Goal: Information Seeking & Learning: Learn about a topic

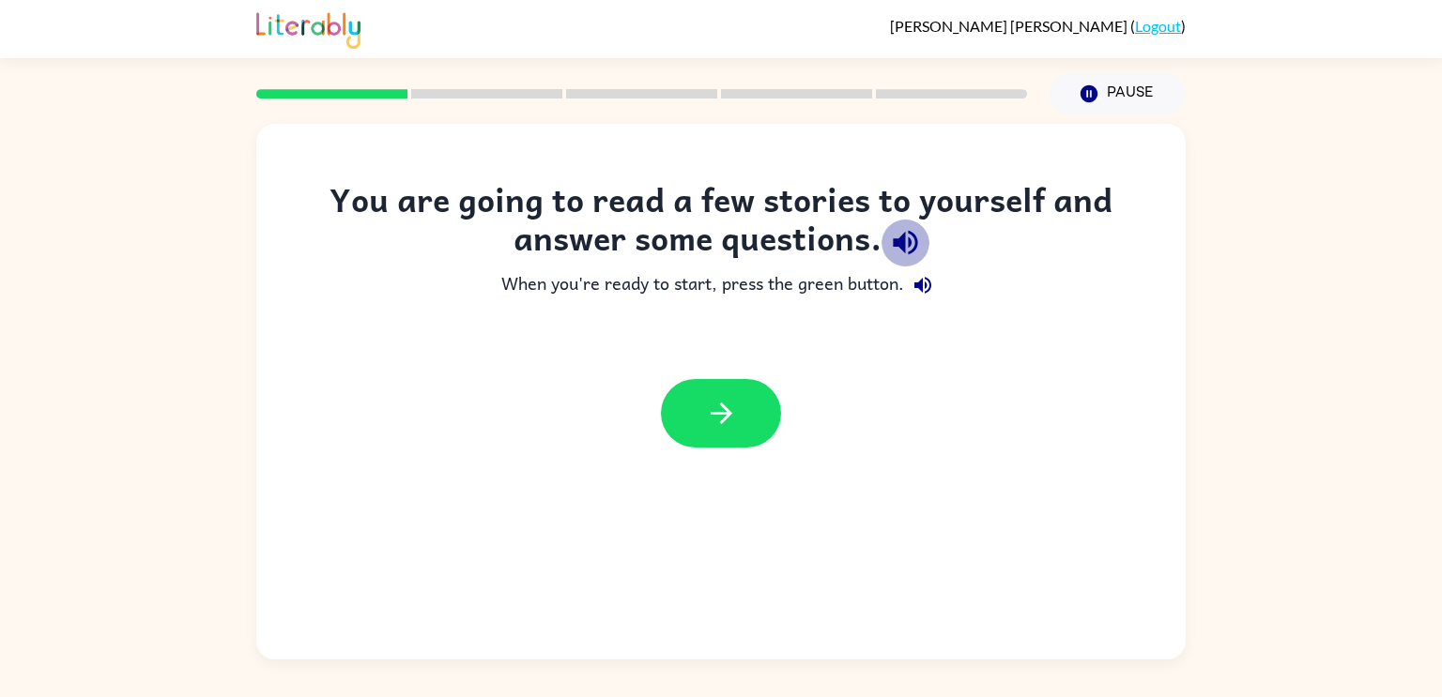
click at [911, 240] on icon "button" at bounding box center [905, 242] width 33 height 33
click at [923, 285] on icon "button" at bounding box center [922, 285] width 17 height 17
click at [752, 431] on button "button" at bounding box center [721, 413] width 120 height 69
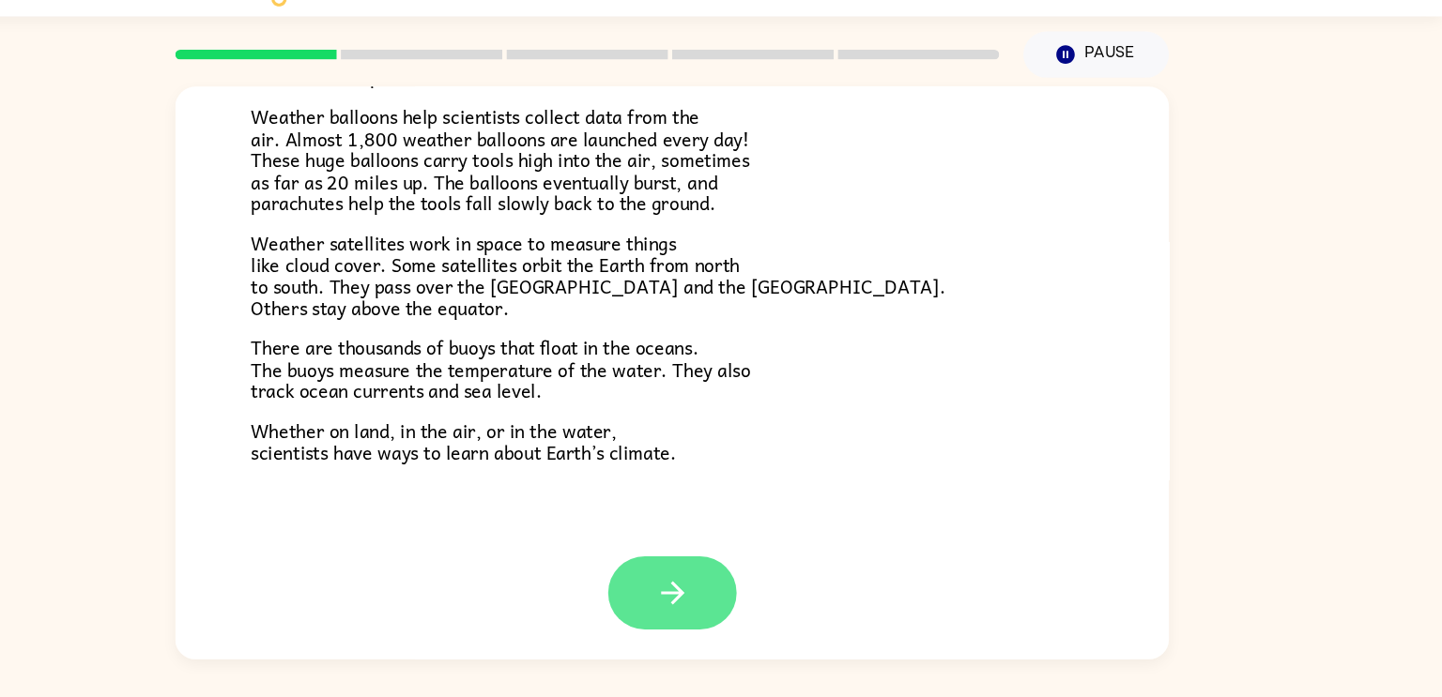
click at [730, 614] on icon "button" at bounding box center [721, 597] width 33 height 33
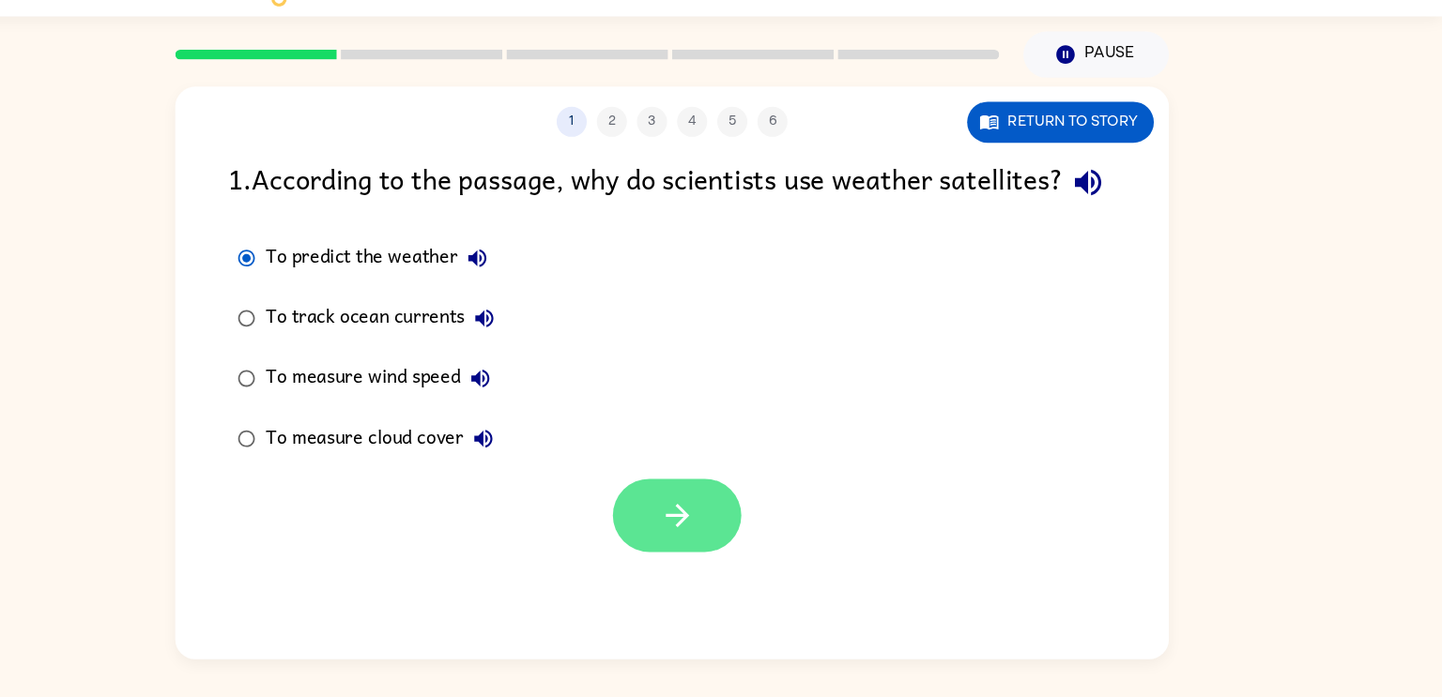
click at [720, 542] on icon "button" at bounding box center [726, 525] width 33 height 33
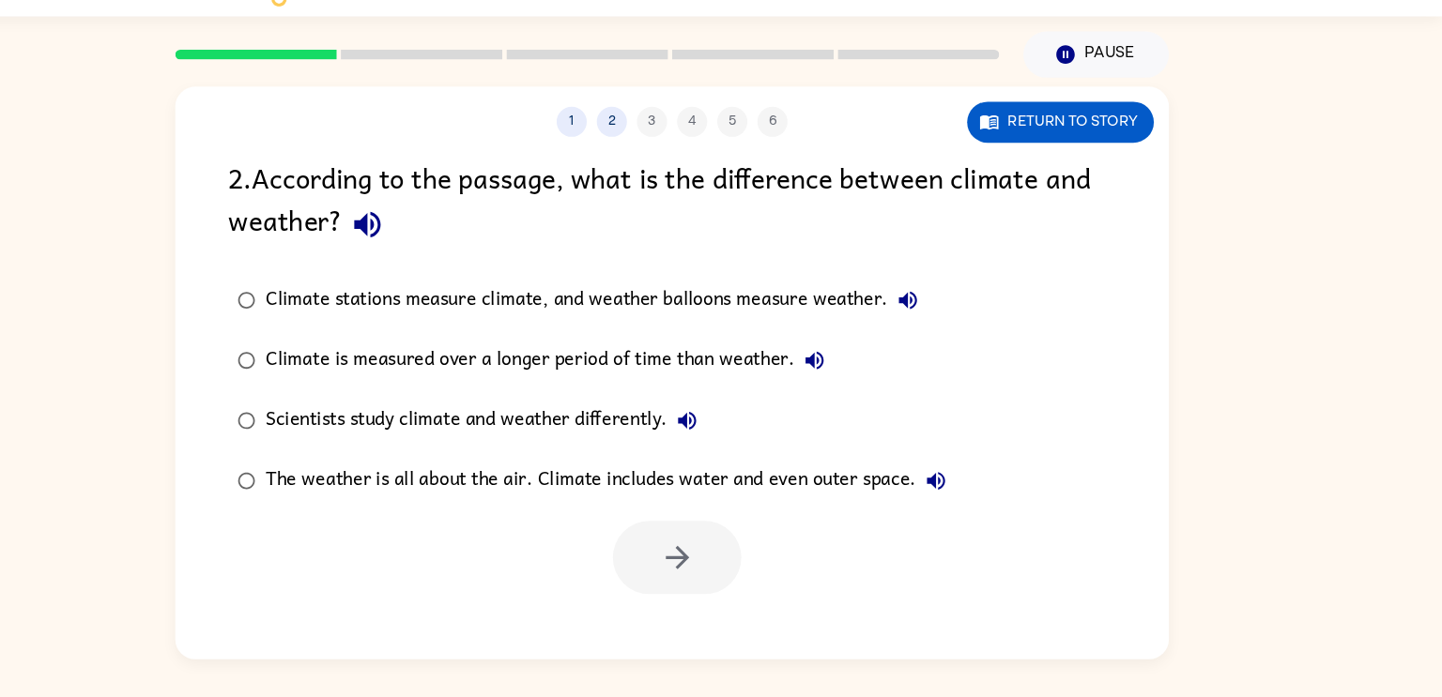
click at [436, 244] on icon "button" at bounding box center [436, 253] width 33 height 33
click at [930, 321] on icon "button" at bounding box center [941, 324] width 23 height 23
click at [847, 375] on icon "button" at bounding box center [854, 380] width 23 height 23
click at [726, 439] on icon "button" at bounding box center [735, 436] width 23 height 23
click at [979, 485] on button "The weather is all about the air. Climate includes water and even outer space." at bounding box center [968, 493] width 38 height 38
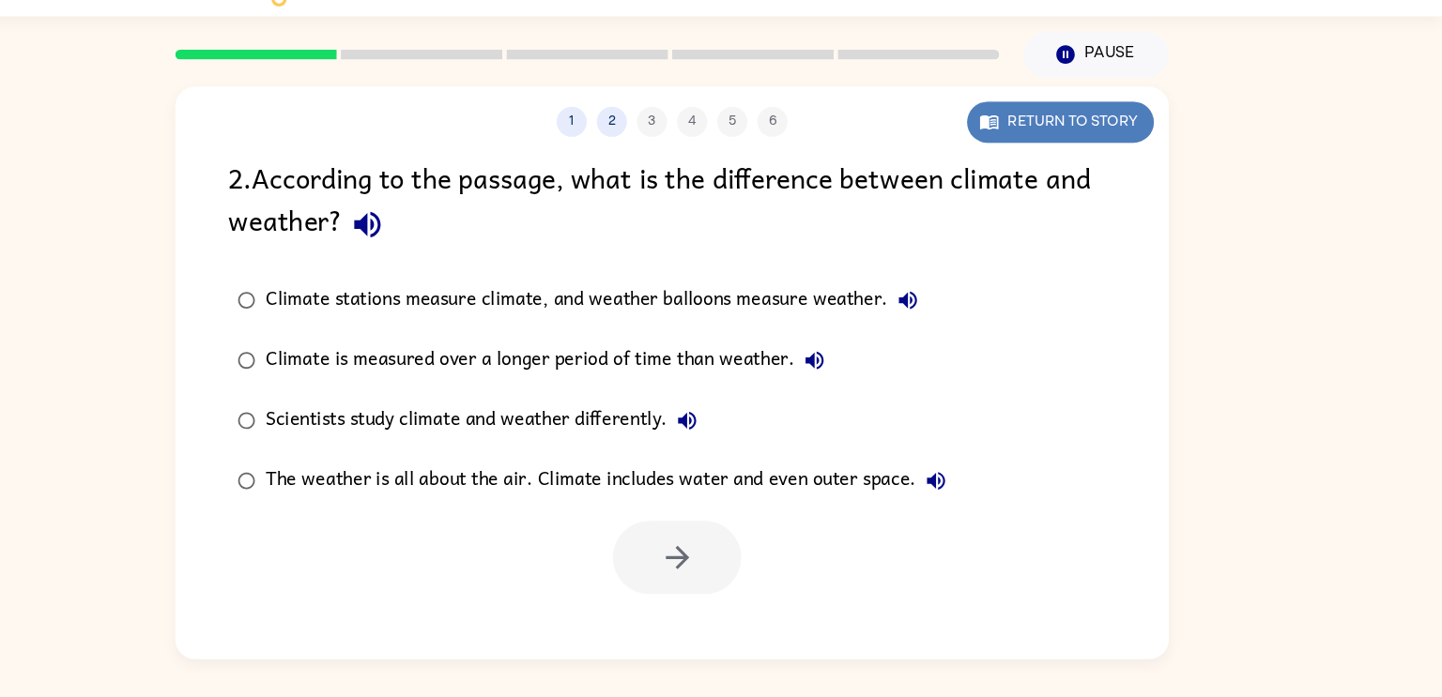
click at [1097, 143] on button "Return to story" at bounding box center [1084, 157] width 175 height 38
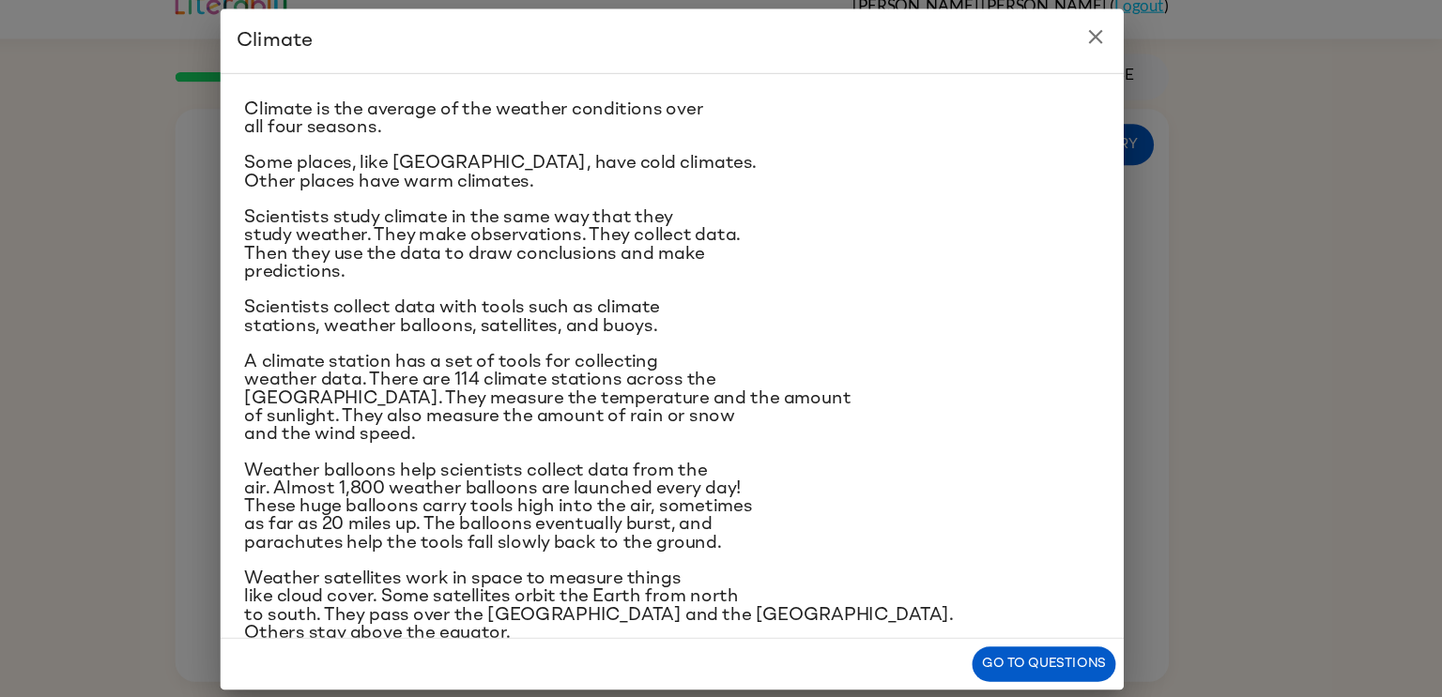
scroll to position [41, 0]
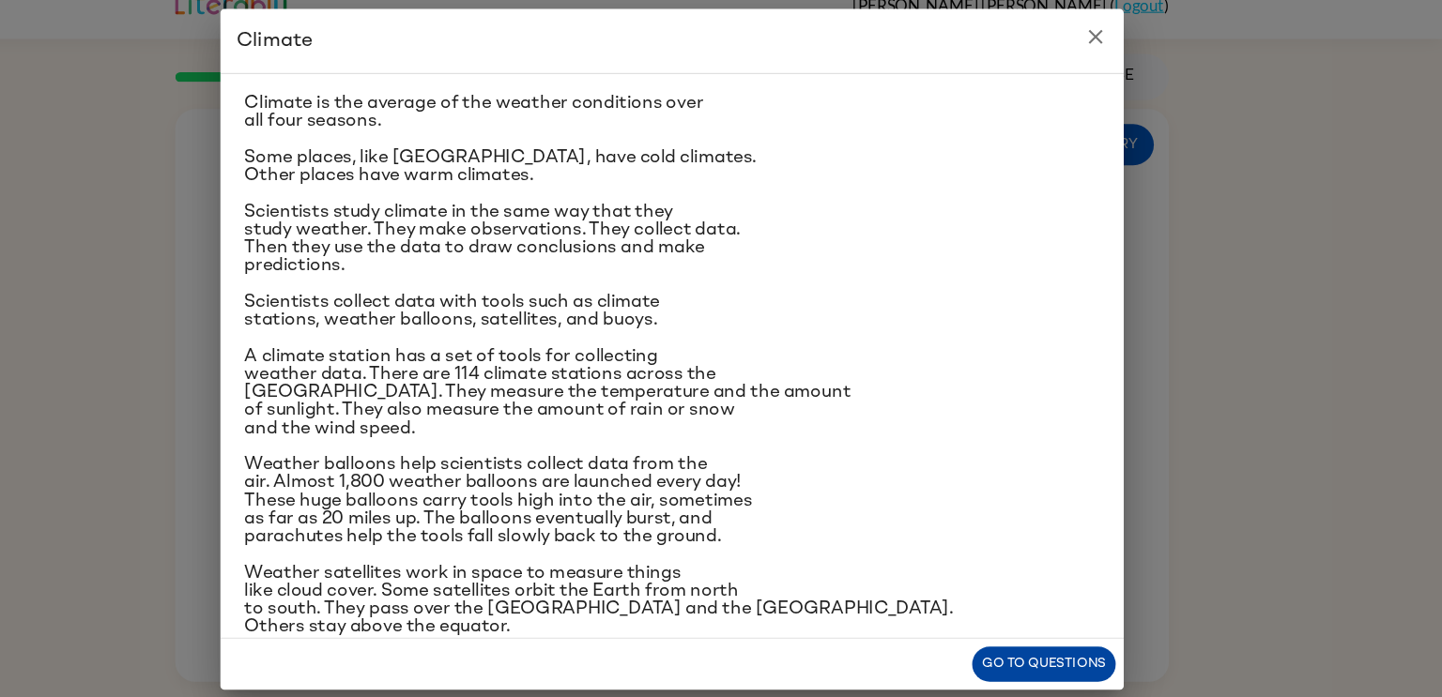
click at [1108, 655] on button "Go to questions" at bounding box center [1069, 643] width 134 height 33
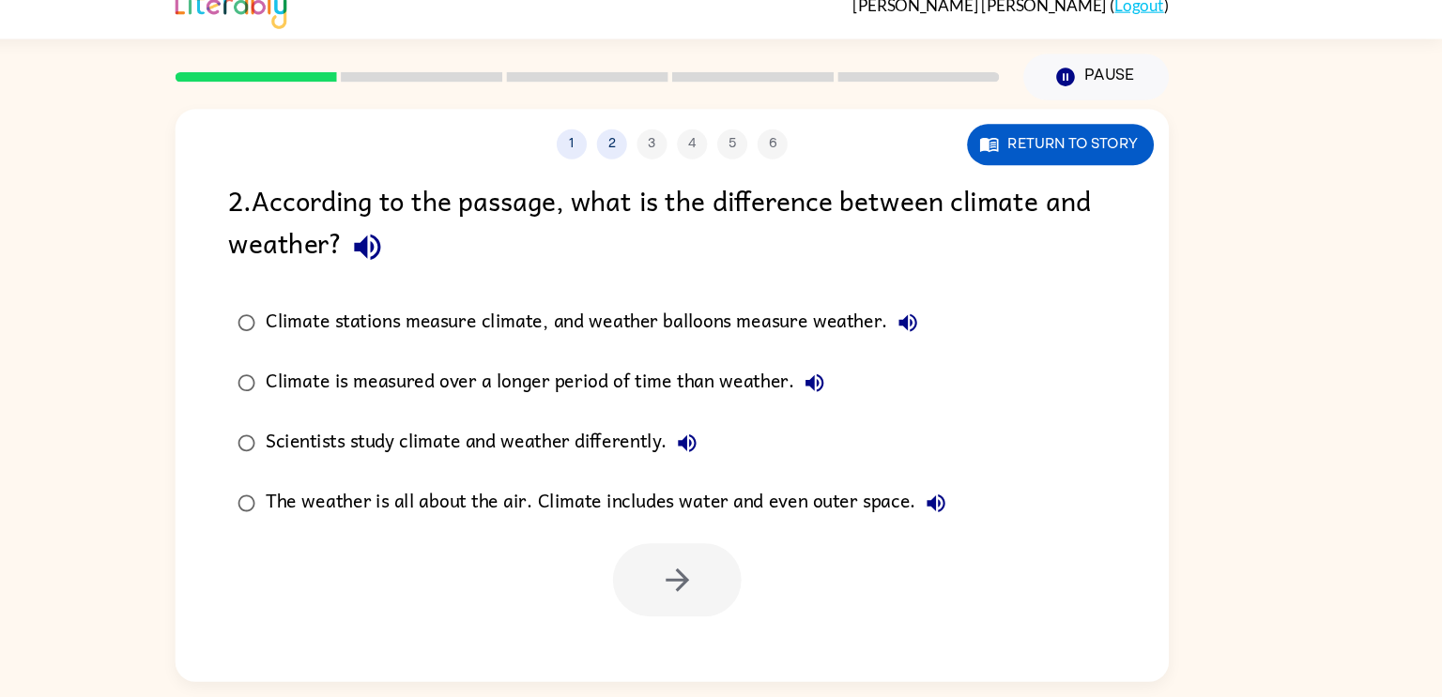
click at [393, 383] on div "Climate is measured over a longer period of time than weather." at bounding box center [607, 380] width 532 height 38
click at [767, 585] on button "button" at bounding box center [726, 564] width 120 height 69
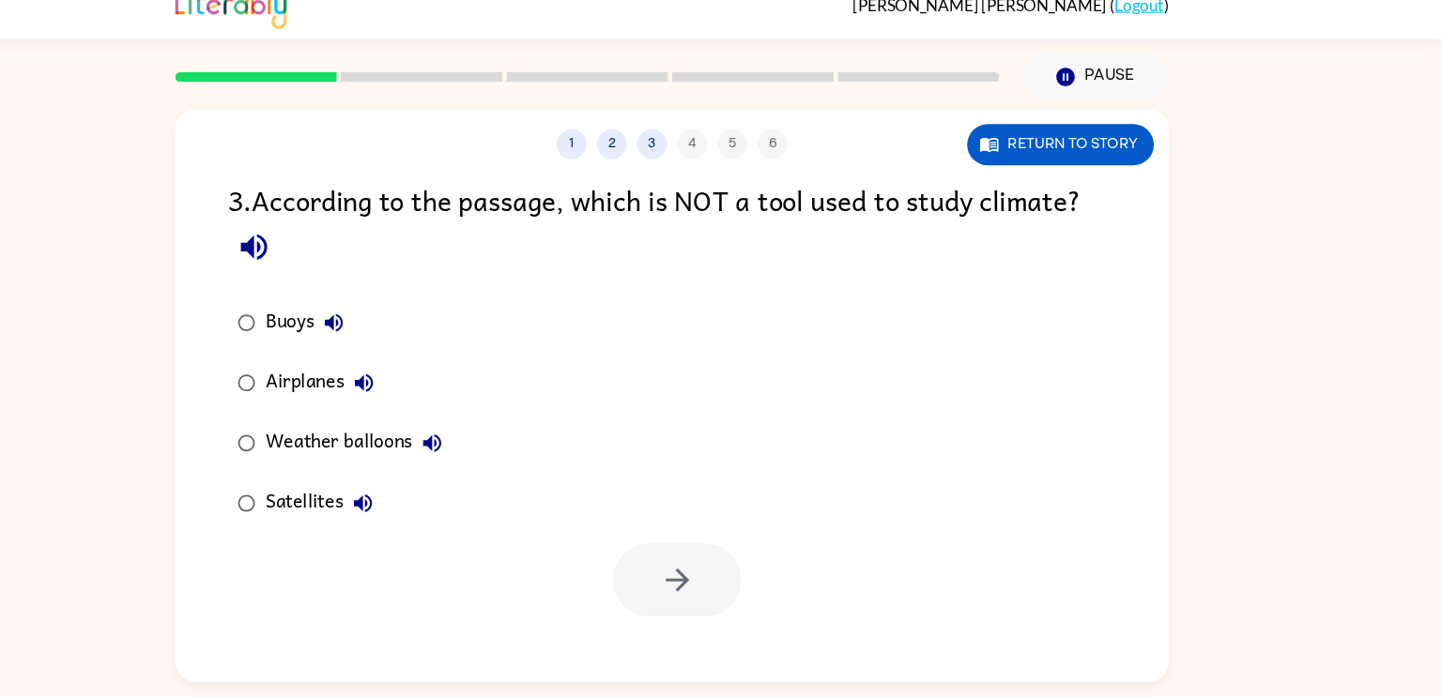
click at [318, 279] on div "3 . According to the passage, which is NOT a tool used to study climate? Buoys …" at bounding box center [720, 394] width 929 height 409
click at [315, 268] on icon "button" at bounding box center [330, 253] width 33 height 33
click at [404, 372] on div "Airplanes" at bounding box center [396, 380] width 111 height 38
click at [665, 517] on div "Buoys Airplanes Weather balloons Satellites" at bounding box center [746, 408] width 880 height 225
click at [715, 582] on button "button" at bounding box center [726, 564] width 120 height 69
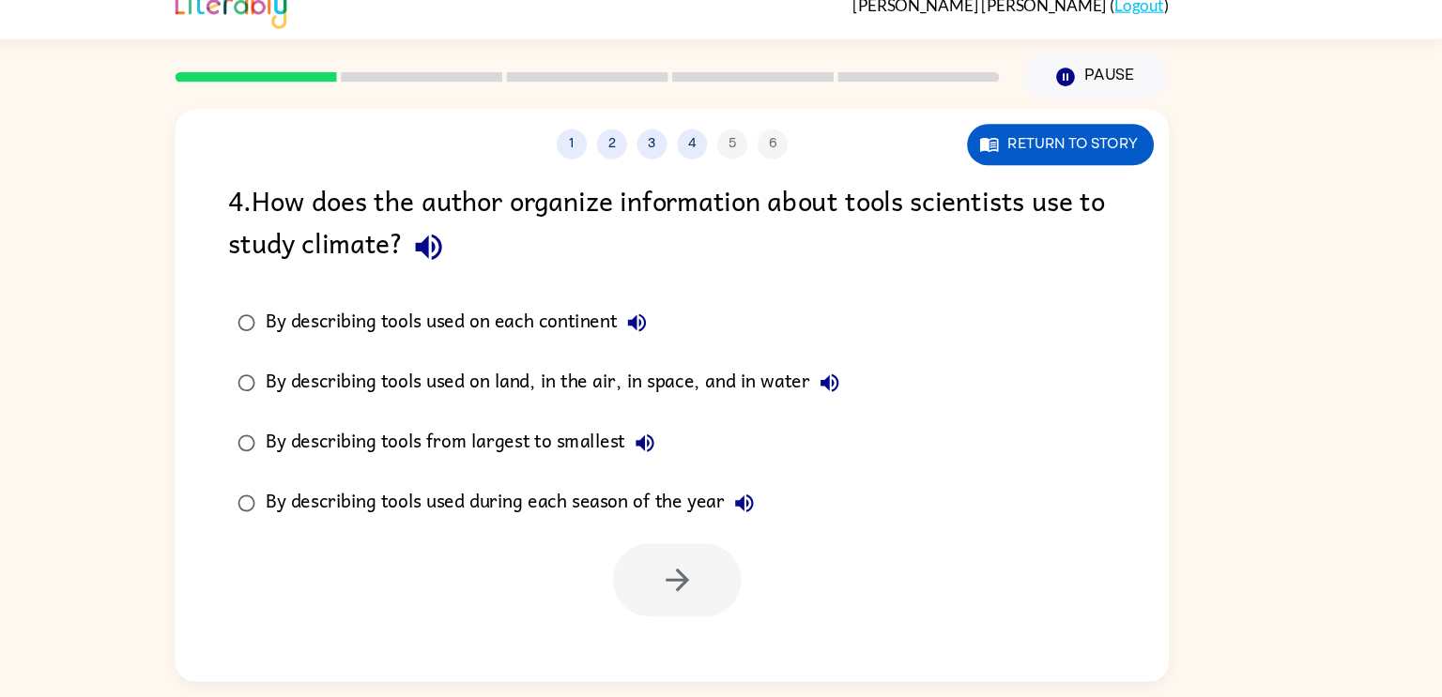
click at [509, 246] on icon "button" at bounding box center [493, 253] width 33 height 33
click at [503, 251] on icon "button" at bounding box center [493, 253] width 24 height 24
click at [794, 374] on div "By describing tools used on land, in the air, in space, and in water" at bounding box center [614, 380] width 546 height 38
click at [729, 585] on button "button" at bounding box center [726, 564] width 120 height 69
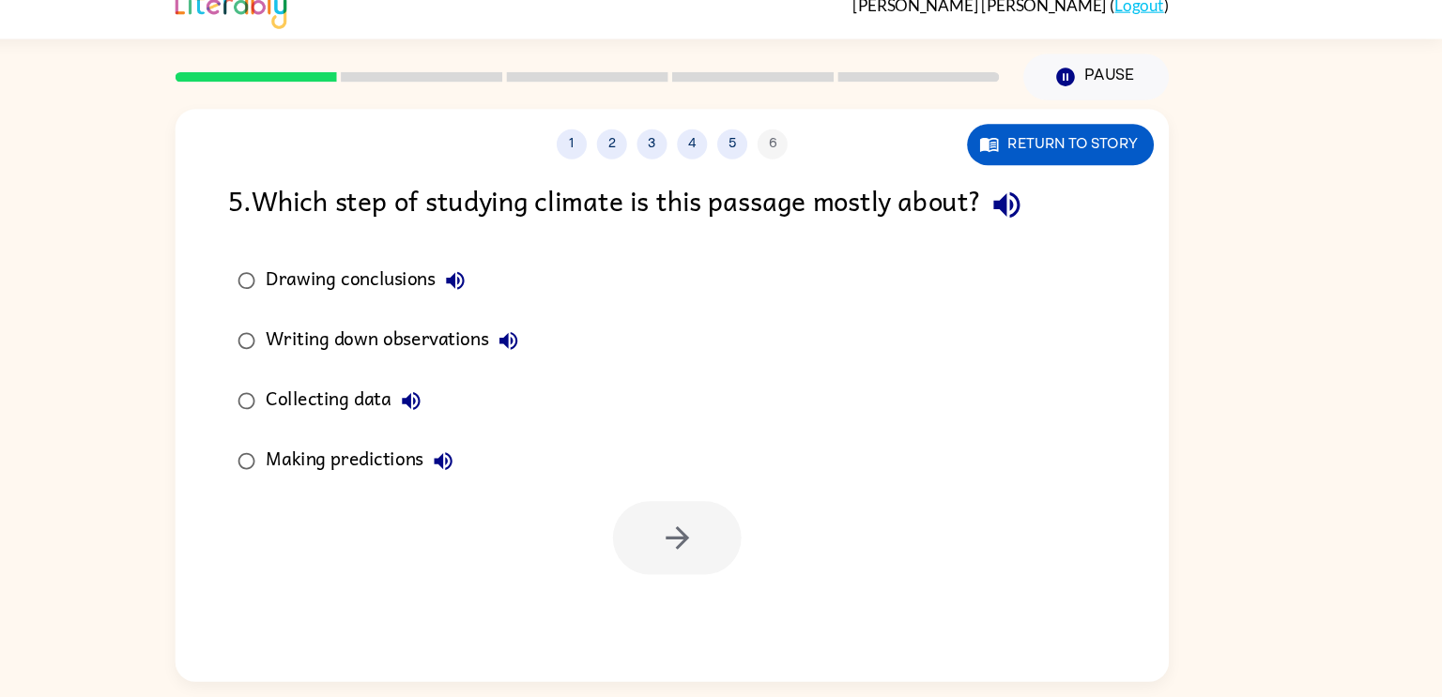
click at [476, 406] on icon "button" at bounding box center [477, 397] width 23 height 23
click at [394, 390] on div "Collecting data" at bounding box center [418, 397] width 155 height 38
click at [681, 518] on button "button" at bounding box center [726, 525] width 120 height 69
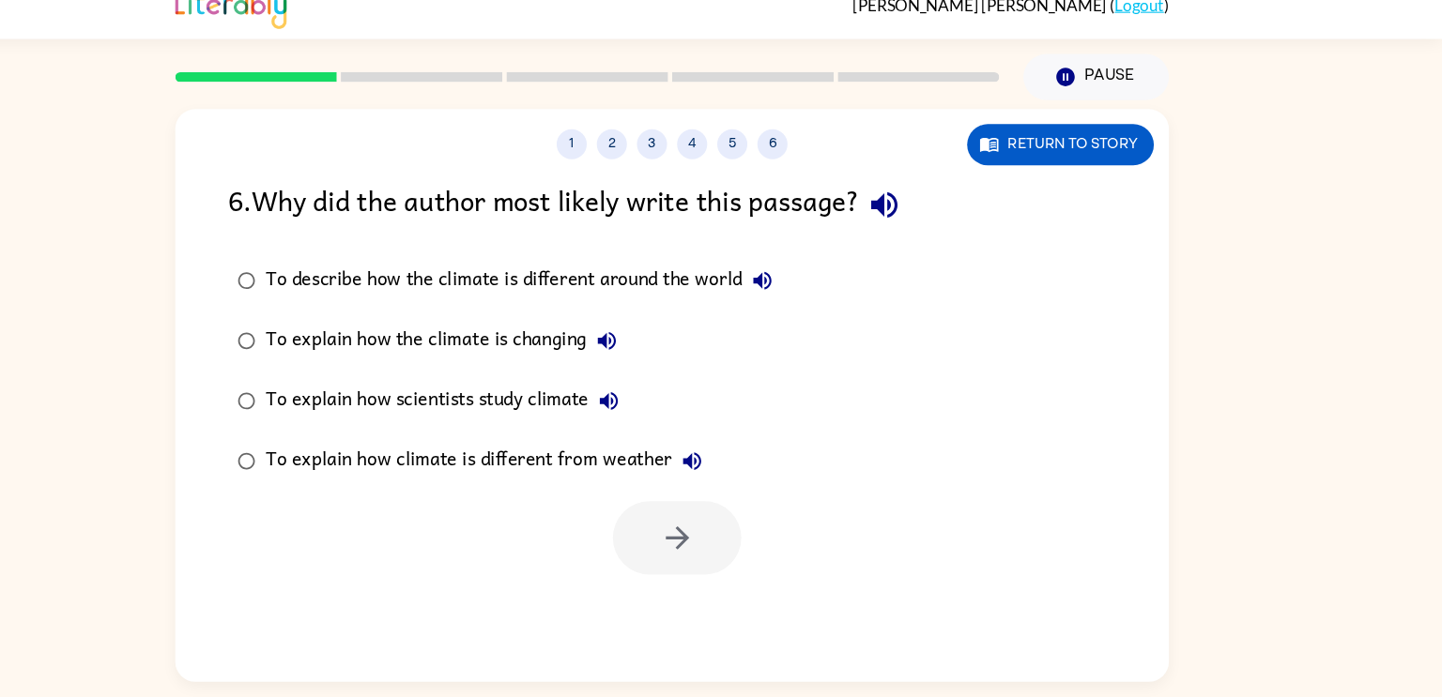
click at [498, 404] on div "To explain how scientists study climate" at bounding box center [511, 397] width 340 height 38
click at [703, 528] on button "button" at bounding box center [726, 525] width 120 height 69
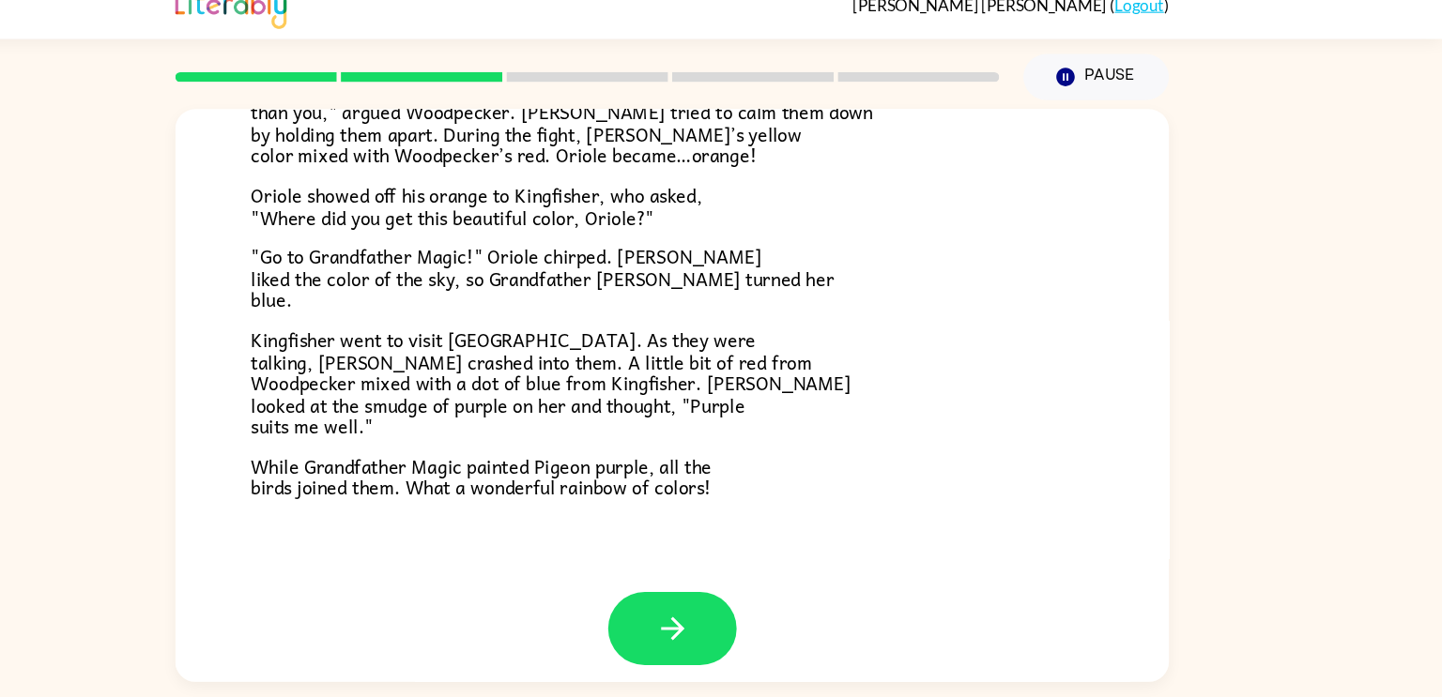
scroll to position [476, 0]
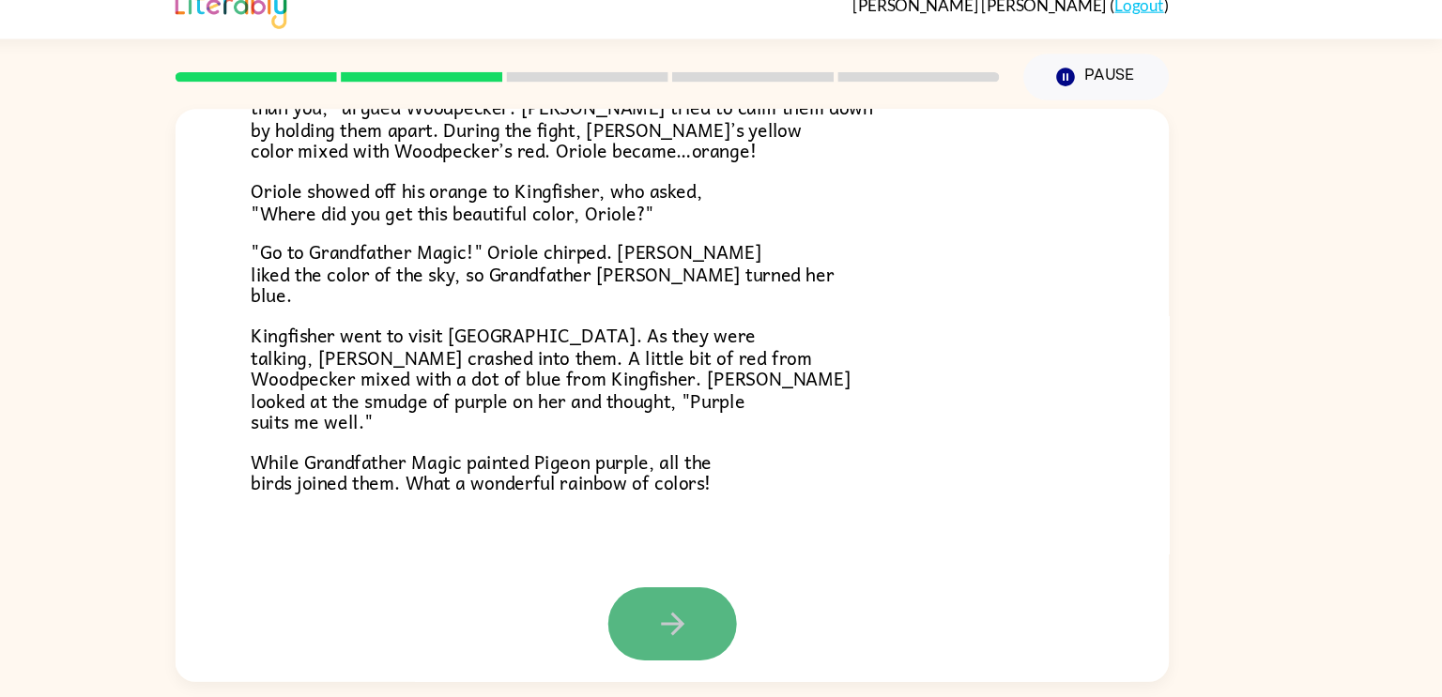
click at [746, 607] on button "button" at bounding box center [721, 606] width 120 height 69
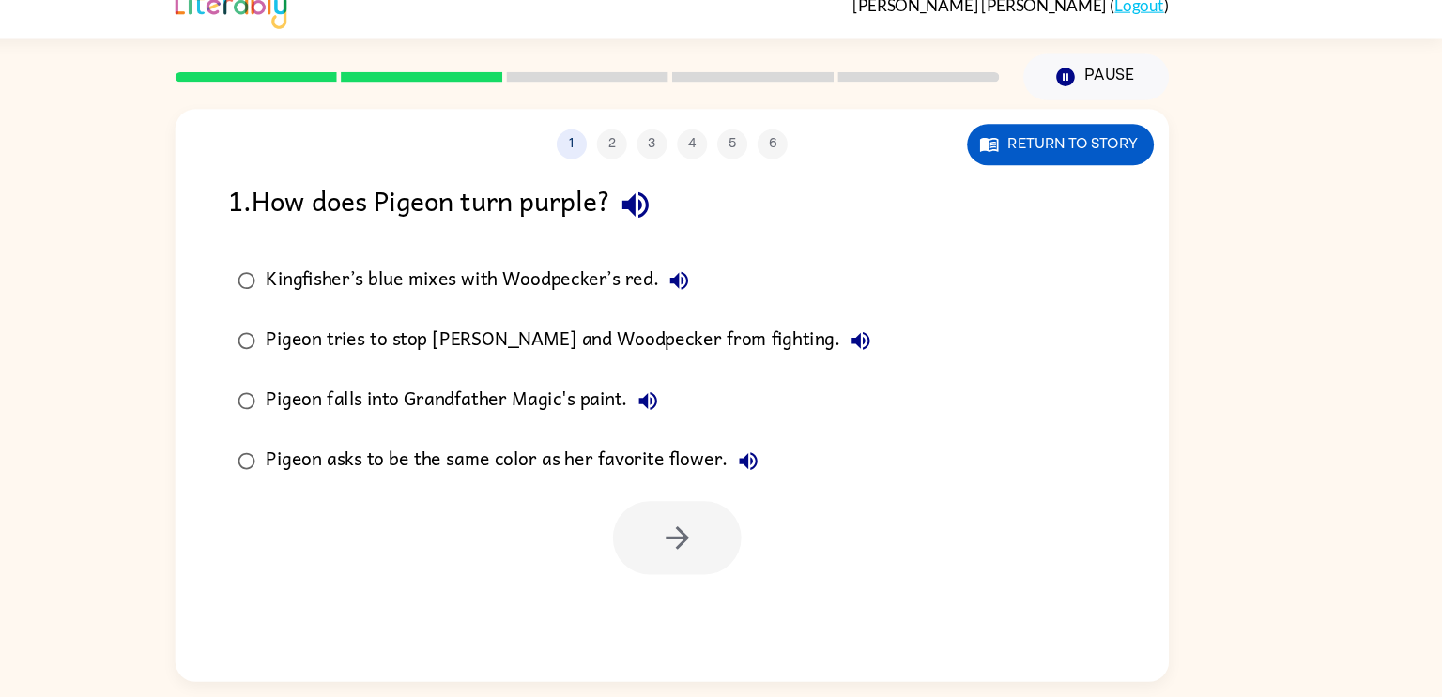
scroll to position [0, 0]
click at [1145, 175] on button "Return to story" at bounding box center [1084, 157] width 175 height 38
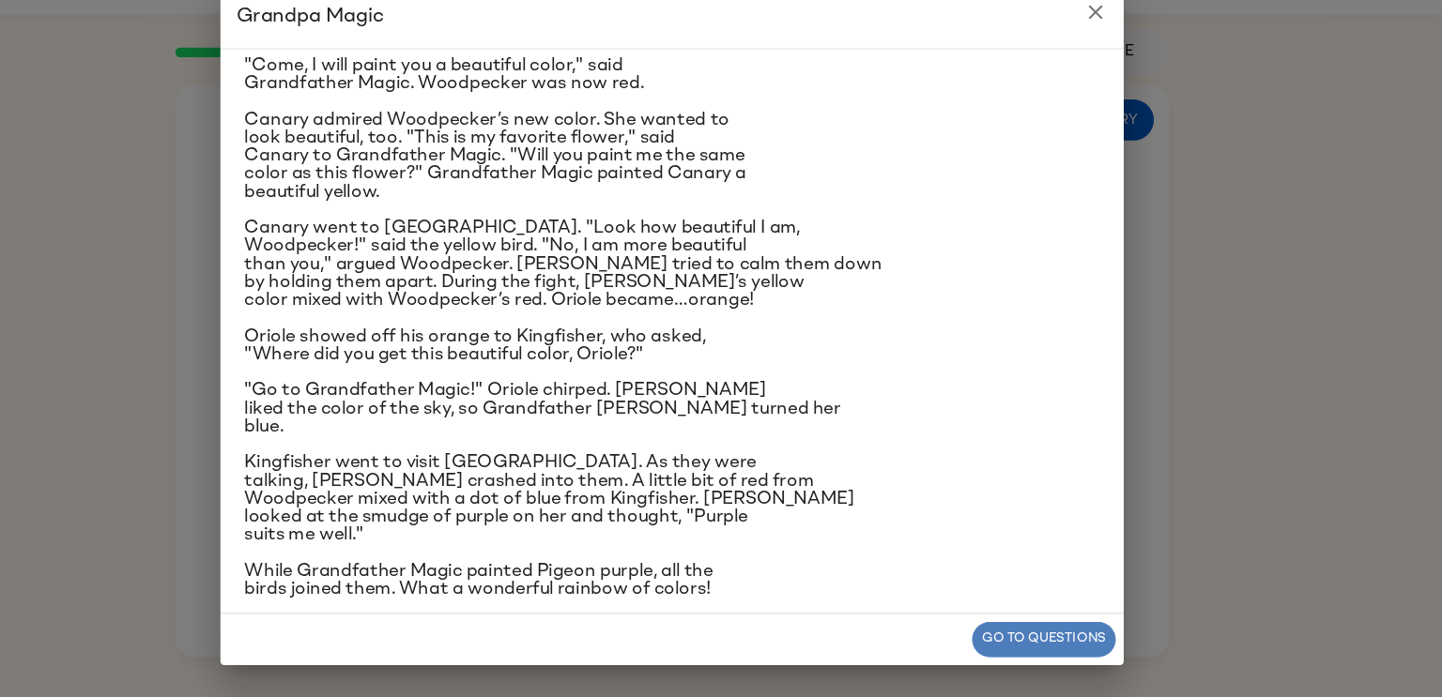
click at [1082, 638] on button "Go to questions" at bounding box center [1069, 643] width 134 height 33
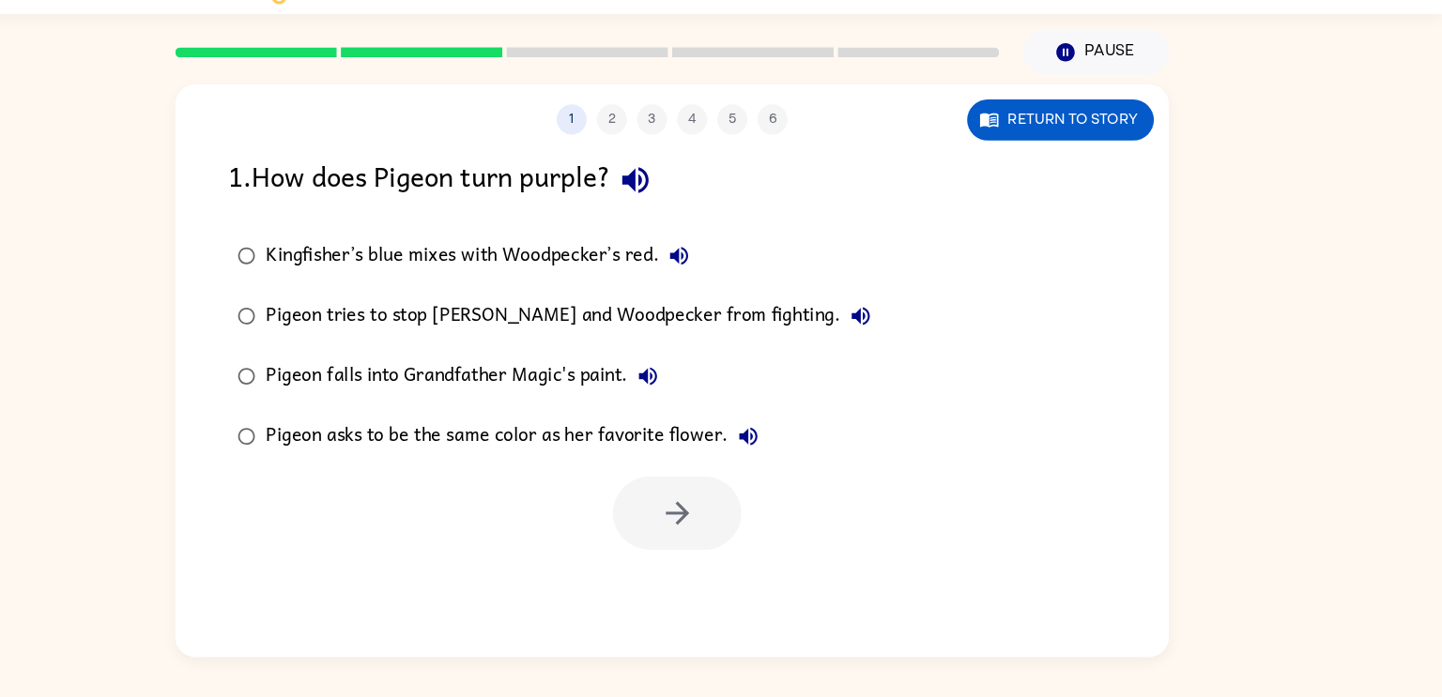
click at [559, 276] on div "Kingfisher’s blue mixes with Woodpecker’s red." at bounding box center [544, 285] width 406 height 38
click at [731, 524] on icon "button" at bounding box center [725, 525] width 22 height 22
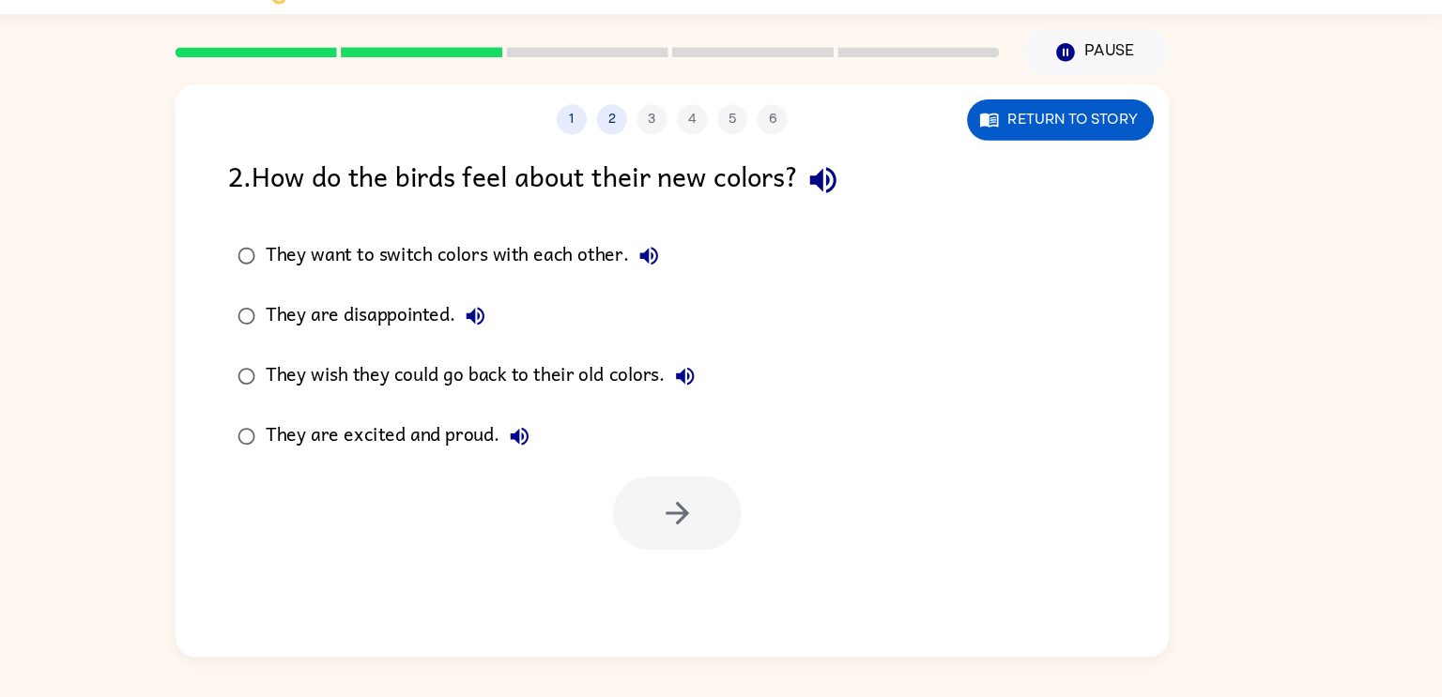
click at [512, 450] on div "They are excited and proud." at bounding box center [469, 454] width 256 height 38
click at [664, 458] on label "They are excited and proud." at bounding box center [529, 453] width 466 height 56
click at [700, 486] on div at bounding box center [720, 521] width 929 height 78
click at [711, 505] on button "button" at bounding box center [726, 525] width 120 height 69
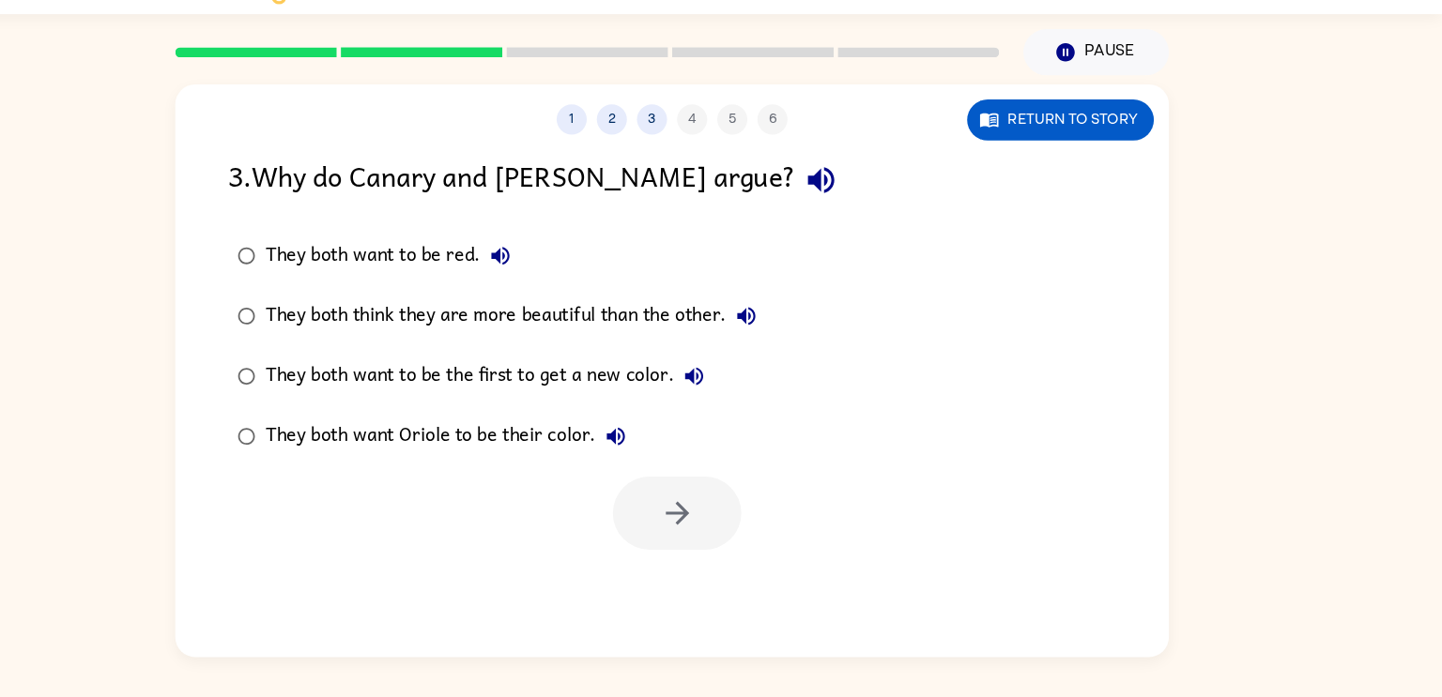
click at [712, 513] on div at bounding box center [726, 525] width 120 height 69
click at [470, 454] on div "They both want Oriole to be their color." at bounding box center [514, 454] width 346 height 38
click at [742, 528] on button "button" at bounding box center [726, 525] width 120 height 69
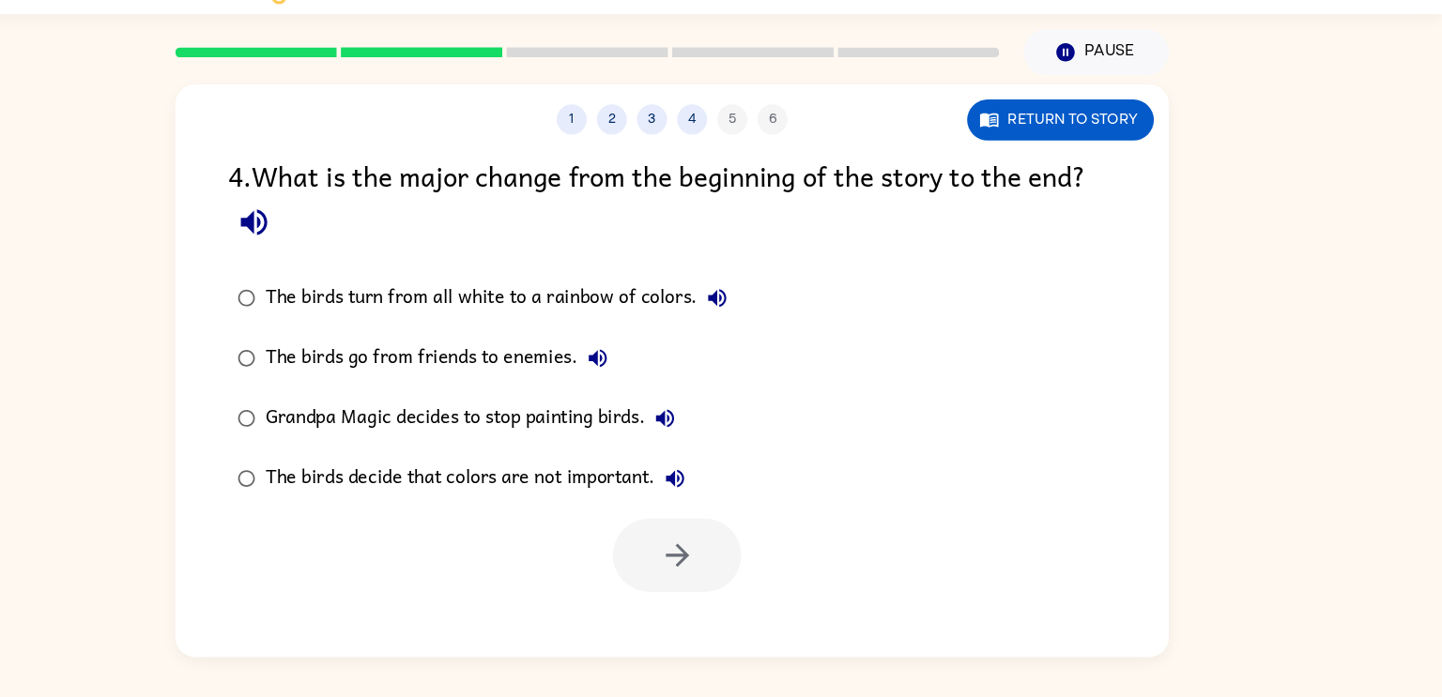
click at [618, 304] on label "The birds turn from all white to a rainbow of colors." at bounding box center [544, 324] width 496 height 56
click at [692, 577] on button "button" at bounding box center [726, 564] width 120 height 69
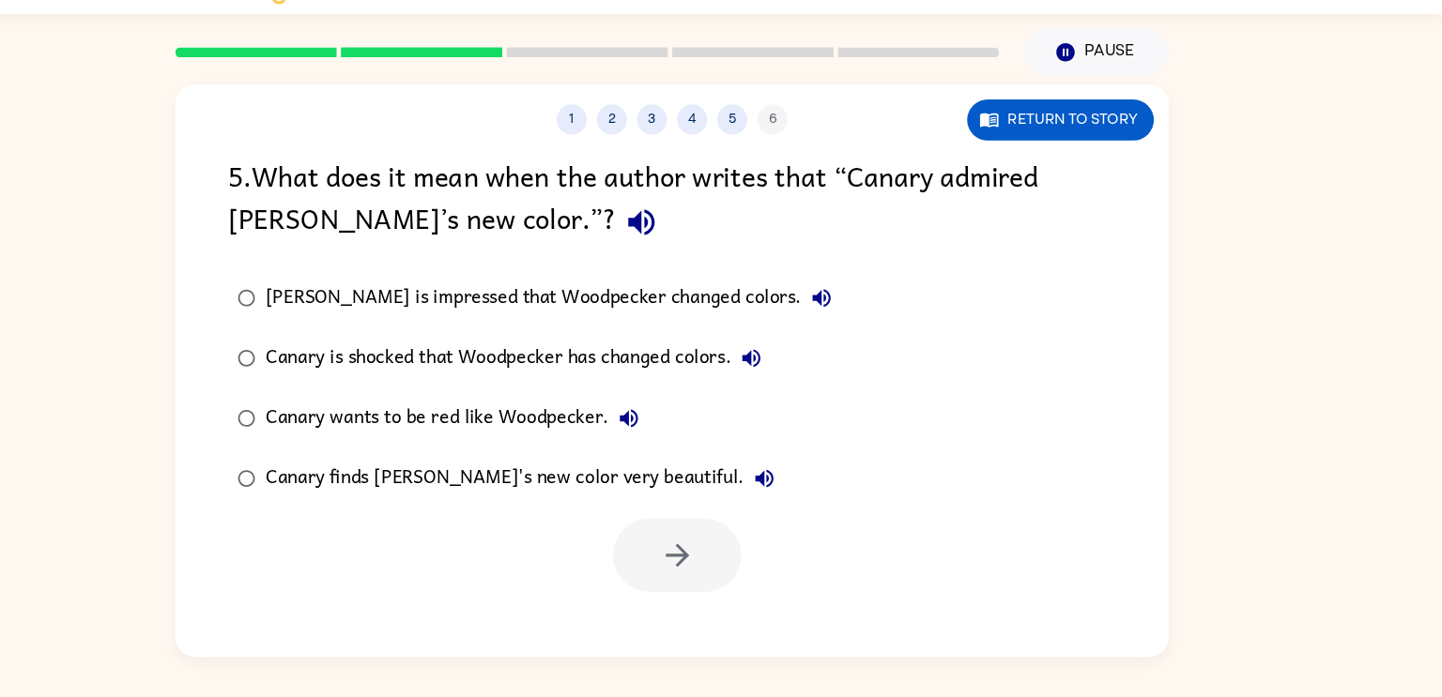
click at [650, 482] on div "Canary finds [PERSON_NAME]'s new color very beautiful." at bounding box center [583, 493] width 485 height 38
click at [715, 624] on div "1 2 3 4 5 6 Return to story 5 . What does it mean when the author writes that “…" at bounding box center [720, 392] width 929 height 536
click at [719, 590] on button "button" at bounding box center [726, 564] width 120 height 69
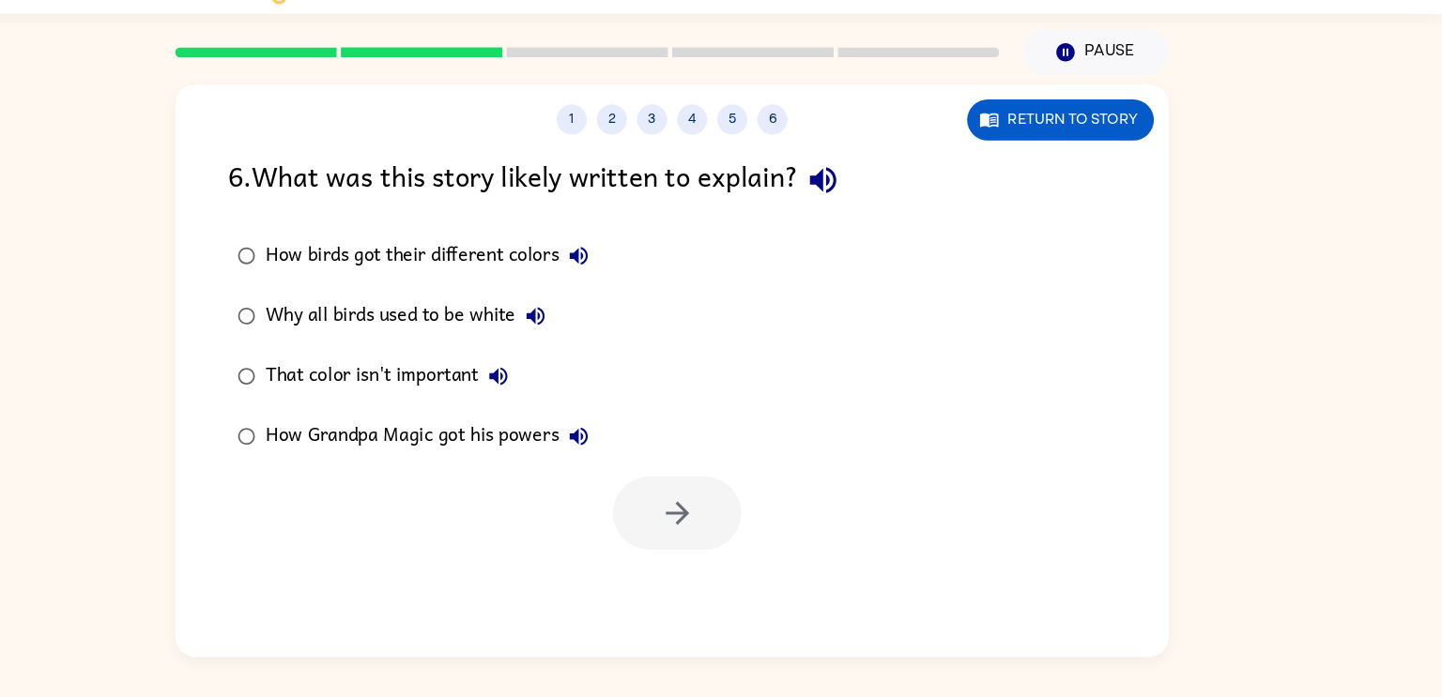
click at [410, 394] on div "That color isn't important" at bounding box center [459, 397] width 237 height 38
click at [699, 506] on button "button" at bounding box center [726, 525] width 120 height 69
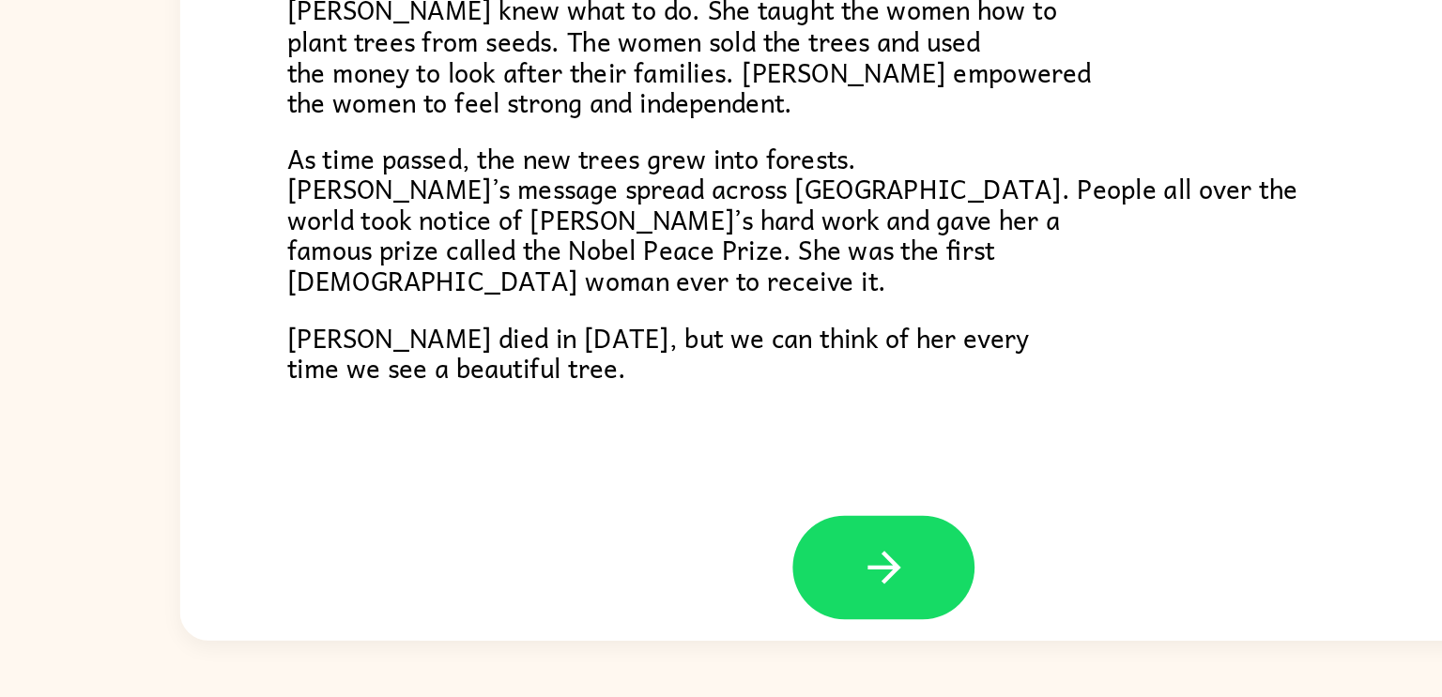
scroll to position [518, 0]
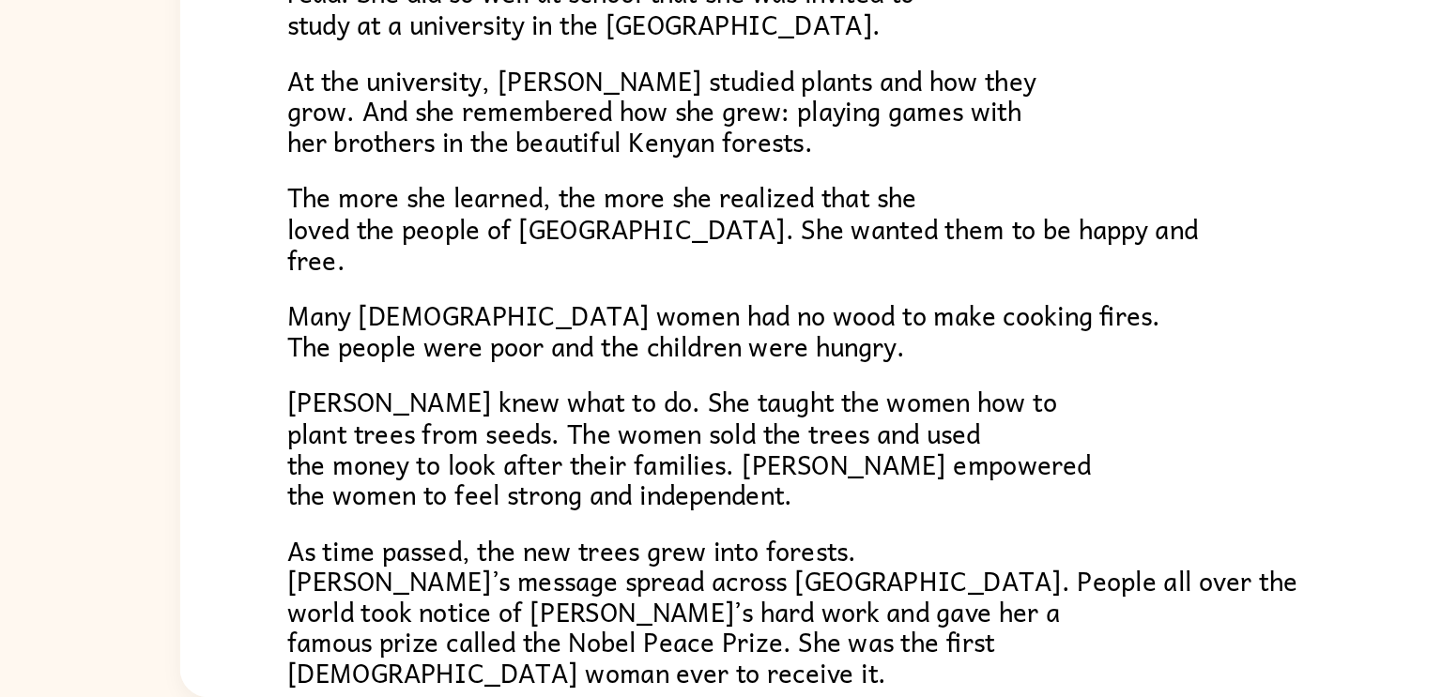
click at [566, 525] on span "[PERSON_NAME] knew what to do. She taught the women how to plant trees from see…" at bounding box center [592, 495] width 531 height 88
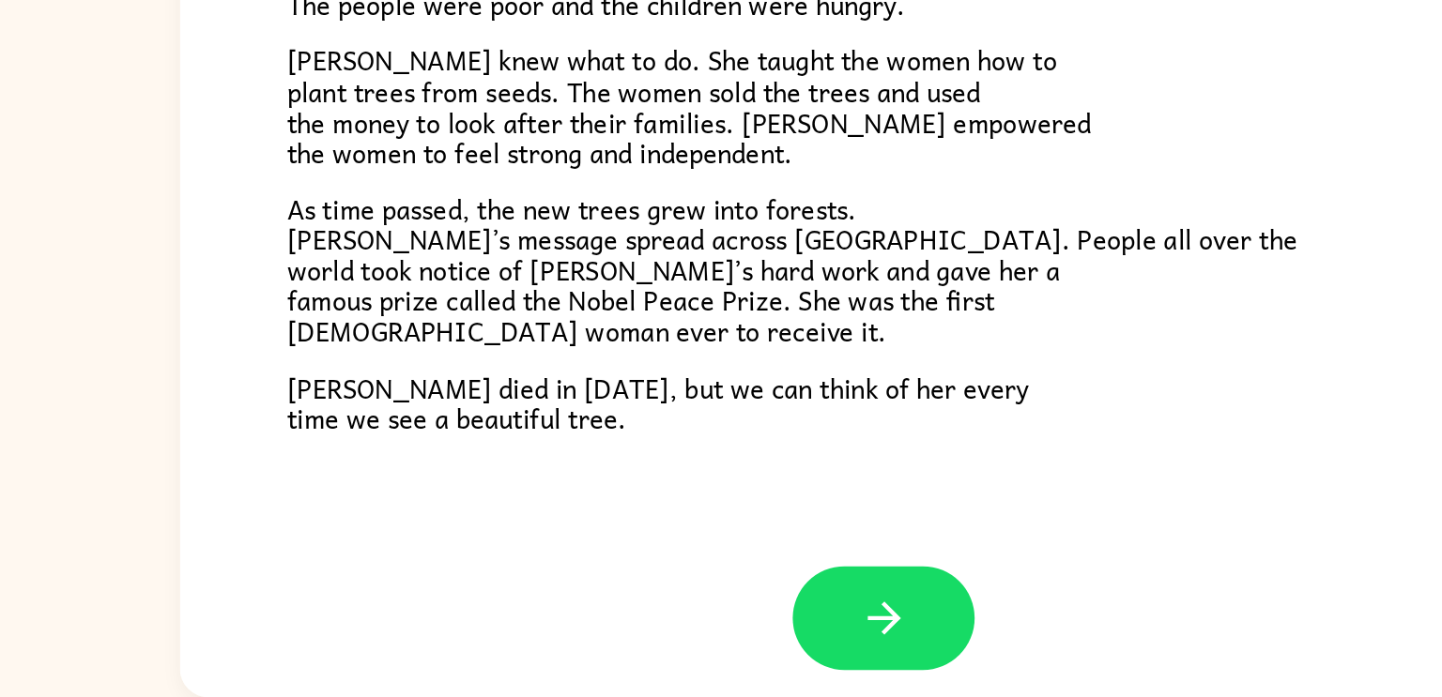
scroll to position [528, 0]
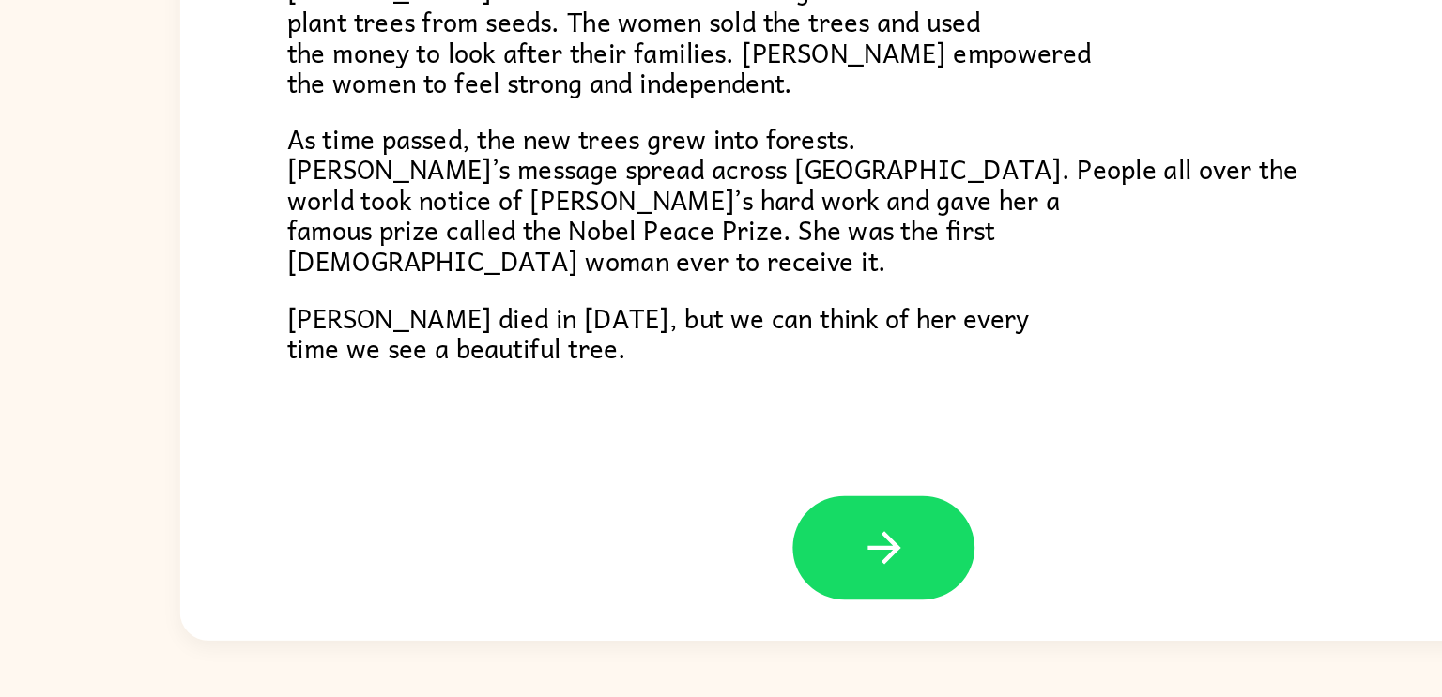
click at [566, 562] on div "A Tiny Seed In a village on the slopes of [GEOGRAPHIC_DATA] in [GEOGRAPHIC_DATA…" at bounding box center [720, 80] width 929 height 968
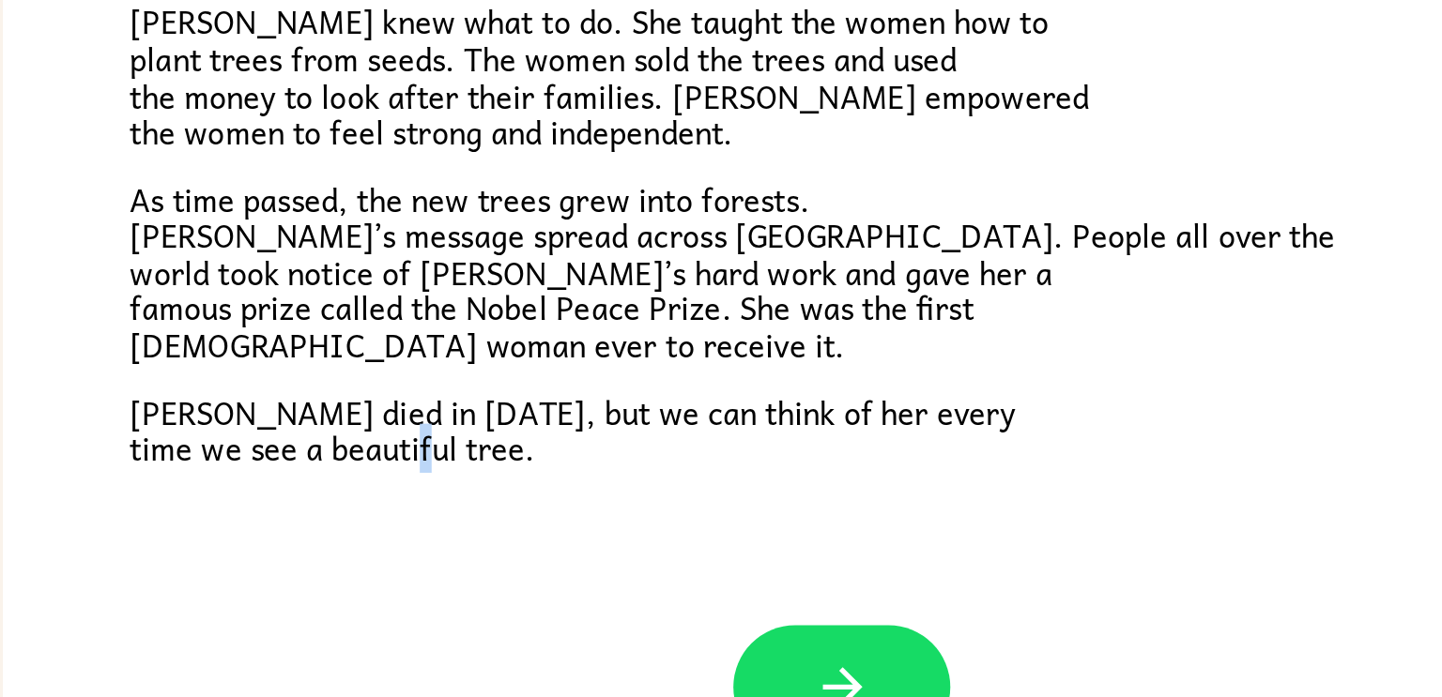
click at [640, 445] on span "[PERSON_NAME] died in [DATE], but we can think of her every time we see a beaut…" at bounding box center [572, 457] width 490 height 48
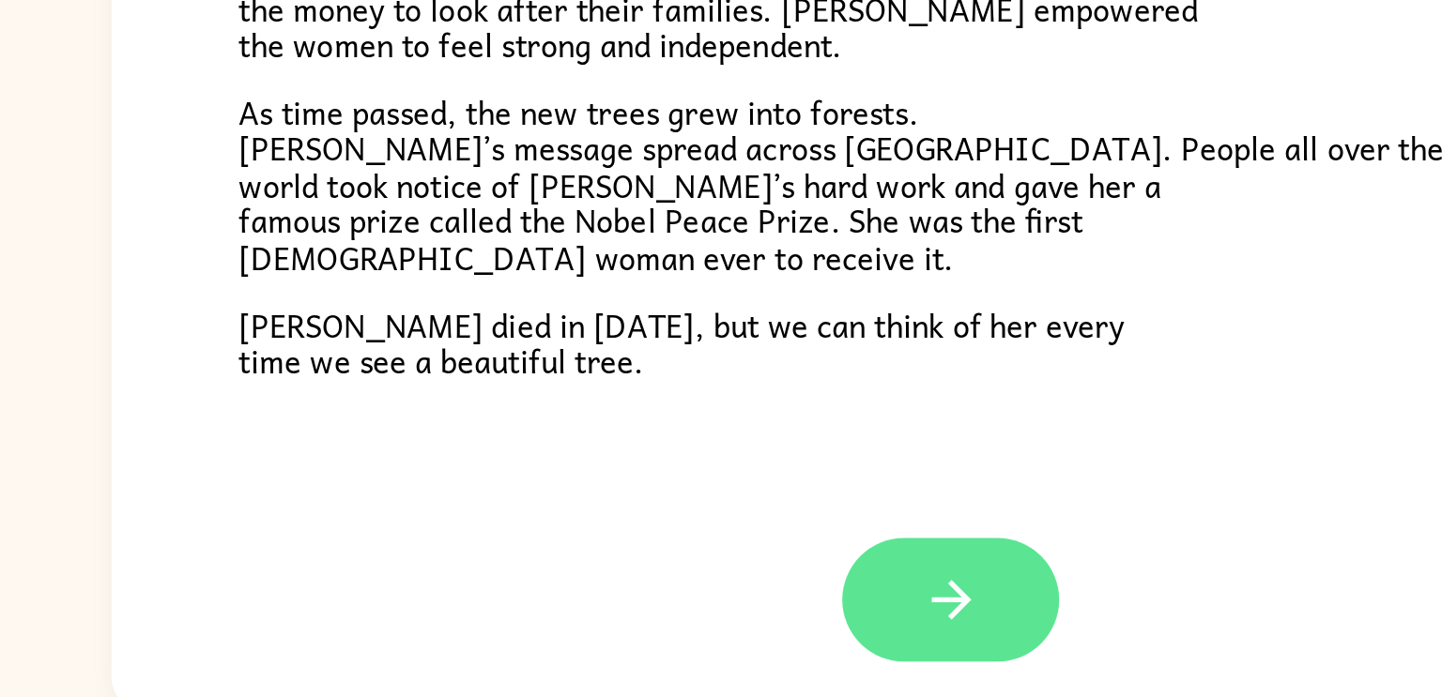
click at [755, 605] on button "button" at bounding box center [721, 598] width 120 height 69
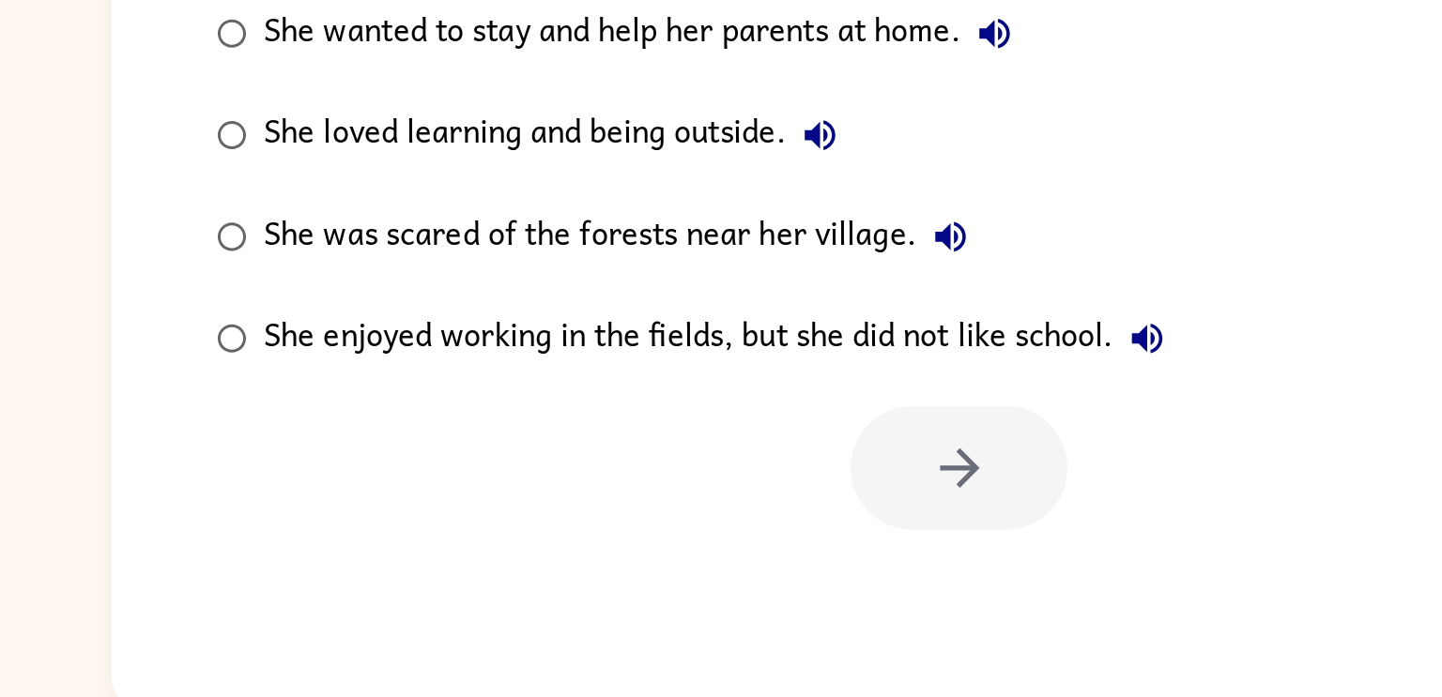
scroll to position [0, 0]
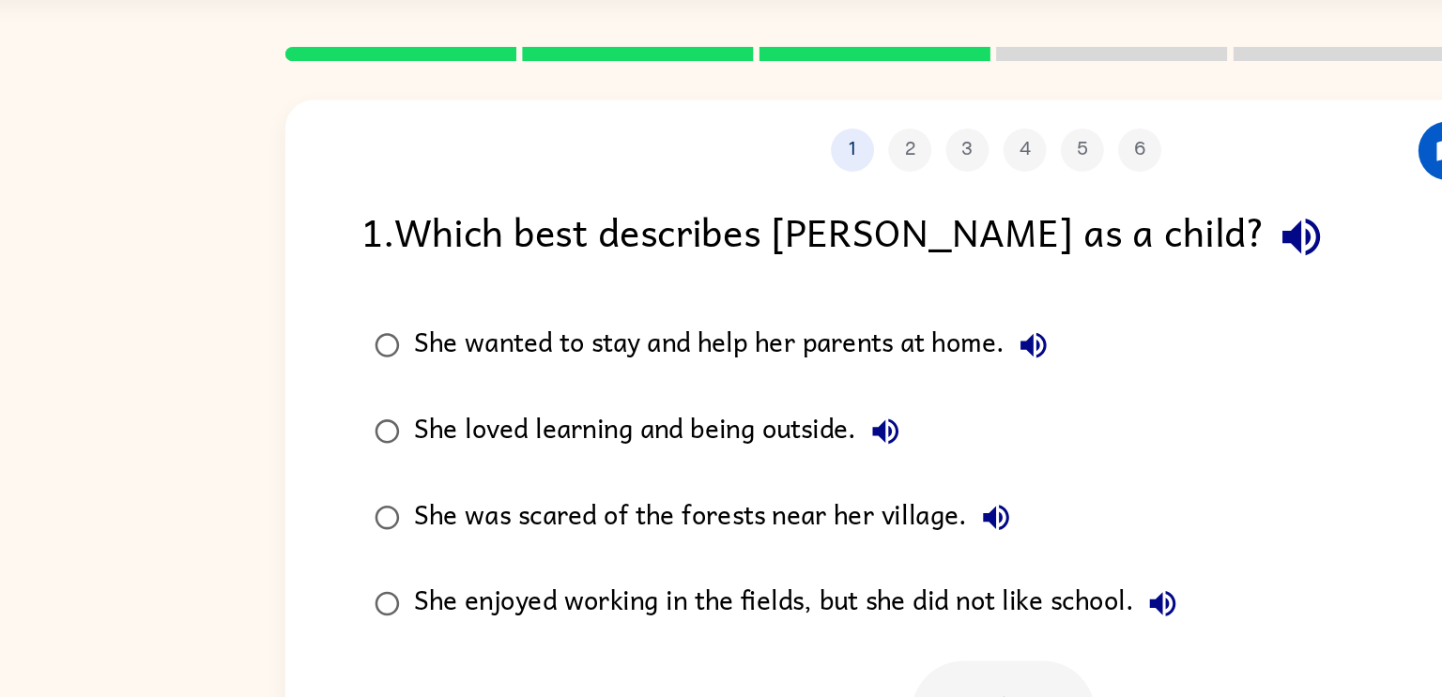
click at [904, 205] on icon "button" at bounding box center [920, 213] width 33 height 33
click at [733, 287] on button "She wanted to stay and help her parents at home." at bounding box center [746, 285] width 38 height 38
click at [655, 348] on icon "button" at bounding box center [648, 340] width 23 height 23
click at [579, 339] on div "She loved learning and being outside." at bounding box center [504, 341] width 327 height 38
click at [751, 501] on button "button" at bounding box center [726, 525] width 120 height 69
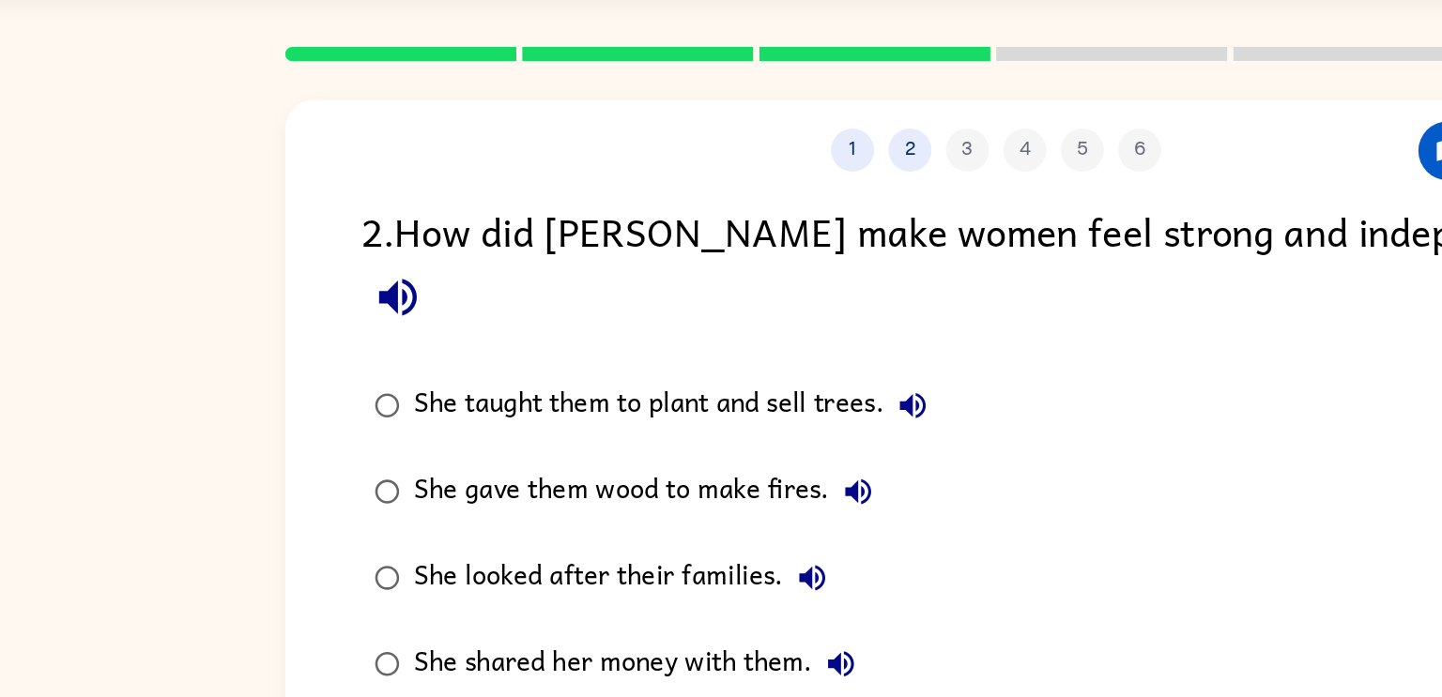
drag, startPoint x: 921, startPoint y: 256, endPoint x: 865, endPoint y: 256, distance: 55.4
click at [865, 296] on div "She taught them to plant and sell trees. She gave them wood to make fires. She …" at bounding box center [746, 408] width 880 height 225
click at [1007, 223] on div "2 . How did [PERSON_NAME] make women feel strong and independent?" at bounding box center [721, 233] width 830 height 87
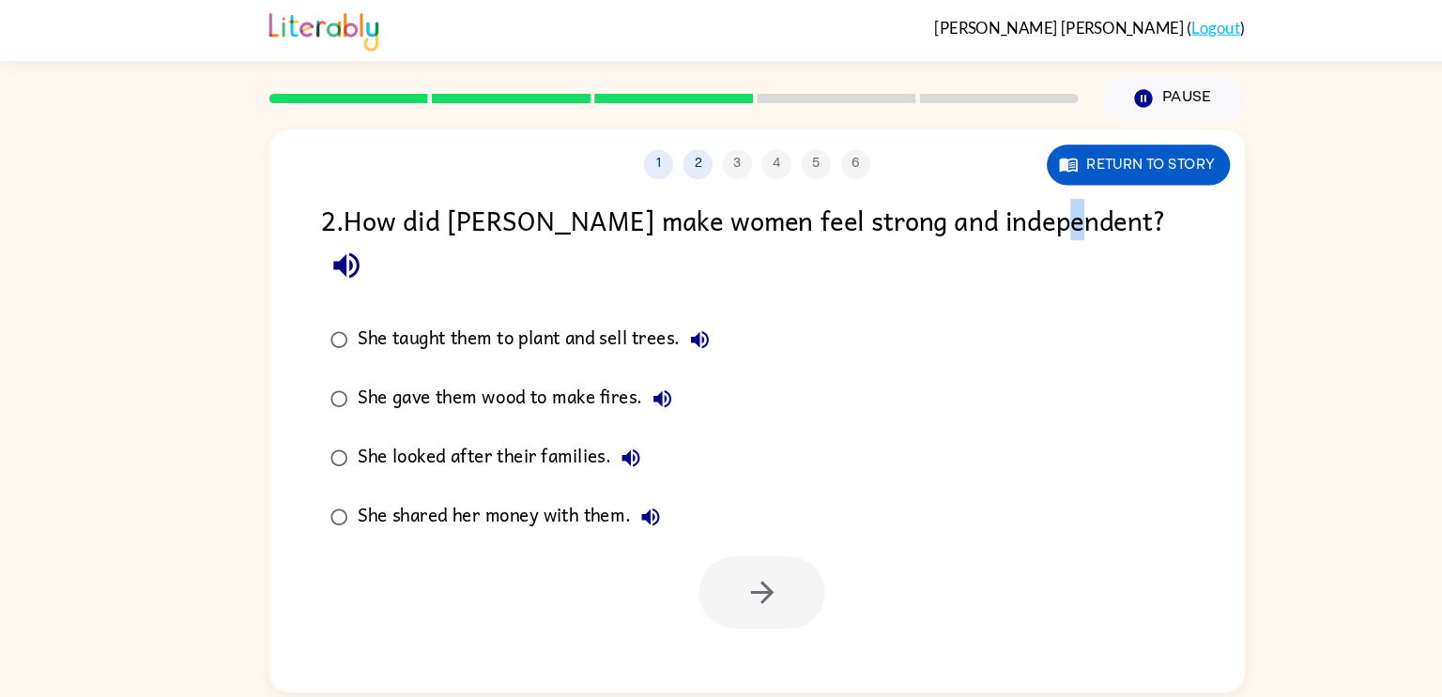
click at [354, 229] on button "button" at bounding box center [330, 253] width 48 height 48
click at [990, 296] on div "She taught them to plant and sell trees. She gave them wood to make fires. She …" at bounding box center [746, 408] width 880 height 225
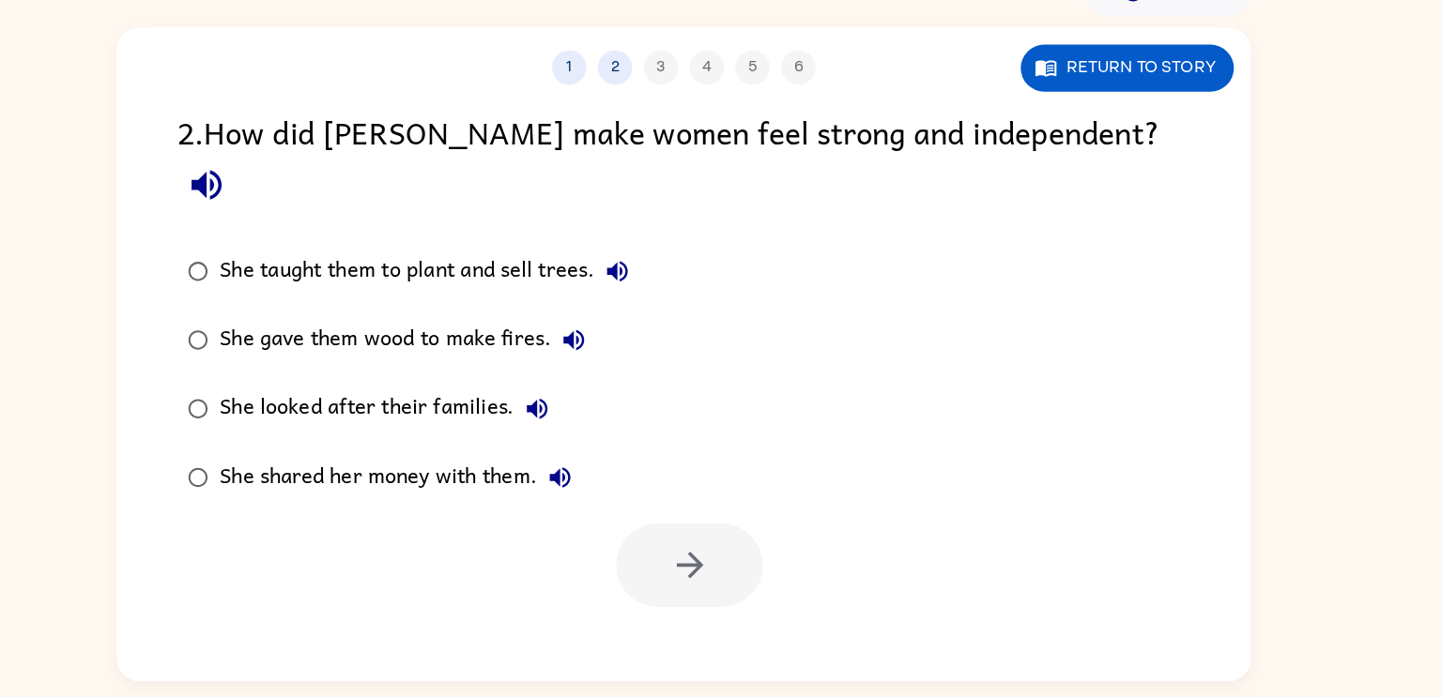
click at [536, 305] on div "She taught them to plant and sell trees." at bounding box center [513, 324] width 345 height 38
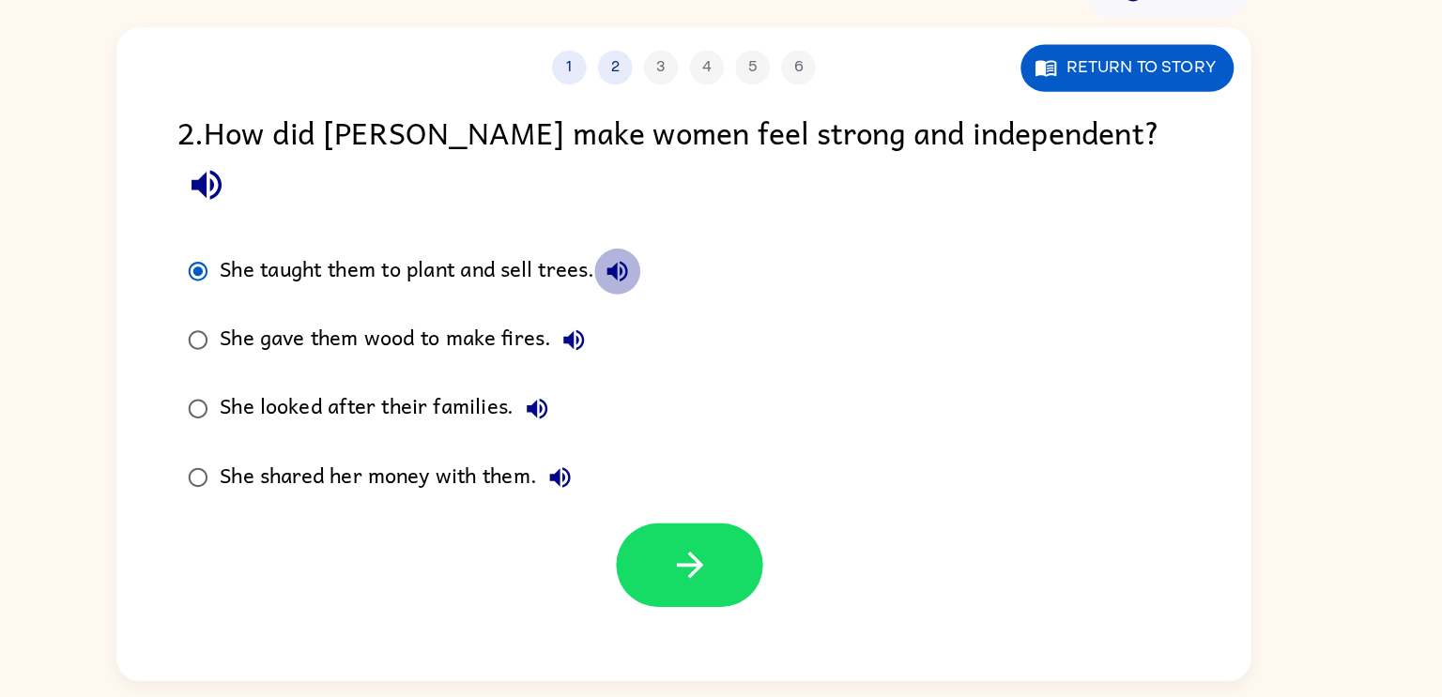
click at [683, 305] on button "She taught them to plant and sell trees." at bounding box center [667, 324] width 38 height 38
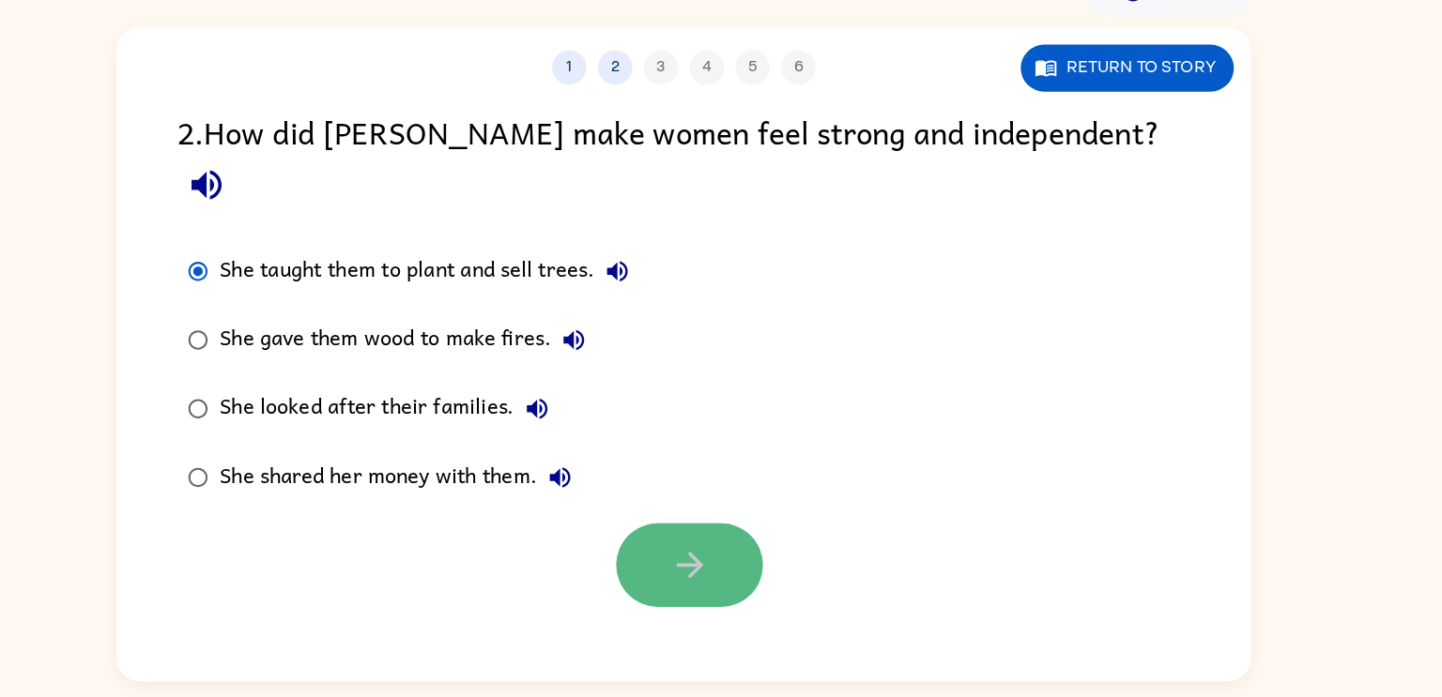
click at [721, 548] on icon "button" at bounding box center [726, 564] width 33 height 33
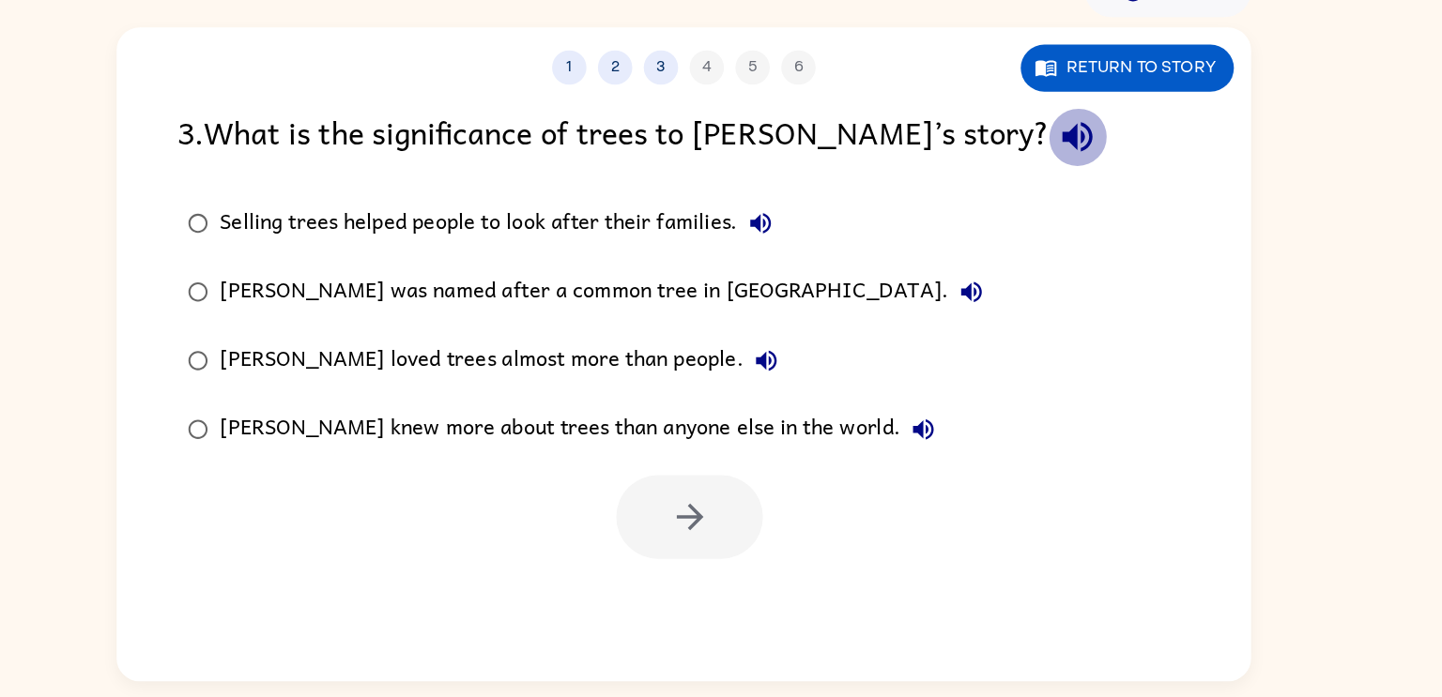
click at [1027, 220] on icon "button" at bounding box center [1043, 213] width 33 height 33
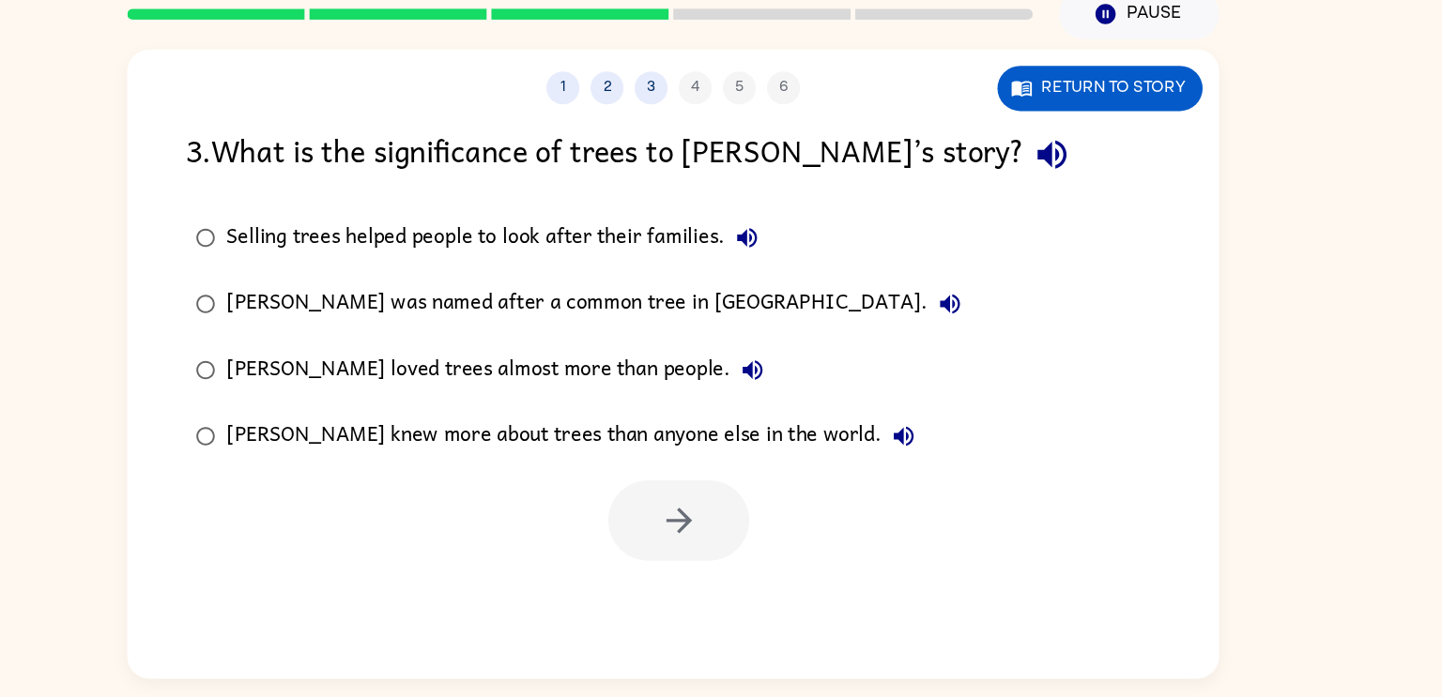
click at [720, 281] on div "Selling trees helped people to look after their families." at bounding box center [572, 285] width 462 height 38
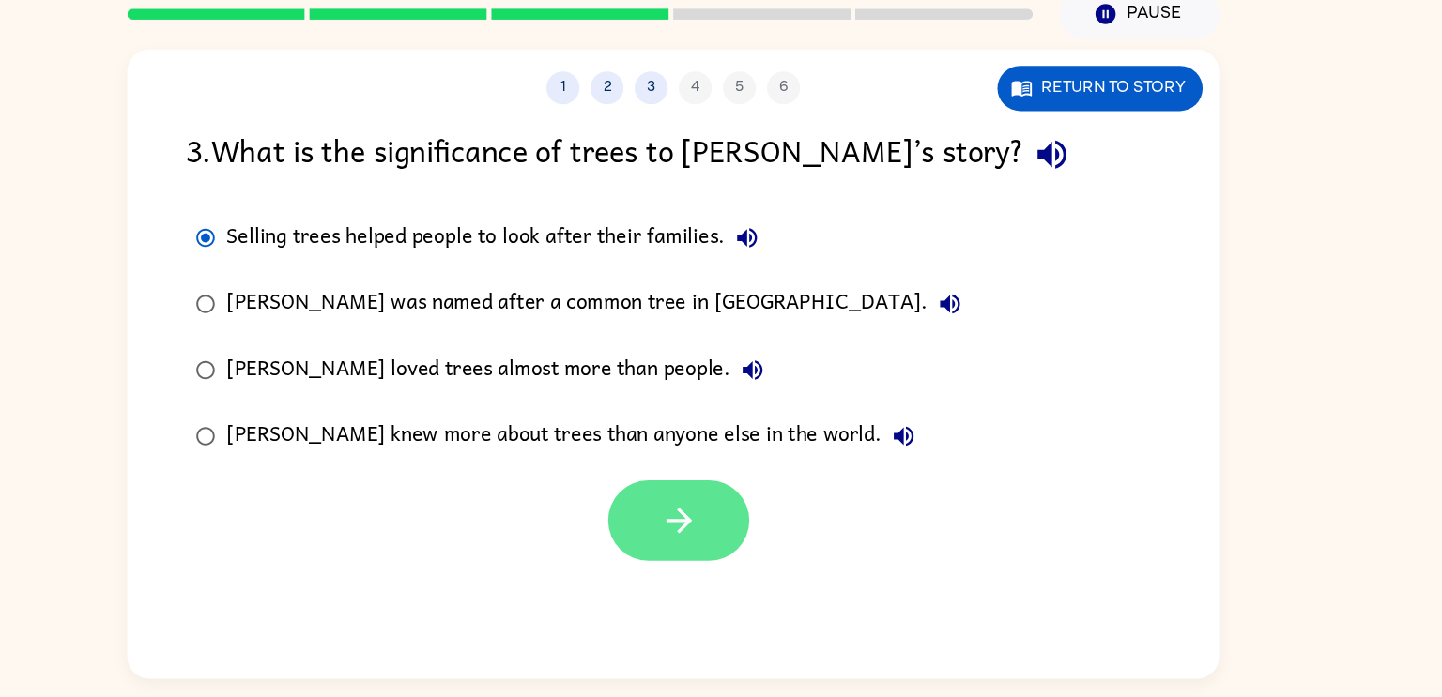
click at [666, 535] on button "button" at bounding box center [726, 525] width 120 height 69
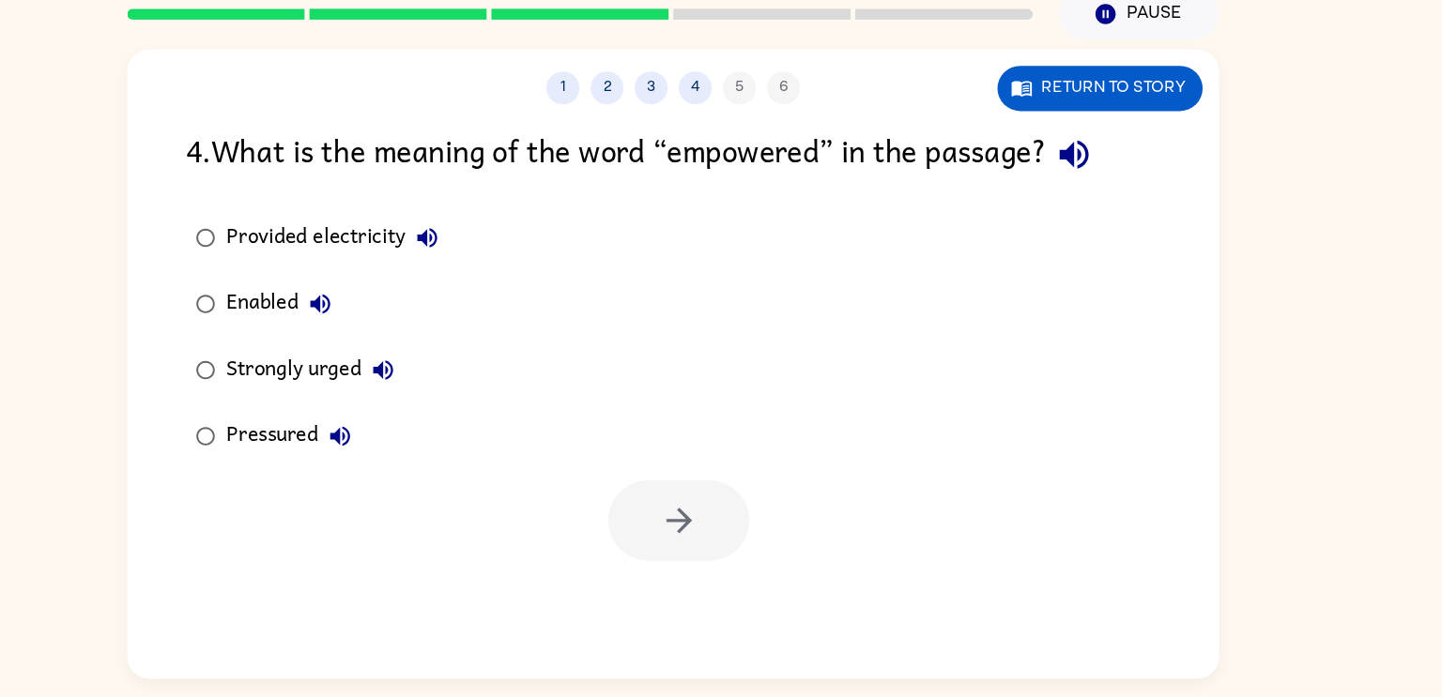
click at [386, 396] on div "Strongly urged" at bounding box center [417, 397] width 152 height 38
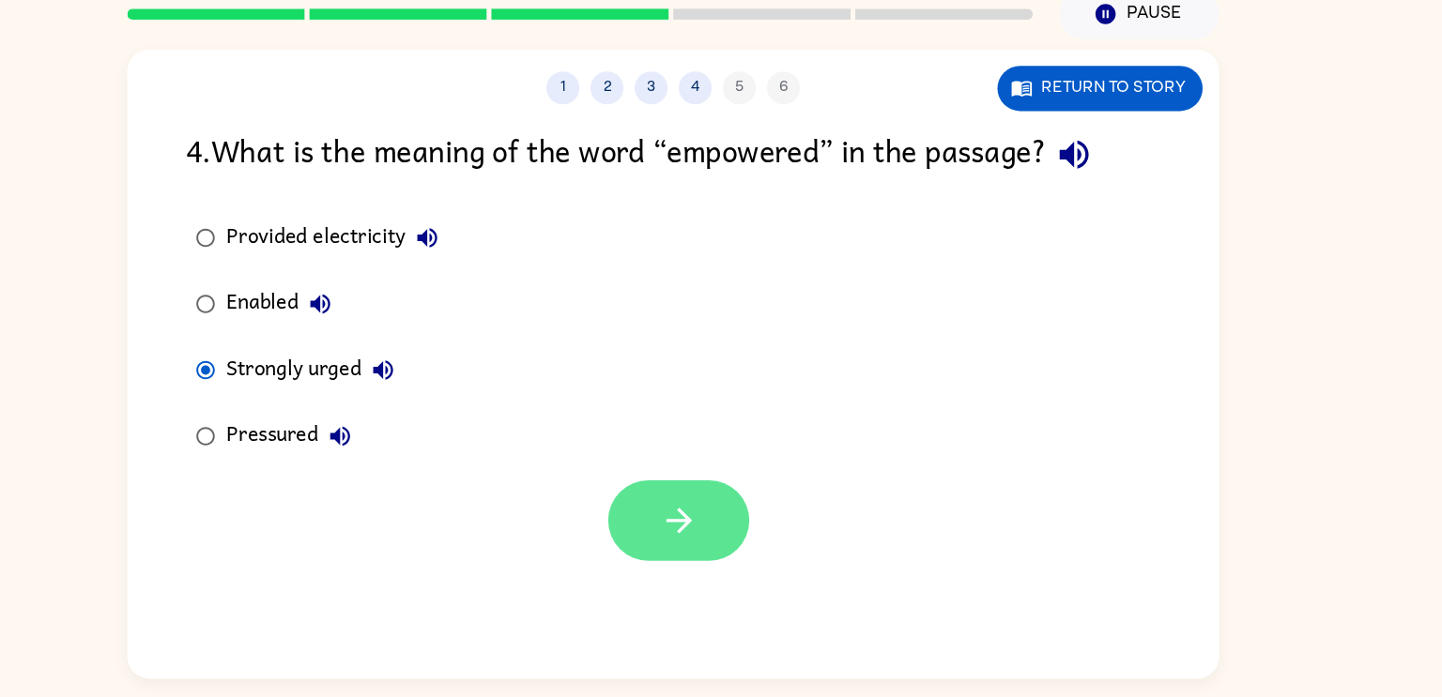
click at [753, 530] on button "button" at bounding box center [726, 525] width 120 height 69
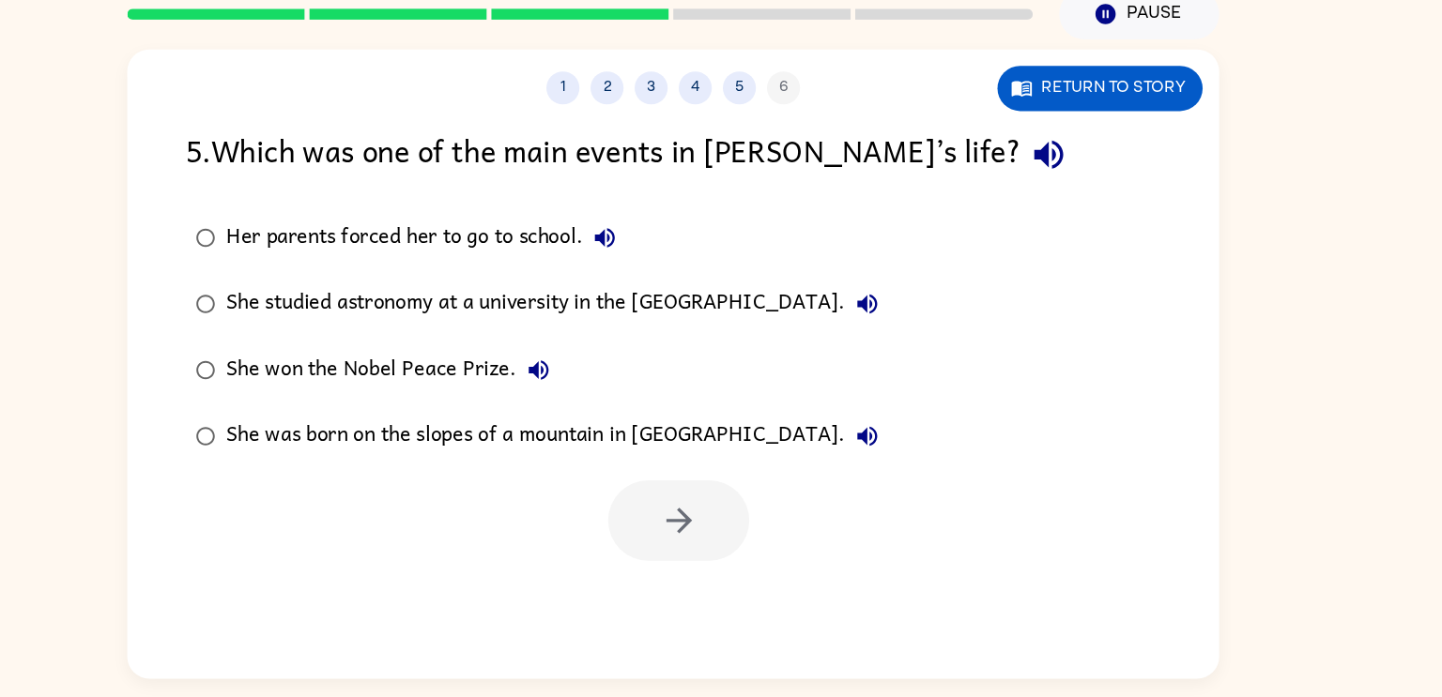
click at [460, 390] on div "She won the Nobel Peace Prize." at bounding box center [483, 397] width 284 height 38
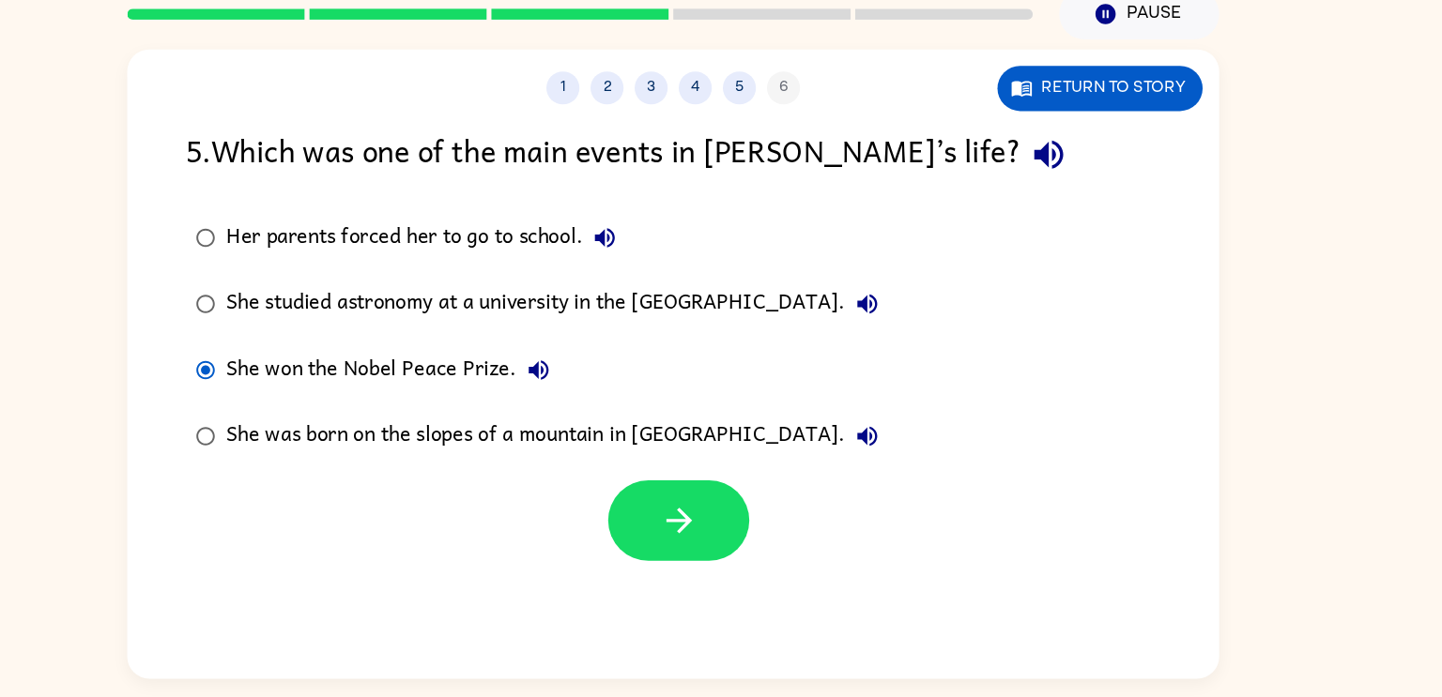
click at [723, 580] on div "1 2 3 4 5 6 Return to story 5 . Which was one of the main events in [PERSON_NAM…" at bounding box center [720, 392] width 929 height 536
click at [701, 406] on label "She won the Nobel Peace Prize." at bounding box center [605, 397] width 619 height 56
click at [704, 495] on button "button" at bounding box center [726, 525] width 120 height 69
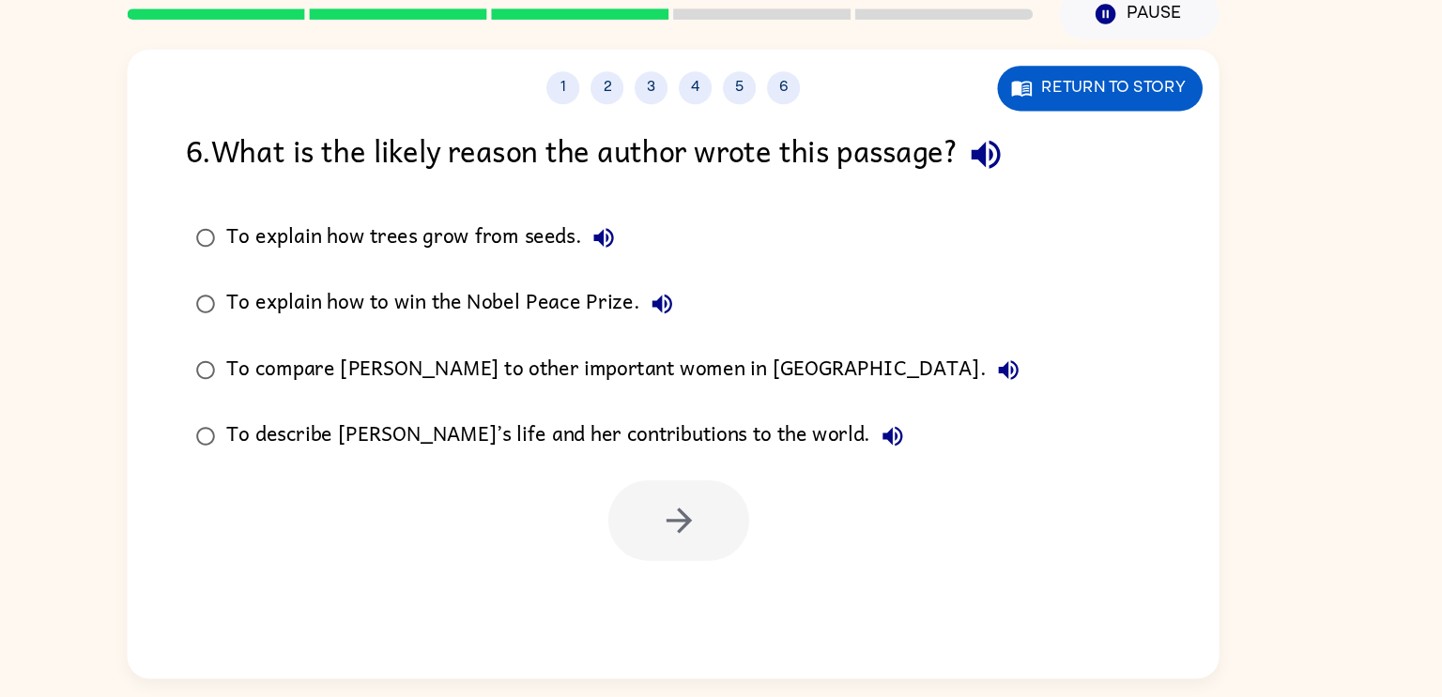
click at [988, 193] on button "button" at bounding box center [987, 214] width 48 height 48
click at [569, 453] on div "To describe [PERSON_NAME]’s life and her contributions to the world." at bounding box center [634, 454] width 586 height 38
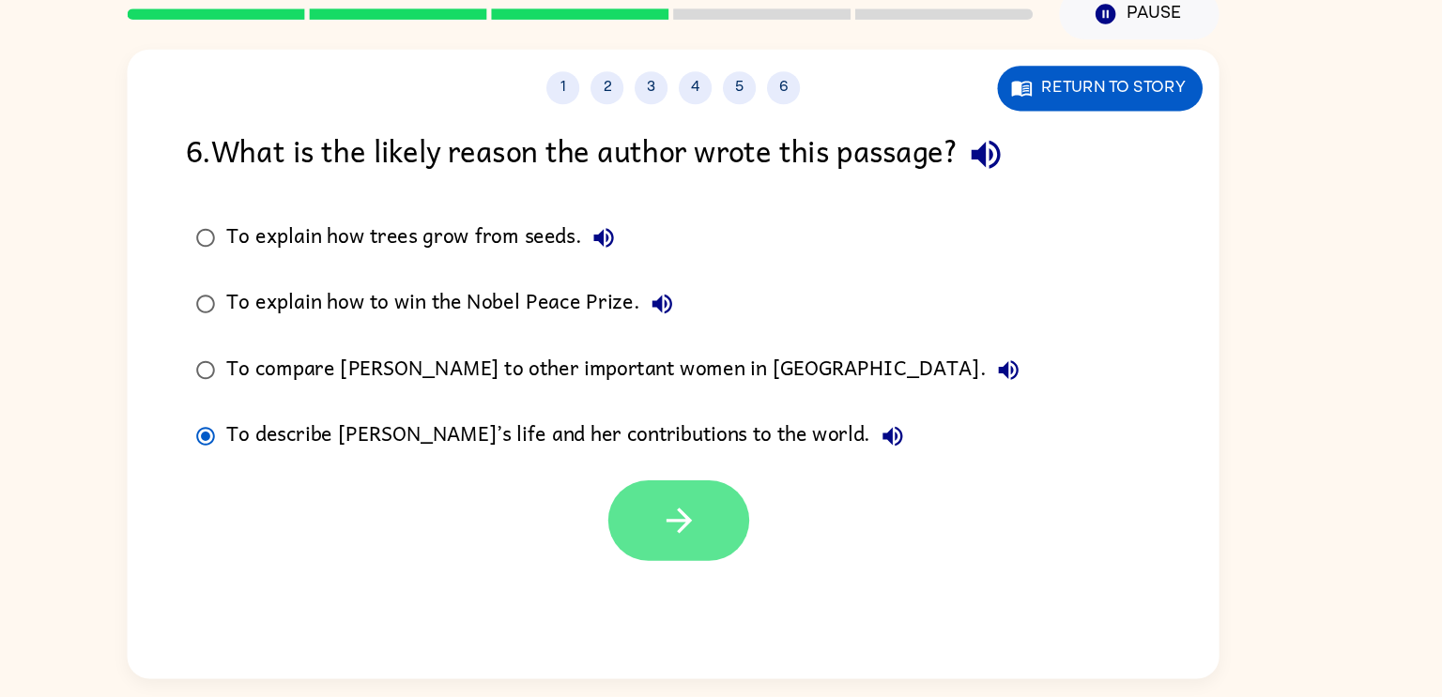
click at [717, 494] on button "button" at bounding box center [726, 525] width 120 height 69
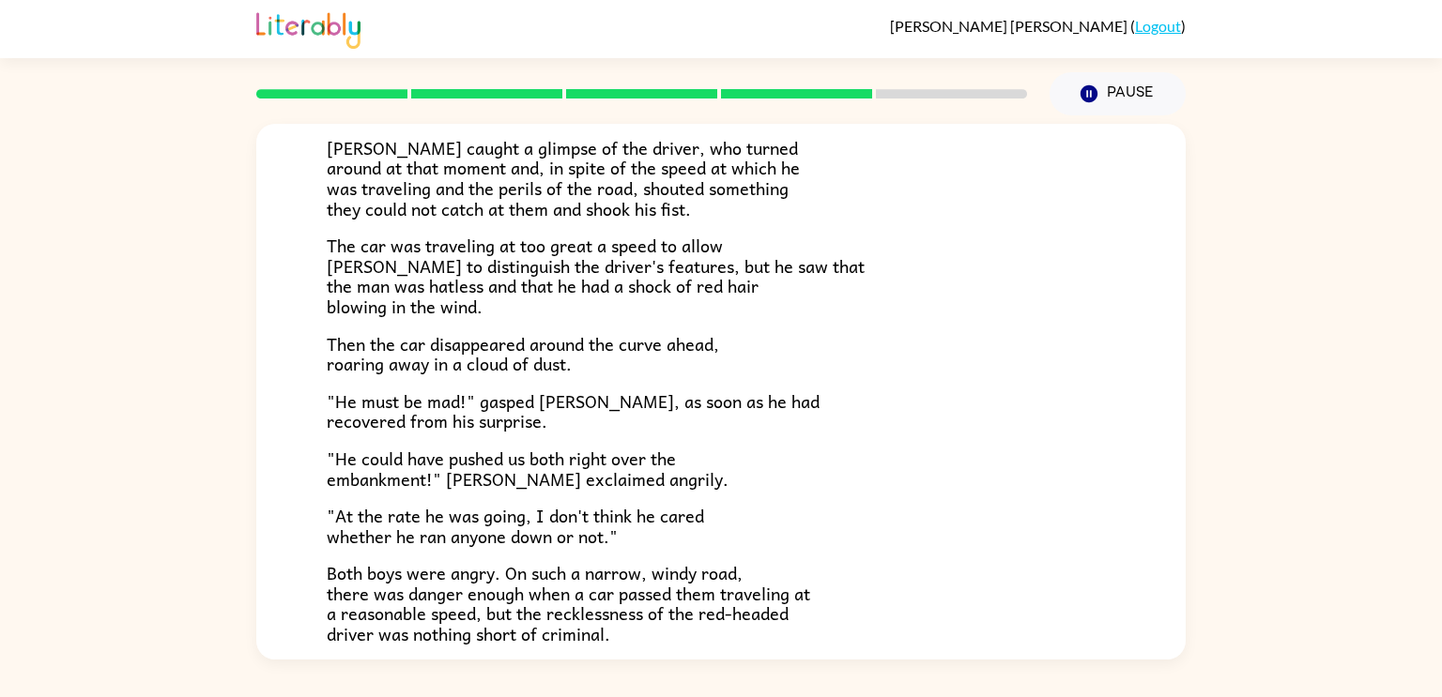
scroll to position [357, 0]
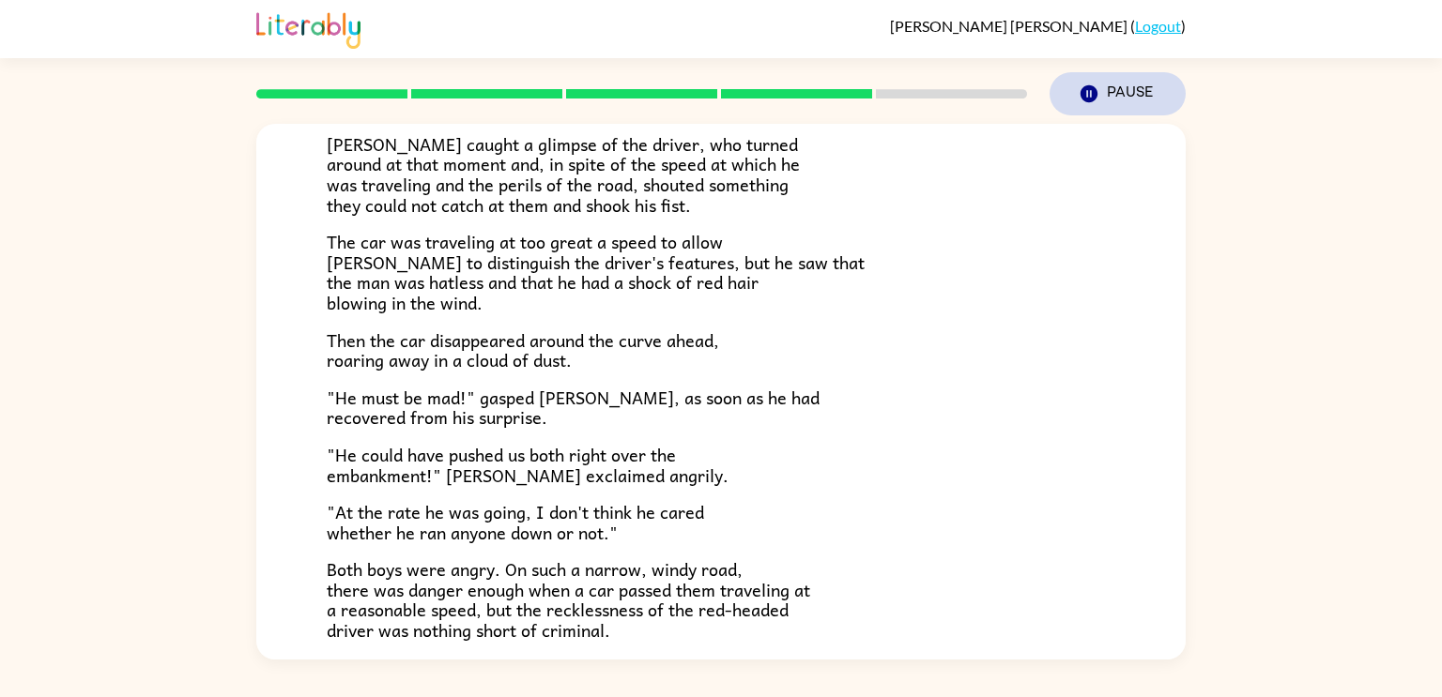
click at [1101, 95] on button "Pause Pause" at bounding box center [1117, 93] width 136 height 43
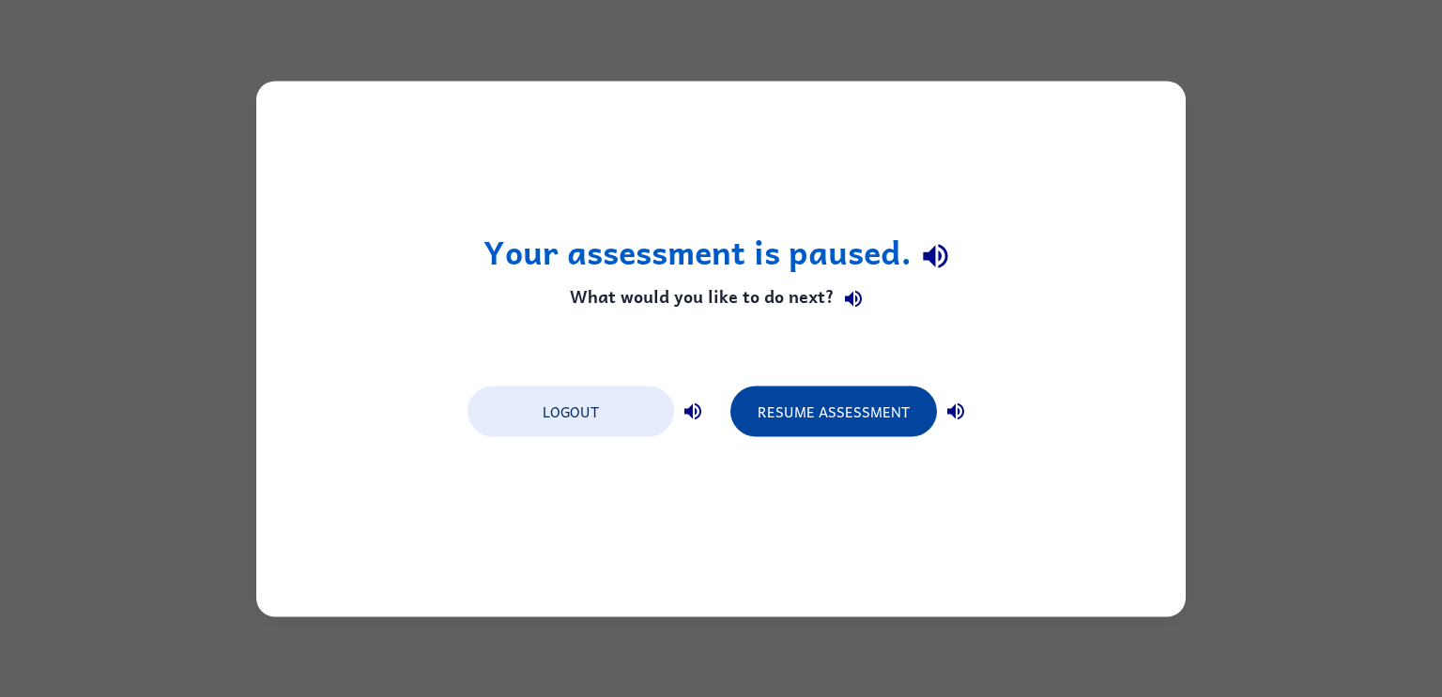
click at [849, 425] on button "Resume Assessment" at bounding box center [833, 411] width 207 height 51
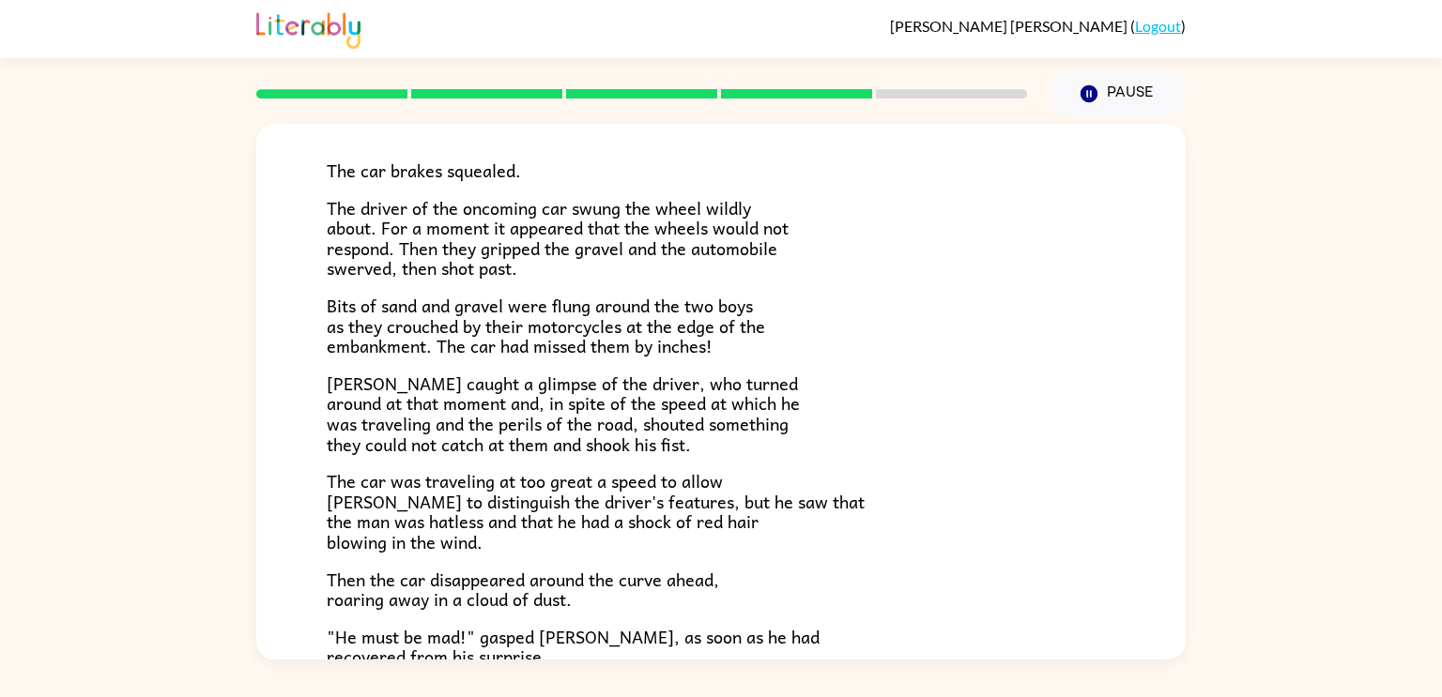
scroll to position [193, 0]
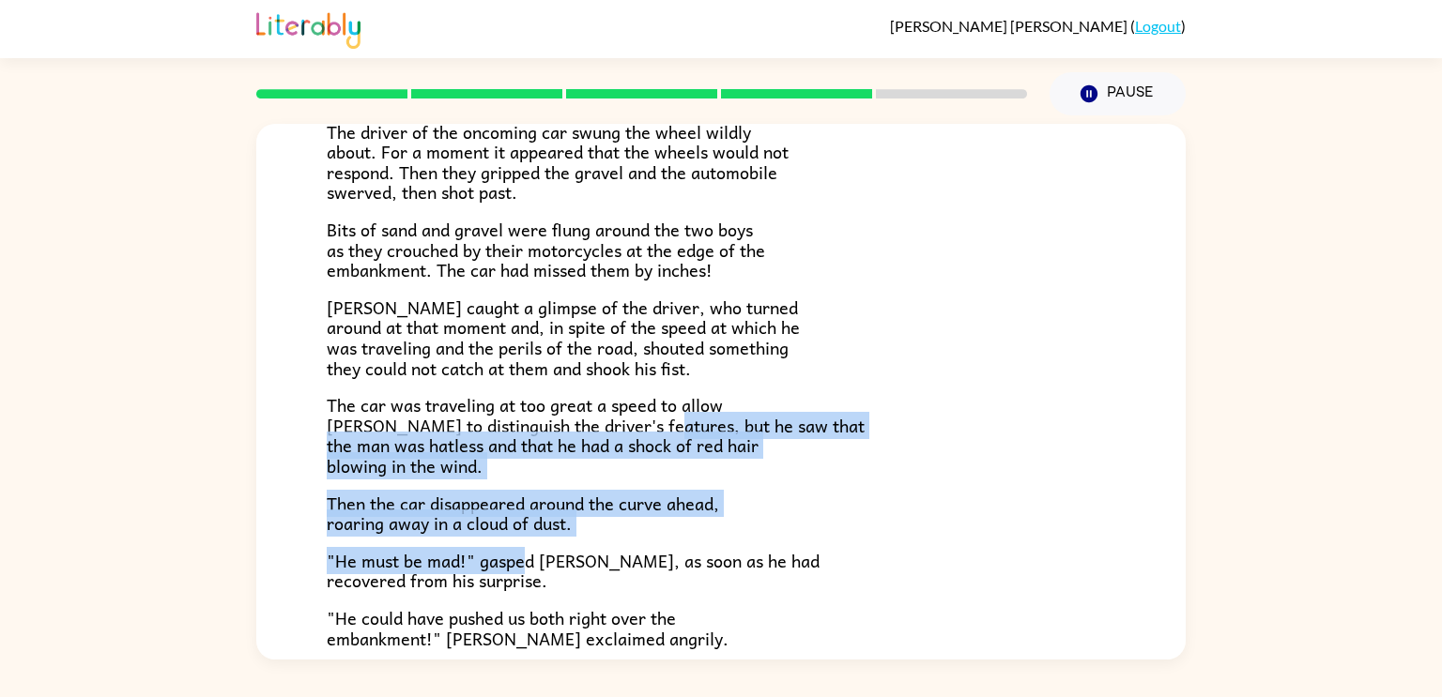
drag, startPoint x: 657, startPoint y: 432, endPoint x: 522, endPoint y: 566, distance: 190.5
click at [522, 566] on div "The car brakes squealed. The driver of the oncoming car swung the wheel wildly …" at bounding box center [721, 421] width 789 height 765
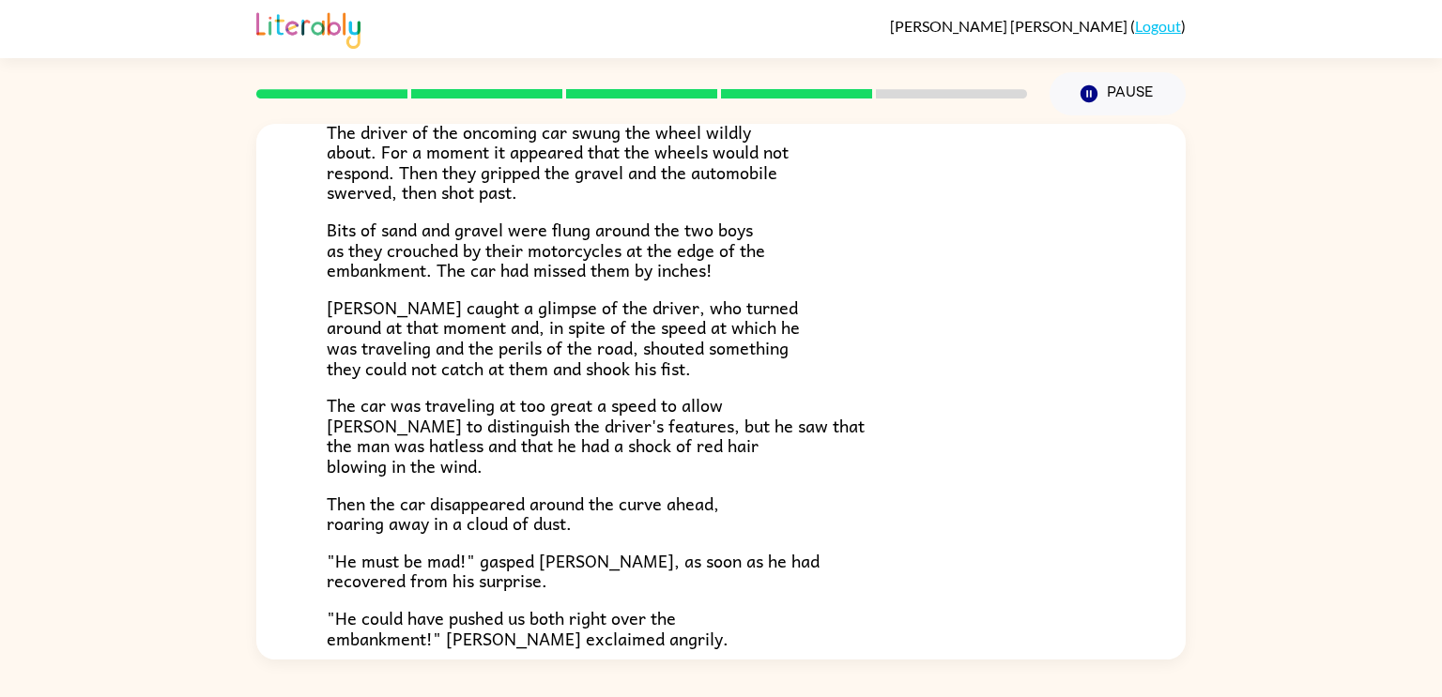
click at [977, 597] on div "The car brakes squealed. The driver of the oncoming car swung the wheel wildly …" at bounding box center [721, 421] width 789 height 765
drag, startPoint x: 574, startPoint y: 562, endPoint x: 776, endPoint y: 527, distance: 204.9
click at [776, 527] on div "The car brakes squealed. The driver of the oncoming car swung the wheel wildly …" at bounding box center [721, 421] width 789 height 765
drag, startPoint x: 325, startPoint y: 582, endPoint x: 724, endPoint y: 550, distance: 400.2
click at [724, 550] on div "The Tower Treasure The car brakes squealed. The driver of the oncoming car swun…" at bounding box center [720, 411] width 929 height 960
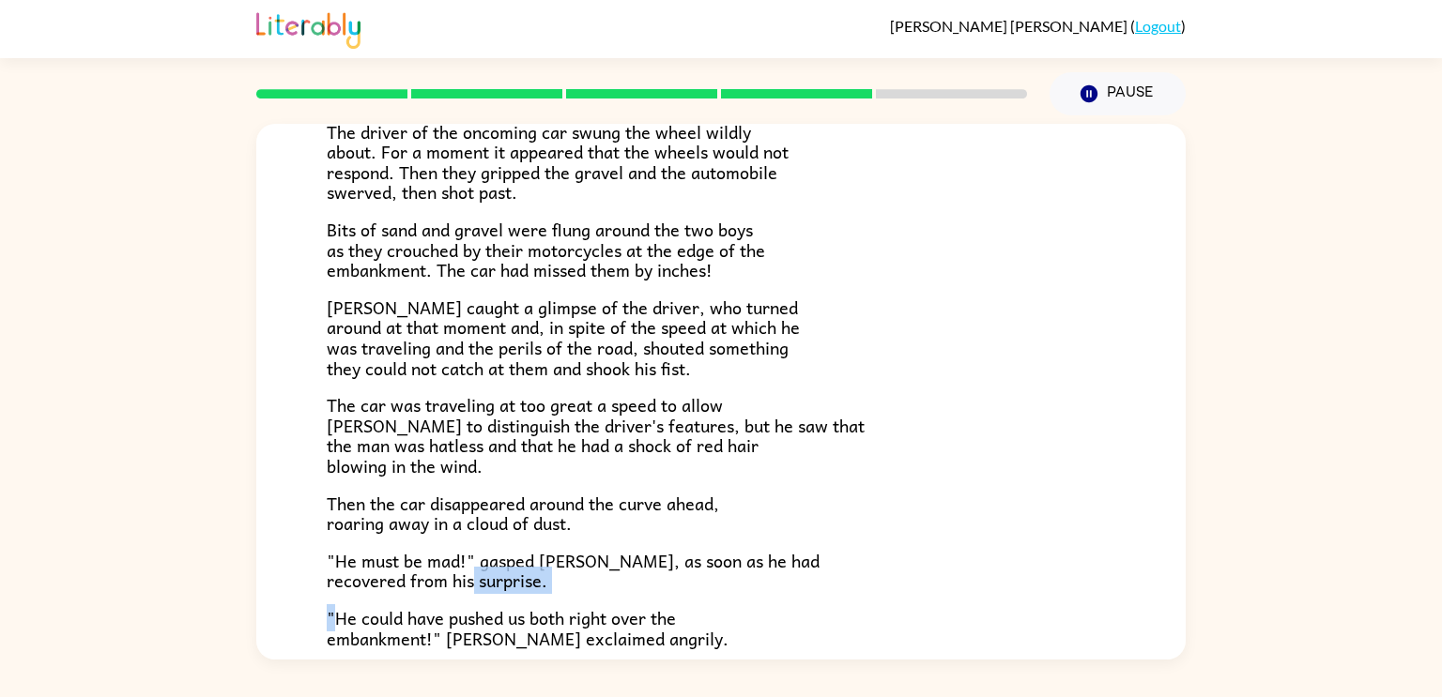
drag, startPoint x: 334, startPoint y: 620, endPoint x: 720, endPoint y: 585, distance: 387.4
click at [720, 585] on div "The car brakes squealed. The driver of the oncoming car swung the wheel wildly …" at bounding box center [721, 421] width 789 height 765
click at [593, 630] on span ""He could have pushed us both right over the embankment!" [PERSON_NAME] exclaim…" at bounding box center [528, 629] width 402 height 48
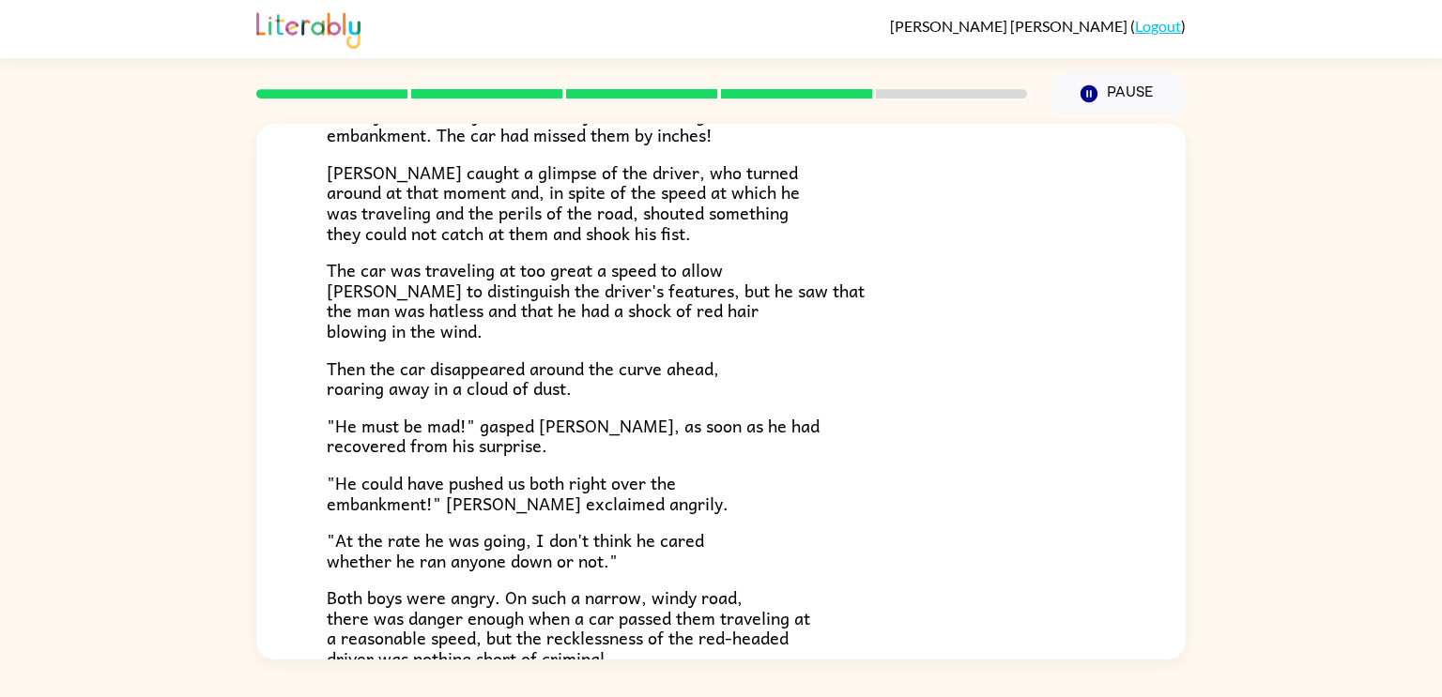
scroll to position [409, 0]
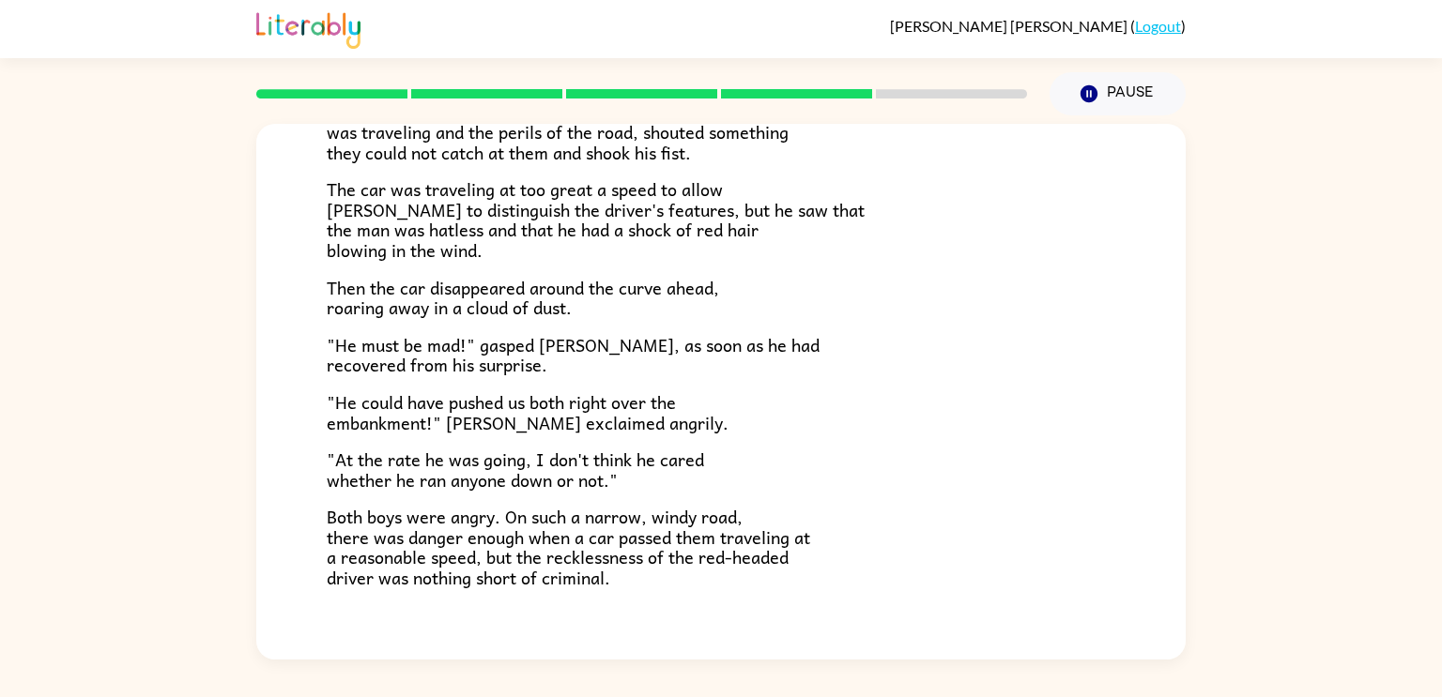
drag, startPoint x: 332, startPoint y: 465, endPoint x: 343, endPoint y: 460, distance: 11.3
click at [343, 460] on span ""At the rate he was going, I don't think he cared whether he ran anyone down or…" at bounding box center [515, 470] width 377 height 48
drag, startPoint x: 330, startPoint y: 462, endPoint x: 412, endPoint y: 453, distance: 82.1
click at [412, 453] on span ""At the rate he was going, I don't think he cared whether he ran anyone down or…" at bounding box center [515, 470] width 377 height 48
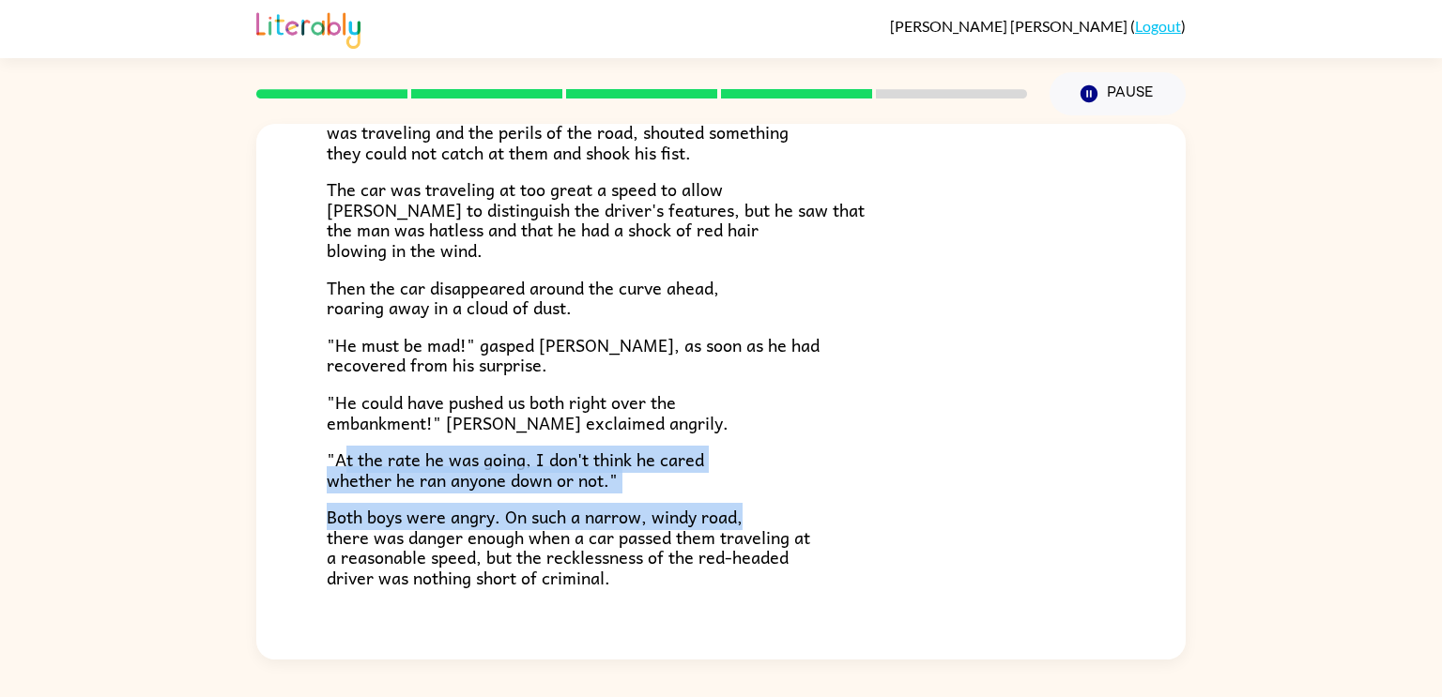
drag, startPoint x: 341, startPoint y: 456, endPoint x: 795, endPoint y: 513, distance: 457.9
click at [795, 513] on div "The car brakes squealed. The driver of the oncoming car swung the wheel wildly …" at bounding box center [721, 206] width 789 height 765
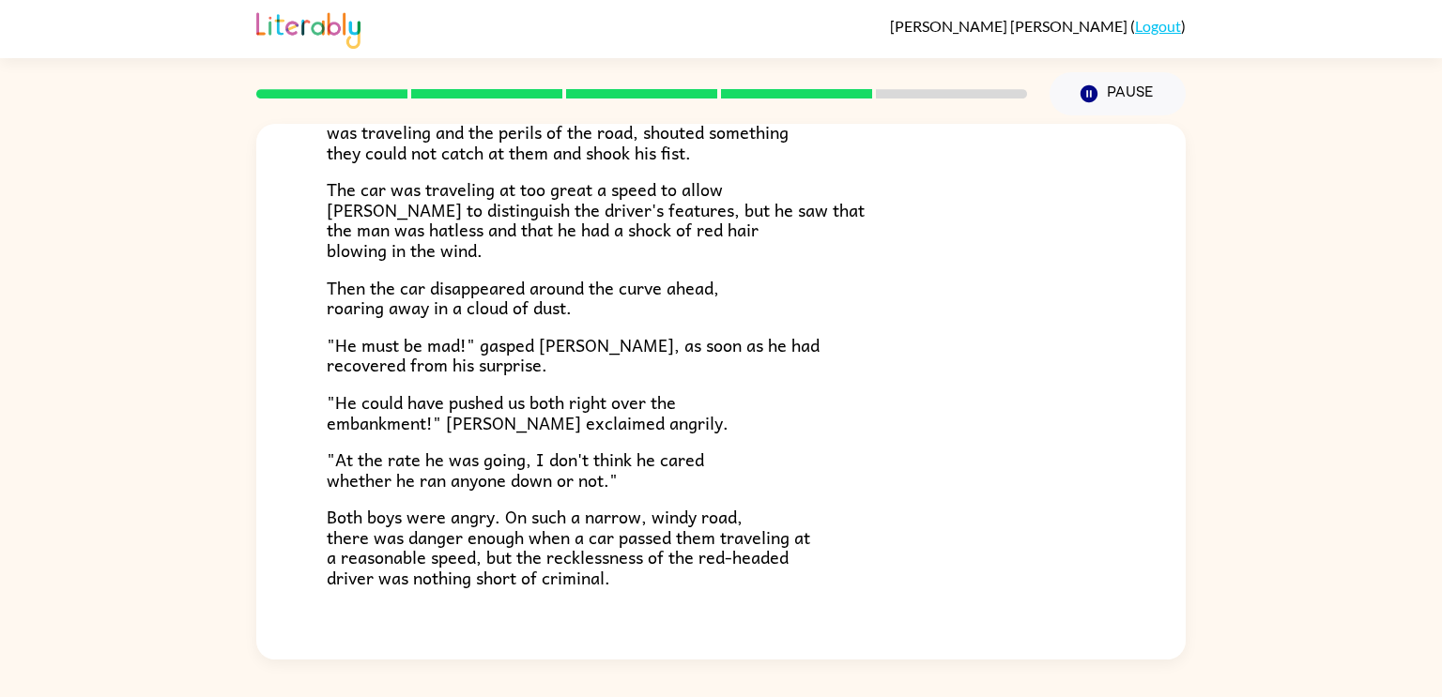
click at [276, 611] on div "The Tower Treasure The car brakes squealed. The driver of the oncoming car swun…" at bounding box center [720, 195] width 929 height 960
drag, startPoint x: 325, startPoint y: 539, endPoint x: 370, endPoint y: 526, distance: 46.9
click at [370, 526] on div "The Tower Treasure The car brakes squealed. The driver of the oncoming car swun…" at bounding box center [720, 195] width 929 height 960
click at [291, 543] on div "The Tower Treasure The car brakes squealed. The driver of the oncoming car swun…" at bounding box center [720, 195] width 929 height 960
click at [327, 534] on span "Both boys were angry. On such a narrow, windy road, there was danger enough whe…" at bounding box center [568, 547] width 483 height 88
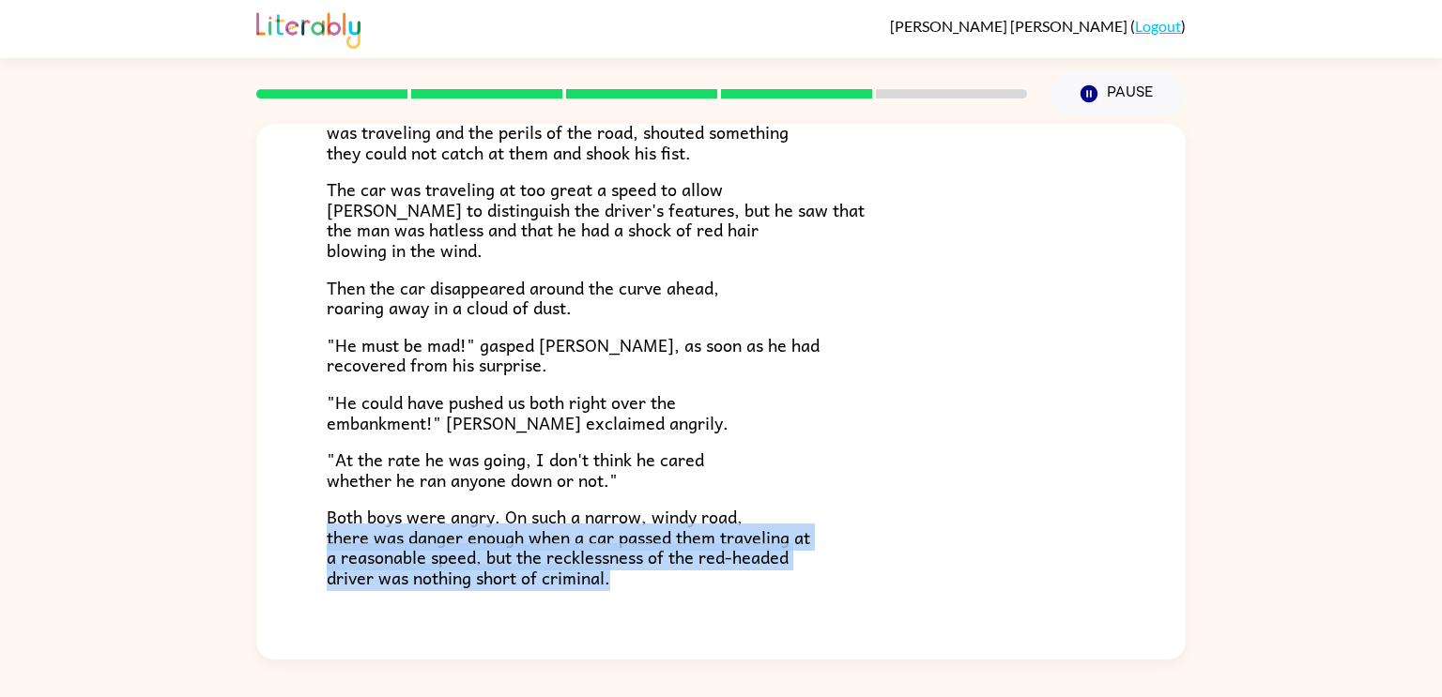
drag, startPoint x: 326, startPoint y: 534, endPoint x: 789, endPoint y: 573, distance: 464.4
click at [789, 573] on p "Both boys were angry. On such a narrow, windy road, there was danger enough whe…" at bounding box center [721, 547] width 789 height 81
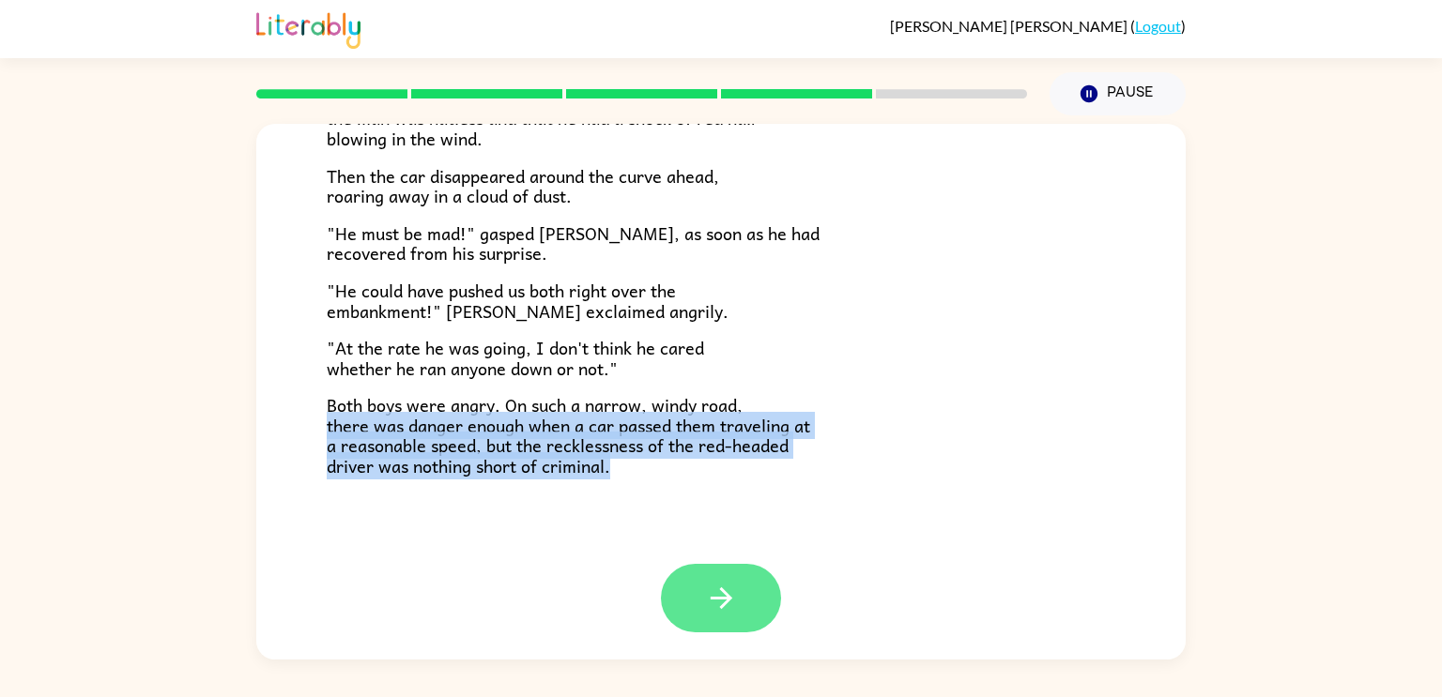
click at [732, 605] on icon "button" at bounding box center [721, 598] width 33 height 33
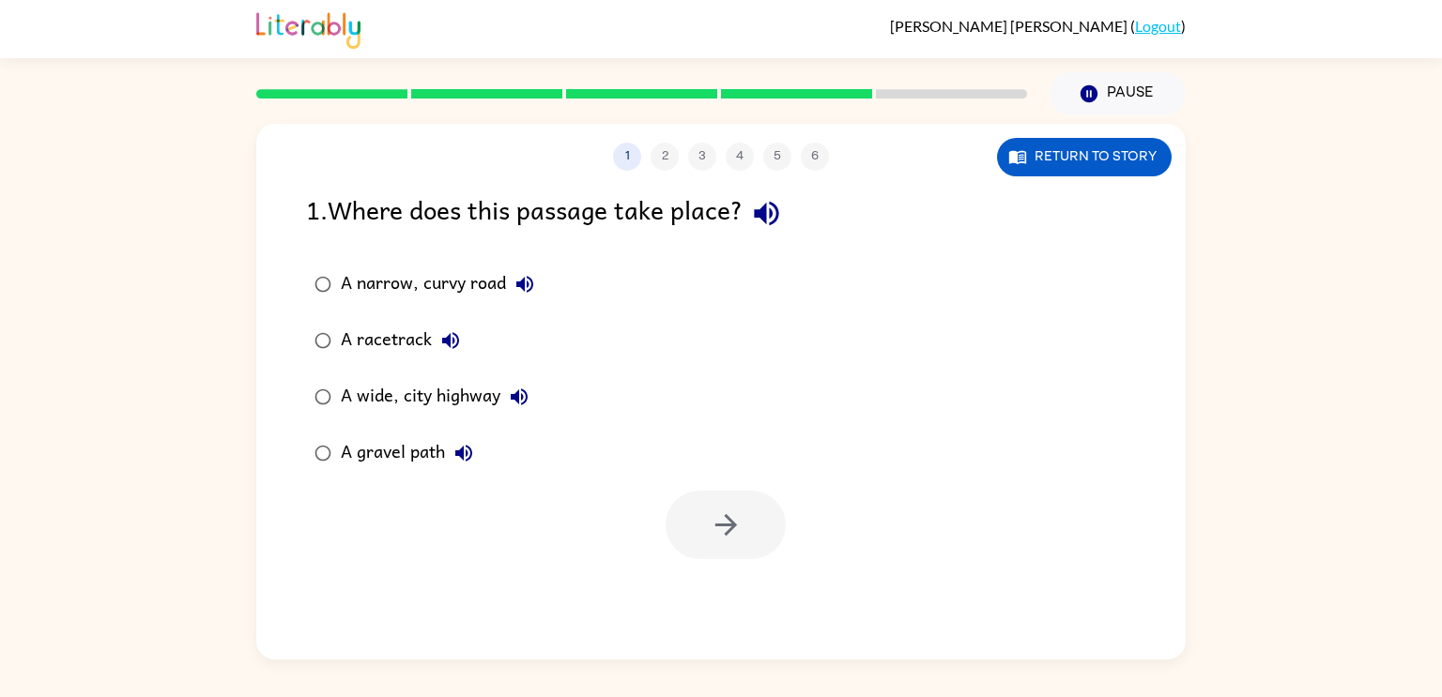
click at [445, 275] on div "A narrow, curvy road" at bounding box center [442, 285] width 203 height 38
click at [731, 516] on icon "button" at bounding box center [726, 525] width 33 height 33
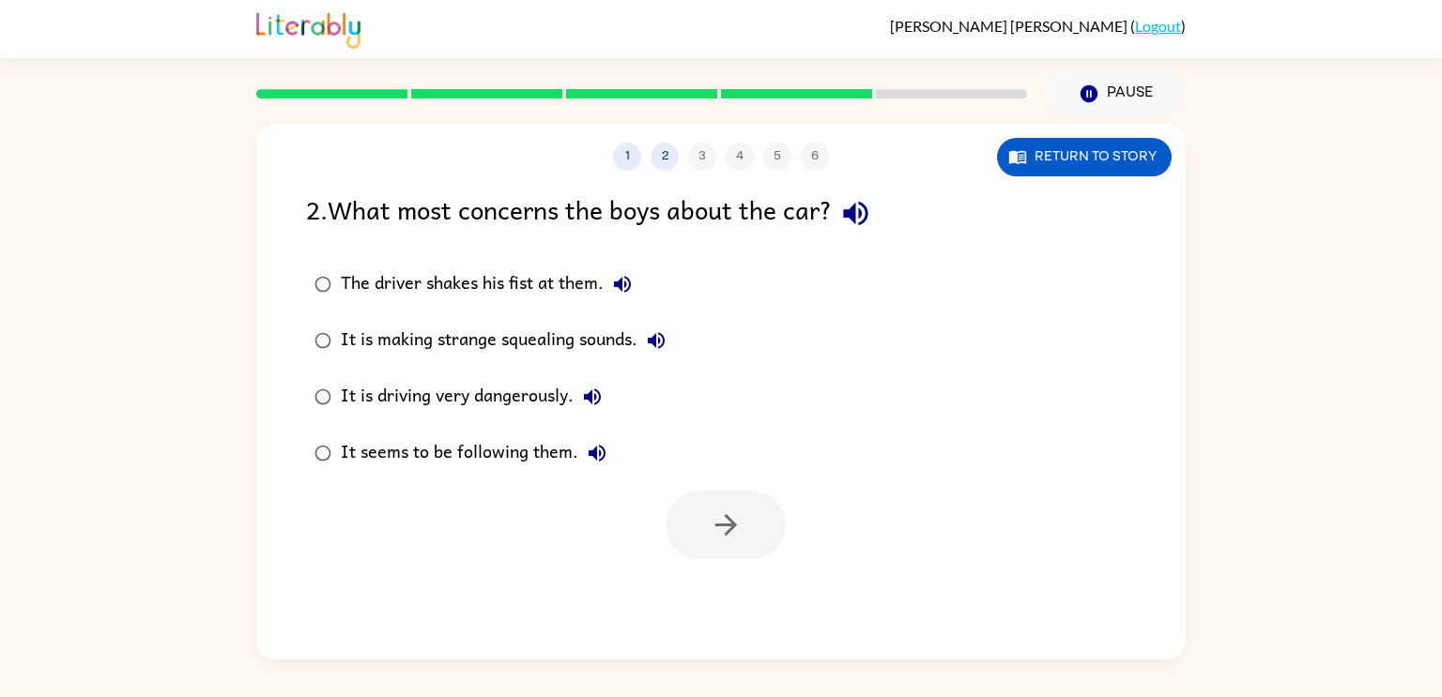
click at [474, 399] on div "It is driving very dangerously." at bounding box center [476, 397] width 270 height 38
click at [720, 523] on icon "button" at bounding box center [726, 525] width 33 height 33
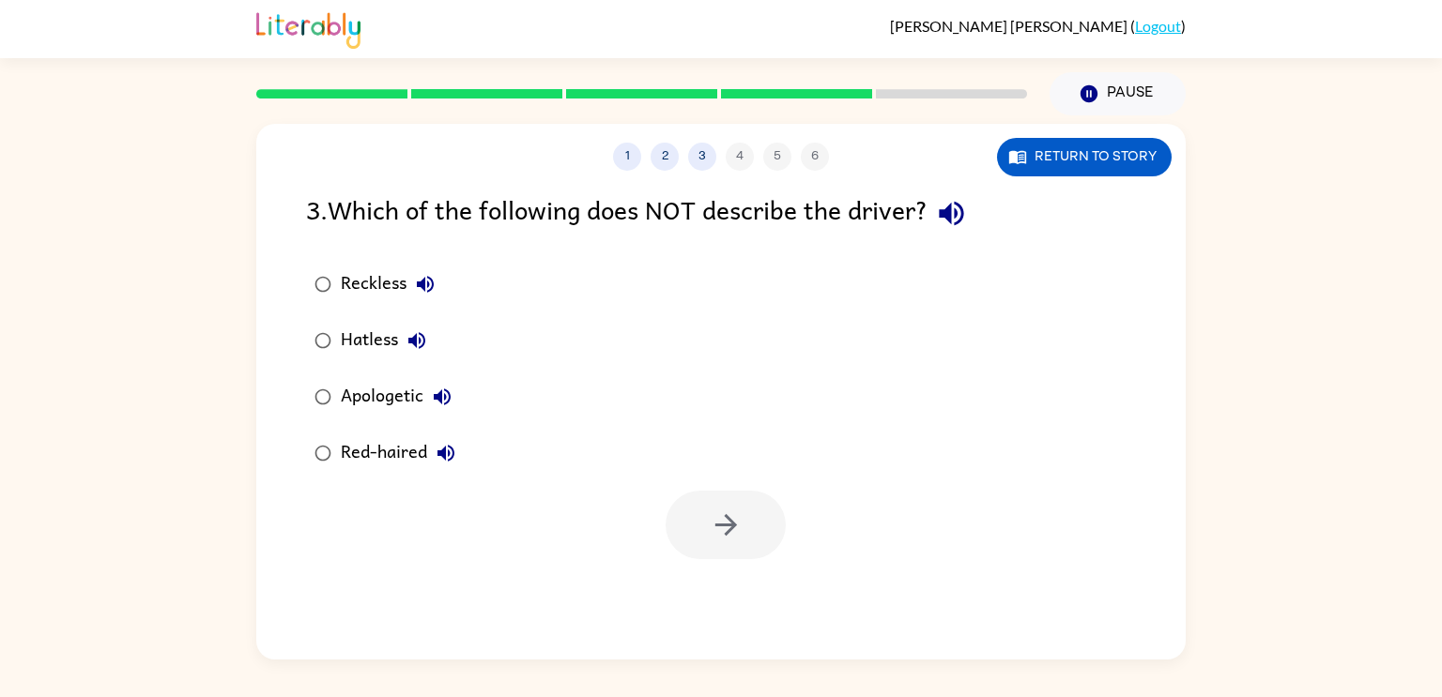
click at [381, 395] on div "Apologetic" at bounding box center [401, 397] width 120 height 38
click at [710, 516] on icon "button" at bounding box center [726, 525] width 33 height 33
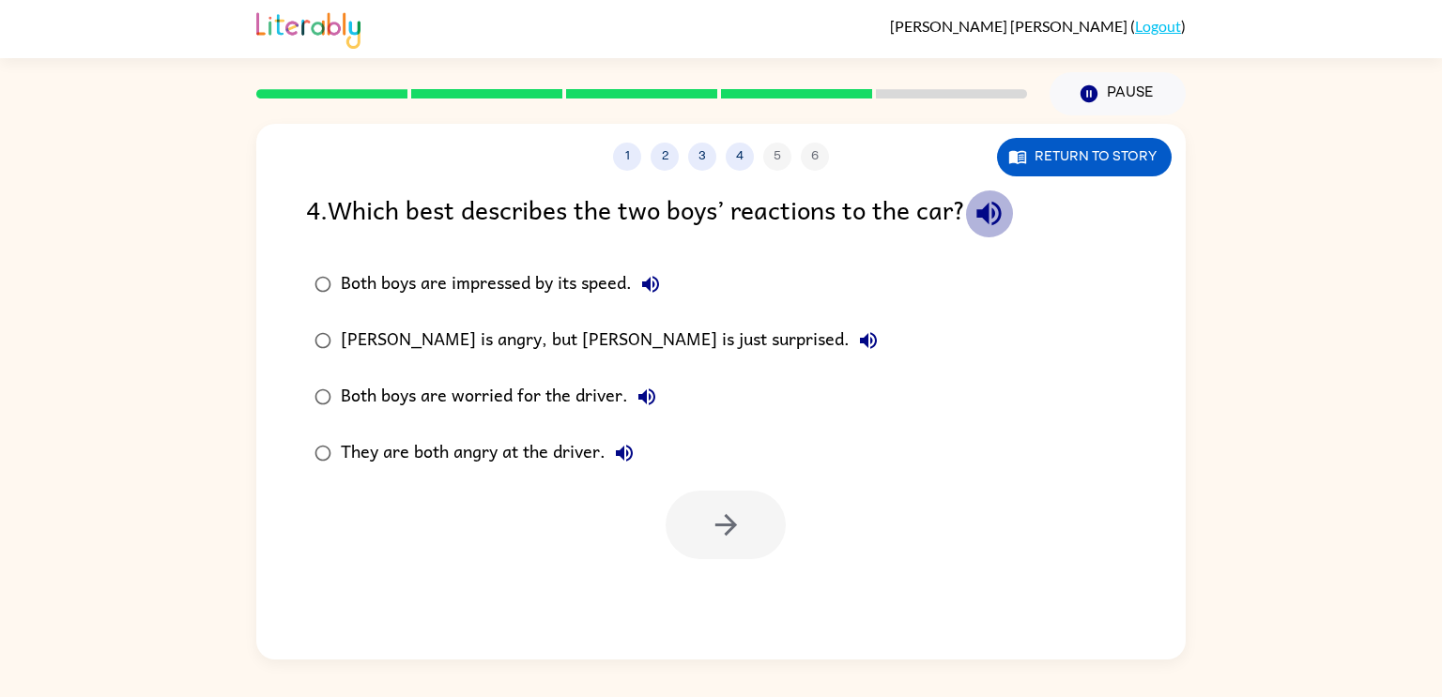
click at [1005, 211] on icon "button" at bounding box center [988, 213] width 33 height 33
click at [450, 431] on label "They are both angry at the driver." at bounding box center [596, 453] width 601 height 56
click at [734, 528] on icon "button" at bounding box center [726, 525] width 33 height 33
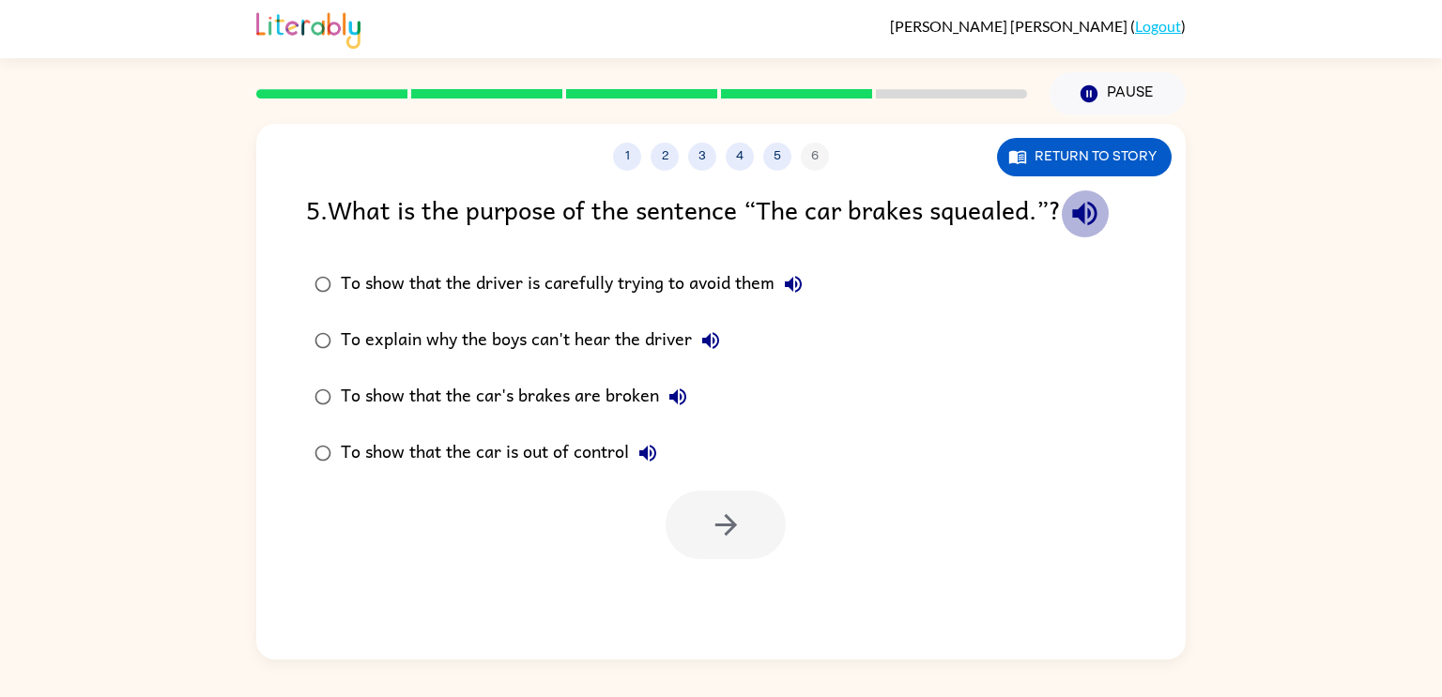
click at [1090, 221] on icon "button" at bounding box center [1084, 214] width 24 height 24
click at [1090, 220] on icon "button" at bounding box center [1084, 214] width 24 height 24
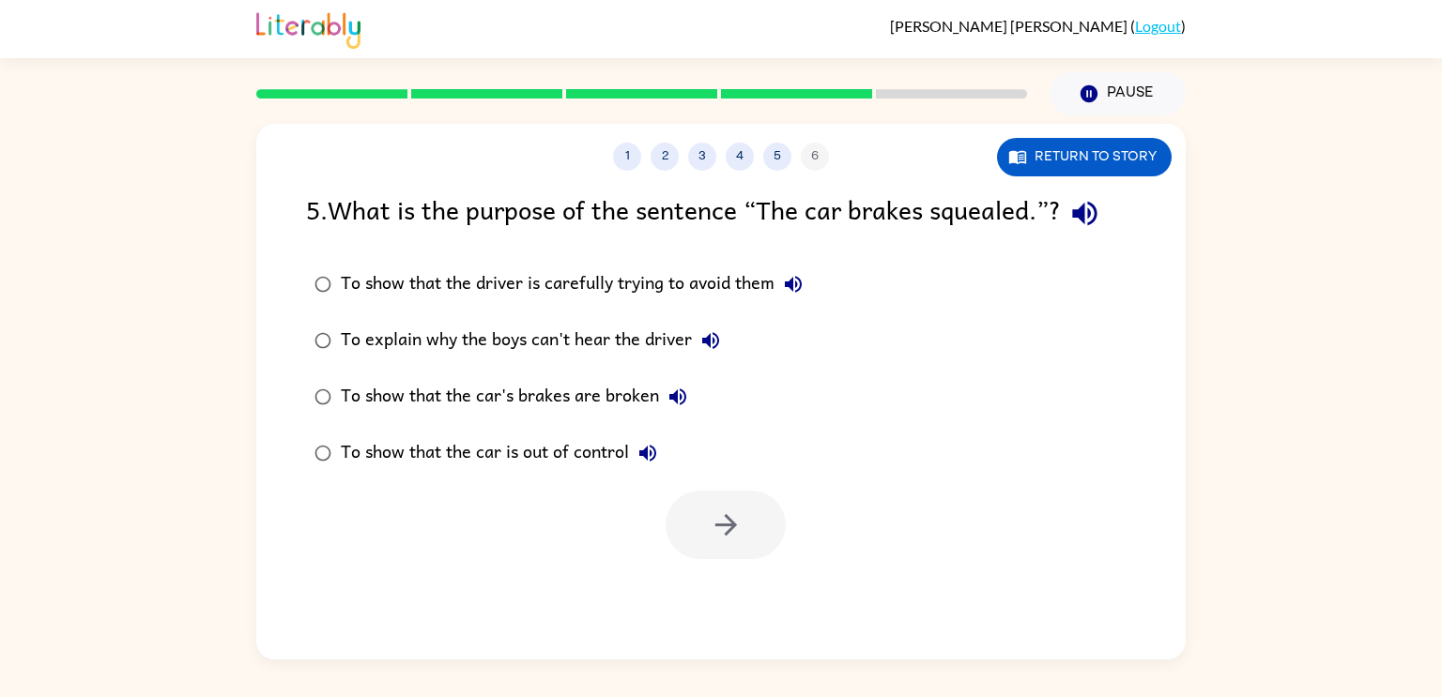
click at [577, 452] on div "To show that the car is out of control" at bounding box center [504, 454] width 326 height 38
click at [770, 534] on button "button" at bounding box center [726, 525] width 120 height 69
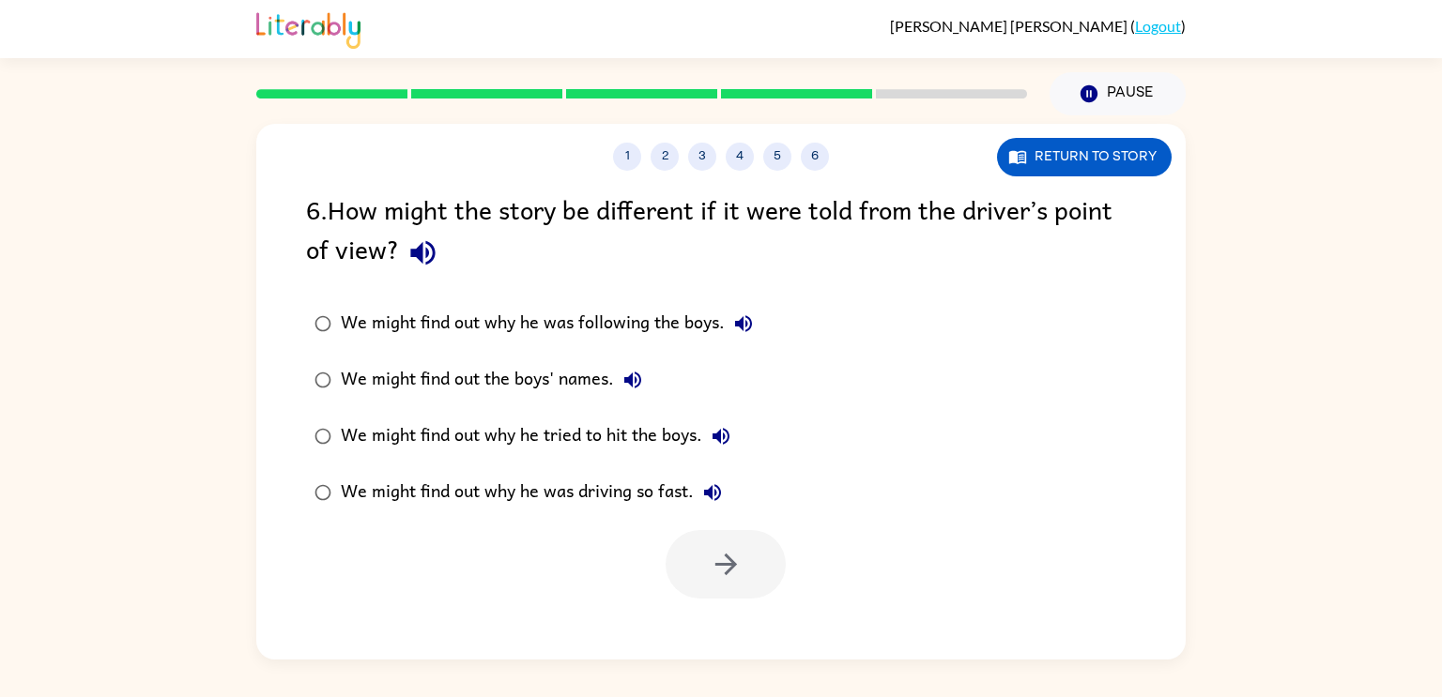
click at [779, 577] on div at bounding box center [726, 564] width 120 height 69
click at [683, 476] on div "We might find out why he was driving so fast." at bounding box center [536, 493] width 390 height 38
click at [758, 559] on button "button" at bounding box center [726, 564] width 120 height 69
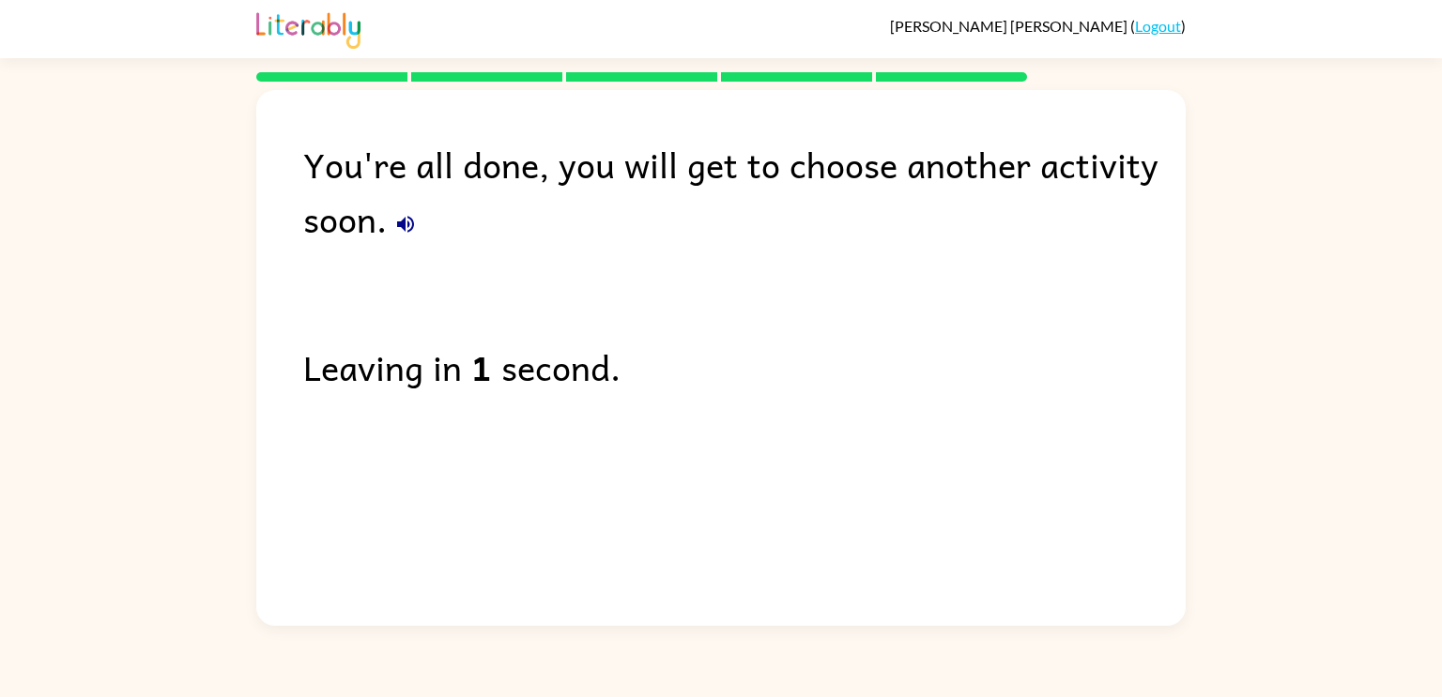
click at [408, 215] on icon "button" at bounding box center [405, 224] width 23 height 23
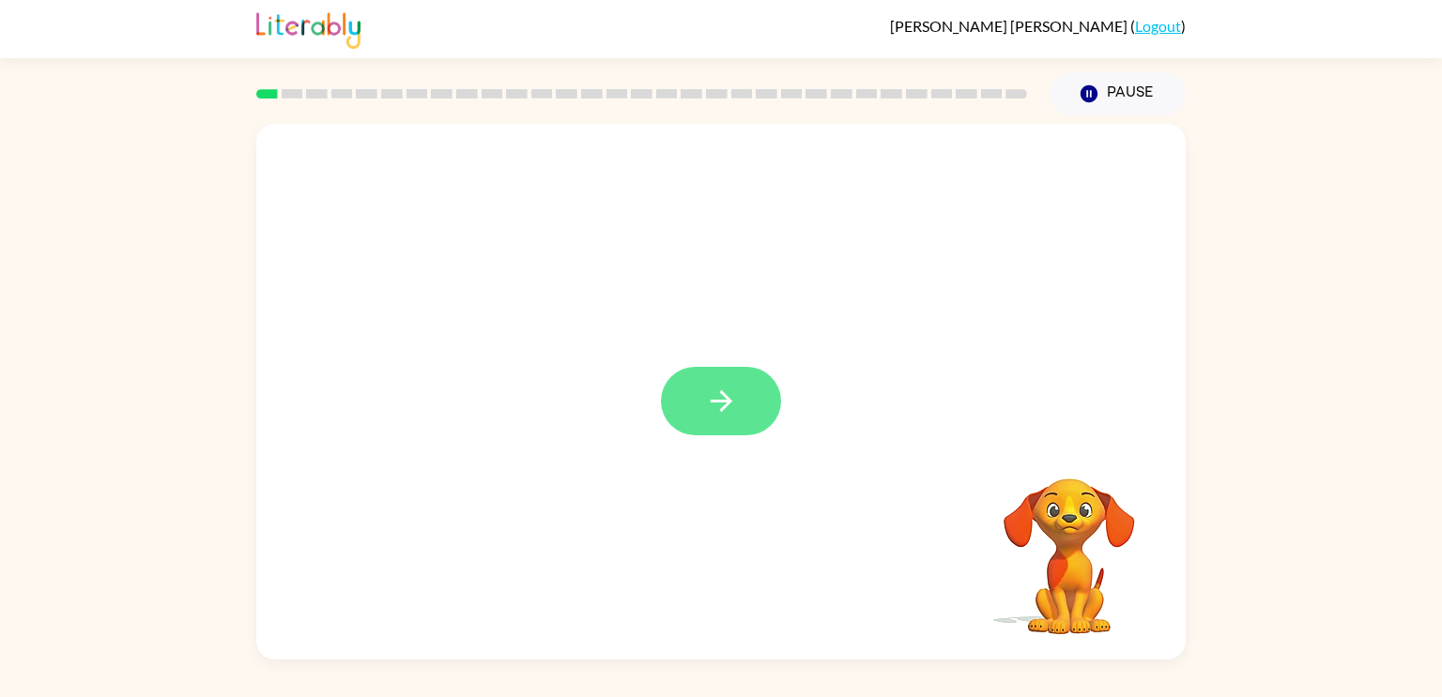
click at [724, 420] on button "button" at bounding box center [721, 401] width 120 height 69
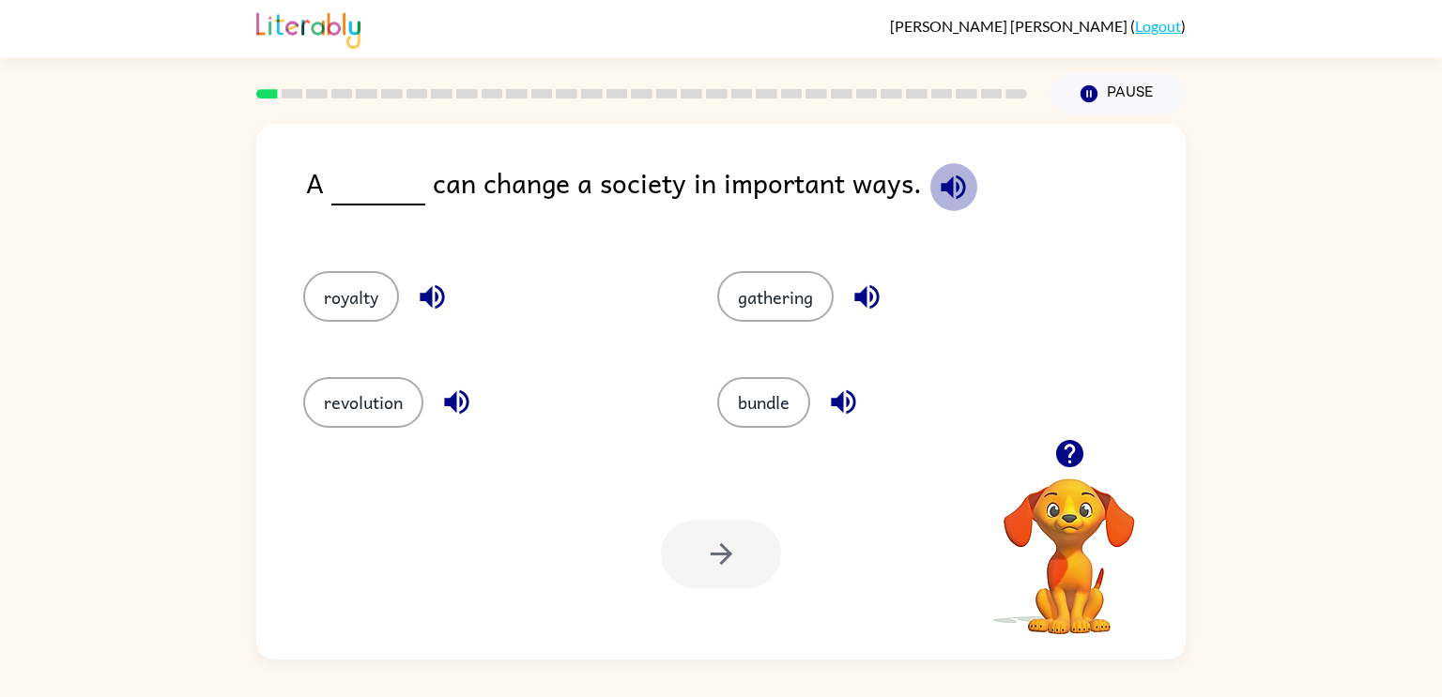
click at [944, 195] on icon "button" at bounding box center [953, 187] width 33 height 33
click at [1008, 482] on video "Your browser must support playing .mp4 files to use Literably. Please try using…" at bounding box center [1069, 544] width 188 height 188
click at [345, 399] on button "revolution" at bounding box center [363, 402] width 120 height 51
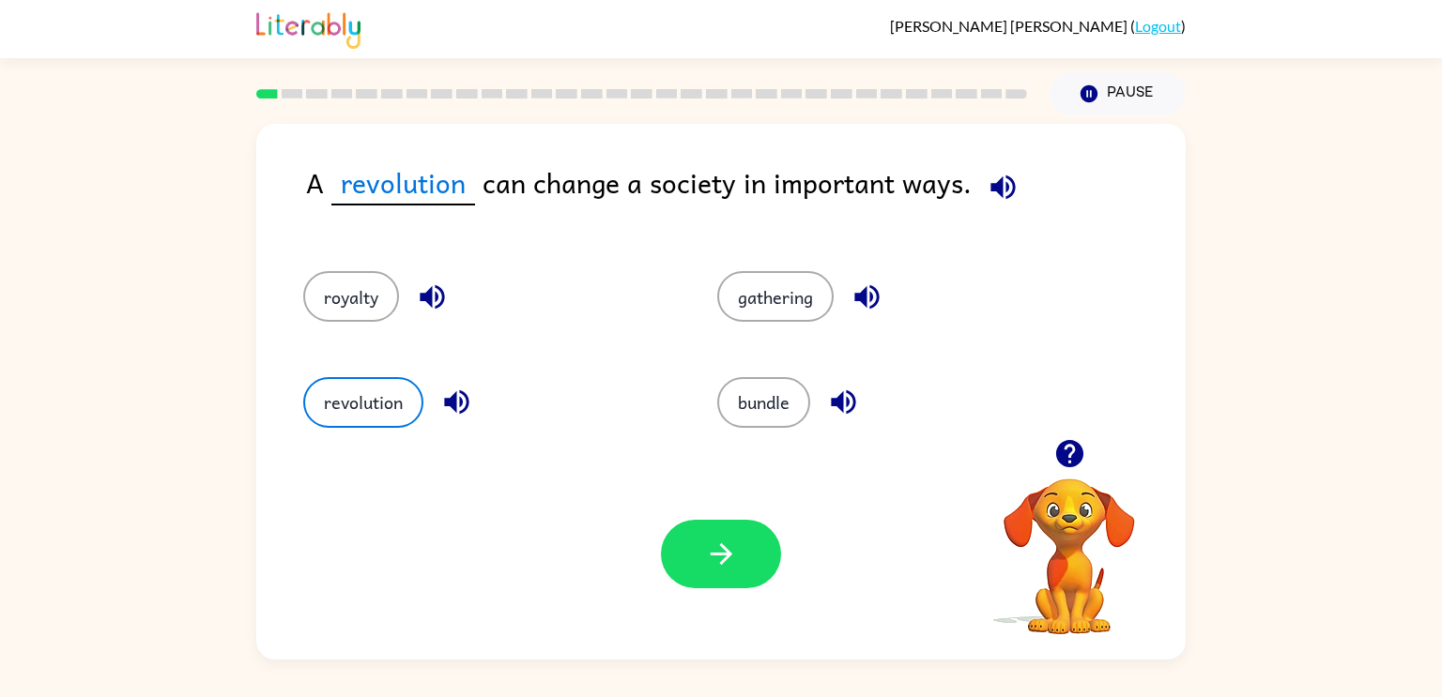
click at [1003, 197] on icon "button" at bounding box center [1002, 187] width 24 height 24
click at [725, 542] on icon "button" at bounding box center [721, 554] width 33 height 33
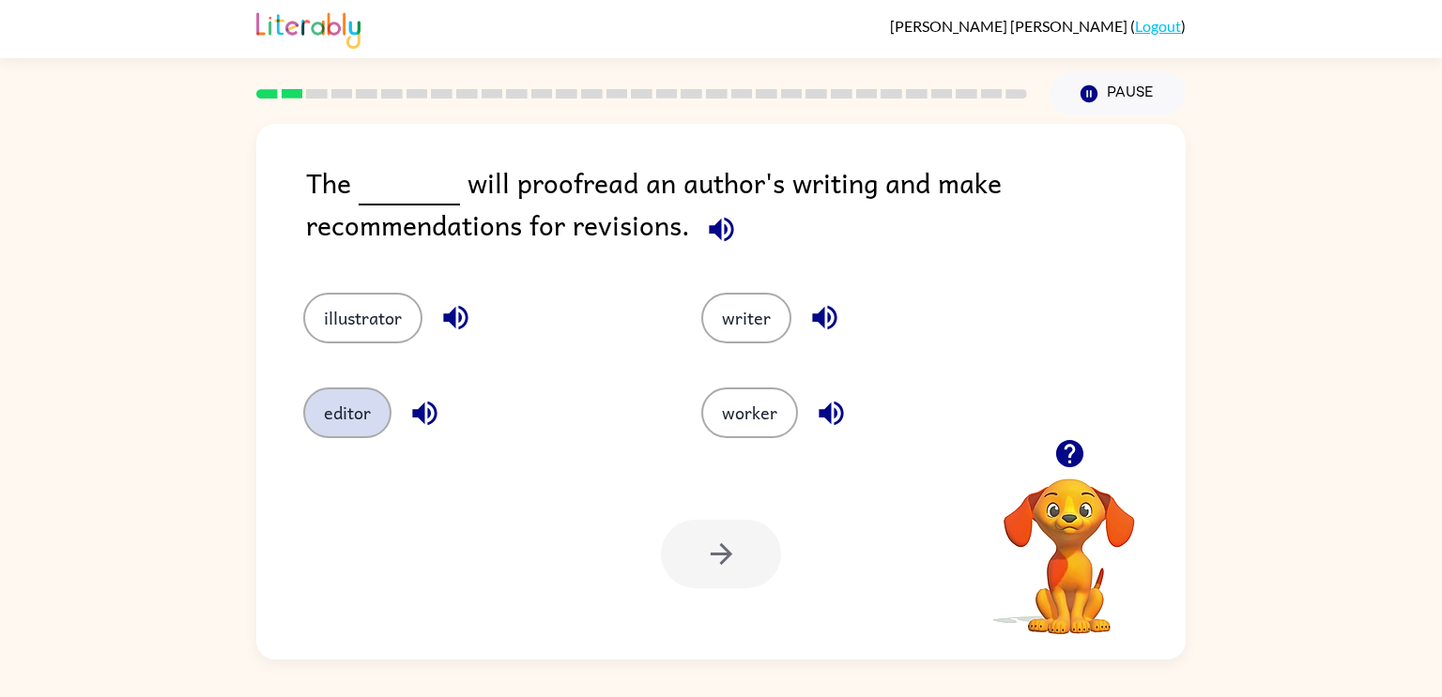
click at [347, 421] on button "editor" at bounding box center [347, 413] width 88 height 51
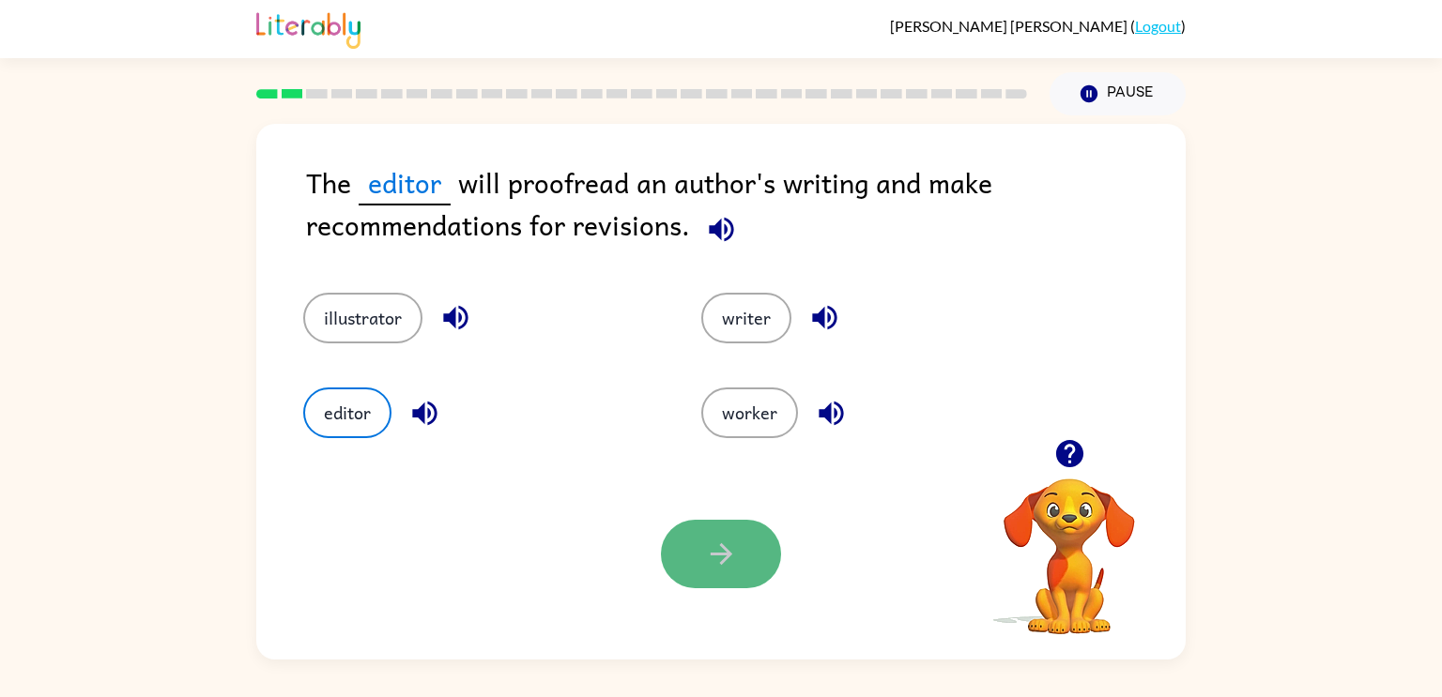
click at [674, 551] on button "button" at bounding box center [721, 554] width 120 height 69
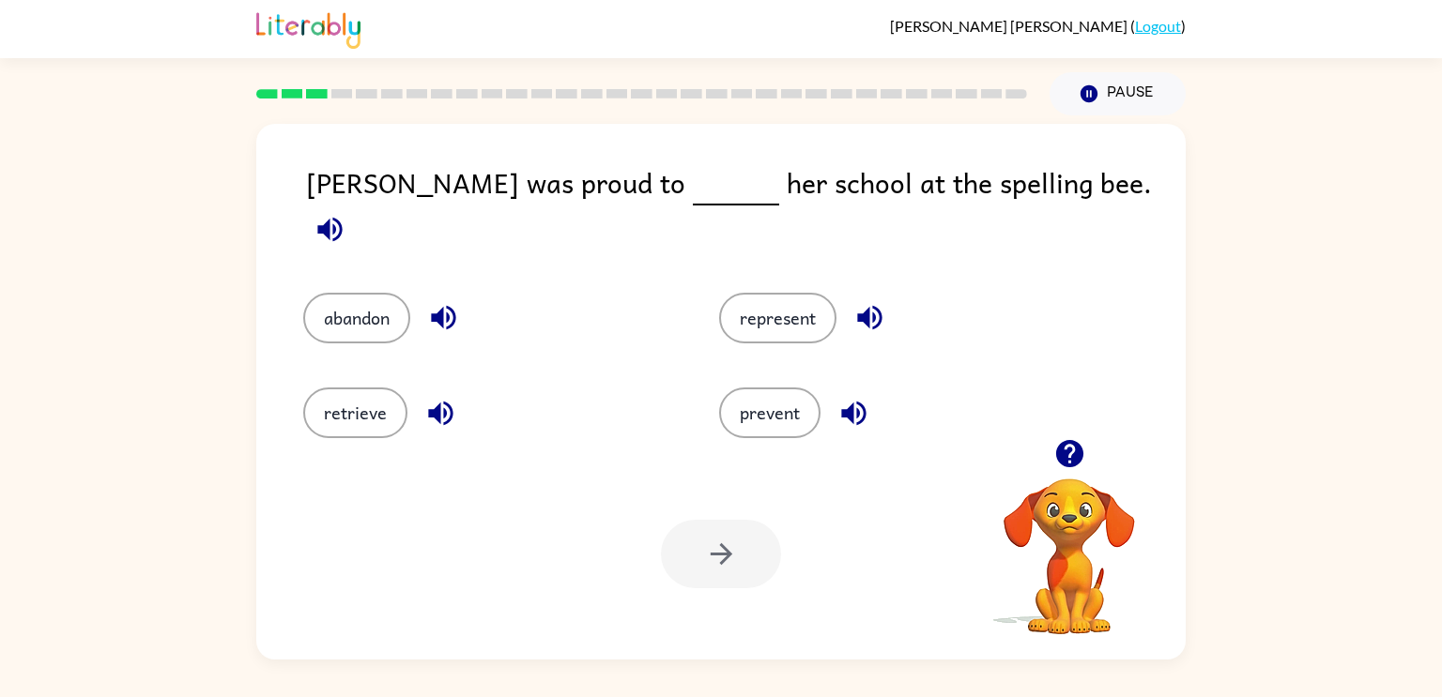
click at [342, 217] on icon "button" at bounding box center [329, 229] width 24 height 24
click at [795, 301] on button "represent" at bounding box center [777, 318] width 117 height 51
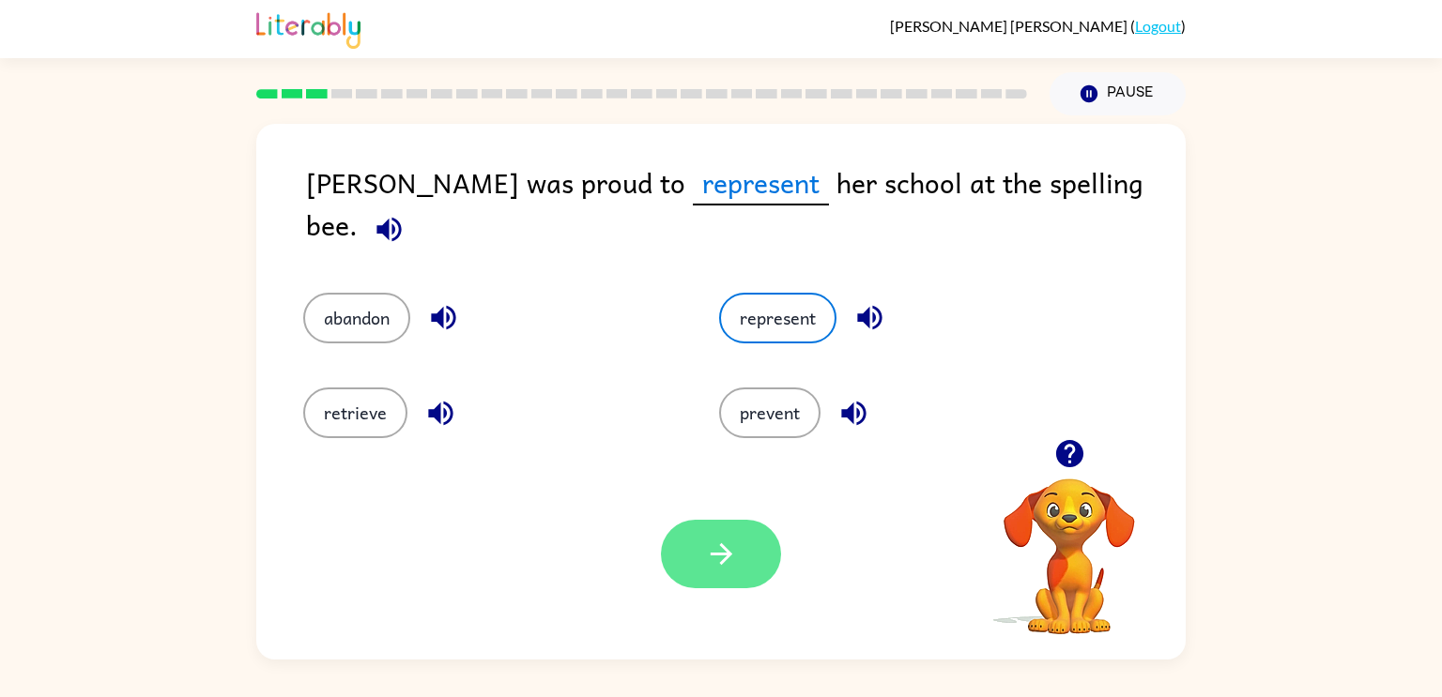
click at [739, 541] on button "button" at bounding box center [721, 554] width 120 height 69
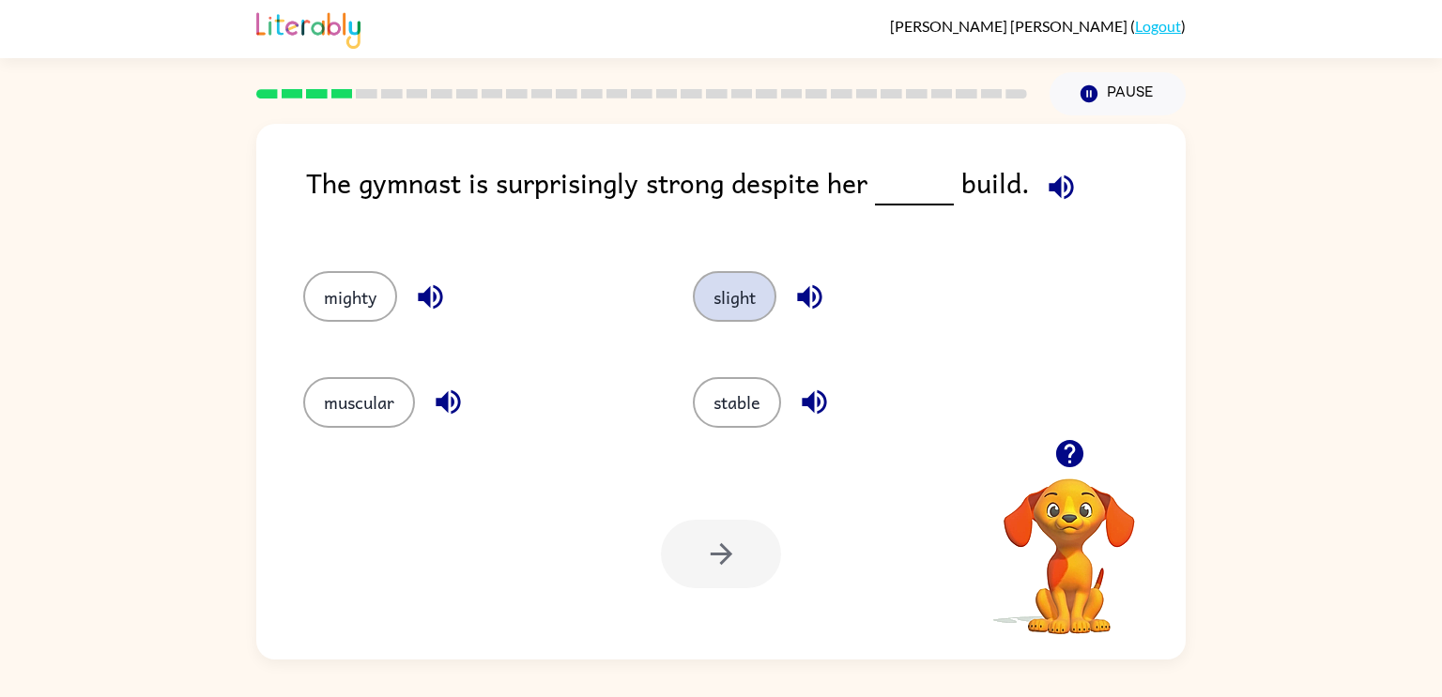
click at [729, 293] on button "slight" at bounding box center [735, 296] width 84 height 51
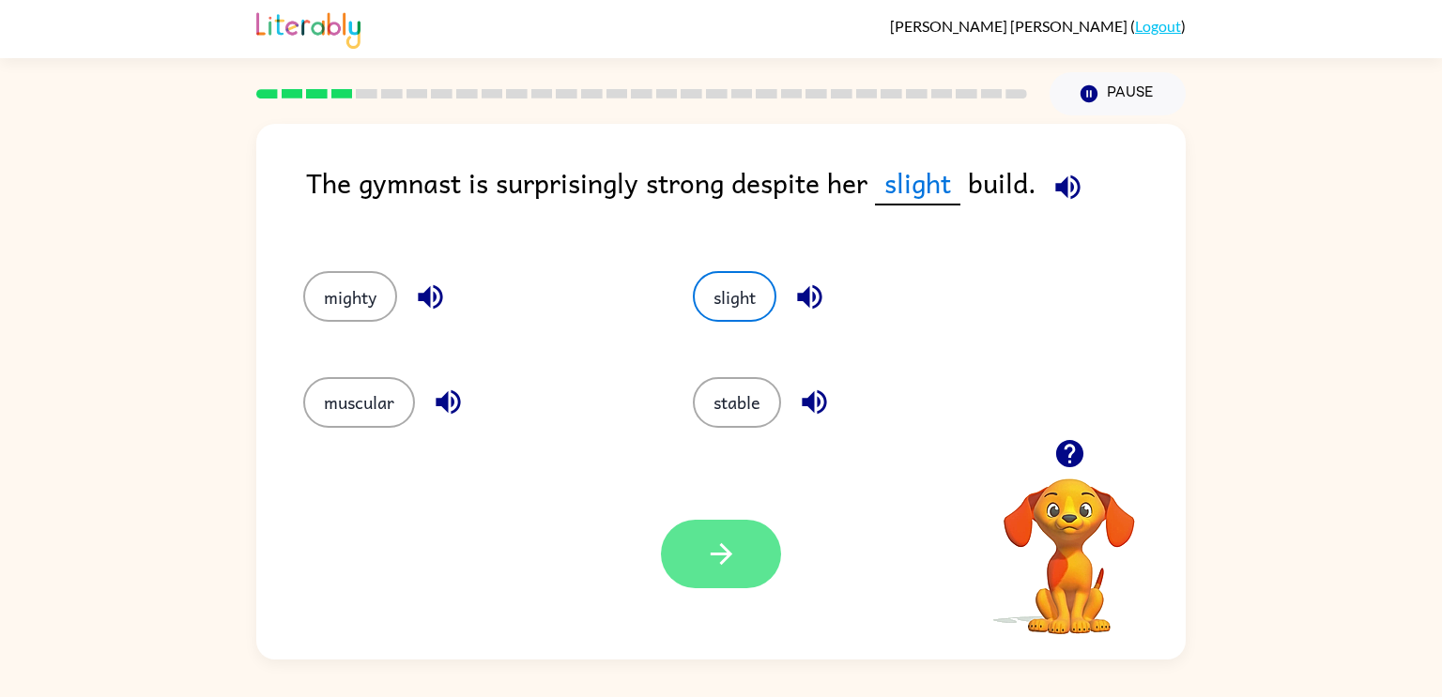
click at [738, 559] on button "button" at bounding box center [721, 554] width 120 height 69
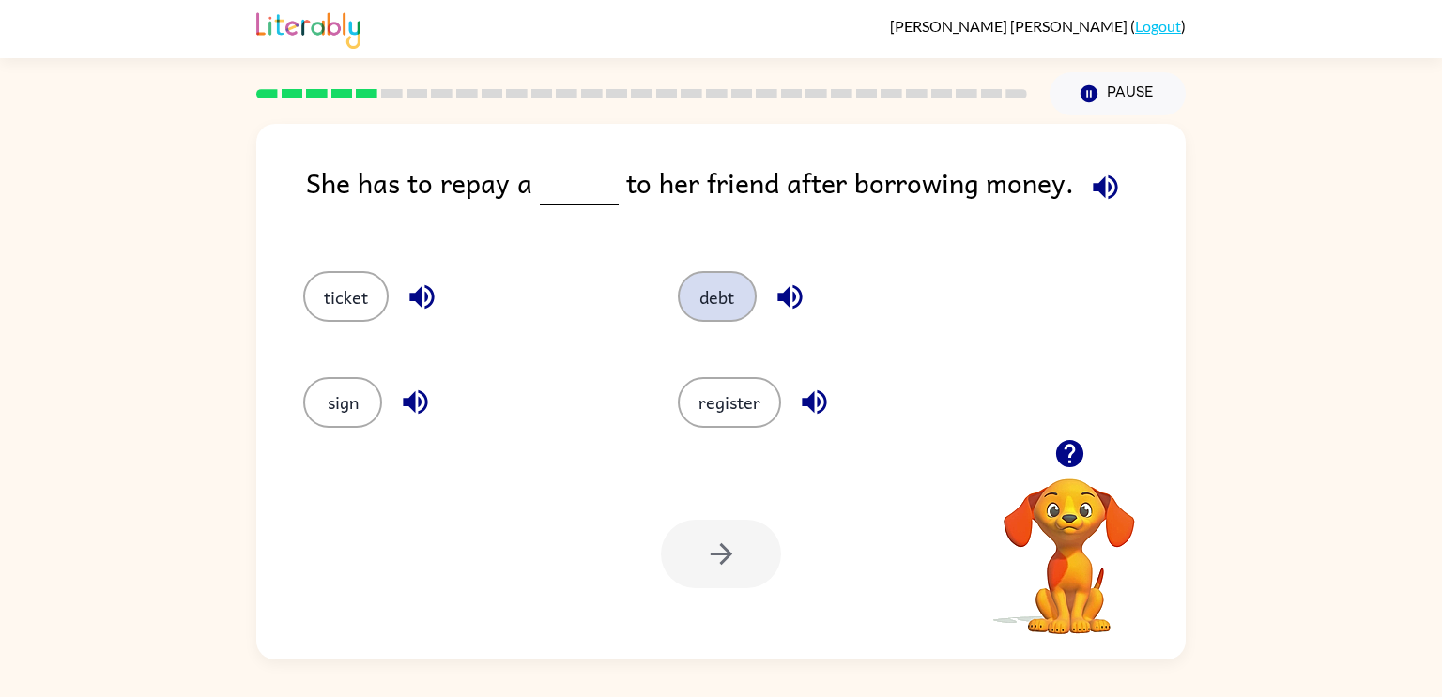
click at [712, 291] on button "debt" at bounding box center [717, 296] width 79 height 51
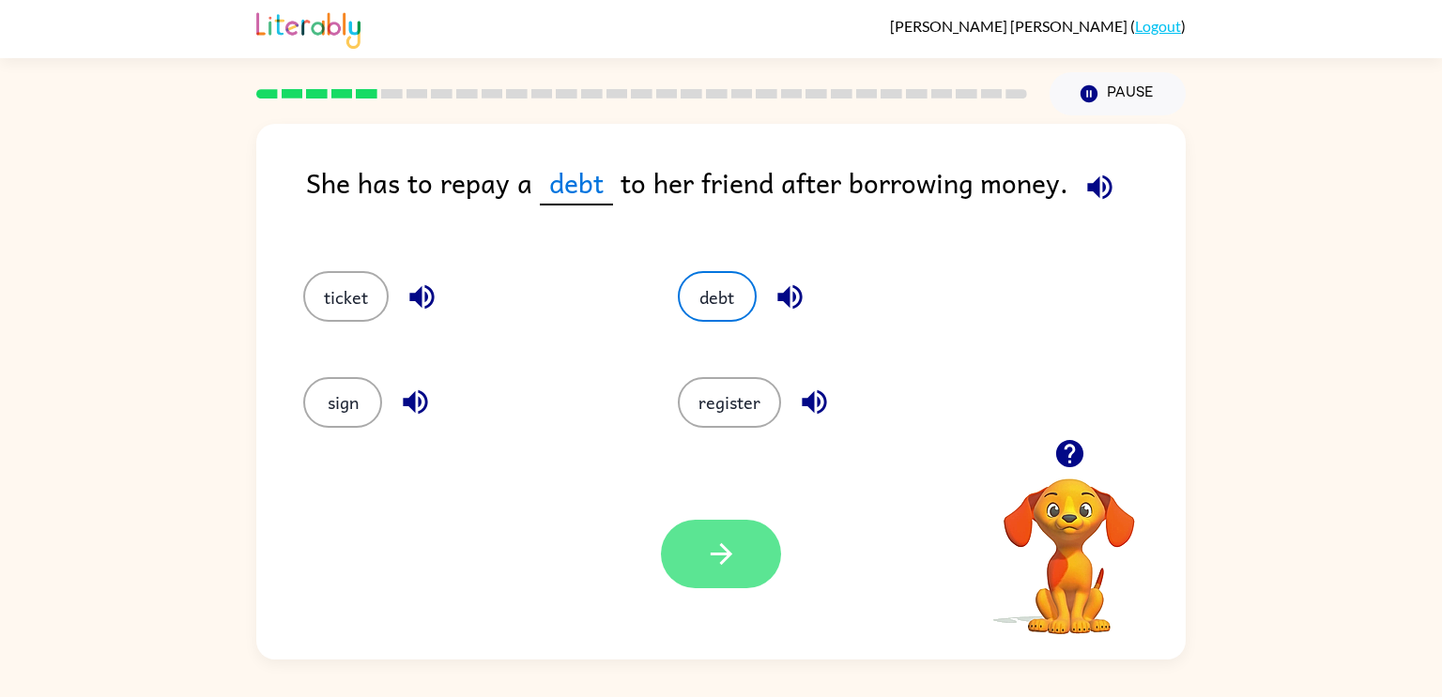
click at [727, 545] on icon "button" at bounding box center [721, 554] width 33 height 33
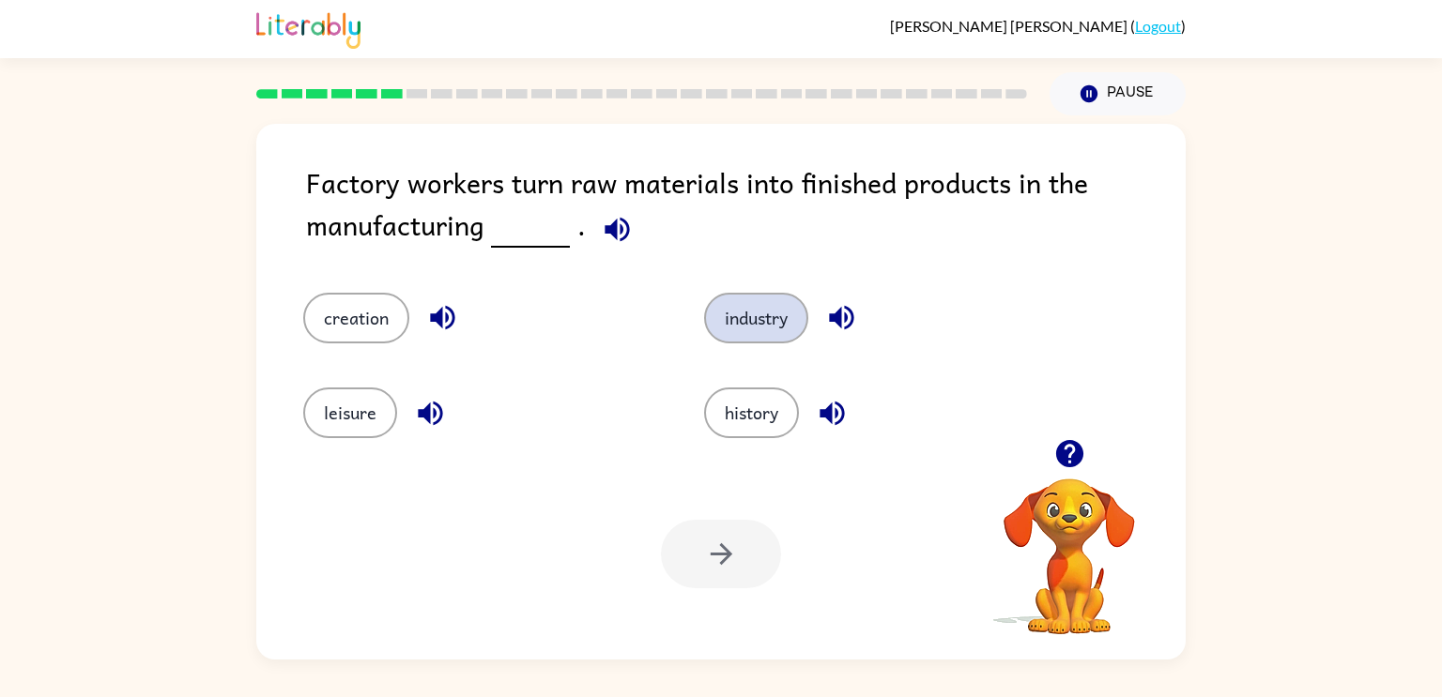
click at [726, 333] on button "industry" at bounding box center [756, 318] width 104 height 51
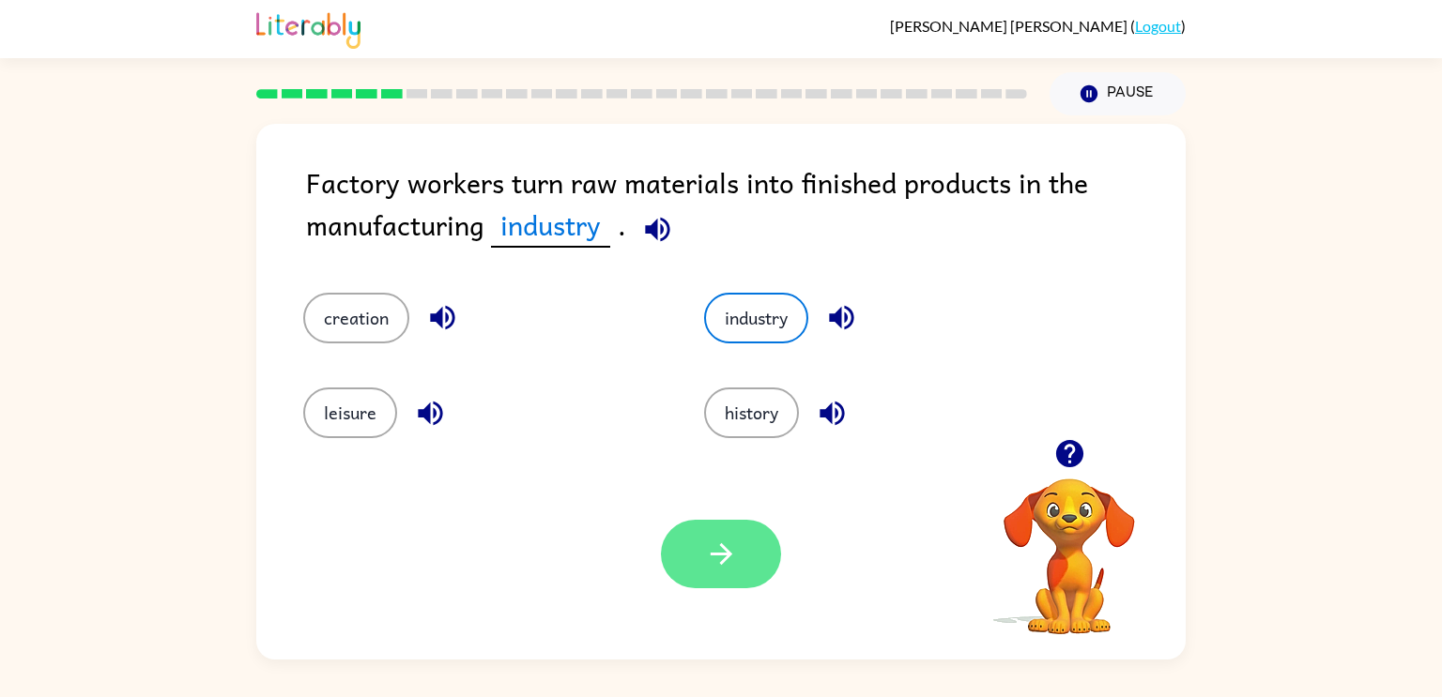
click at [729, 537] on button "button" at bounding box center [721, 554] width 120 height 69
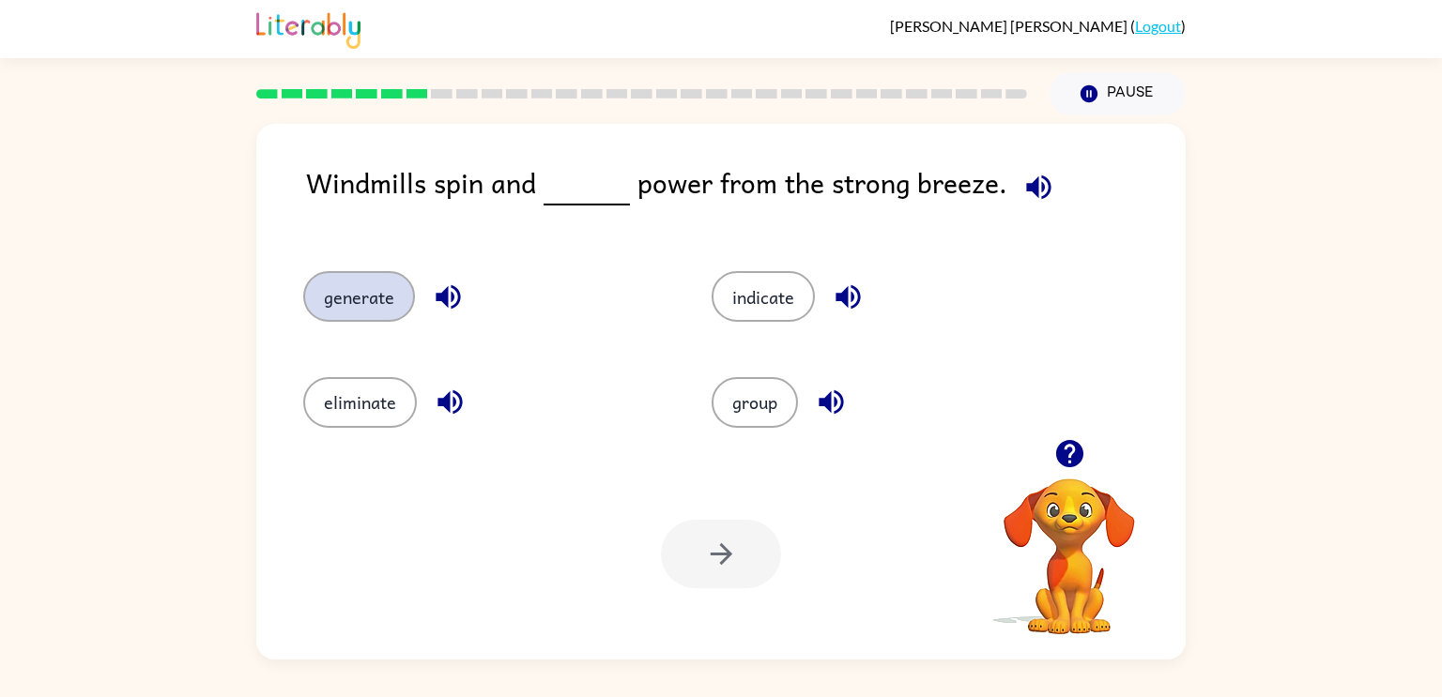
click at [358, 289] on button "generate" at bounding box center [359, 296] width 112 height 51
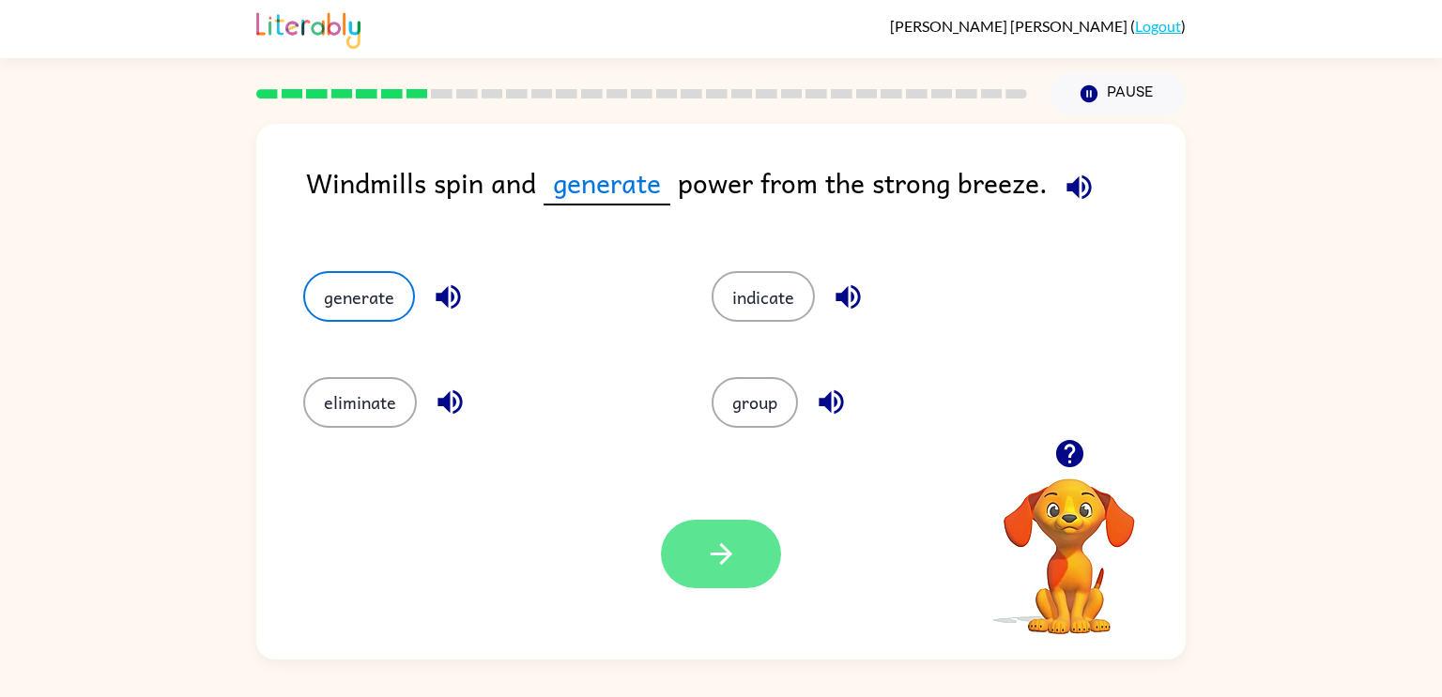
click at [673, 537] on button "button" at bounding box center [721, 554] width 120 height 69
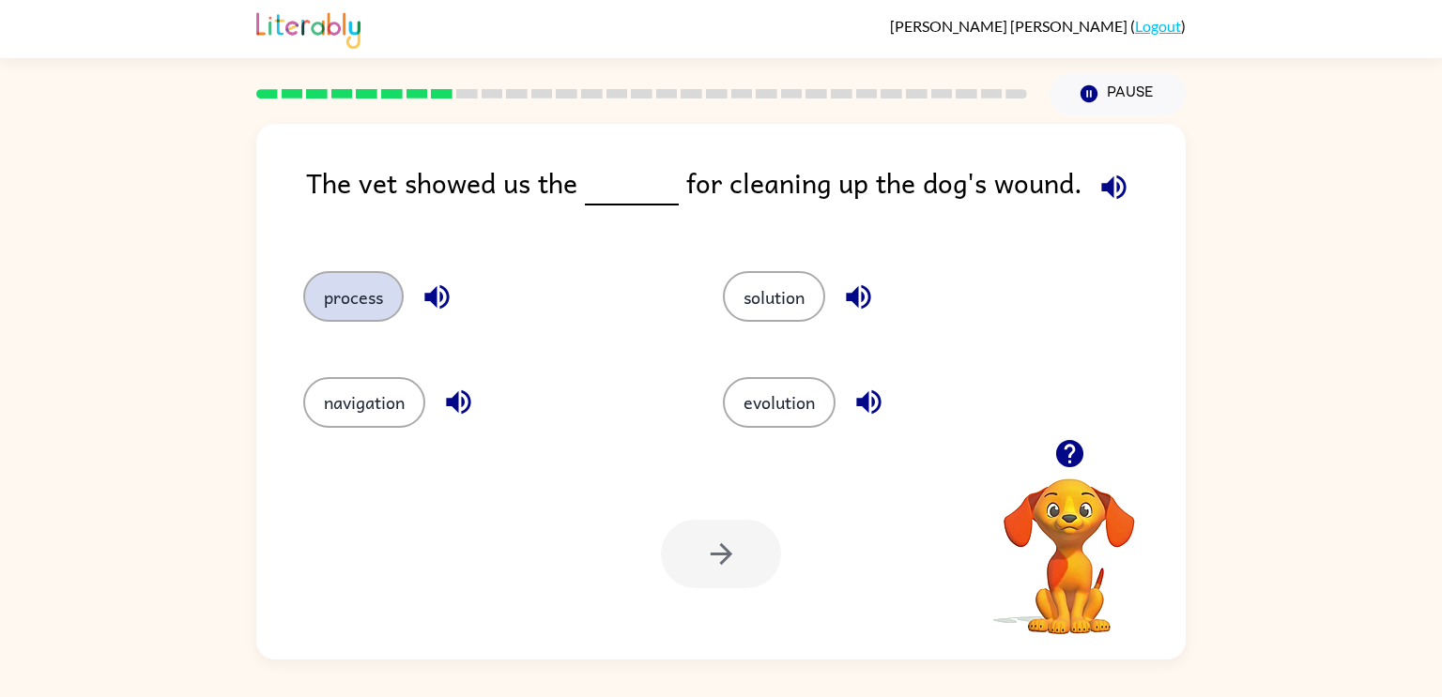
click at [369, 275] on button "process" at bounding box center [353, 296] width 100 height 51
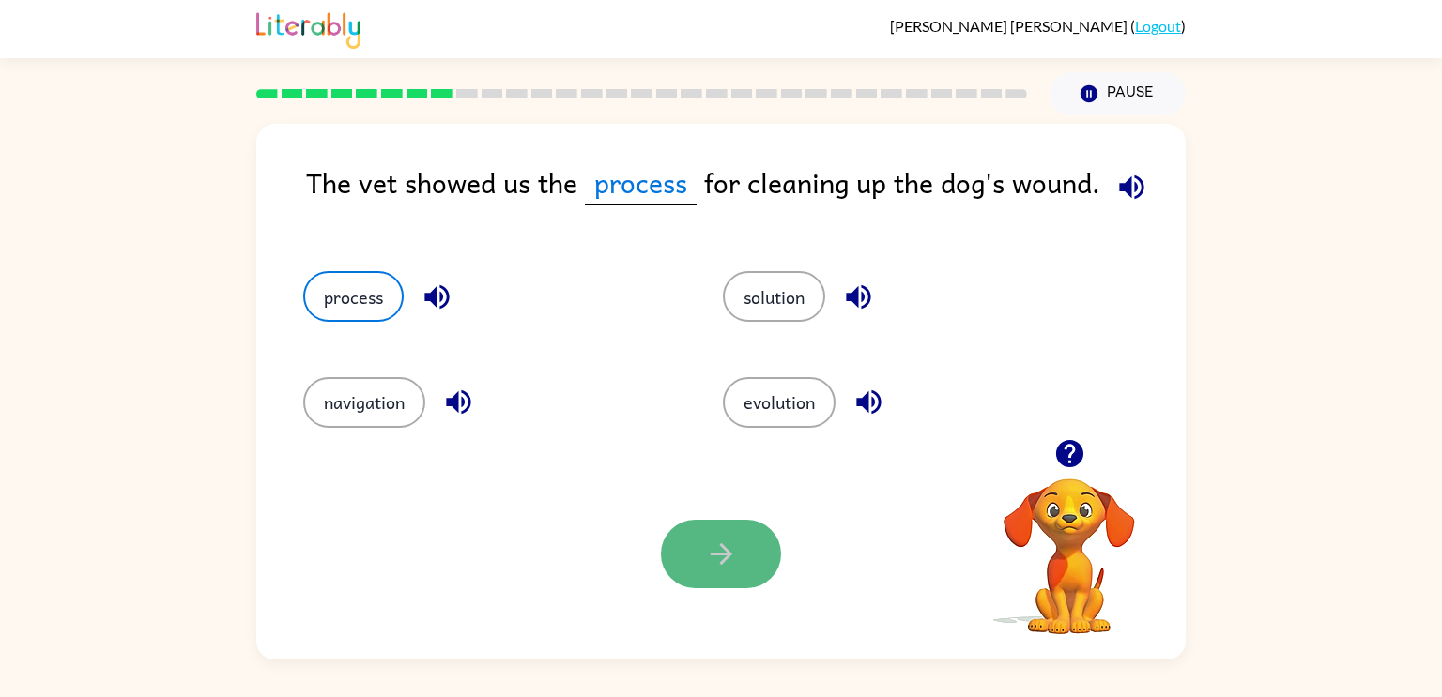
click at [729, 544] on icon "button" at bounding box center [721, 554] width 33 height 33
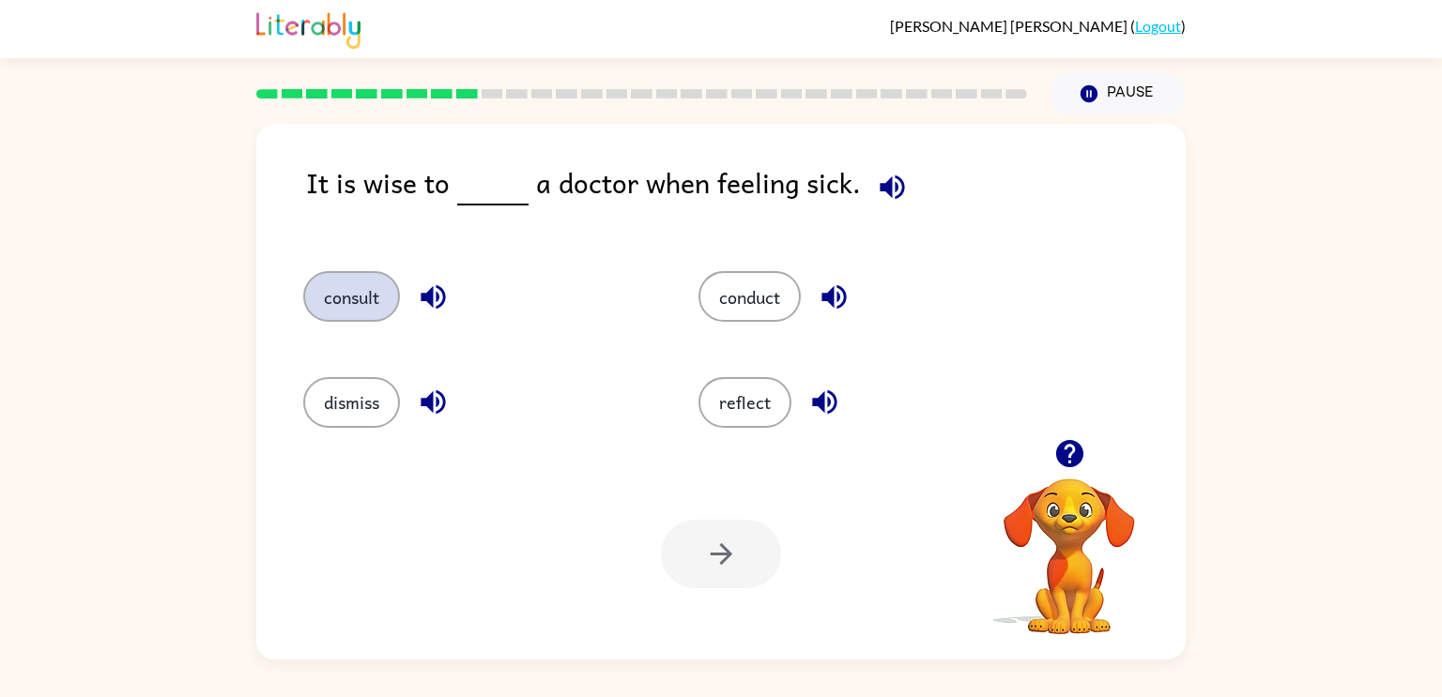
click at [368, 304] on button "consult" at bounding box center [351, 296] width 97 height 51
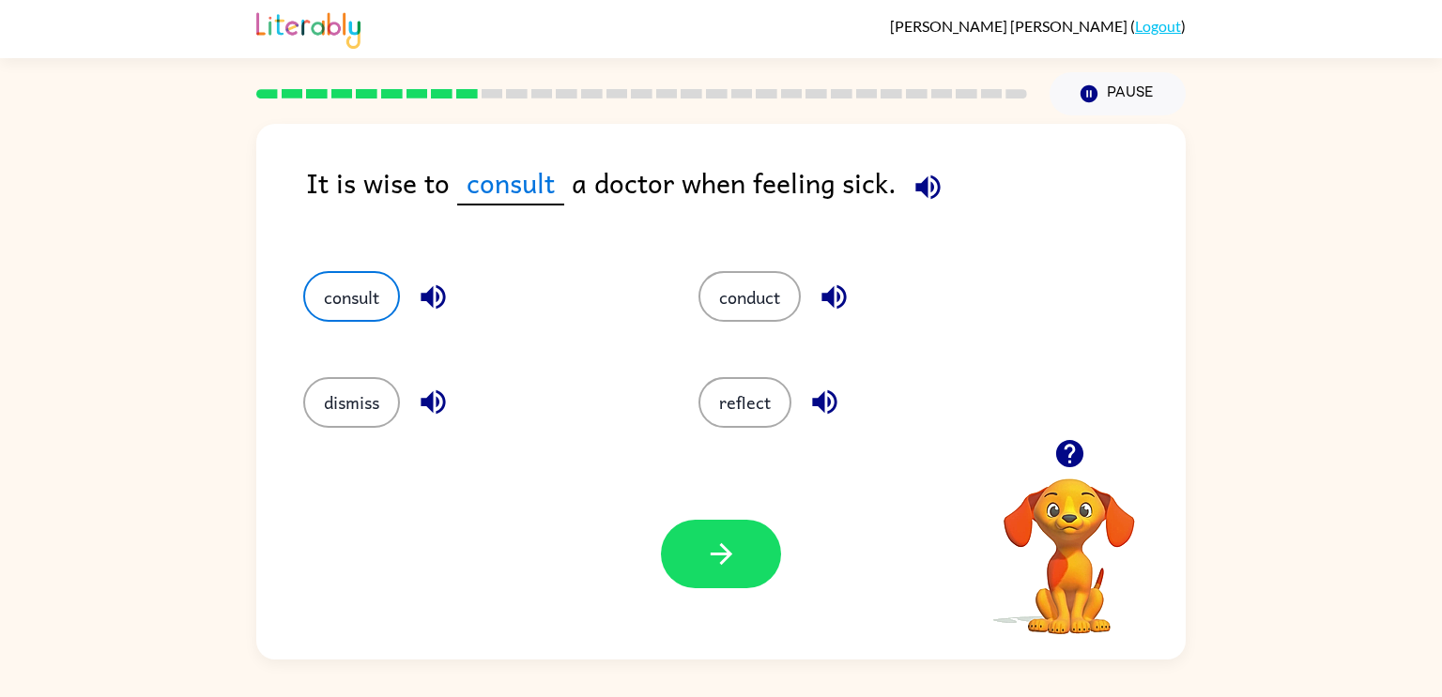
click at [685, 498] on div "Your browser must support playing .mp4 files to use Literably. Please try using…" at bounding box center [720, 554] width 929 height 211
click at [722, 566] on icon "button" at bounding box center [721, 554] width 33 height 33
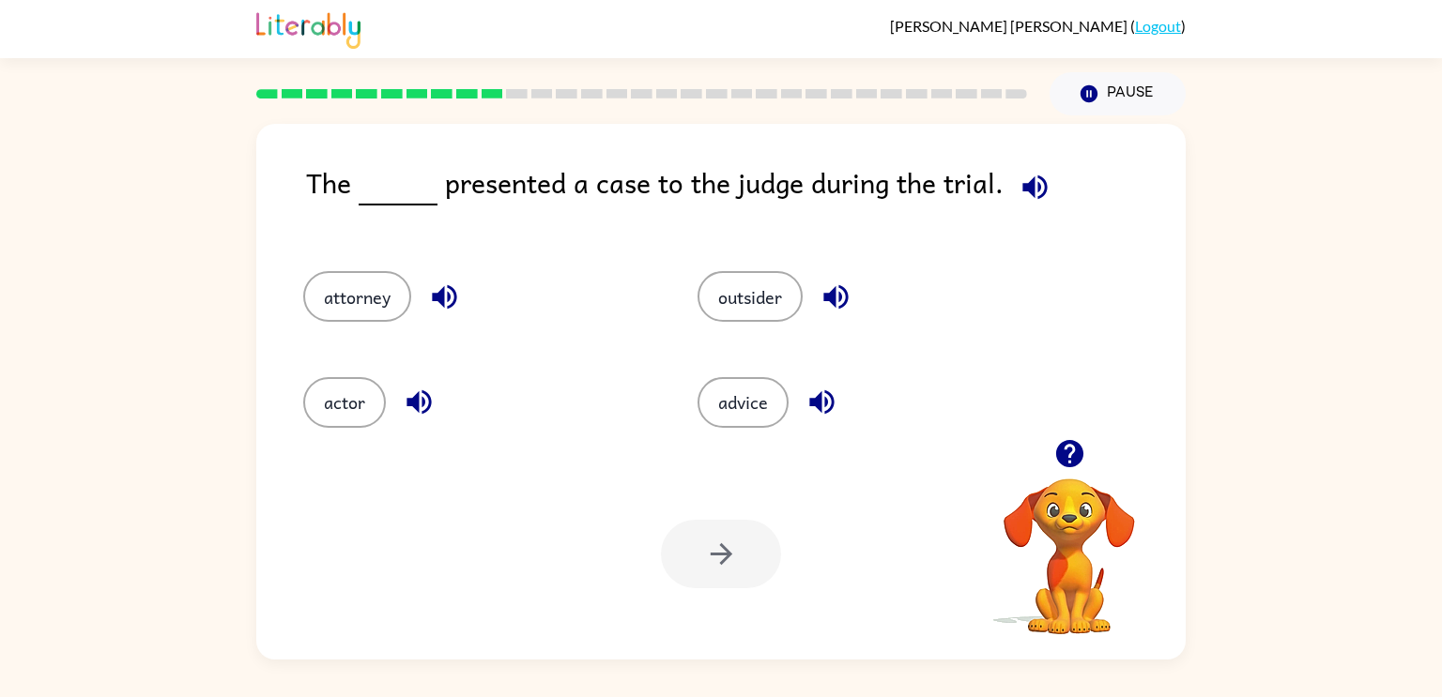
click at [1043, 190] on icon "button" at bounding box center [1034, 187] width 33 height 33
click at [1044, 191] on icon "button" at bounding box center [1034, 187] width 33 height 33
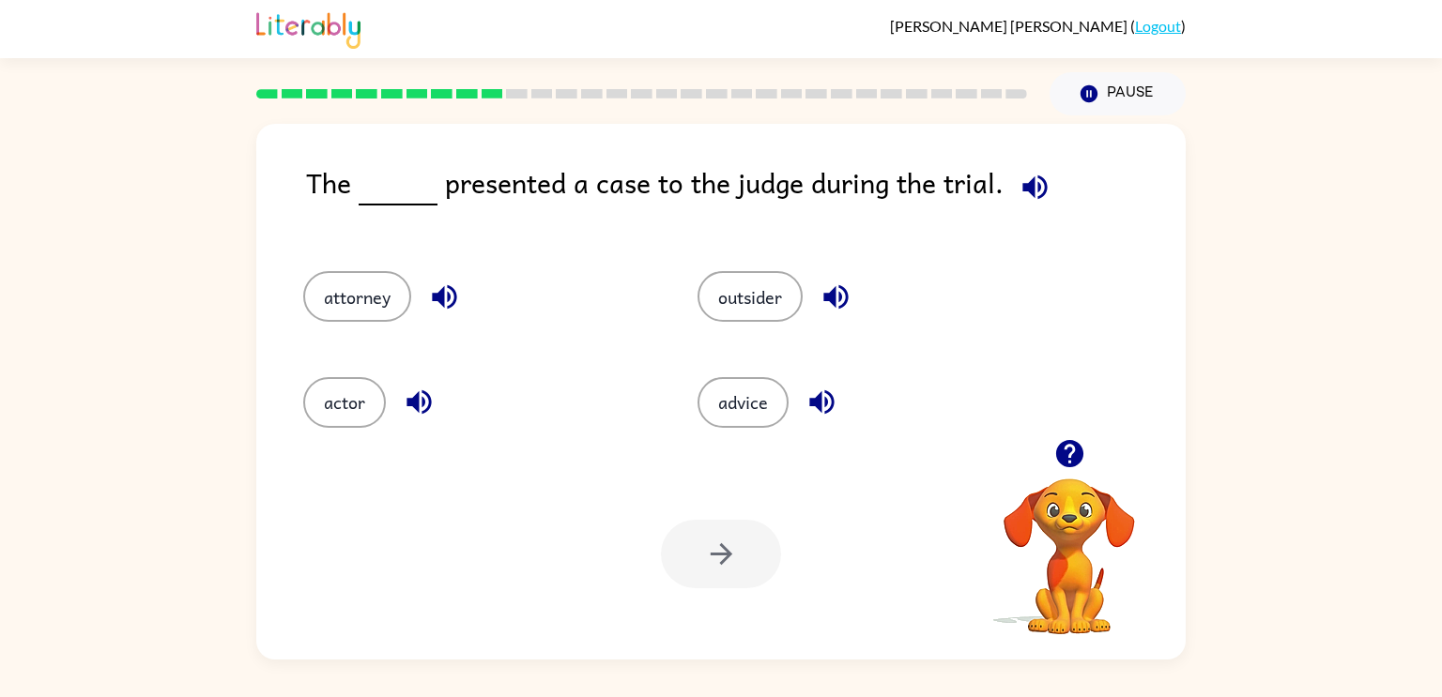
click at [1044, 191] on icon "button" at bounding box center [1034, 187] width 33 height 33
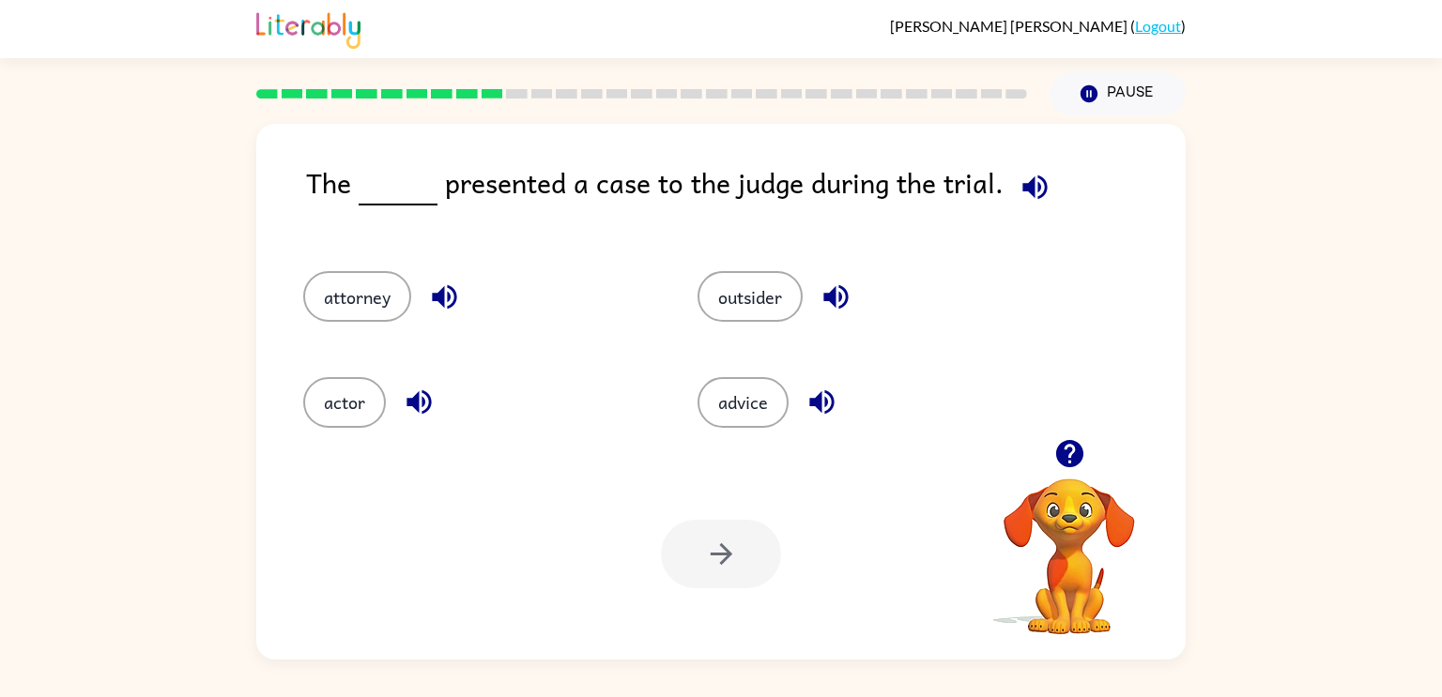
click at [1044, 191] on icon "button" at bounding box center [1034, 187] width 33 height 33
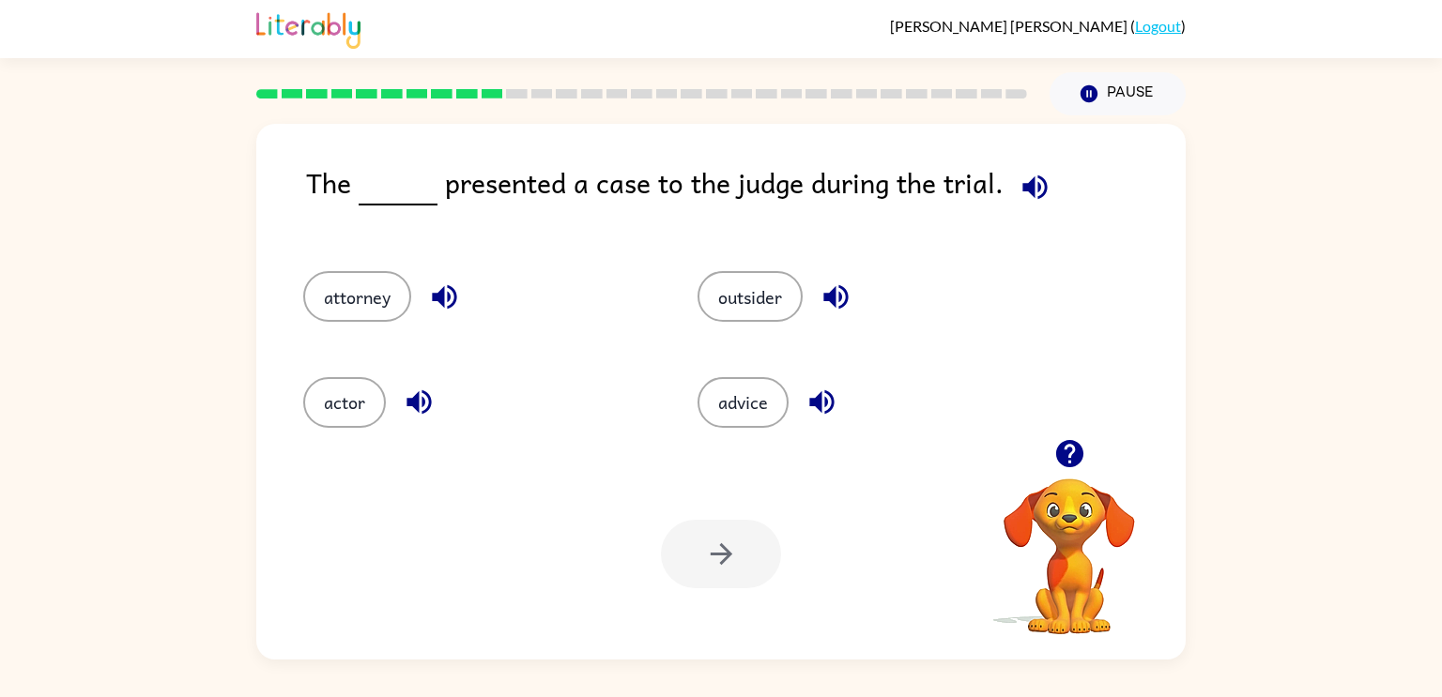
click at [1044, 191] on icon "button" at bounding box center [1034, 187] width 33 height 33
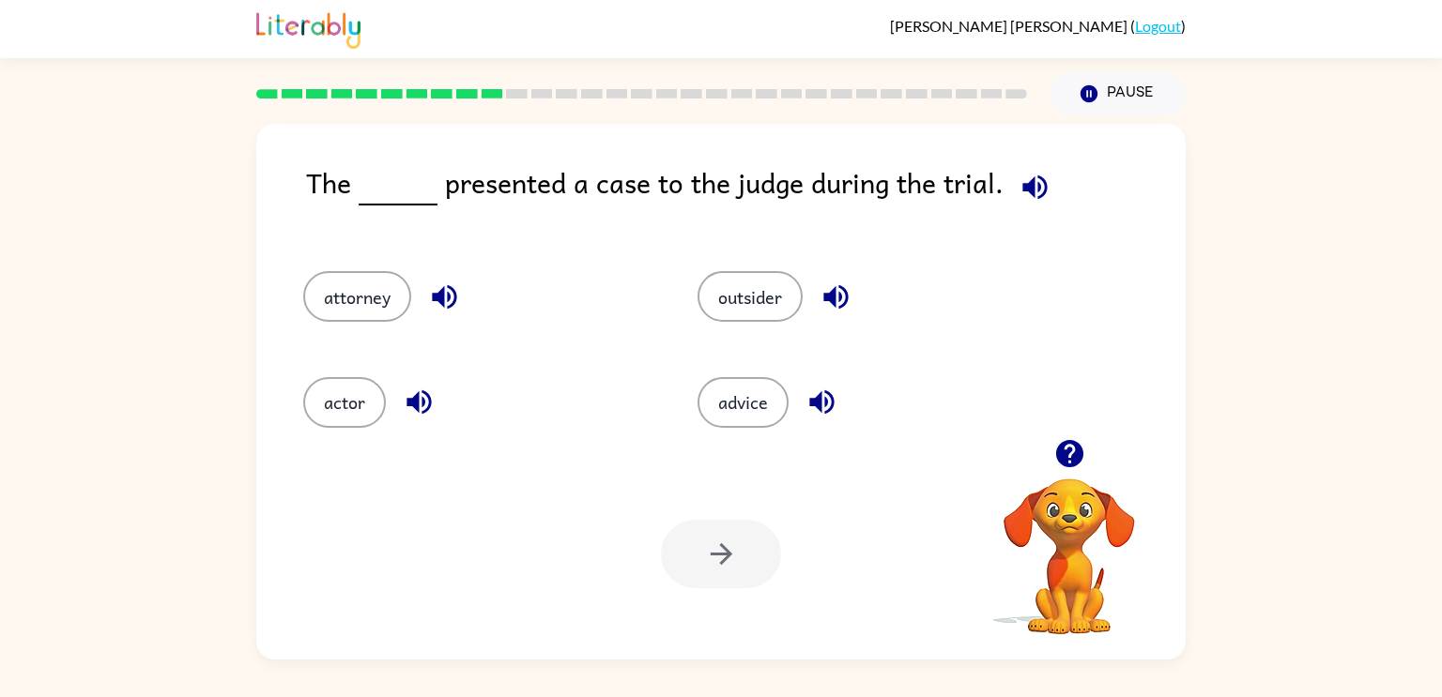
click at [1044, 191] on icon "button" at bounding box center [1034, 187] width 33 height 33
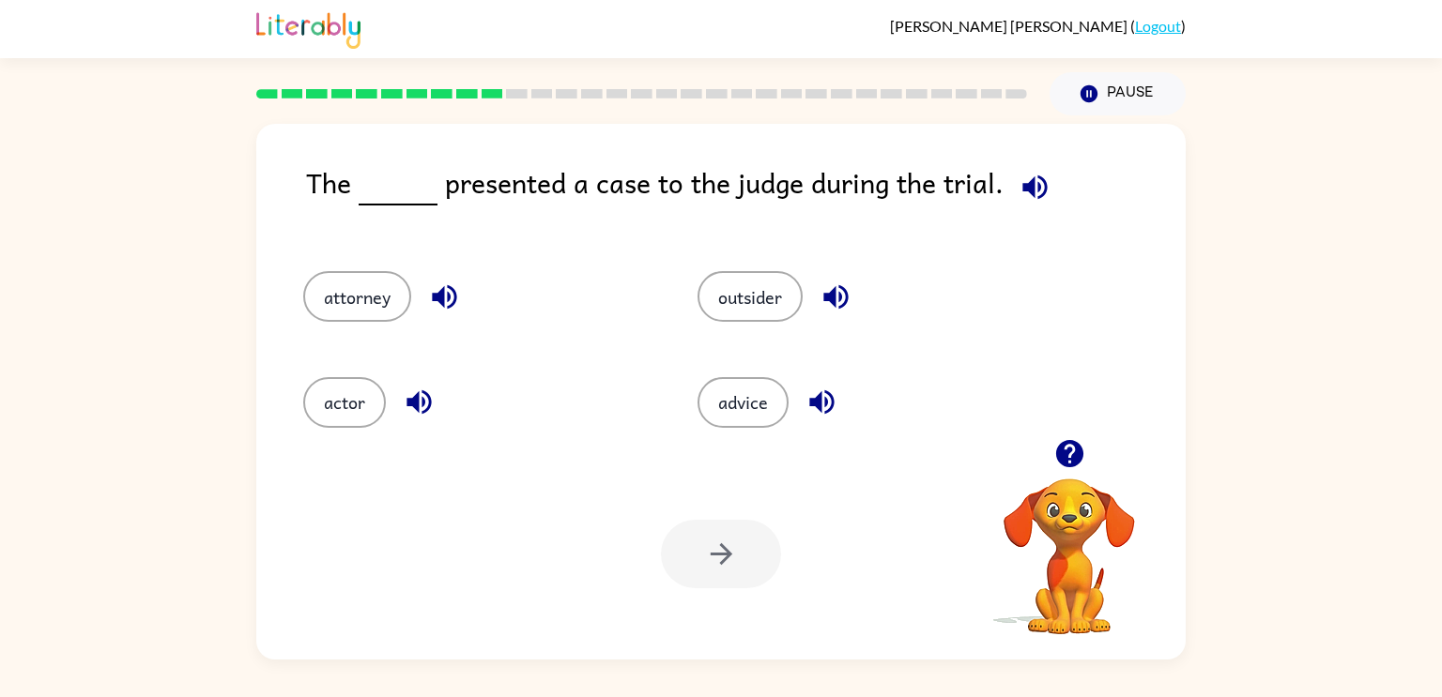
click at [1044, 191] on icon "button" at bounding box center [1034, 187] width 33 height 33
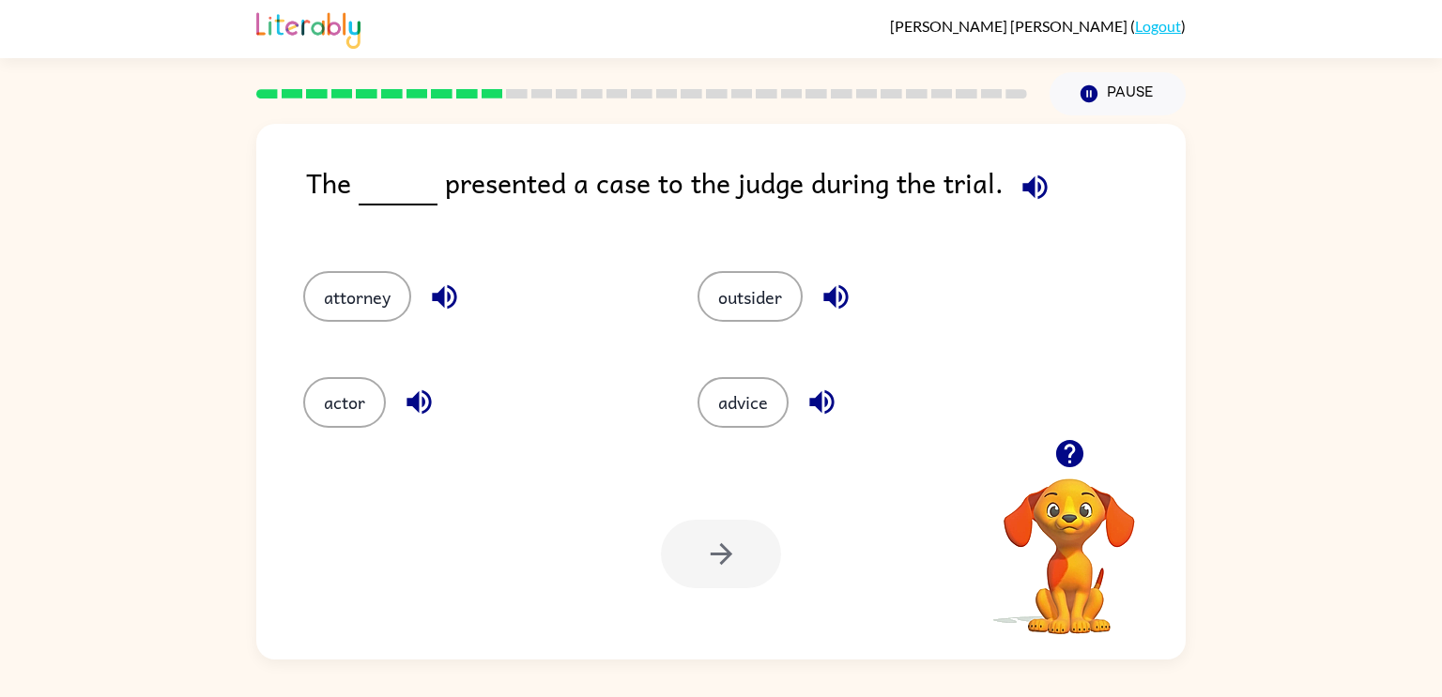
click at [1044, 191] on icon "button" at bounding box center [1034, 187] width 33 height 33
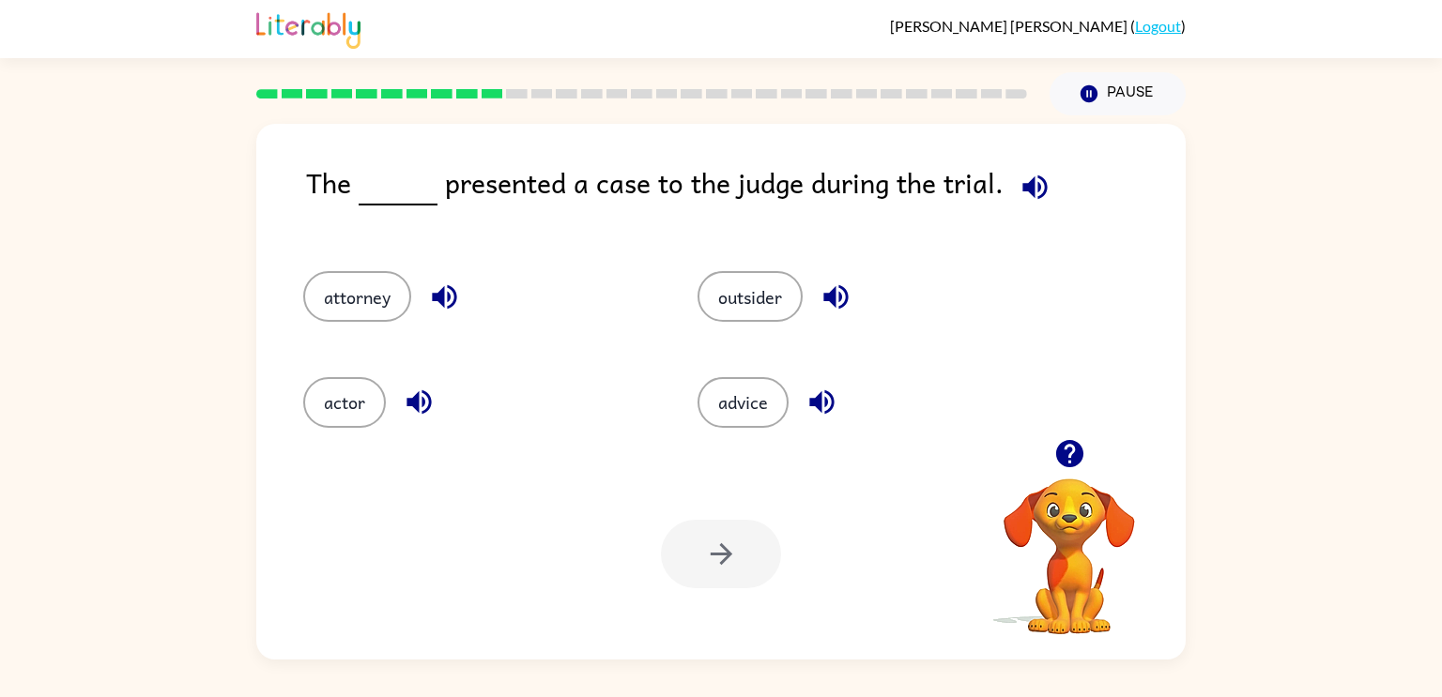
click at [1044, 191] on icon "button" at bounding box center [1034, 187] width 33 height 33
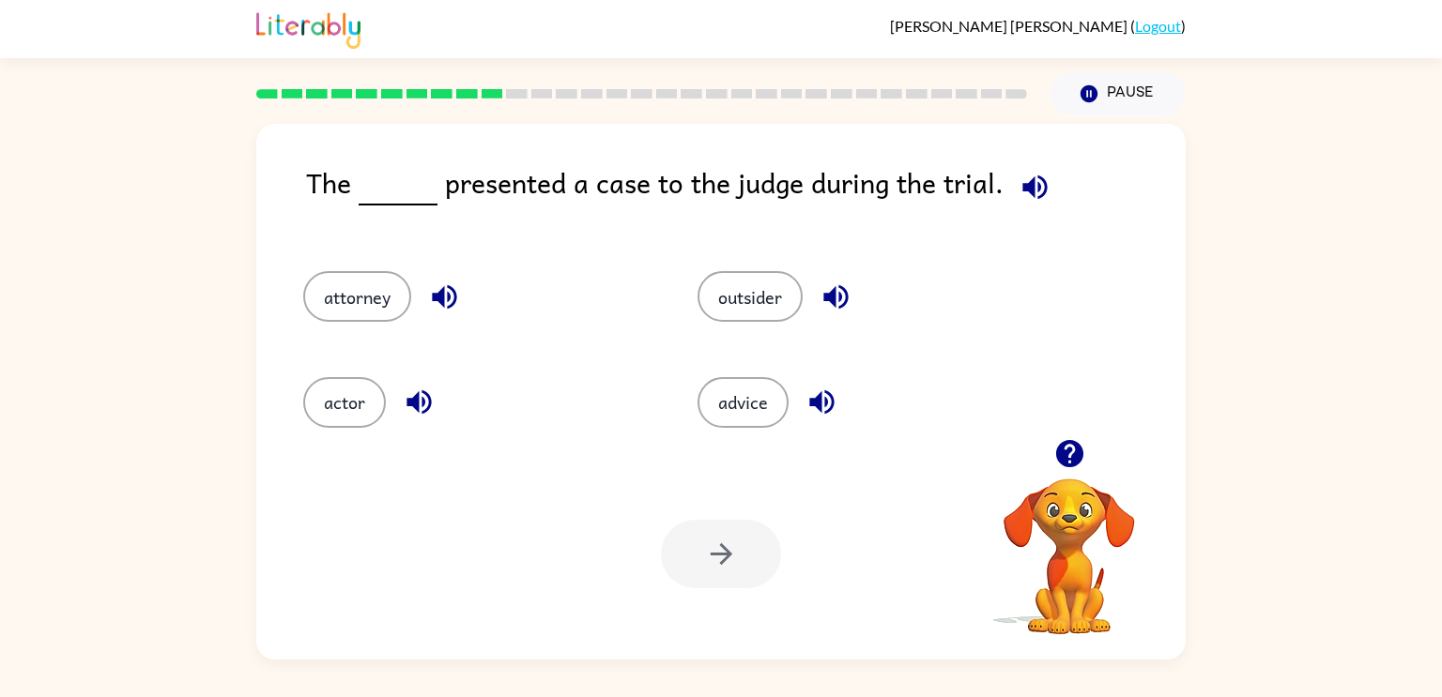
click at [443, 301] on icon "button" at bounding box center [444, 297] width 24 height 24
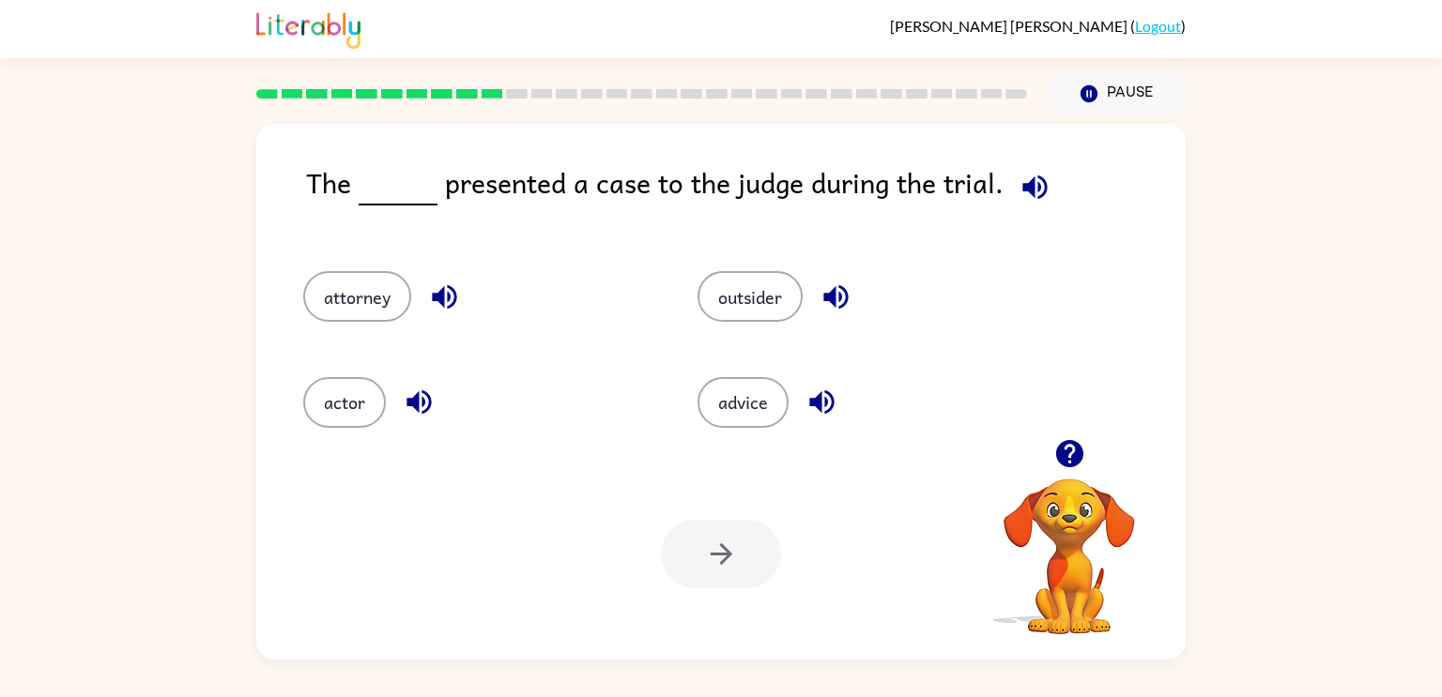
click at [443, 301] on icon "button" at bounding box center [444, 297] width 24 height 24
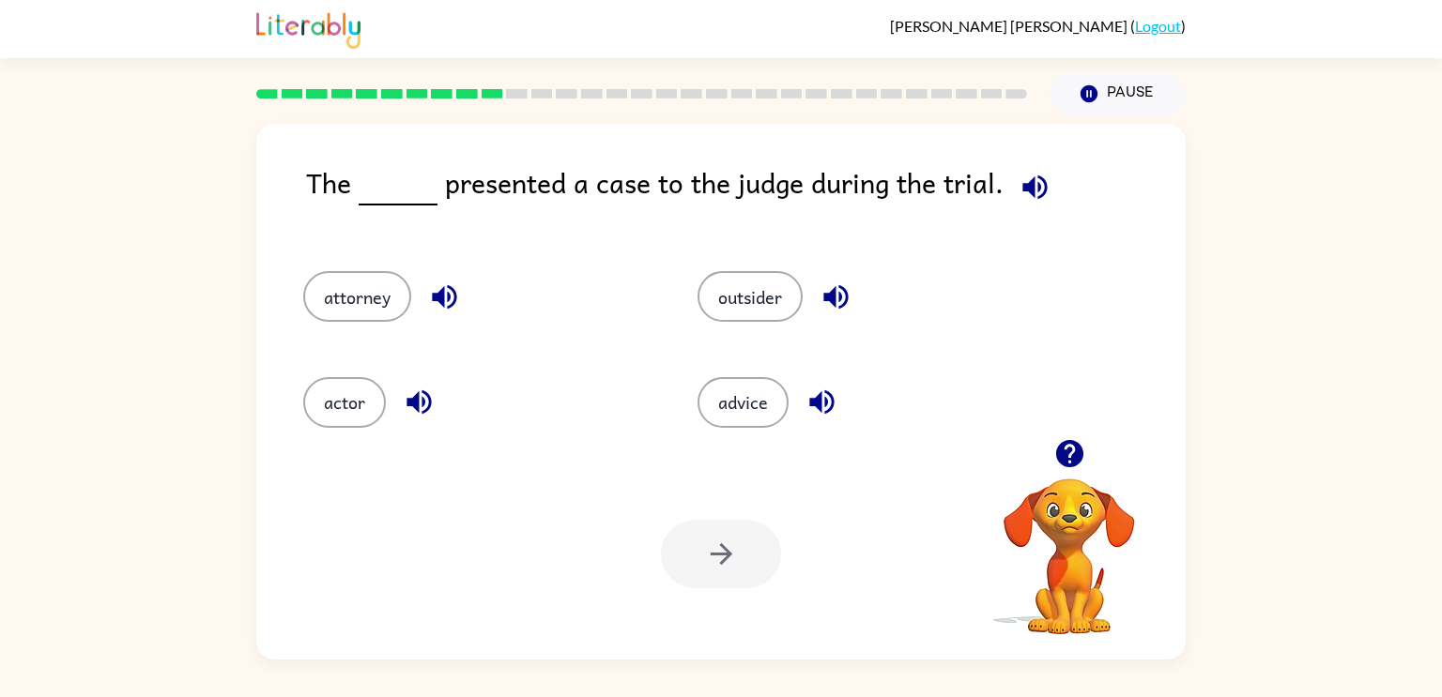
click at [443, 301] on icon "button" at bounding box center [444, 297] width 24 height 24
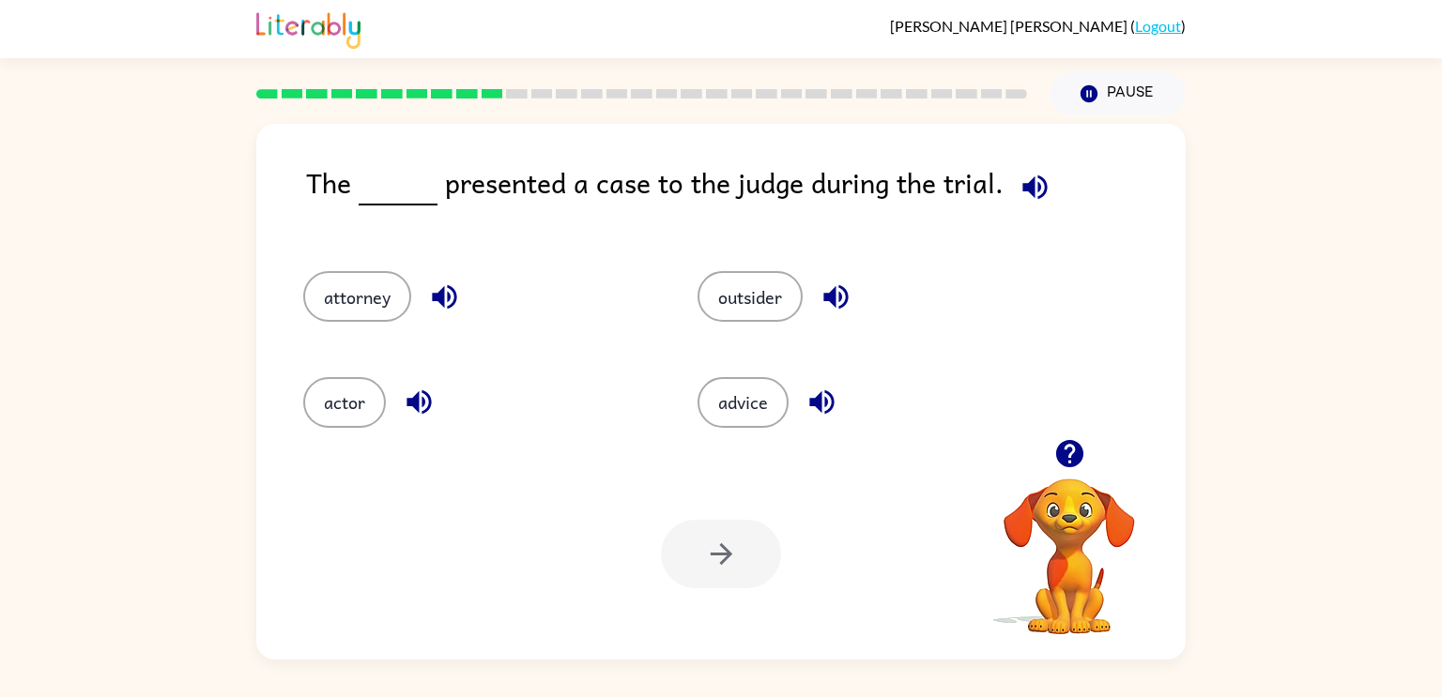
click at [443, 301] on icon "button" at bounding box center [444, 297] width 24 height 24
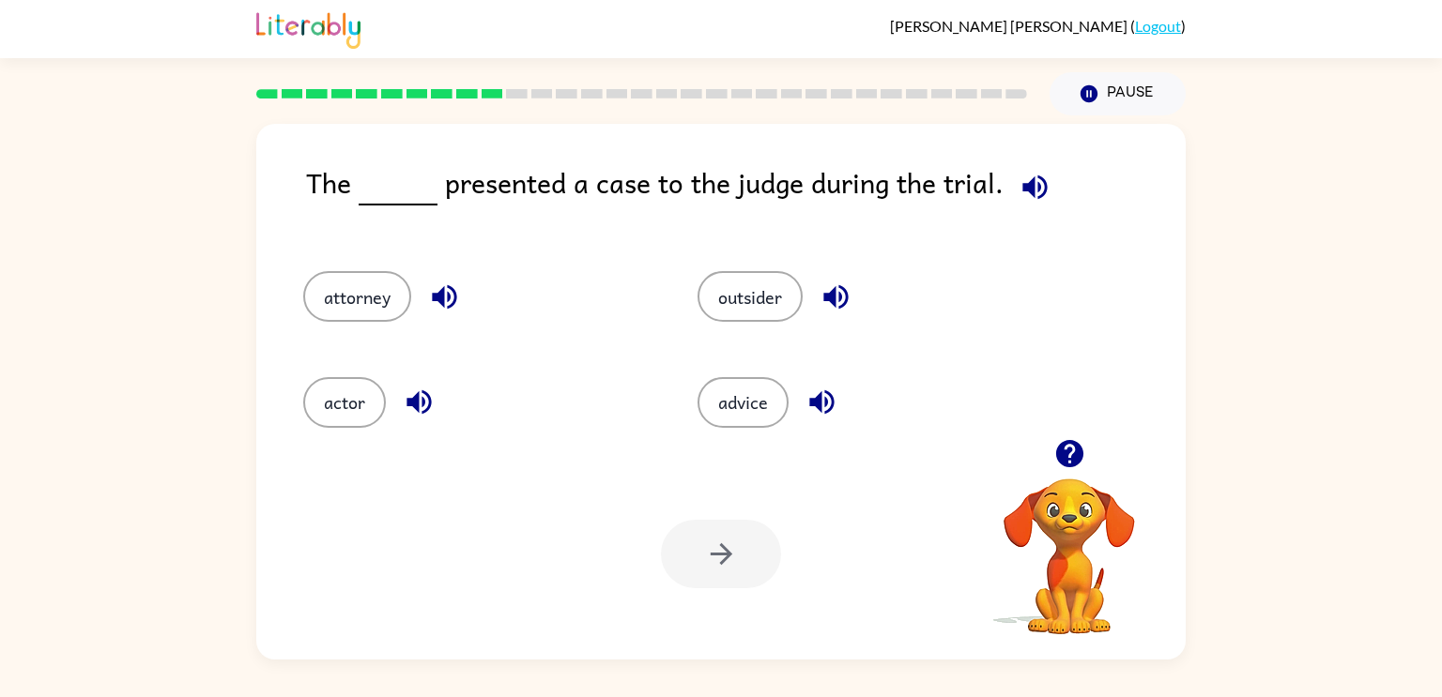
click at [443, 301] on icon "button" at bounding box center [444, 297] width 24 height 24
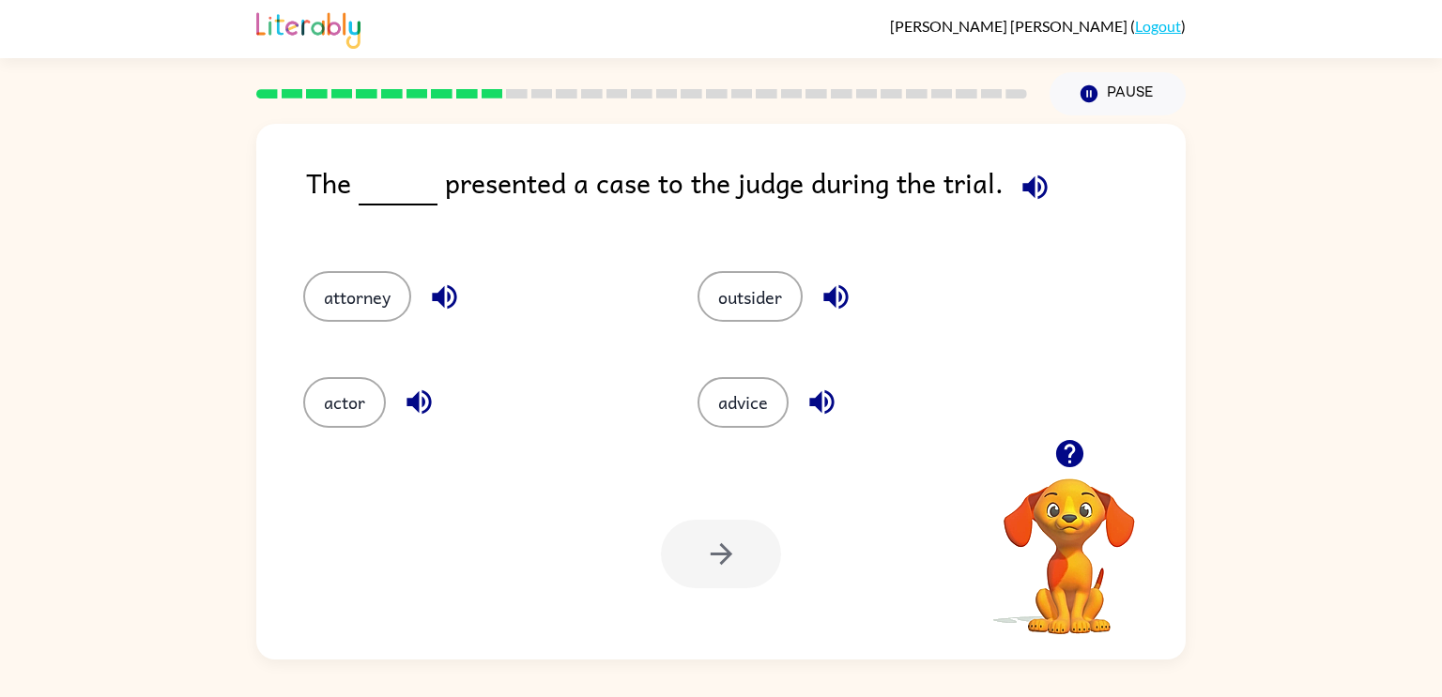
click at [443, 301] on icon "button" at bounding box center [444, 297] width 24 height 24
click at [449, 300] on icon "button" at bounding box center [444, 297] width 24 height 24
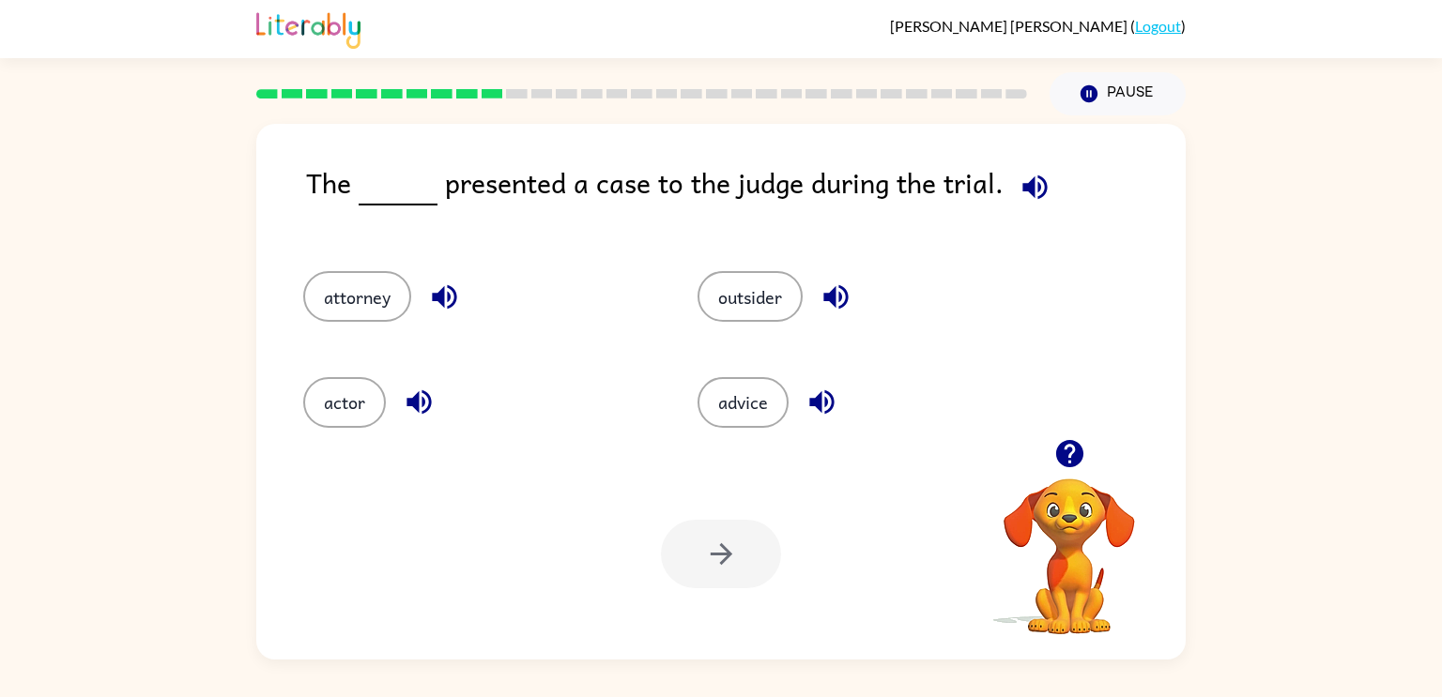
click at [426, 394] on icon "button" at bounding box center [418, 402] width 24 height 24
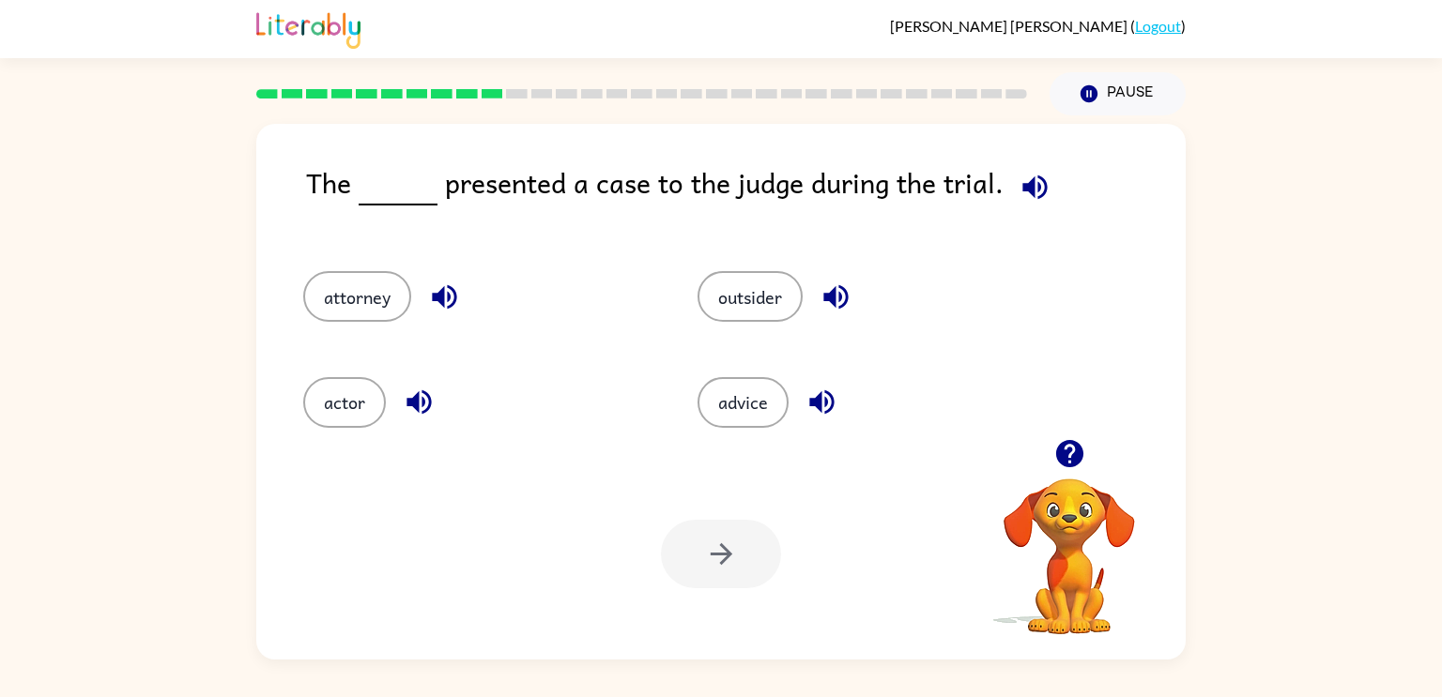
click at [426, 394] on icon "button" at bounding box center [418, 402] width 24 height 24
click at [834, 293] on icon "button" at bounding box center [835, 297] width 24 height 24
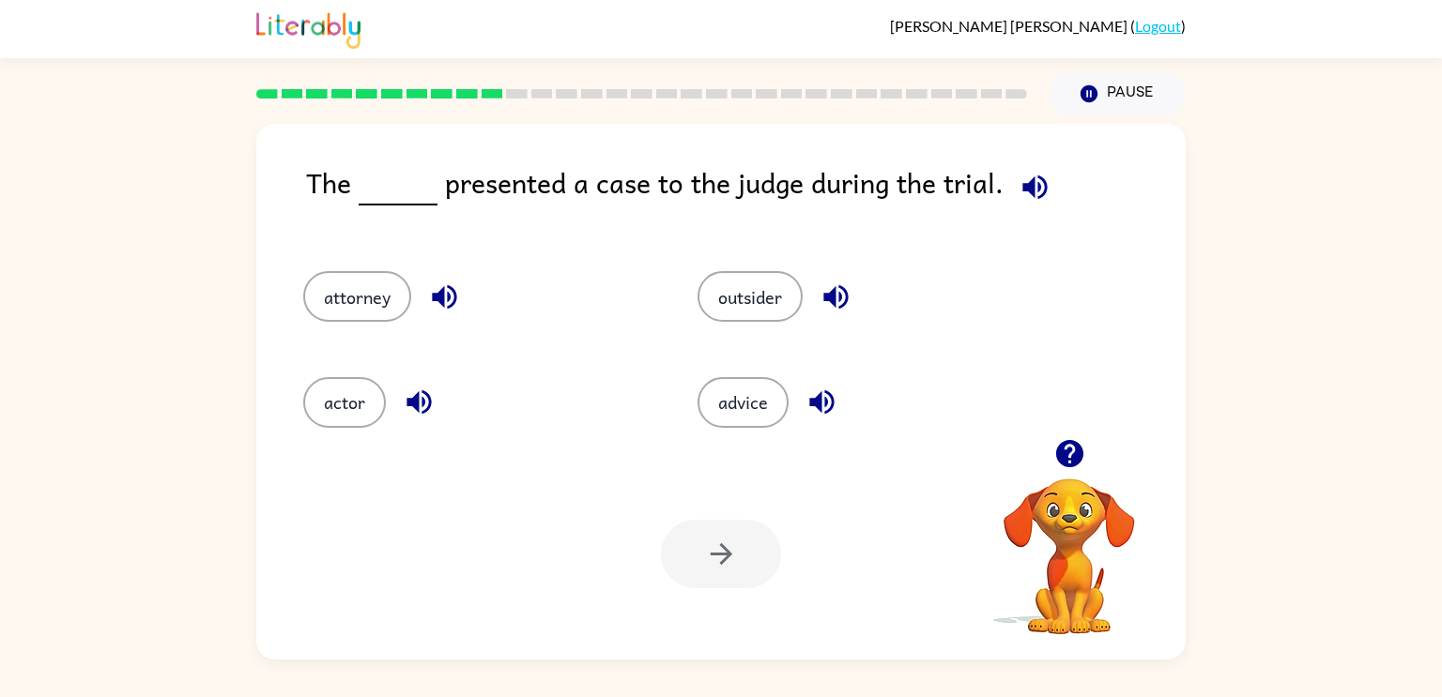
click at [834, 293] on icon "button" at bounding box center [835, 297] width 24 height 24
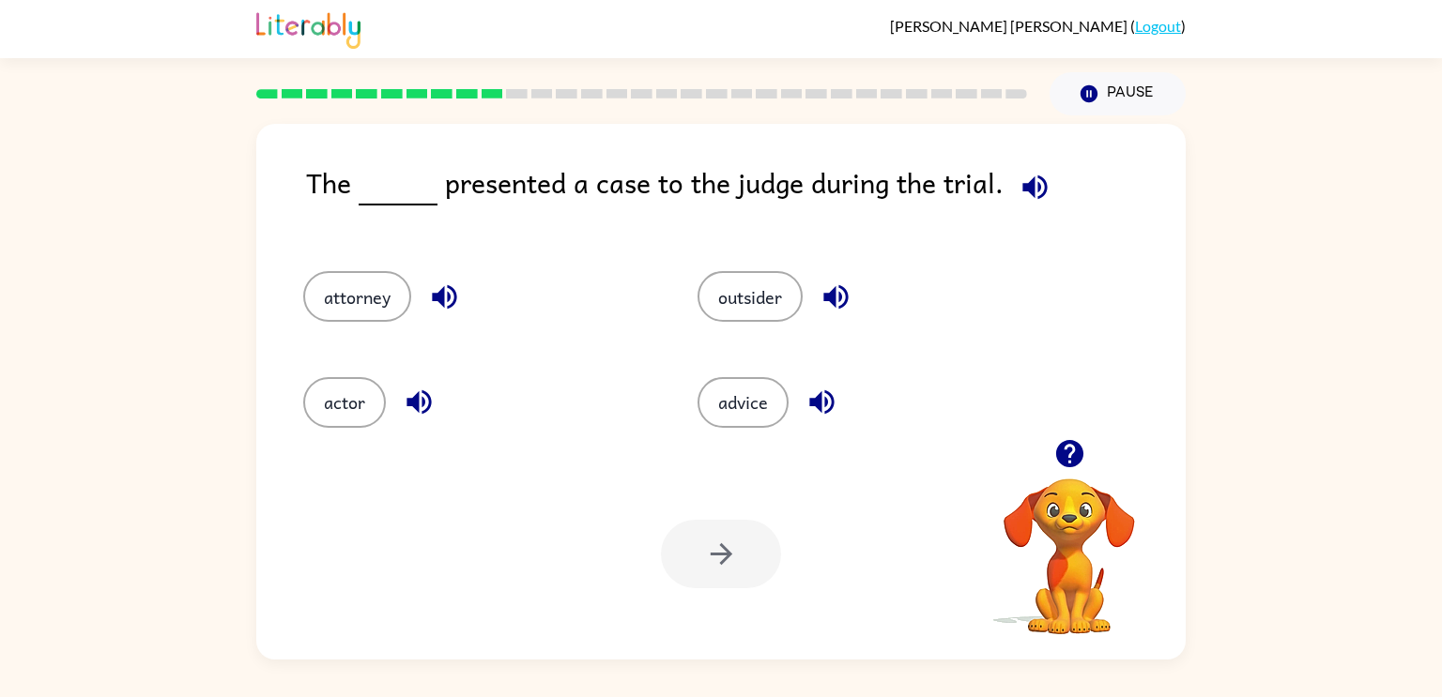
click at [834, 293] on icon "button" at bounding box center [835, 297] width 24 height 24
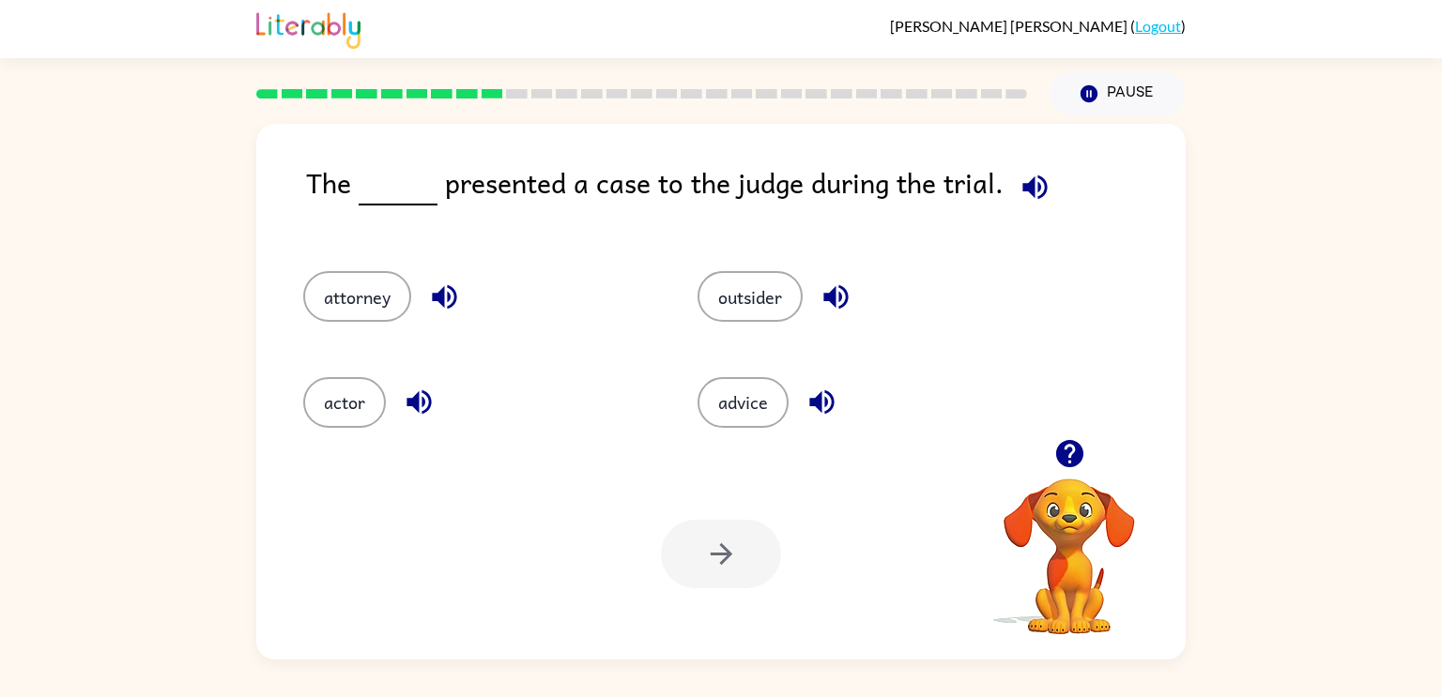
click at [834, 293] on icon "button" at bounding box center [835, 297] width 24 height 24
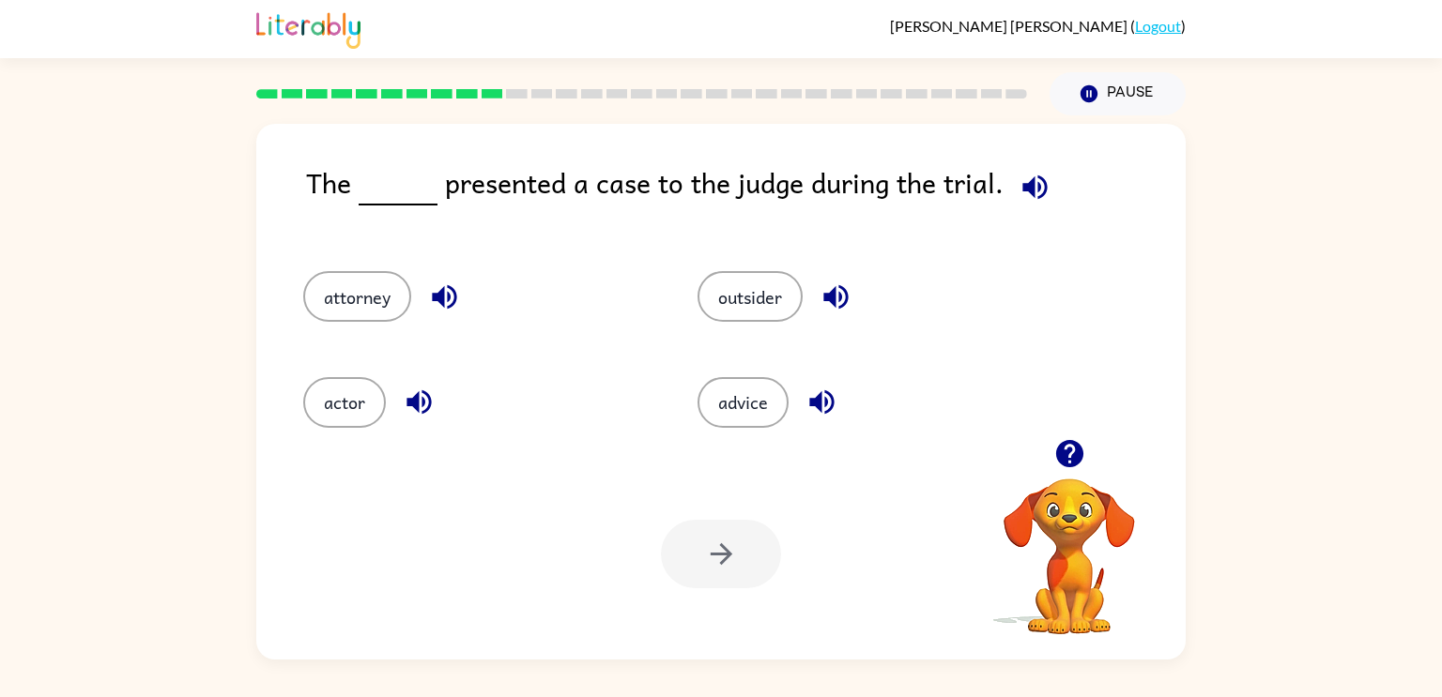
click at [817, 399] on icon "button" at bounding box center [821, 402] width 24 height 24
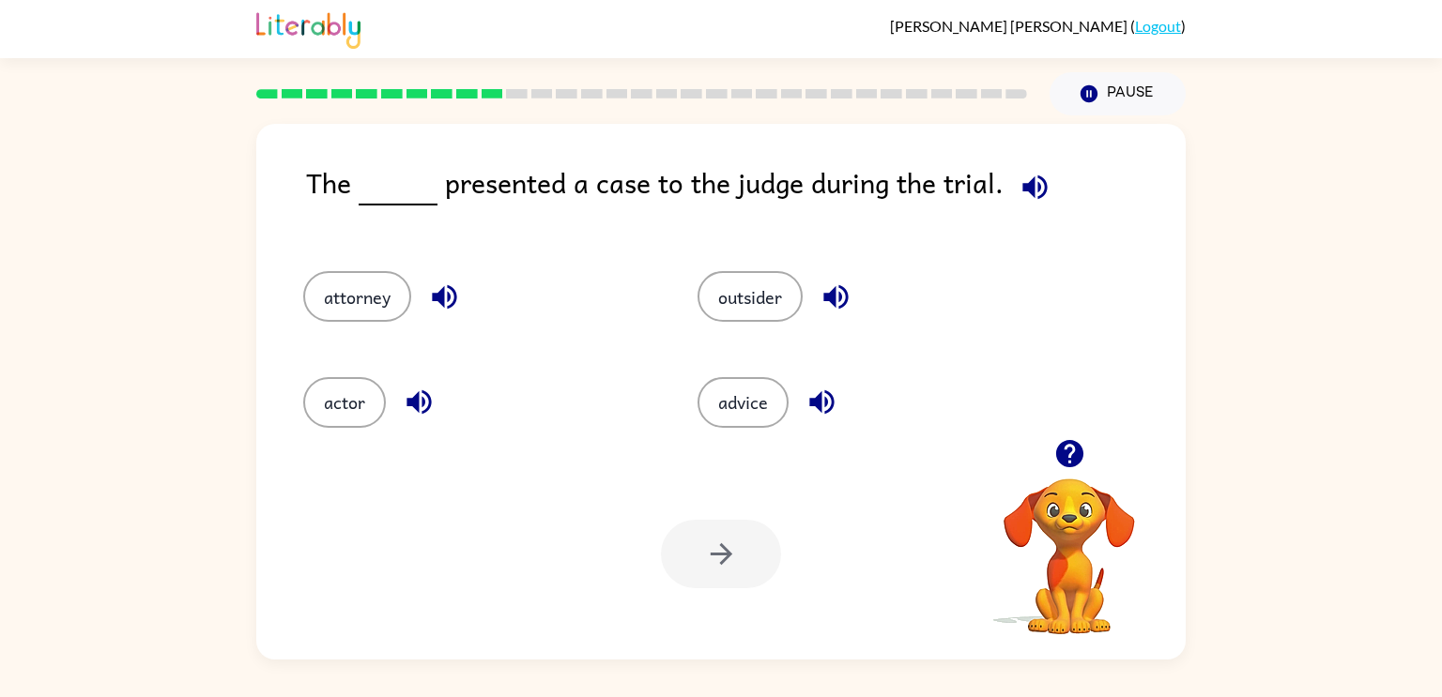
click at [817, 399] on icon "button" at bounding box center [821, 402] width 24 height 24
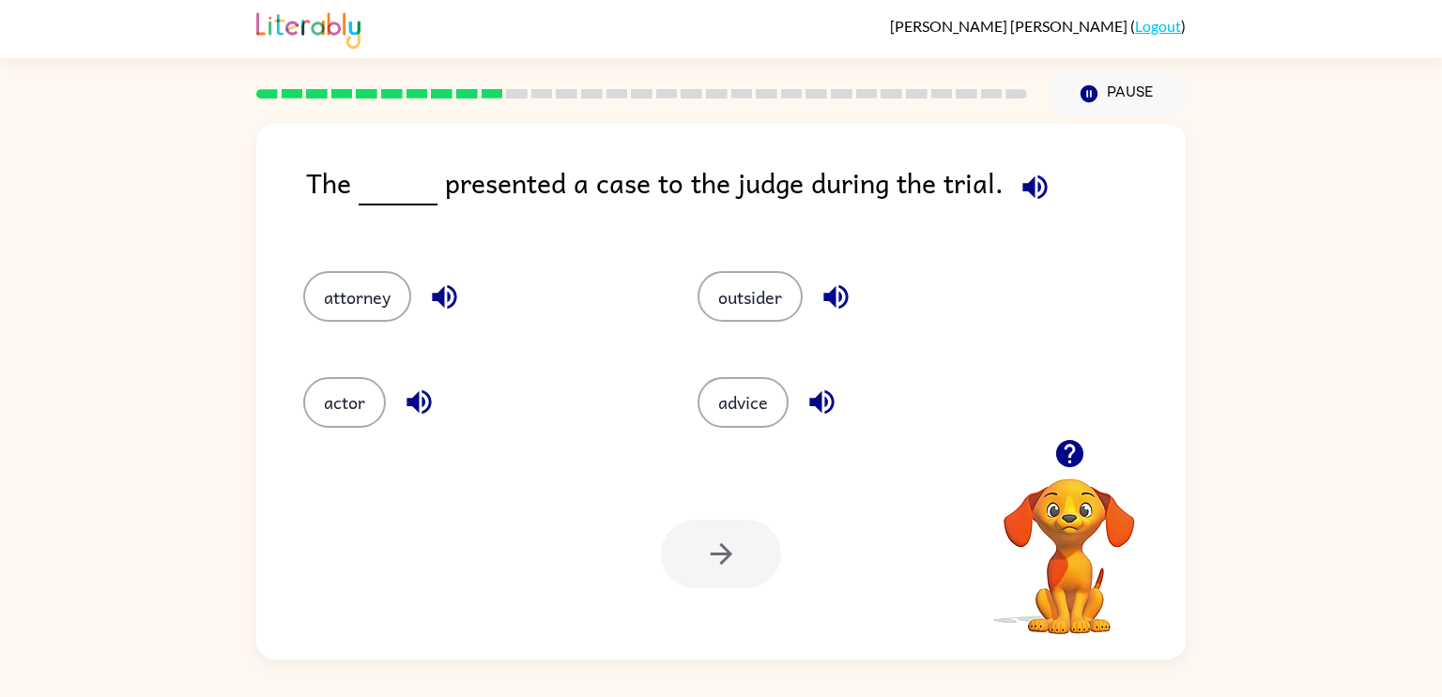
click at [817, 399] on icon "button" at bounding box center [821, 402] width 24 height 24
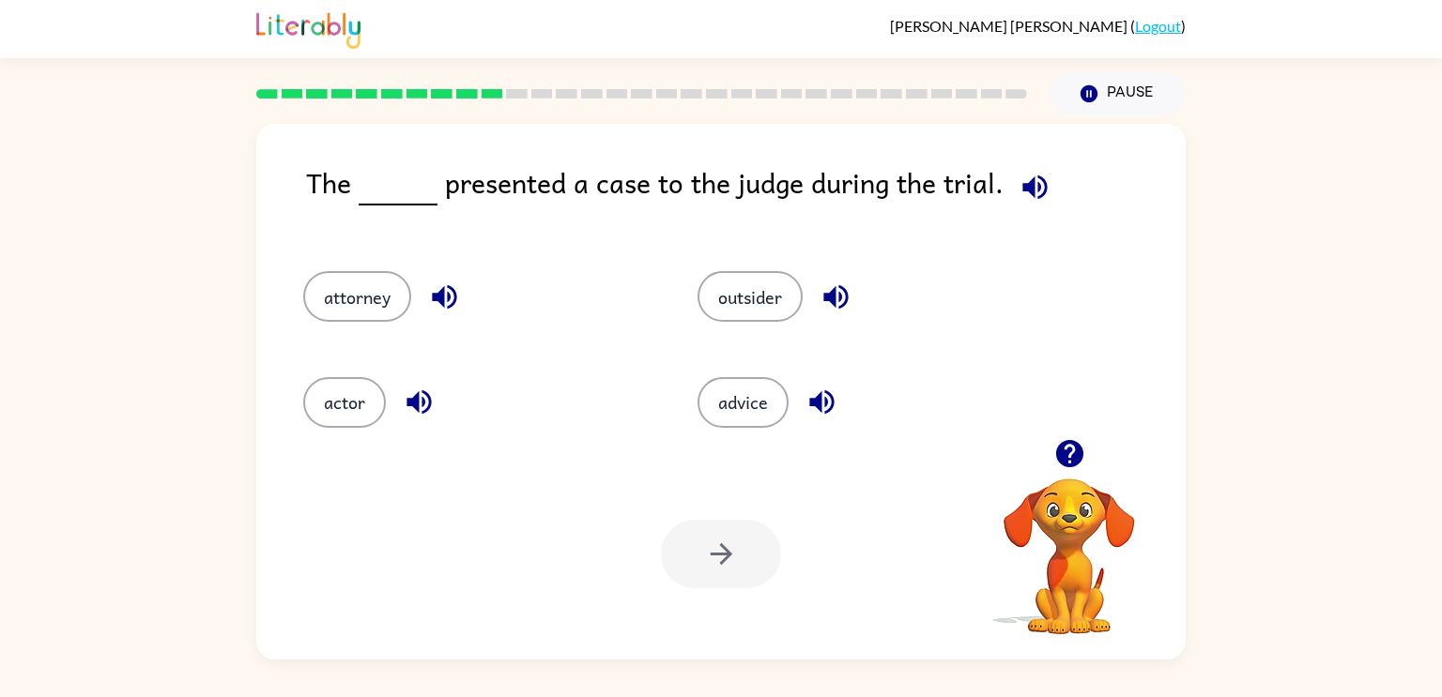
click at [817, 399] on icon "button" at bounding box center [821, 402] width 24 height 24
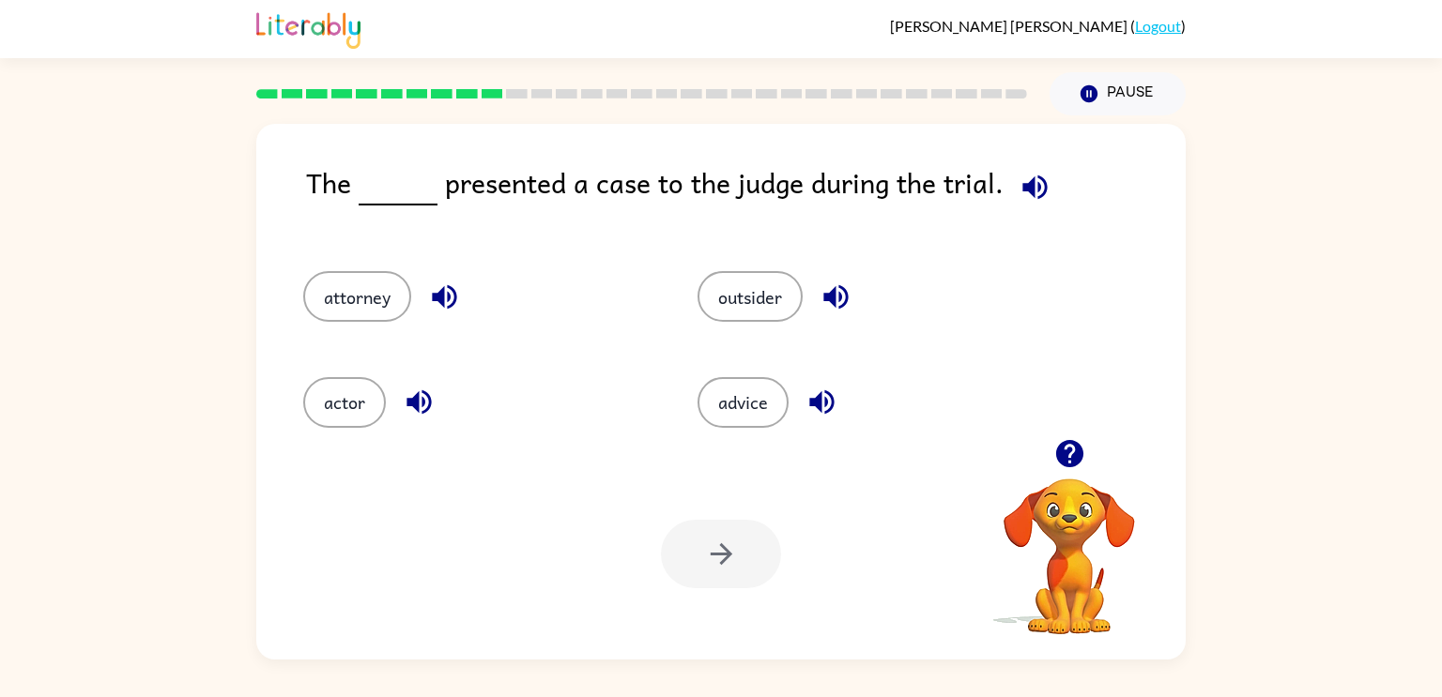
click at [817, 399] on icon "button" at bounding box center [821, 402] width 24 height 24
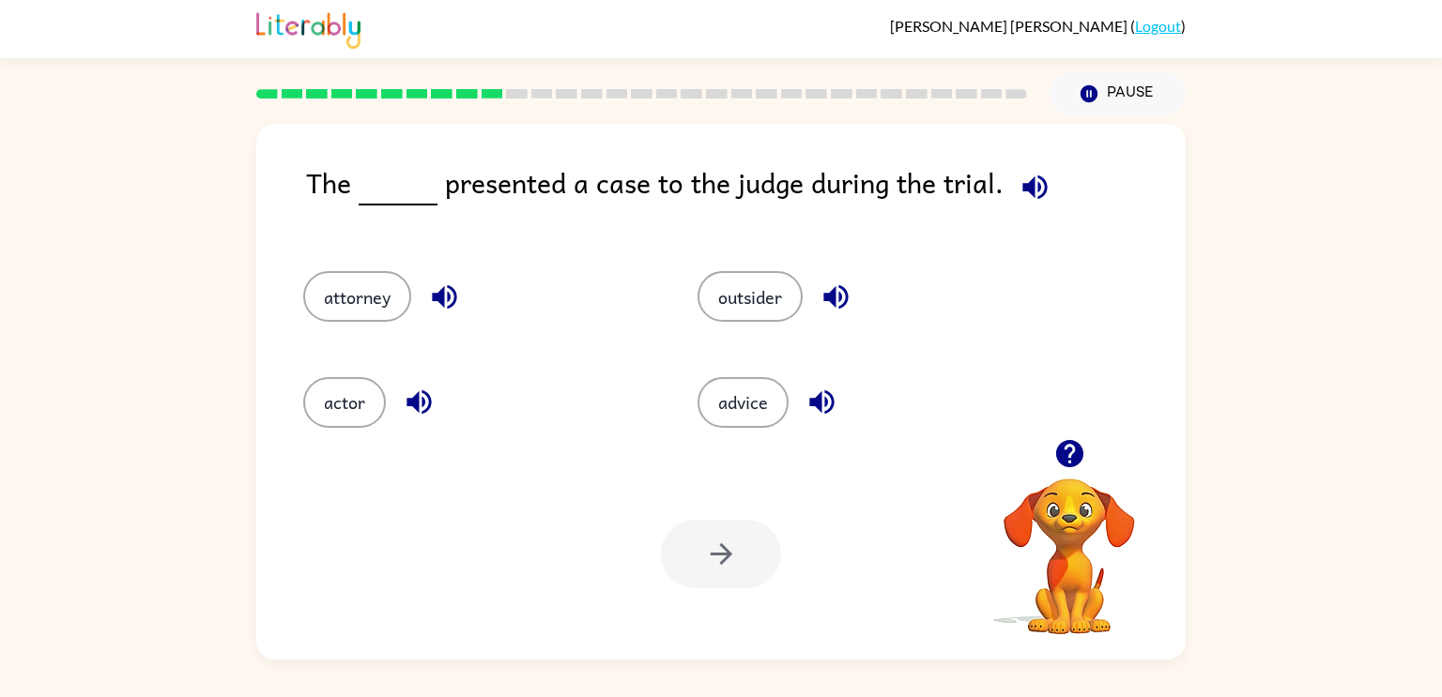
click at [817, 399] on icon "button" at bounding box center [821, 402] width 24 height 24
click at [825, 314] on icon "button" at bounding box center [835, 297] width 33 height 33
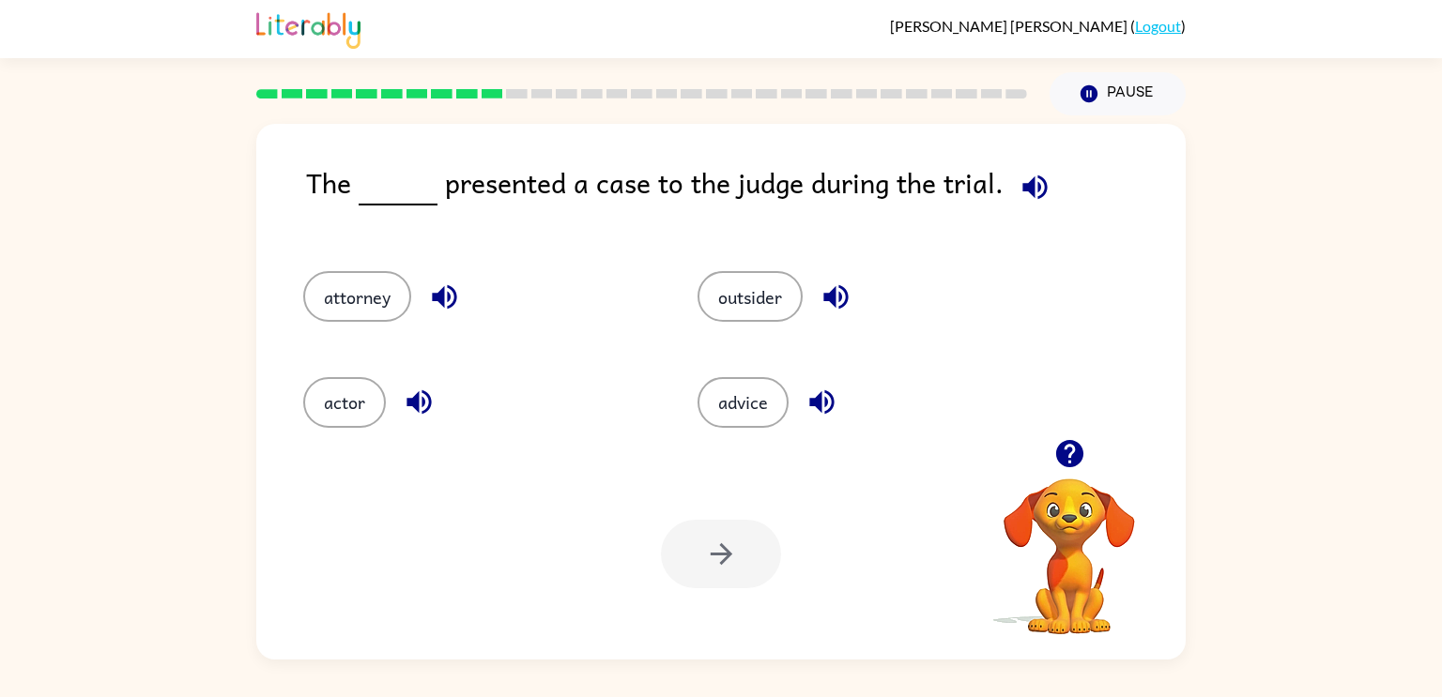
click at [825, 314] on icon "button" at bounding box center [835, 297] width 33 height 33
click at [825, 313] on icon "button" at bounding box center [835, 297] width 33 height 33
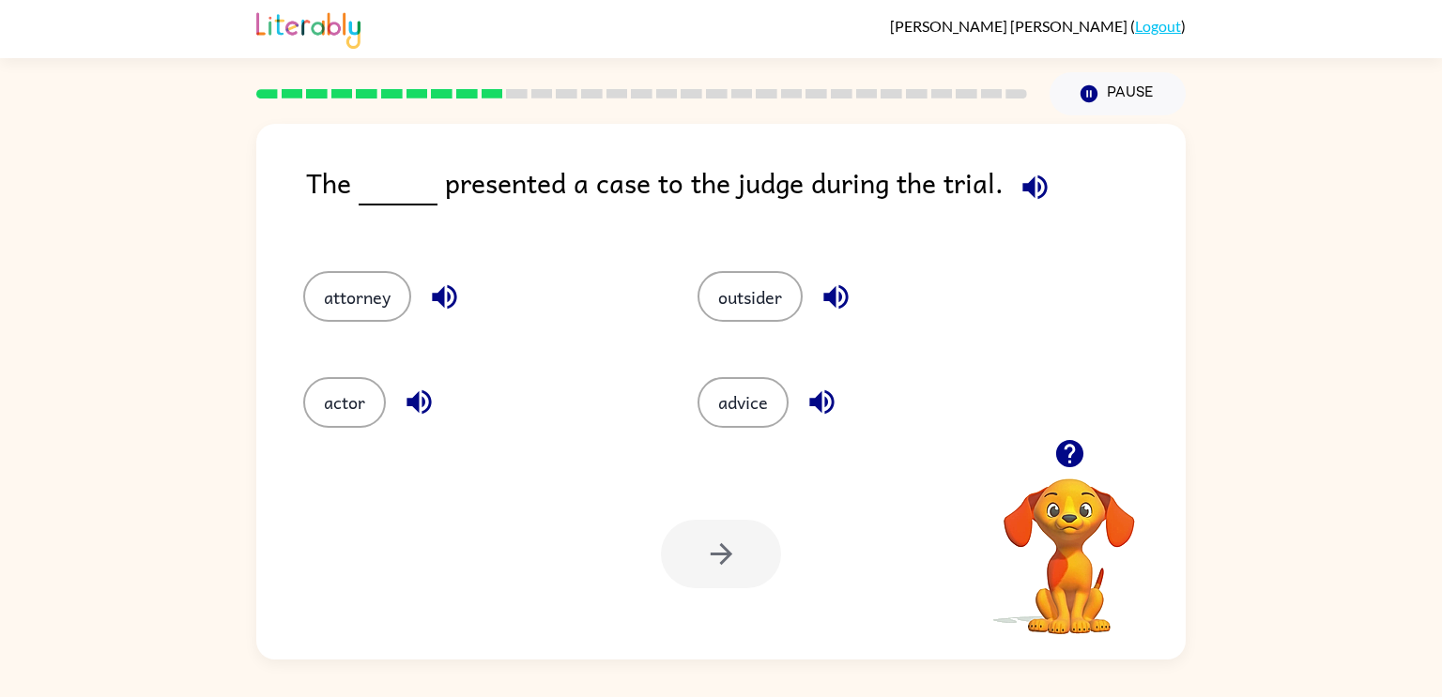
click at [825, 313] on icon "button" at bounding box center [835, 297] width 33 height 33
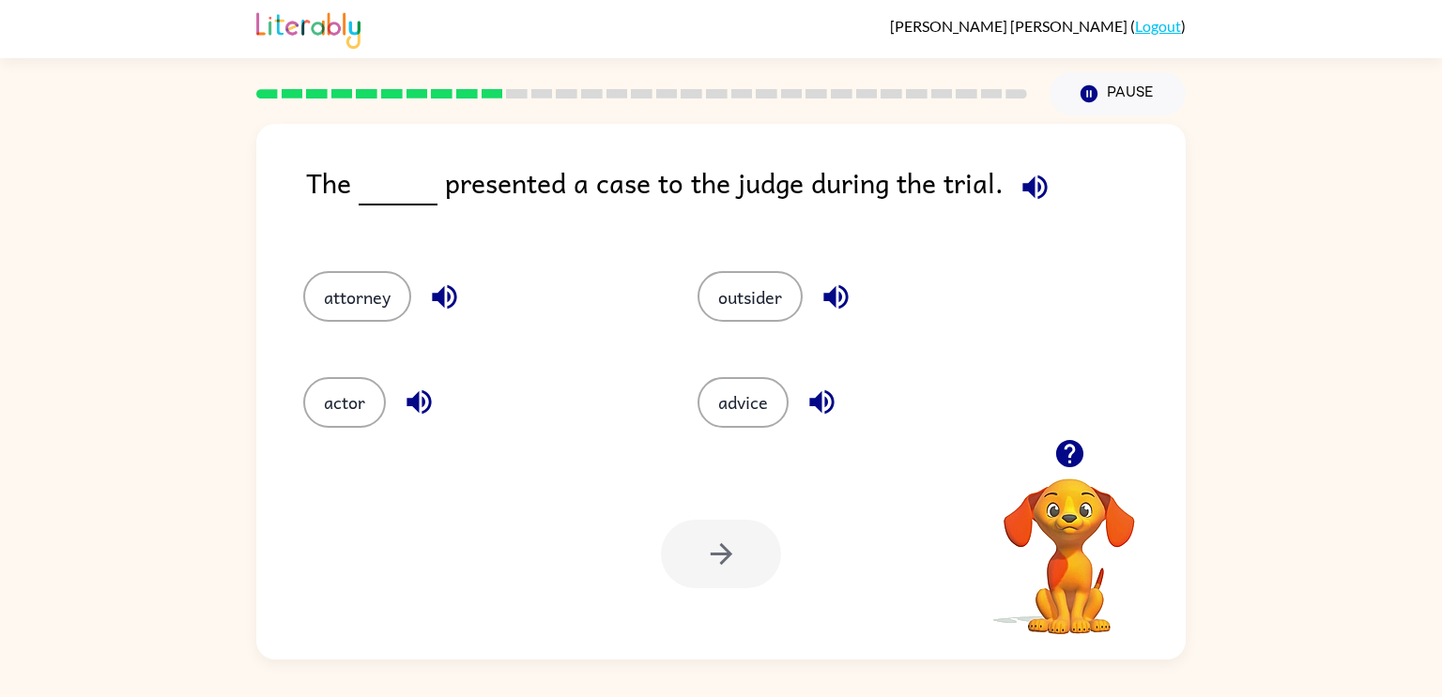
click at [825, 313] on icon "button" at bounding box center [835, 297] width 33 height 33
click at [330, 288] on button "attorney" at bounding box center [357, 296] width 108 height 51
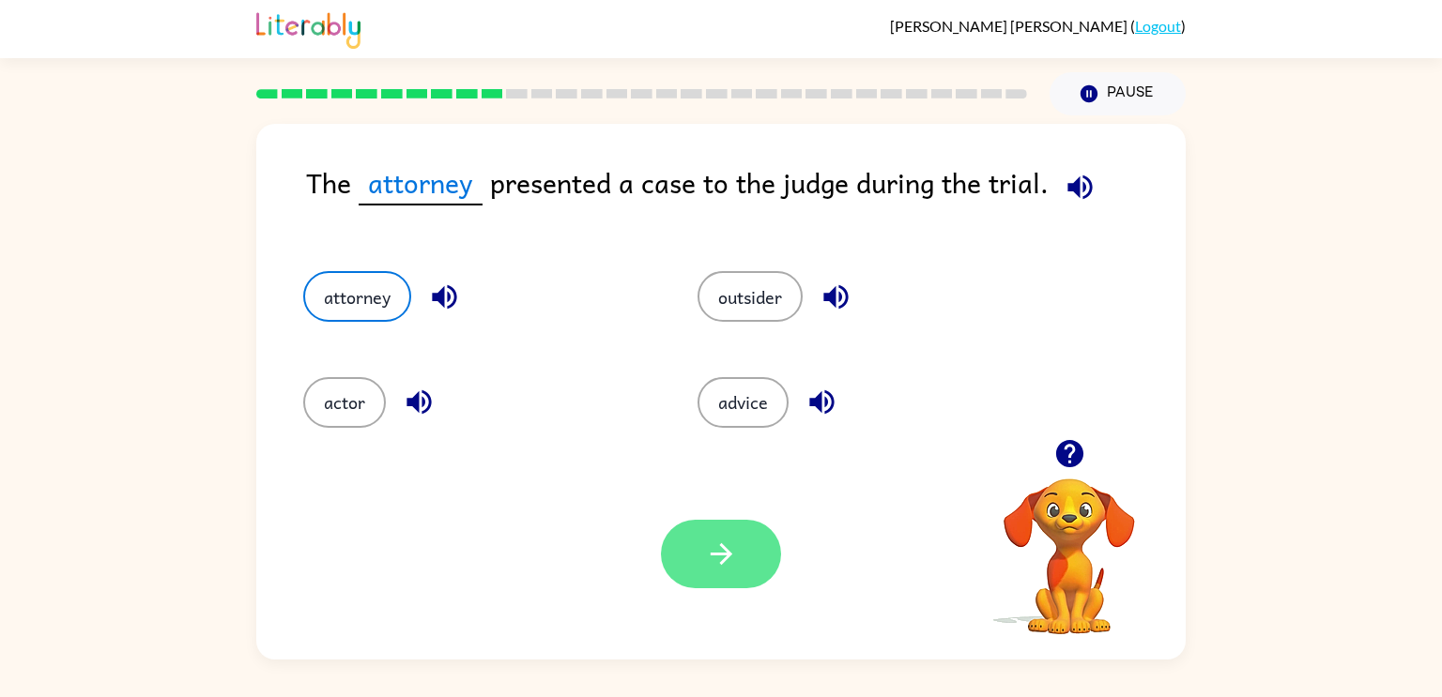
click at [708, 547] on icon "button" at bounding box center [721, 554] width 33 height 33
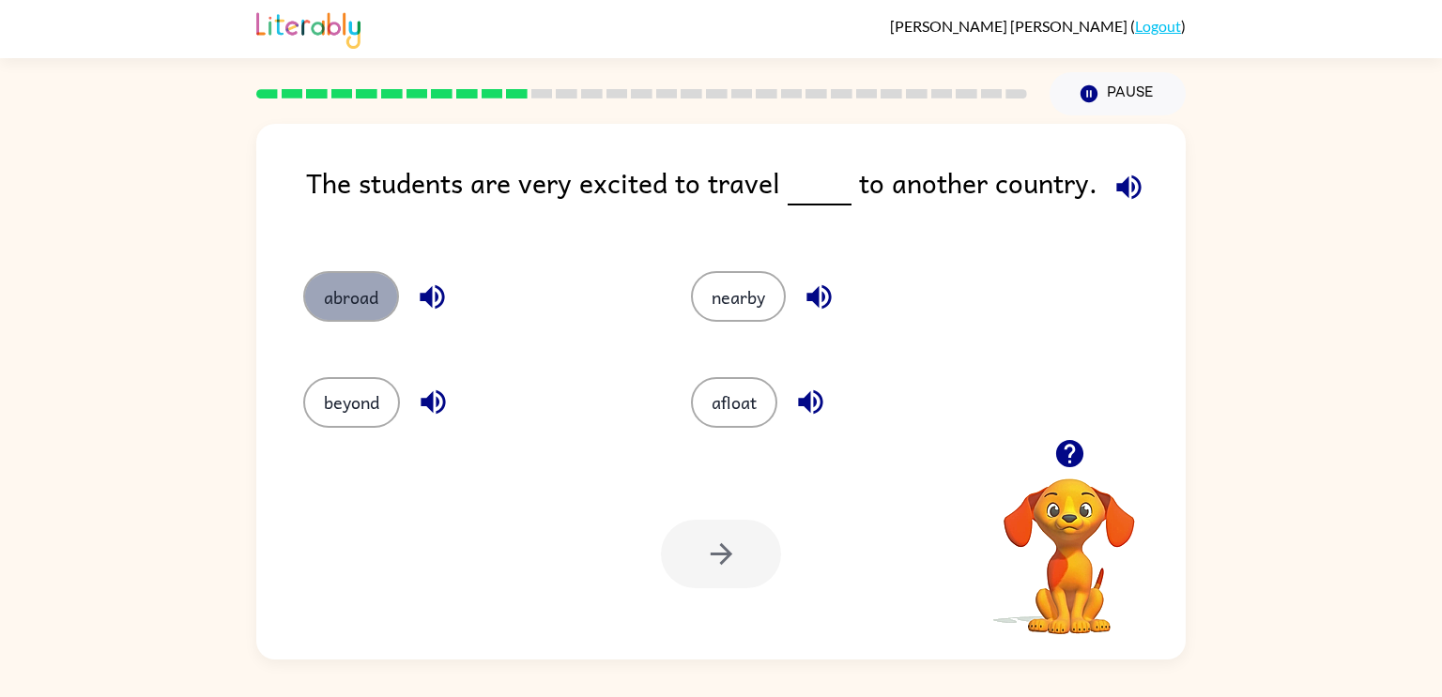
click at [376, 302] on button "abroad" at bounding box center [351, 296] width 96 height 51
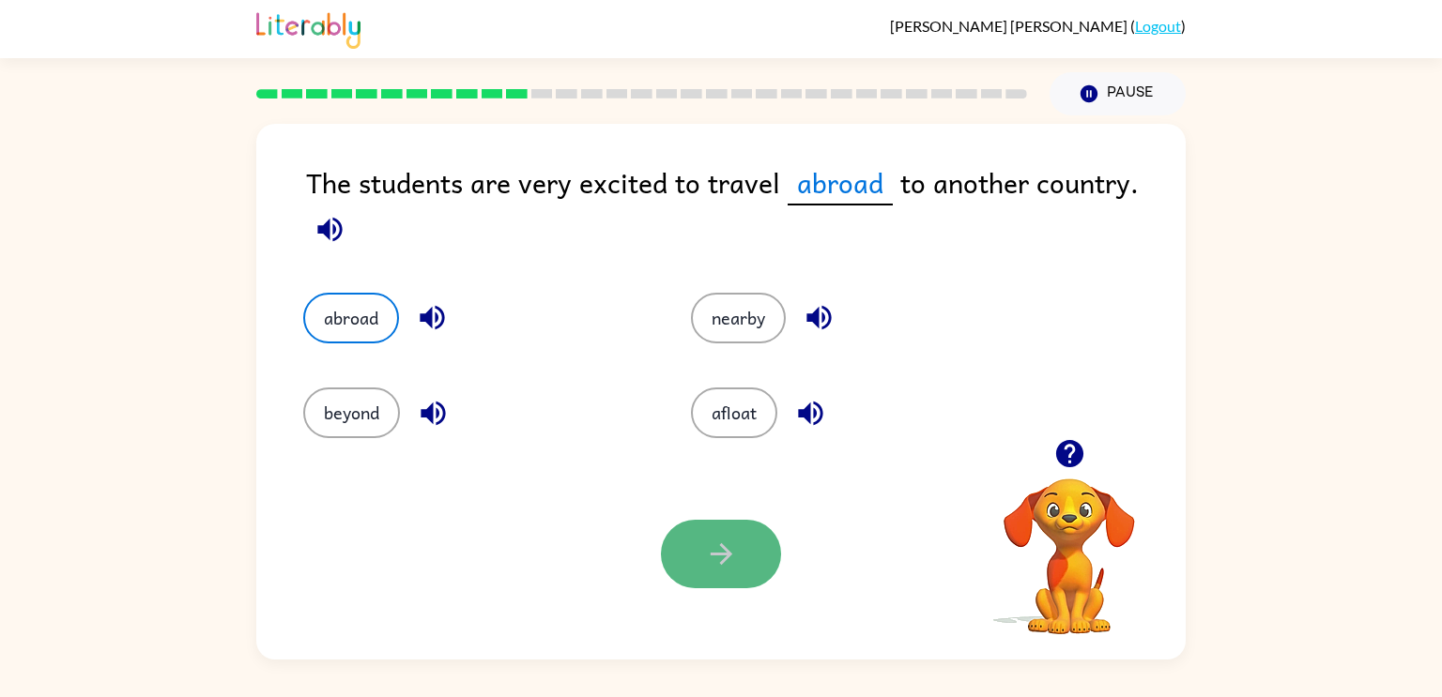
click at [681, 564] on button "button" at bounding box center [721, 554] width 120 height 69
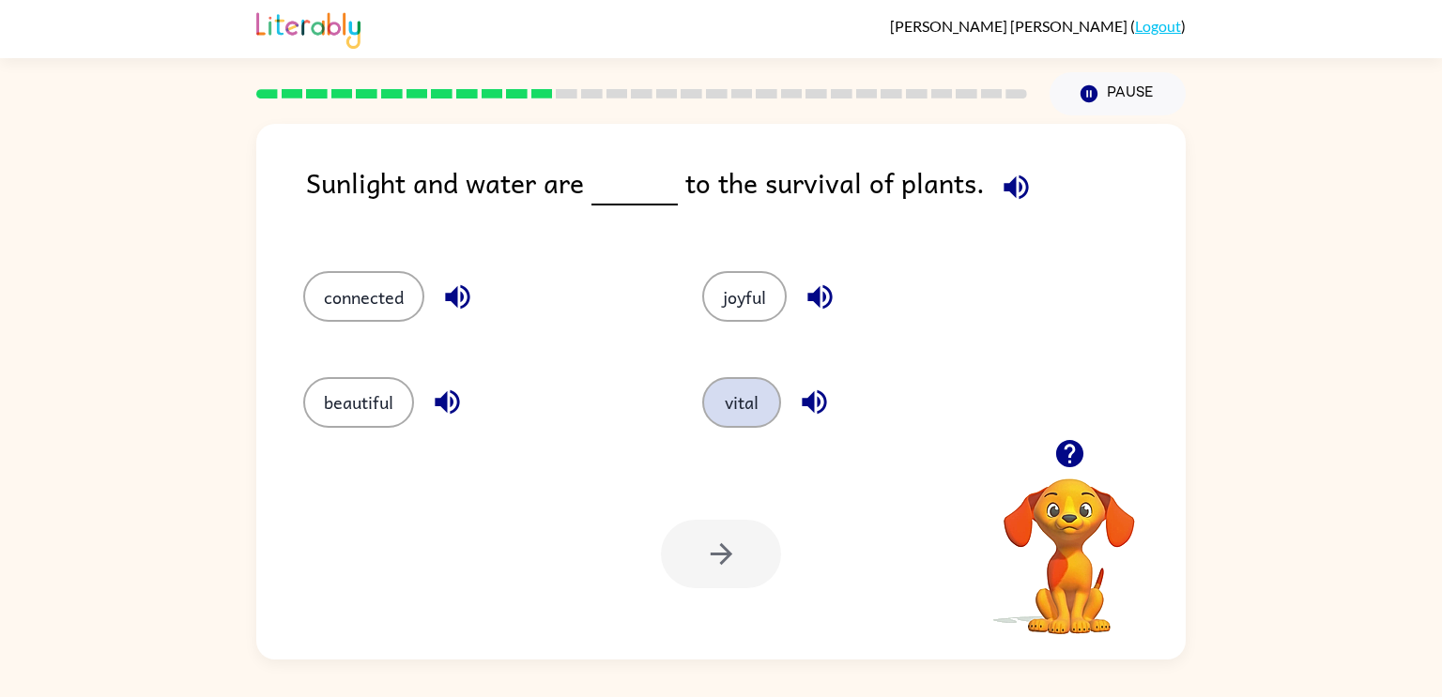
click at [732, 387] on button "vital" at bounding box center [741, 402] width 79 height 51
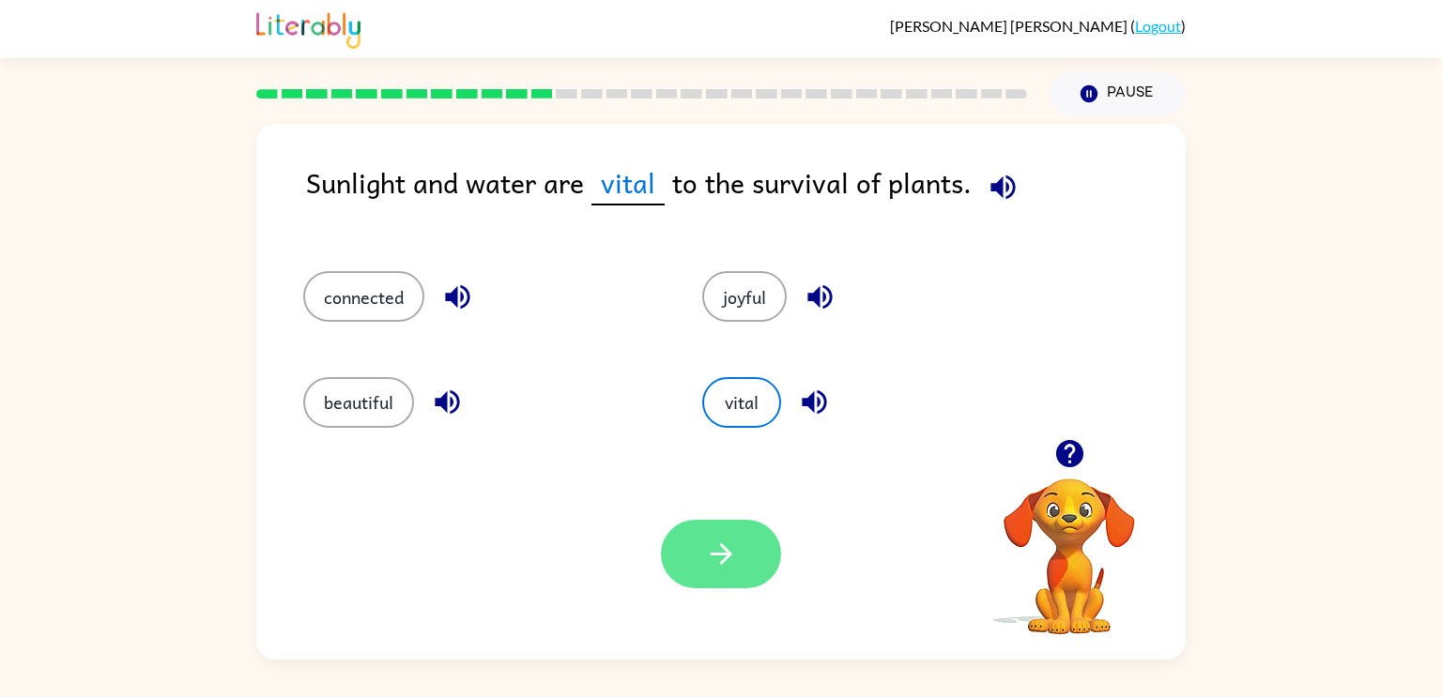
click at [754, 552] on button "button" at bounding box center [721, 554] width 120 height 69
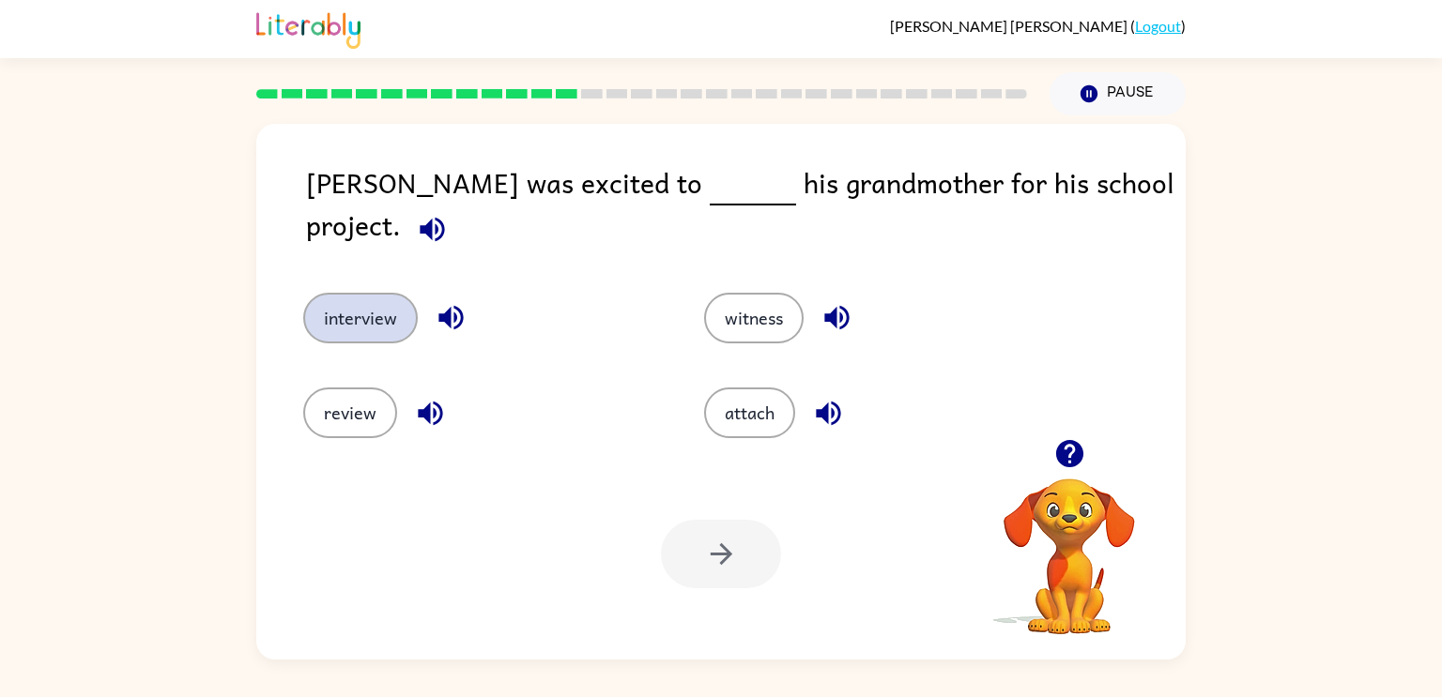
click at [372, 293] on button "interview" at bounding box center [360, 318] width 115 height 51
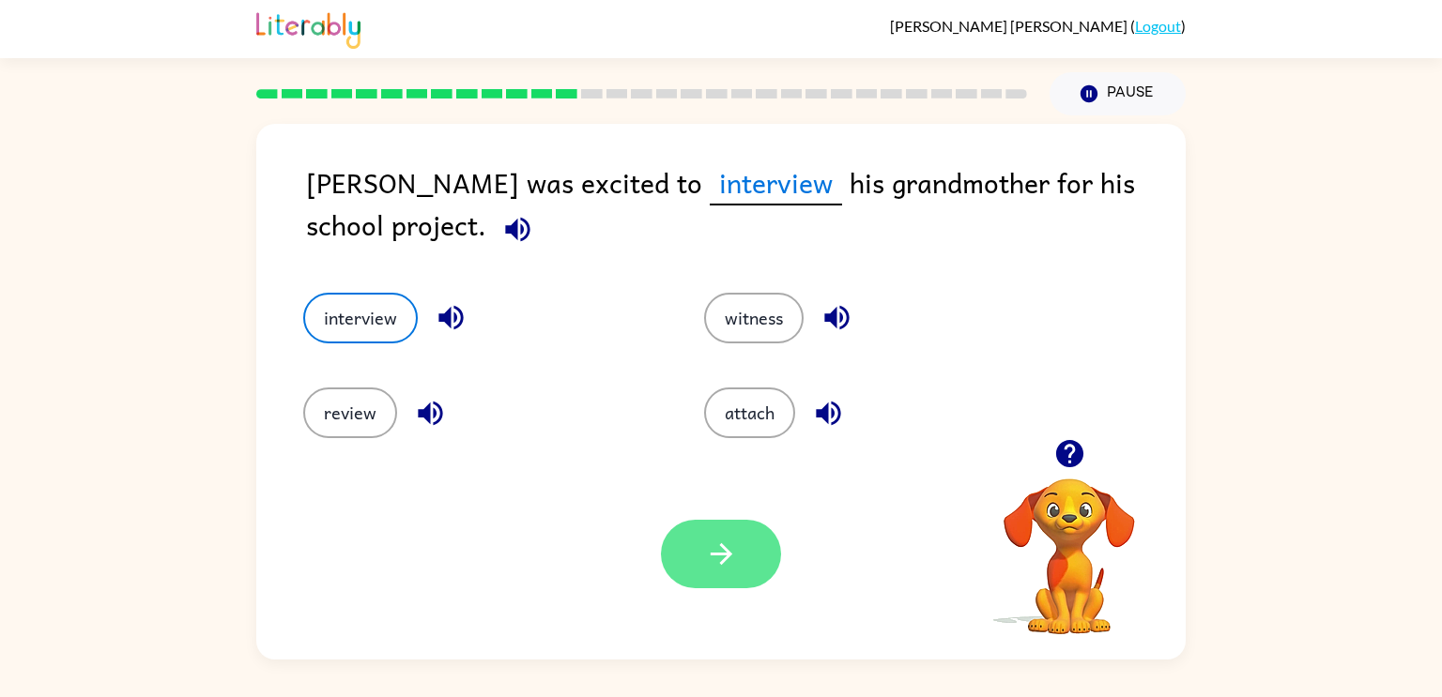
click at [749, 567] on button "button" at bounding box center [721, 554] width 120 height 69
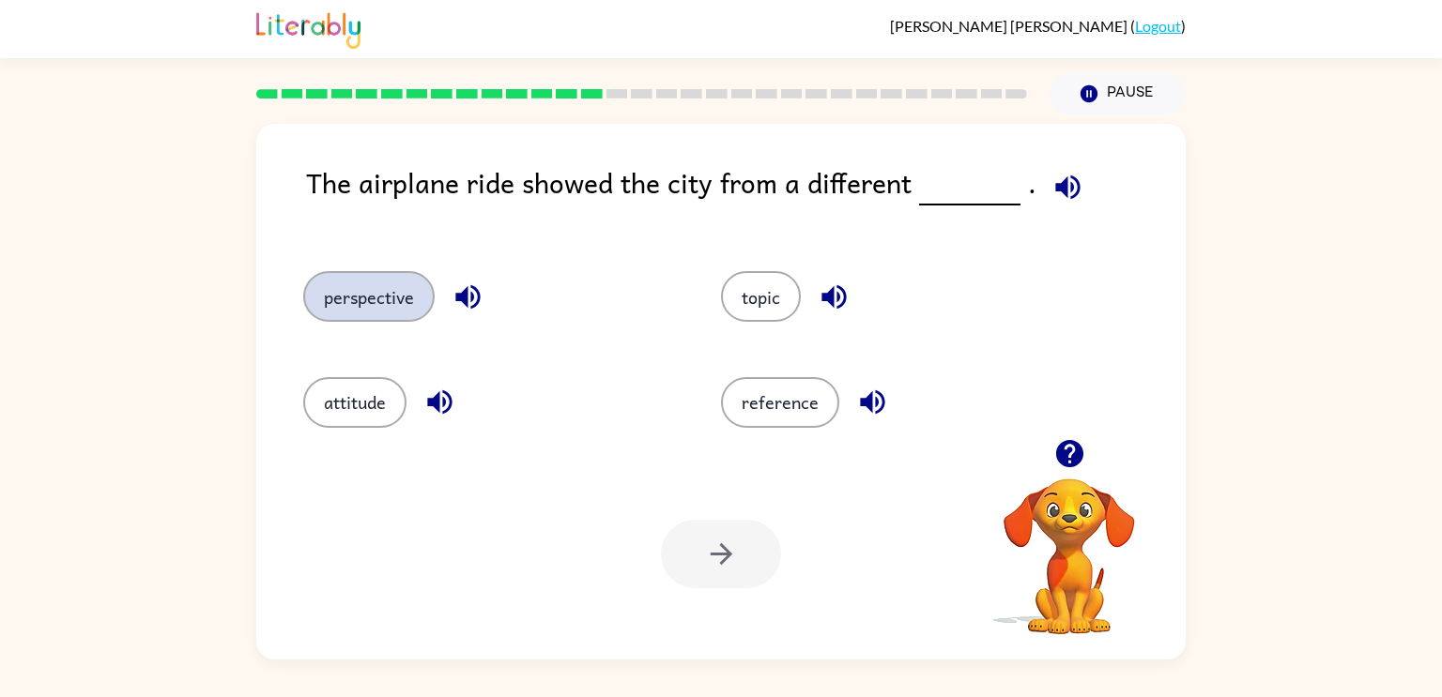
click at [394, 311] on button "perspective" at bounding box center [368, 296] width 131 height 51
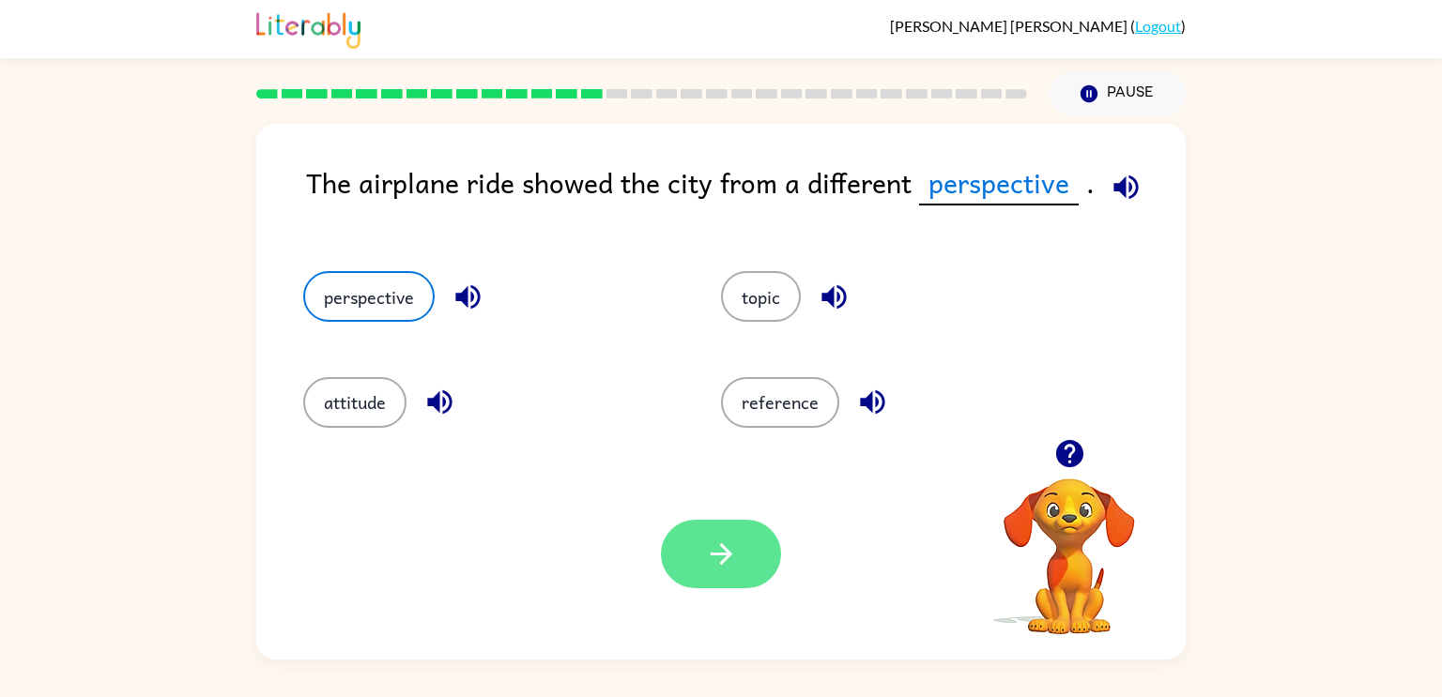
click at [679, 533] on button "button" at bounding box center [721, 554] width 120 height 69
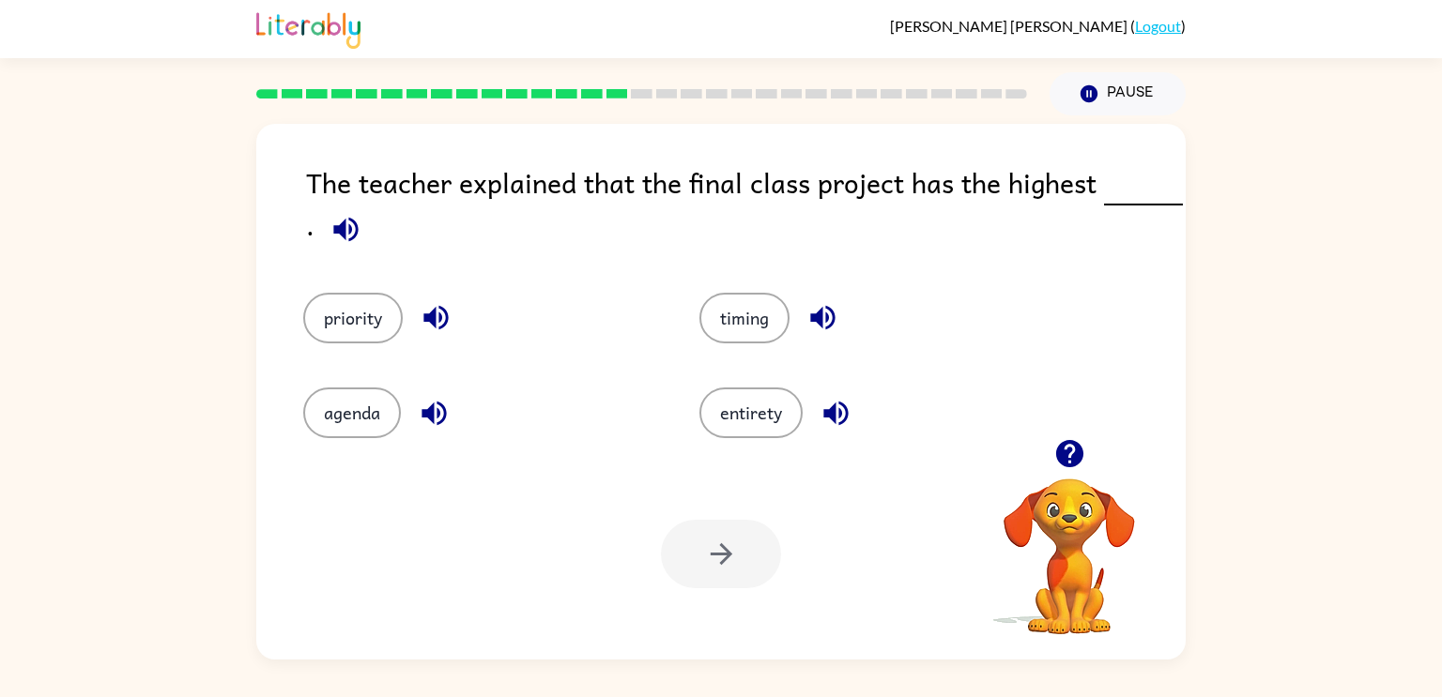
click at [345, 216] on icon "button" at bounding box center [345, 229] width 33 height 33
click at [367, 238] on button "button" at bounding box center [346, 230] width 48 height 48
click at [371, 334] on button "priority" at bounding box center [353, 318] width 100 height 51
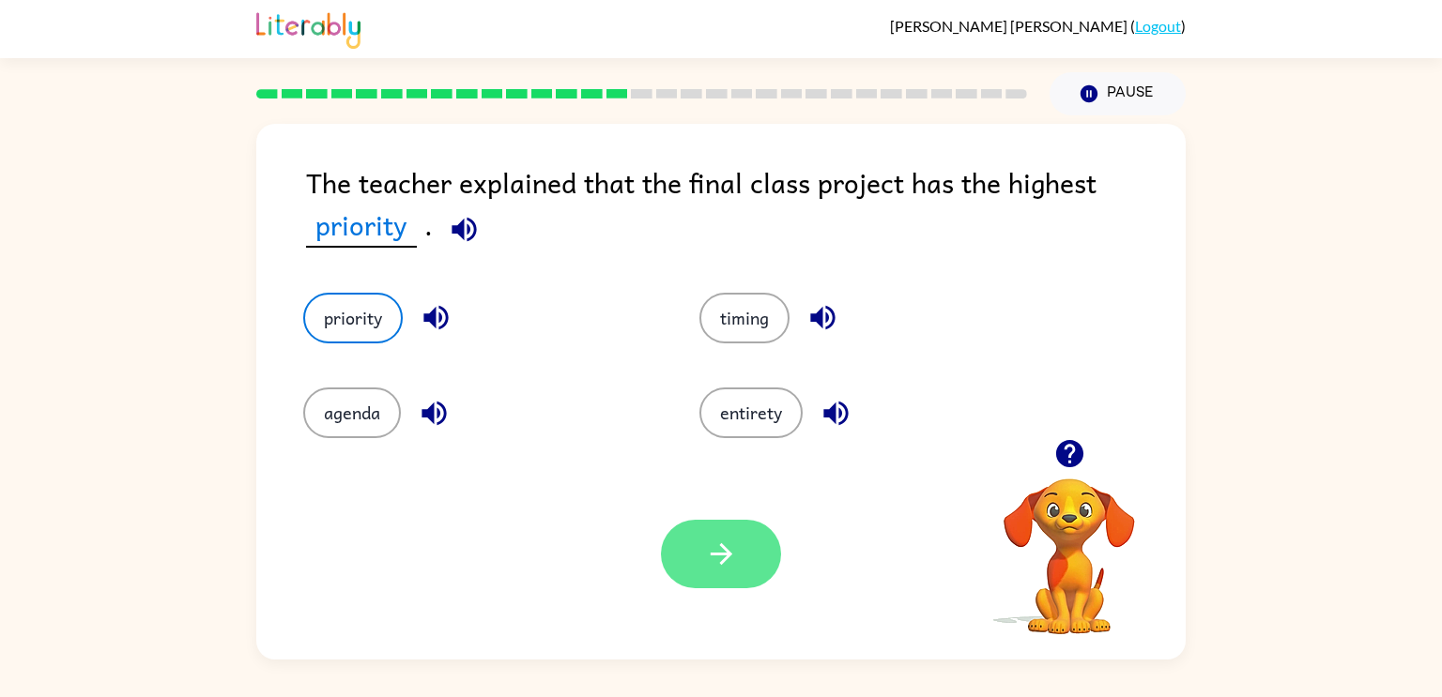
click at [718, 562] on icon "button" at bounding box center [721, 554] width 33 height 33
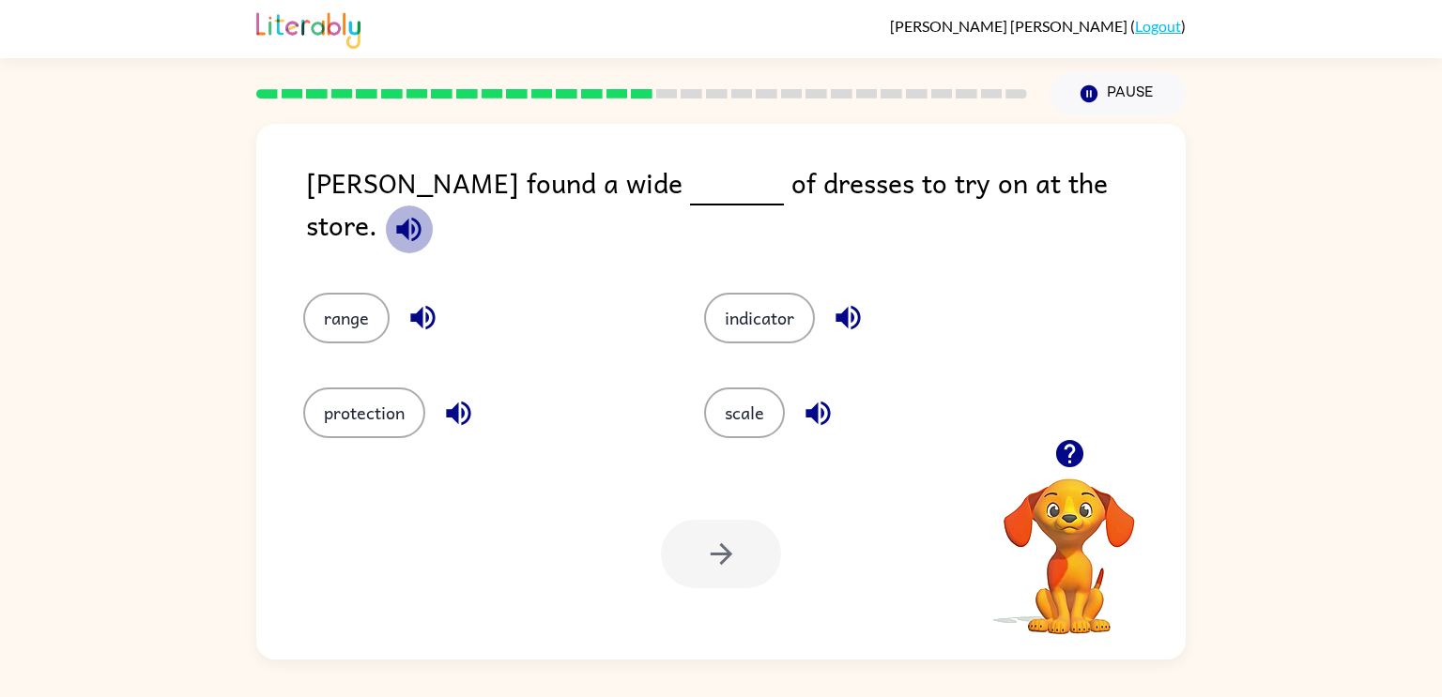
click at [425, 213] on icon "button" at bounding box center [408, 229] width 33 height 33
click at [363, 293] on button "range" at bounding box center [346, 318] width 86 height 51
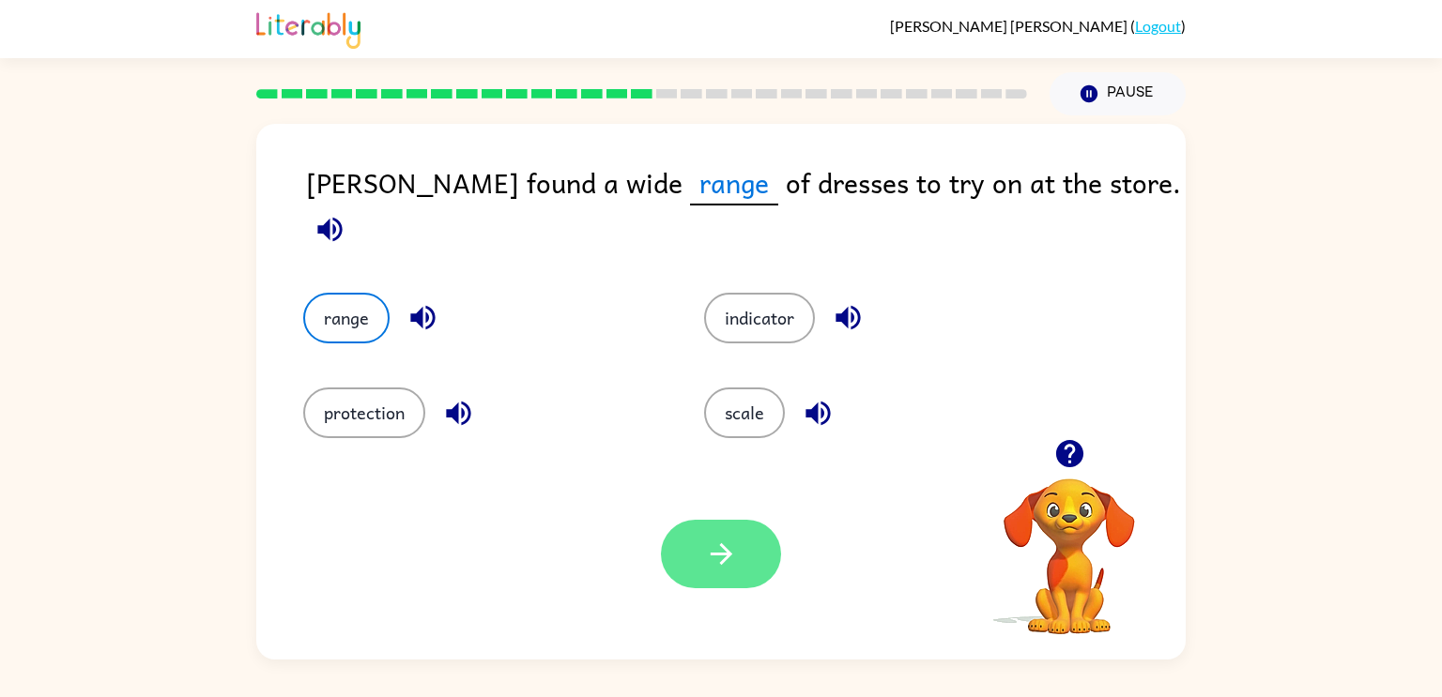
click at [739, 580] on button "button" at bounding box center [721, 554] width 120 height 69
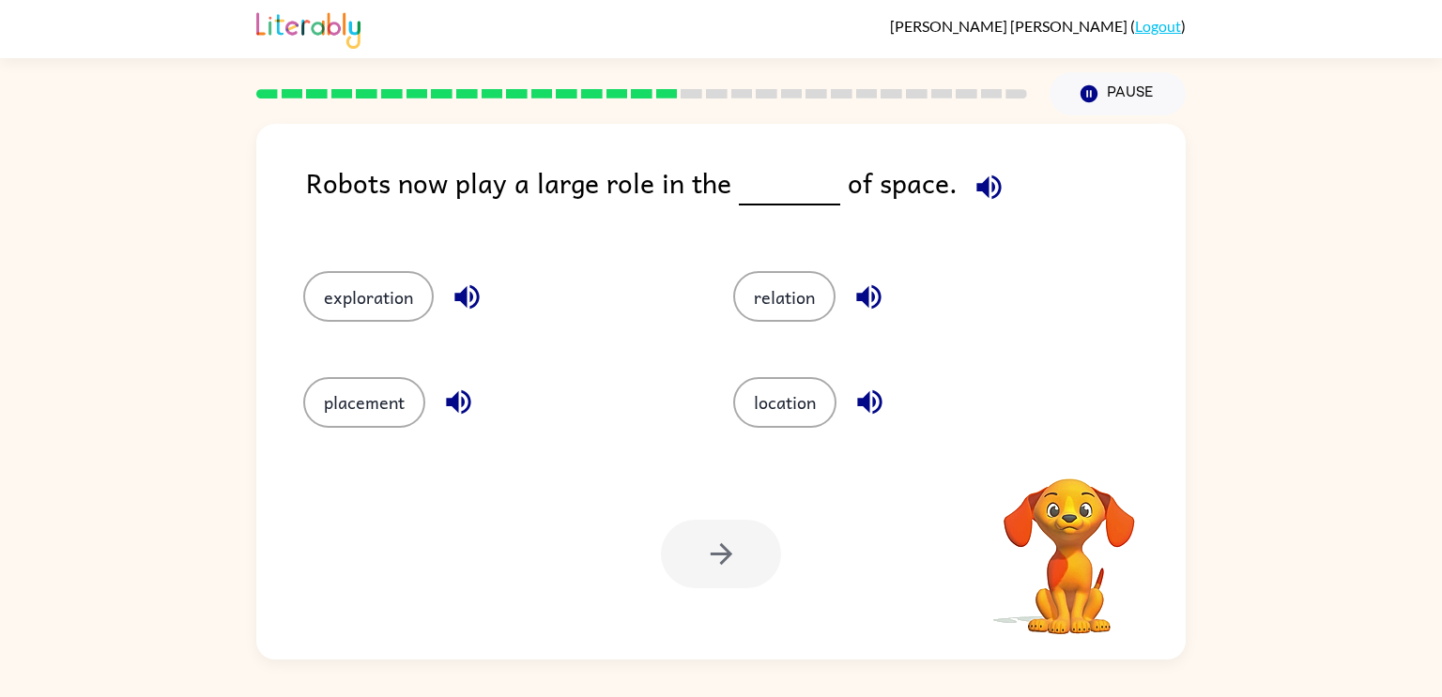
click at [984, 185] on icon "button" at bounding box center [988, 187] width 33 height 33
click at [412, 289] on button "exploration" at bounding box center [368, 296] width 130 height 51
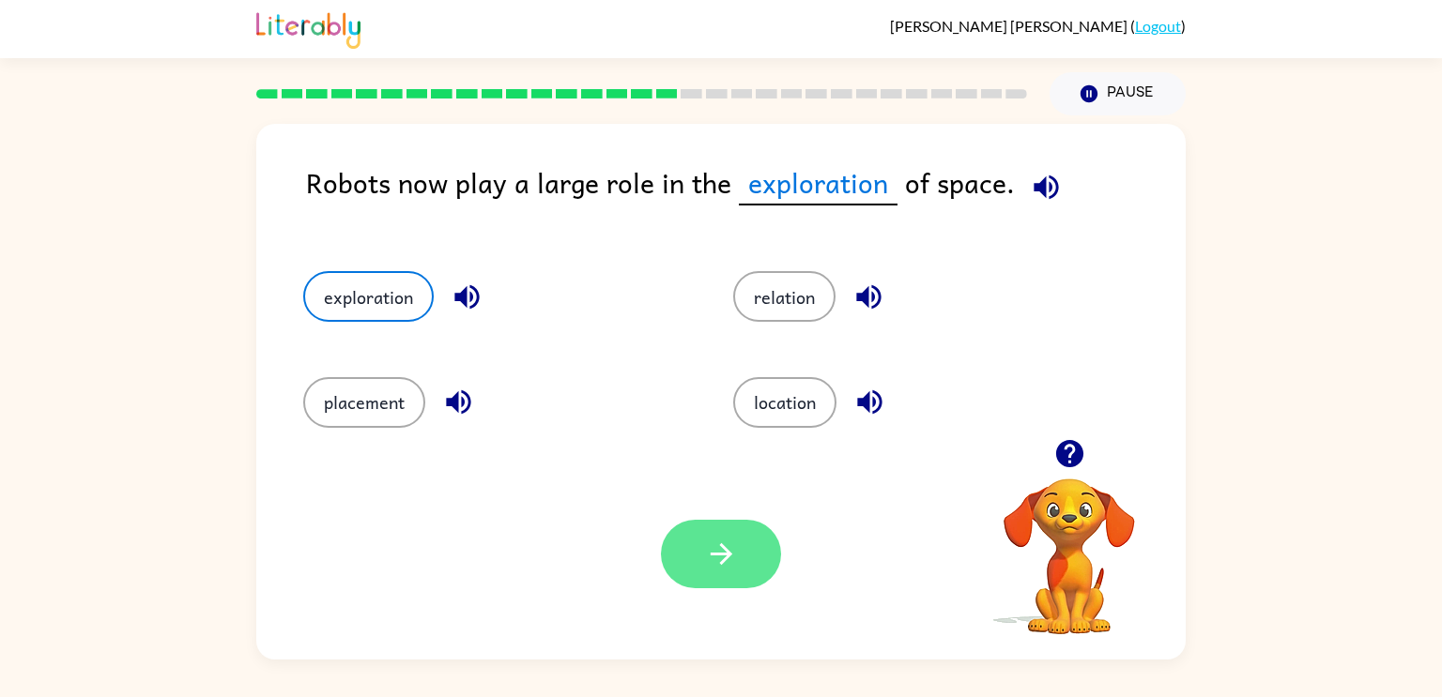
click at [725, 541] on icon "button" at bounding box center [721, 554] width 33 height 33
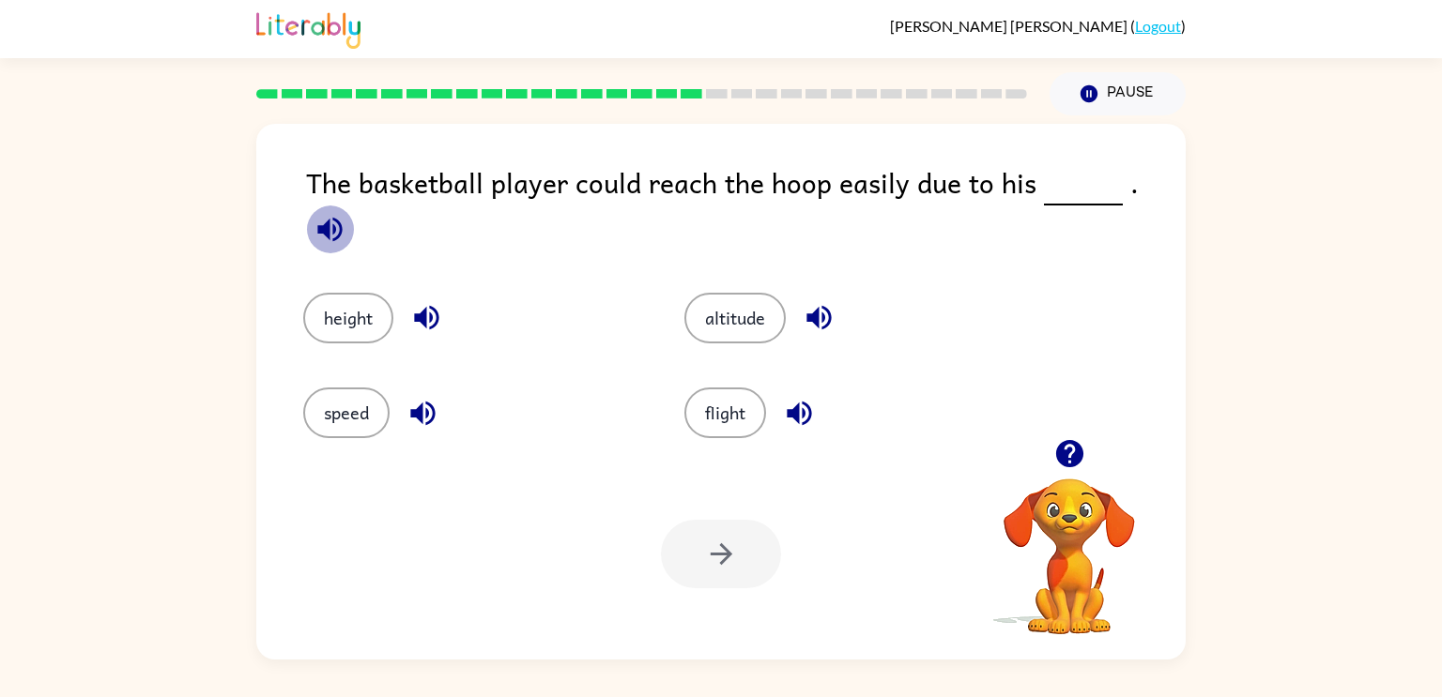
click at [346, 213] on icon "button" at bounding box center [330, 229] width 33 height 33
click at [372, 293] on button "height" at bounding box center [348, 318] width 90 height 51
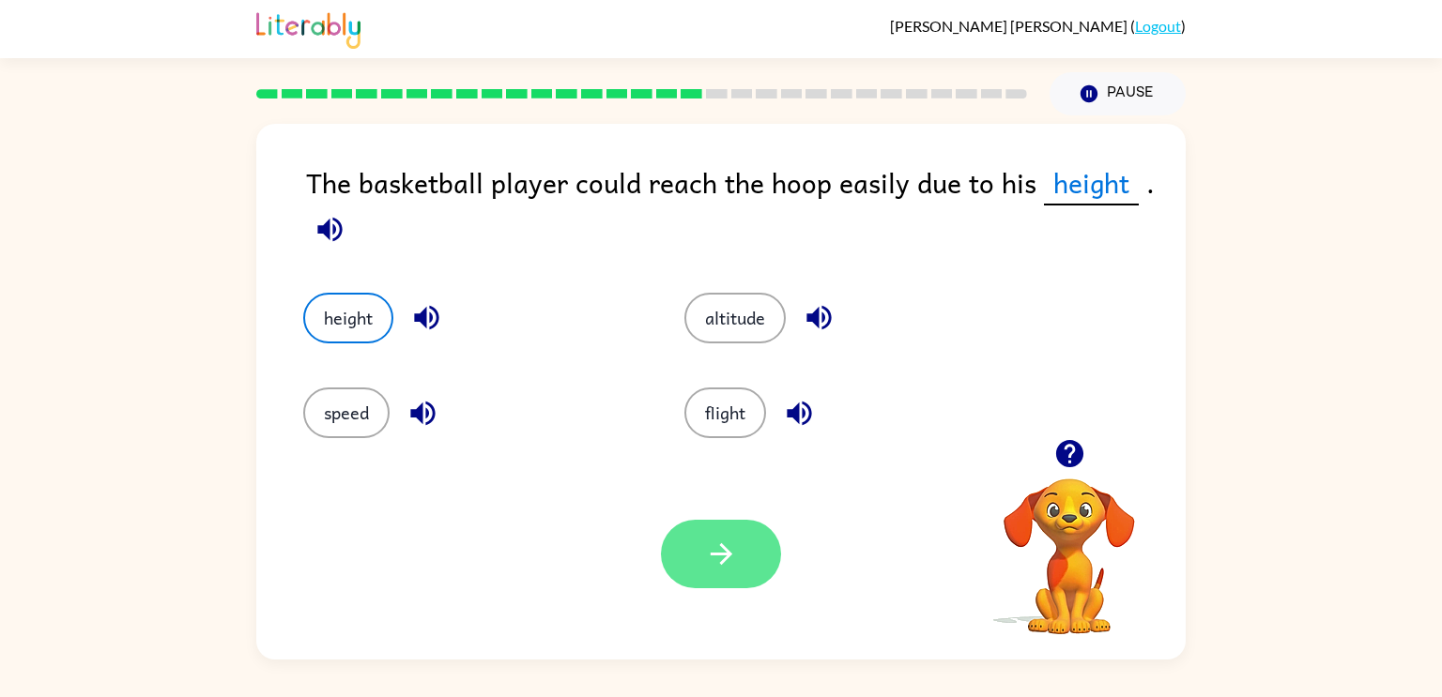
click at [759, 542] on button "button" at bounding box center [721, 554] width 120 height 69
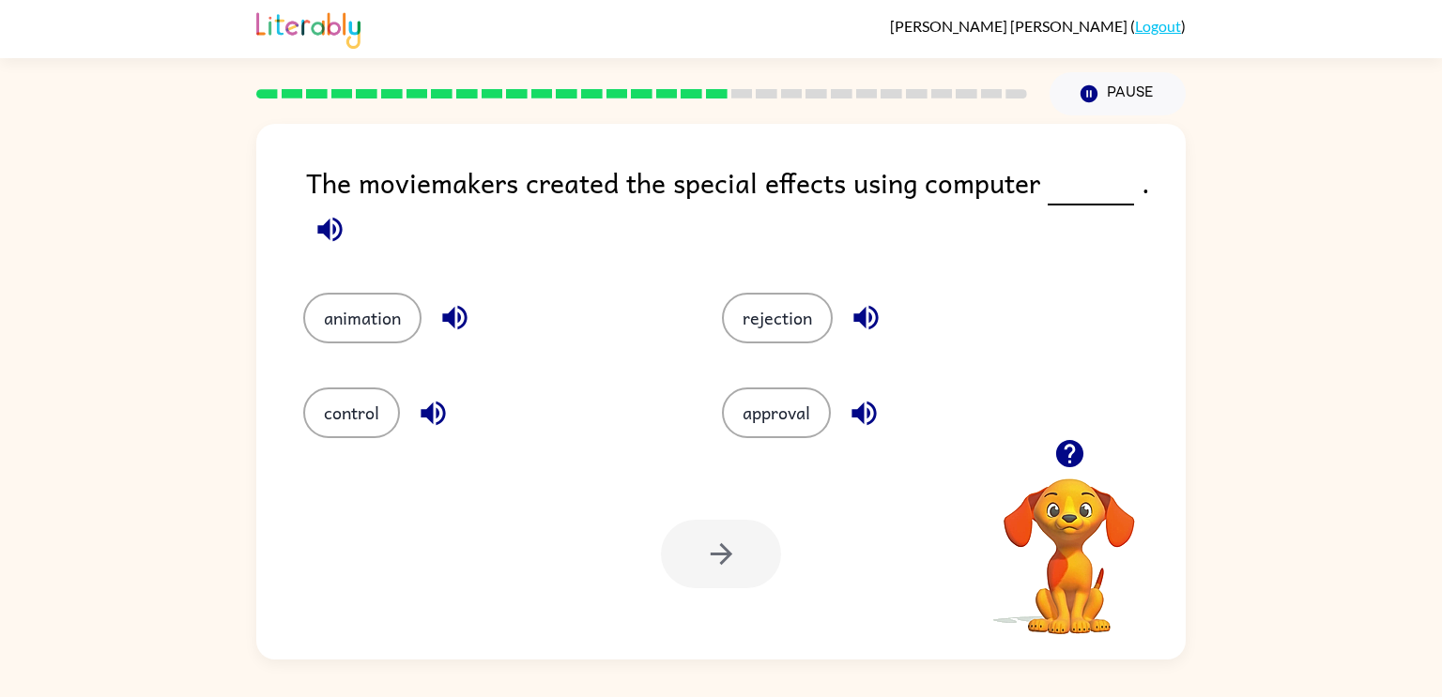
click at [331, 230] on icon "button" at bounding box center [330, 229] width 33 height 33
click at [811, 311] on button "rejection" at bounding box center [777, 318] width 111 height 51
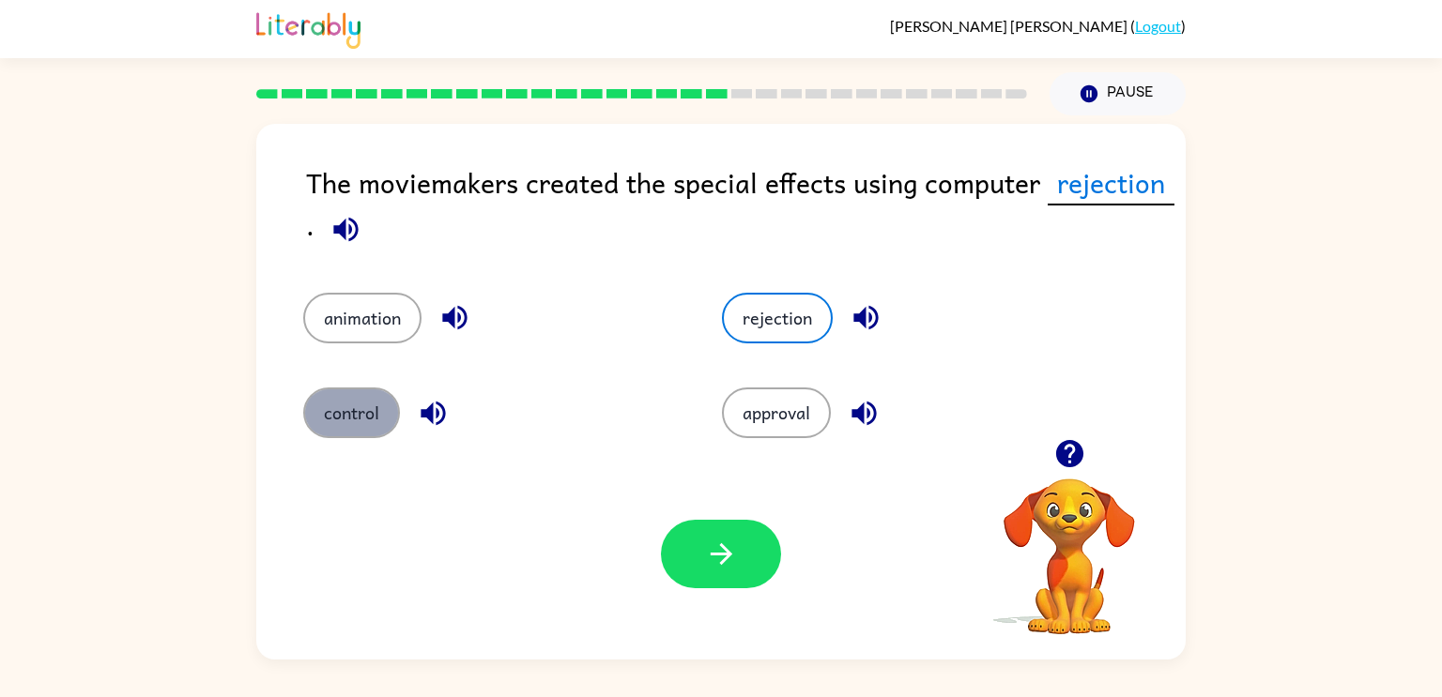
click at [356, 424] on button "control" at bounding box center [351, 413] width 97 height 51
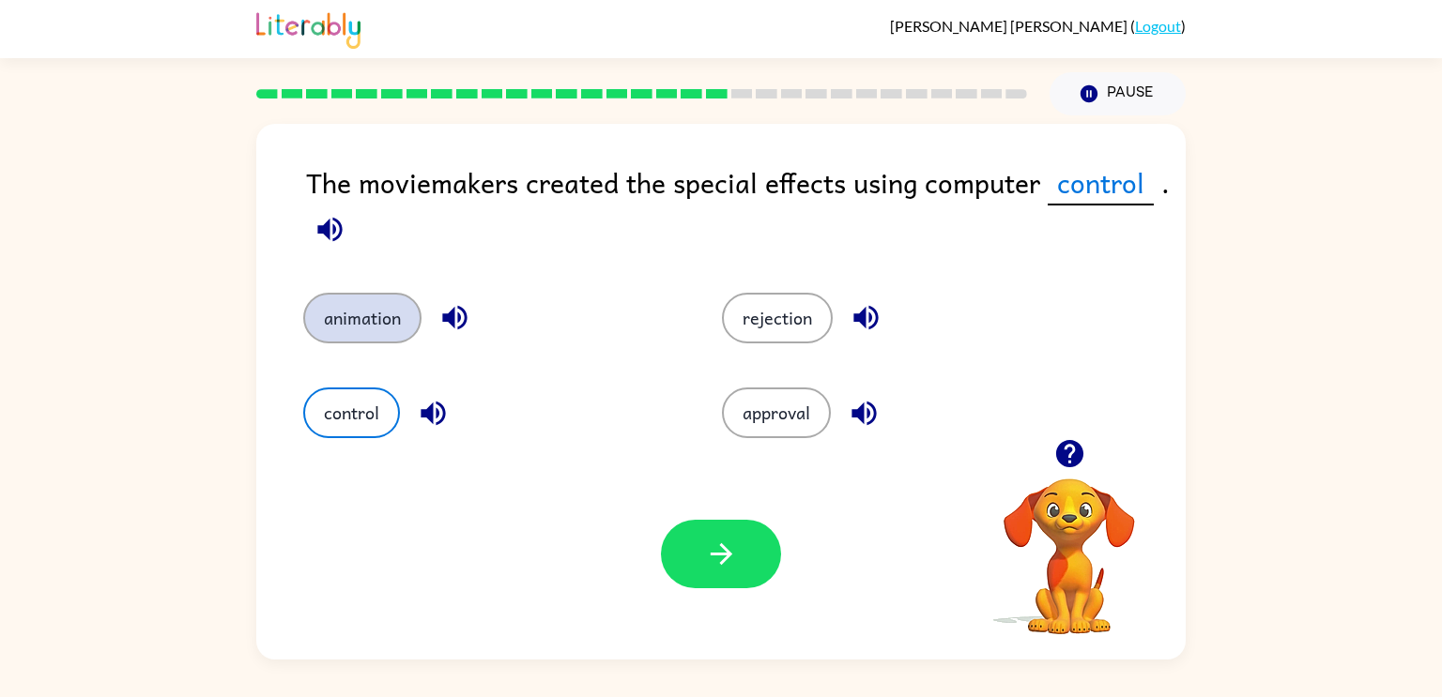
click at [356, 341] on button "animation" at bounding box center [362, 318] width 118 height 51
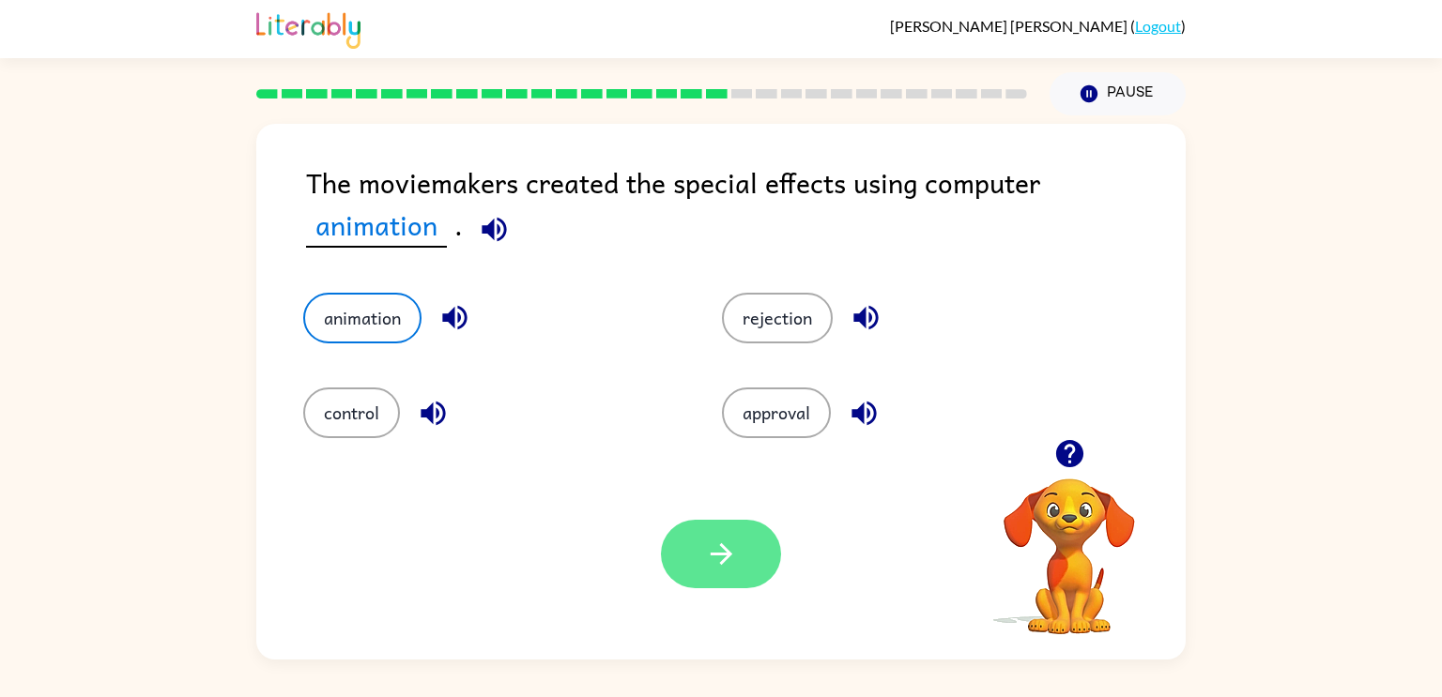
click at [685, 538] on button "button" at bounding box center [721, 554] width 120 height 69
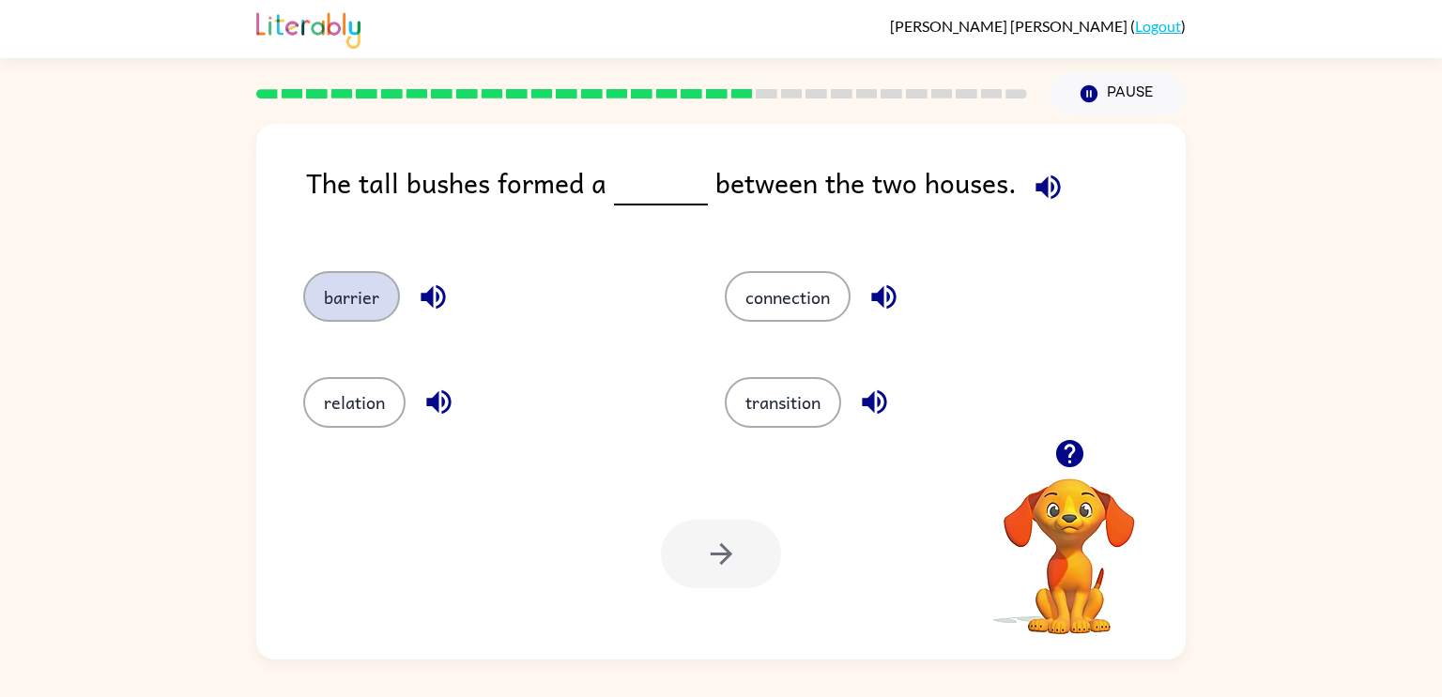
click at [364, 306] on button "barrier" at bounding box center [351, 296] width 97 height 51
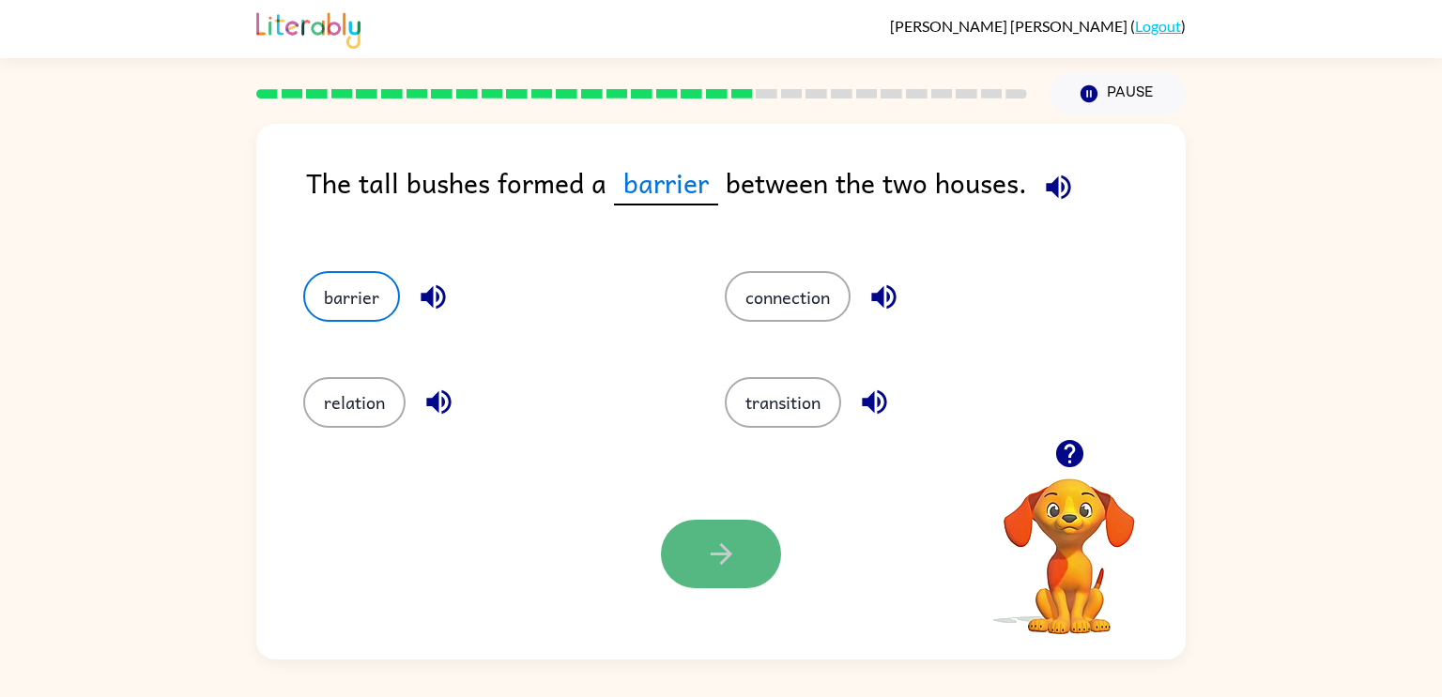
click at [775, 563] on button "button" at bounding box center [721, 554] width 120 height 69
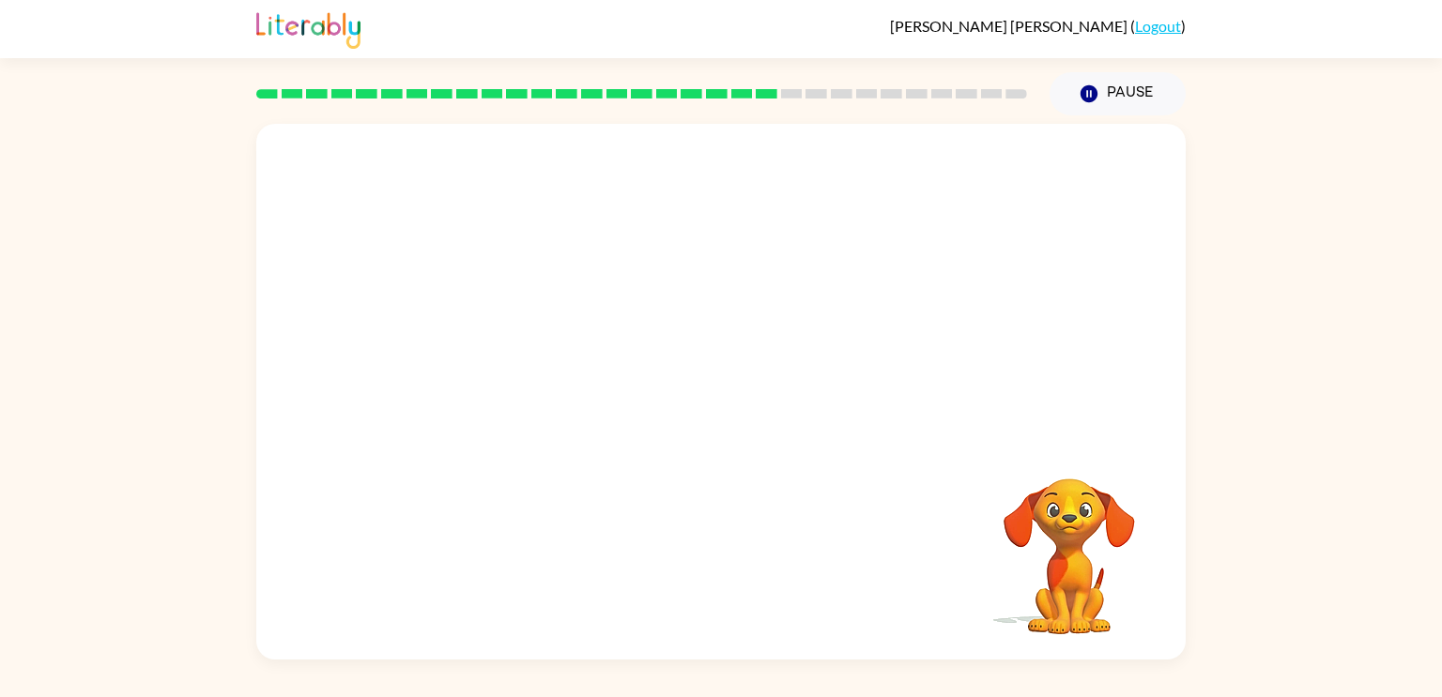
click at [556, 371] on video "Your browser must support playing .mp4 files to use Literably. Please try using…" at bounding box center [720, 281] width 929 height 315
click at [557, 389] on video "Your browser must support playing .mp4 files to use Literably. Please try using…" at bounding box center [720, 281] width 929 height 315
click at [598, 381] on video "Your browser must support playing .mp4 files to use Literably. Please try using…" at bounding box center [720, 281] width 929 height 315
click at [748, 405] on button "button" at bounding box center [721, 401] width 120 height 69
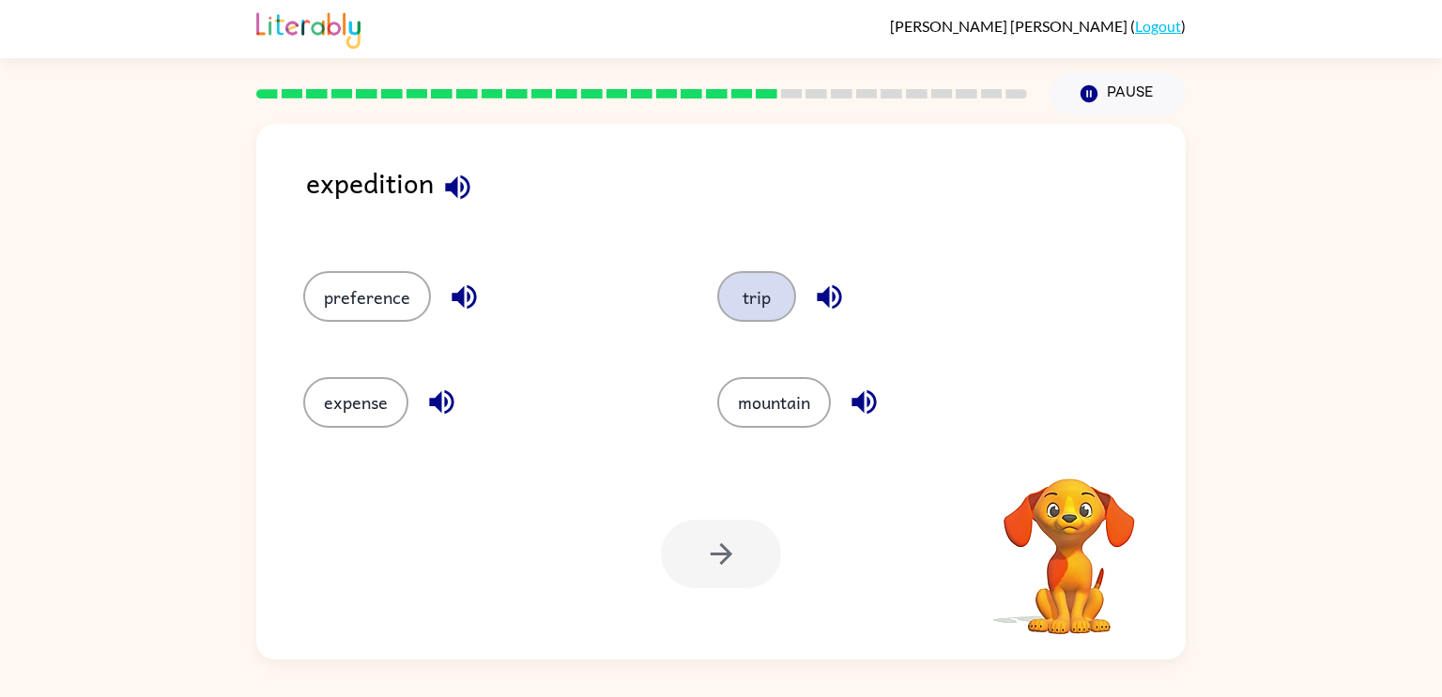
click at [740, 302] on button "trip" at bounding box center [756, 296] width 79 height 51
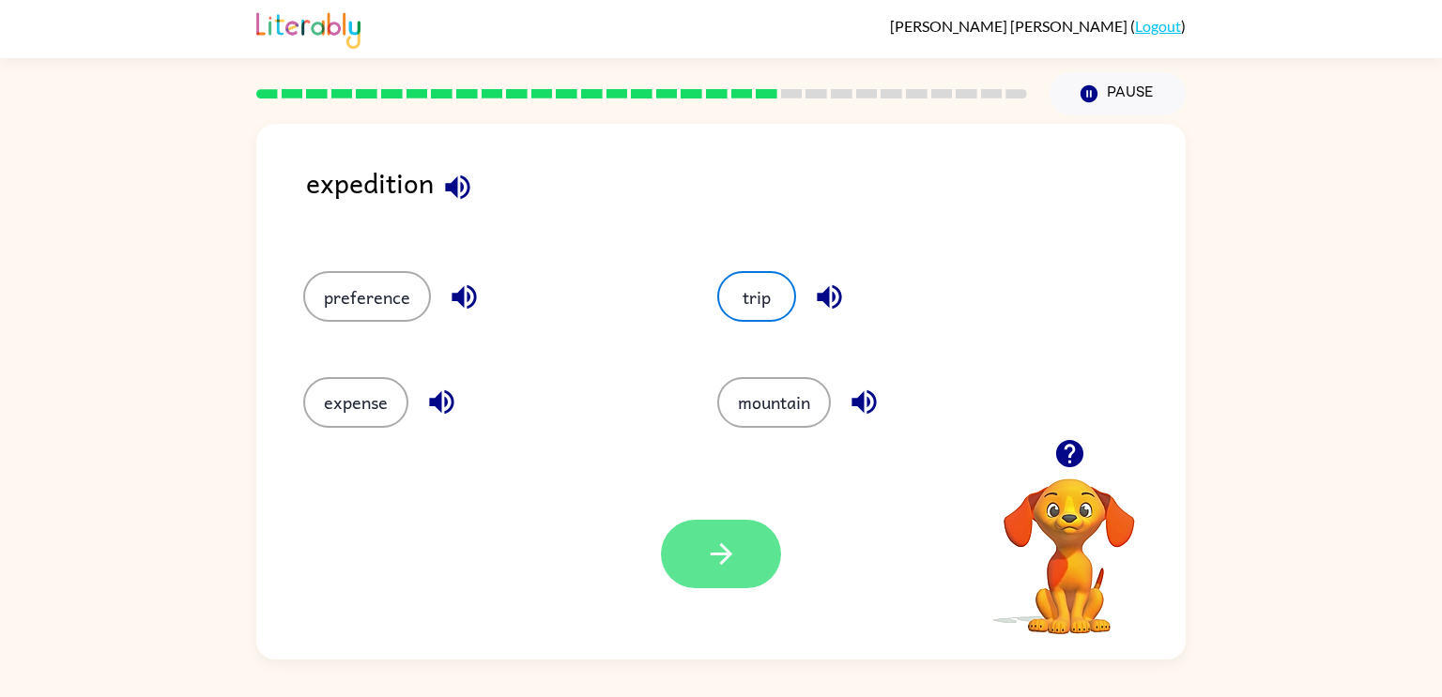
click at [763, 542] on button "button" at bounding box center [721, 554] width 120 height 69
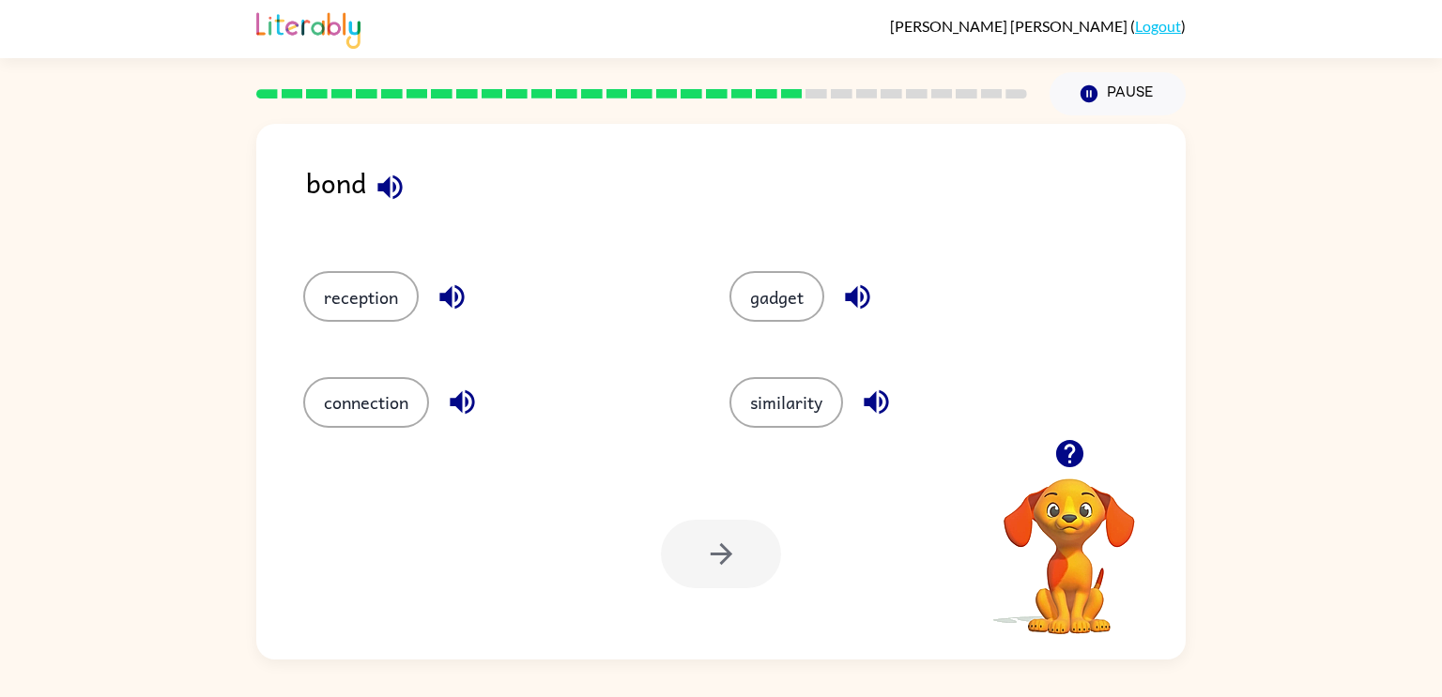
click at [379, 375] on div "connection" at bounding box center [481, 394] width 426 height 105
click at [381, 388] on button "connection" at bounding box center [366, 402] width 126 height 51
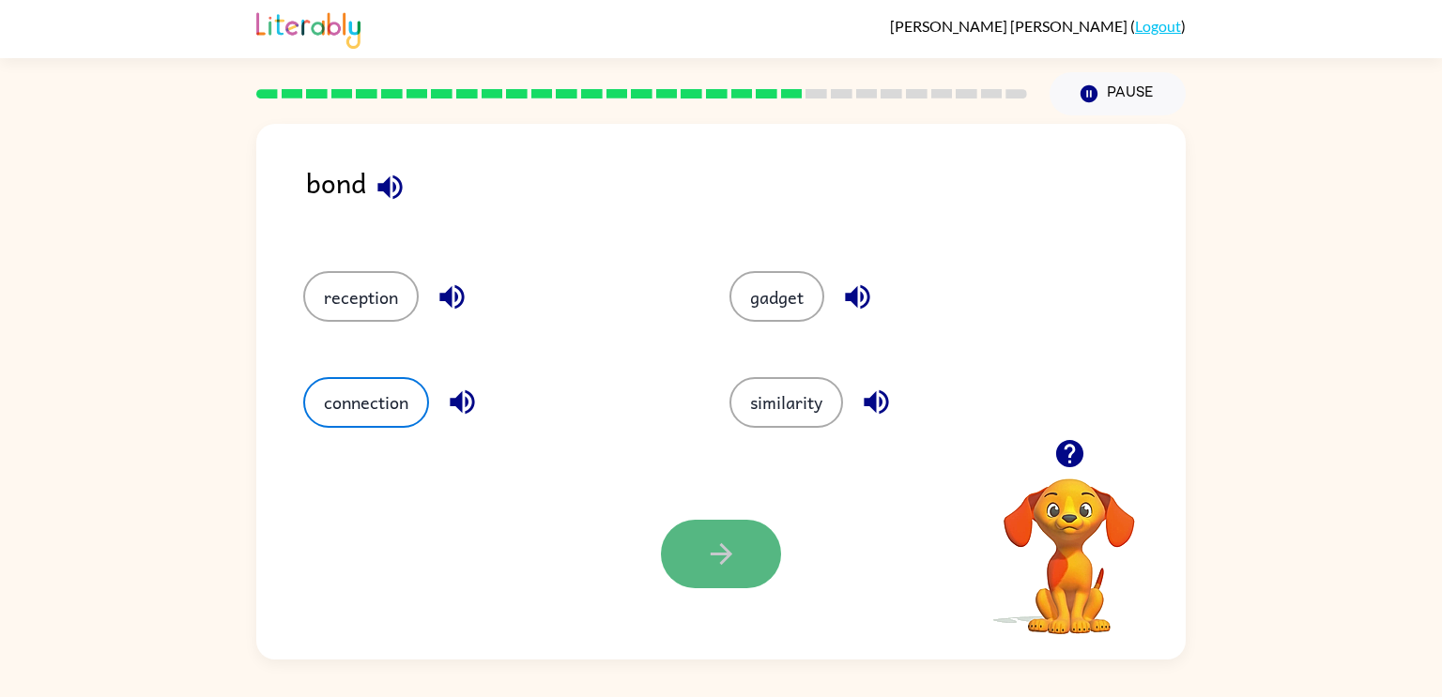
click at [717, 556] on icon "button" at bounding box center [721, 555] width 22 height 22
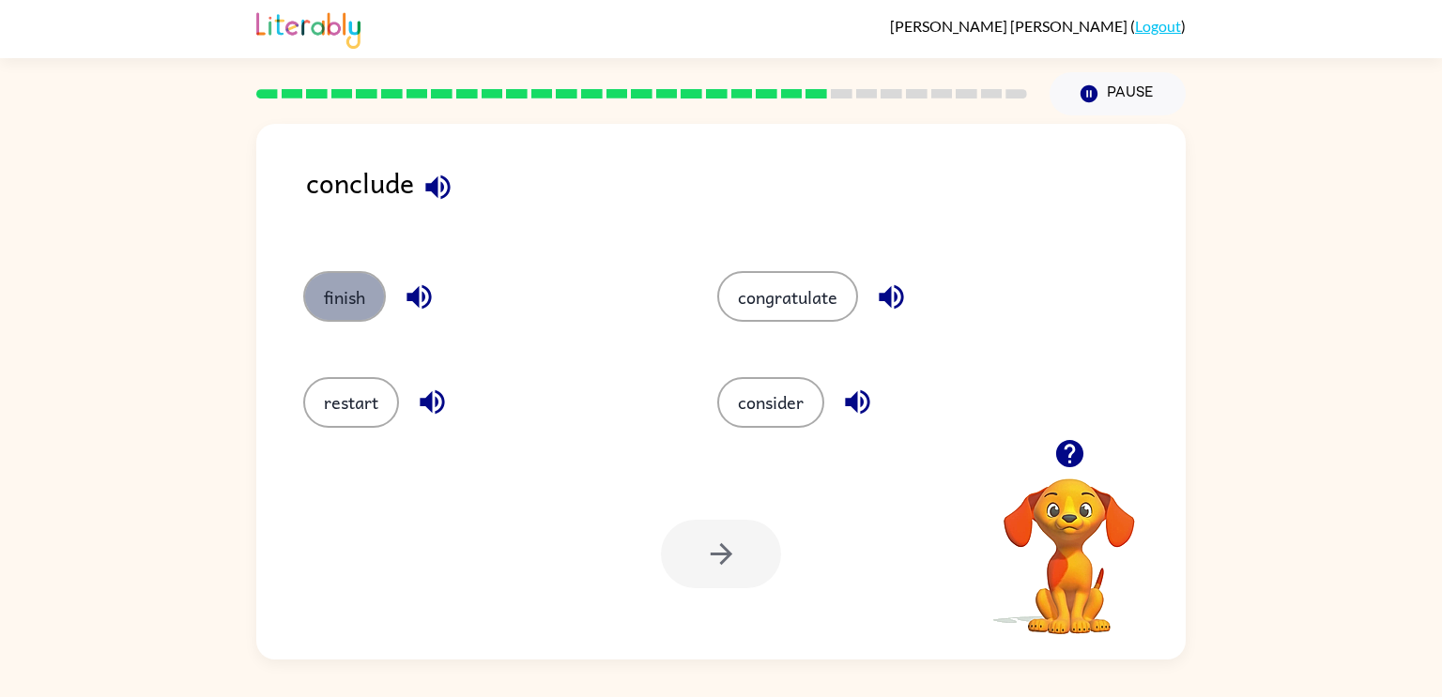
click at [355, 299] on button "finish" at bounding box center [344, 296] width 83 height 51
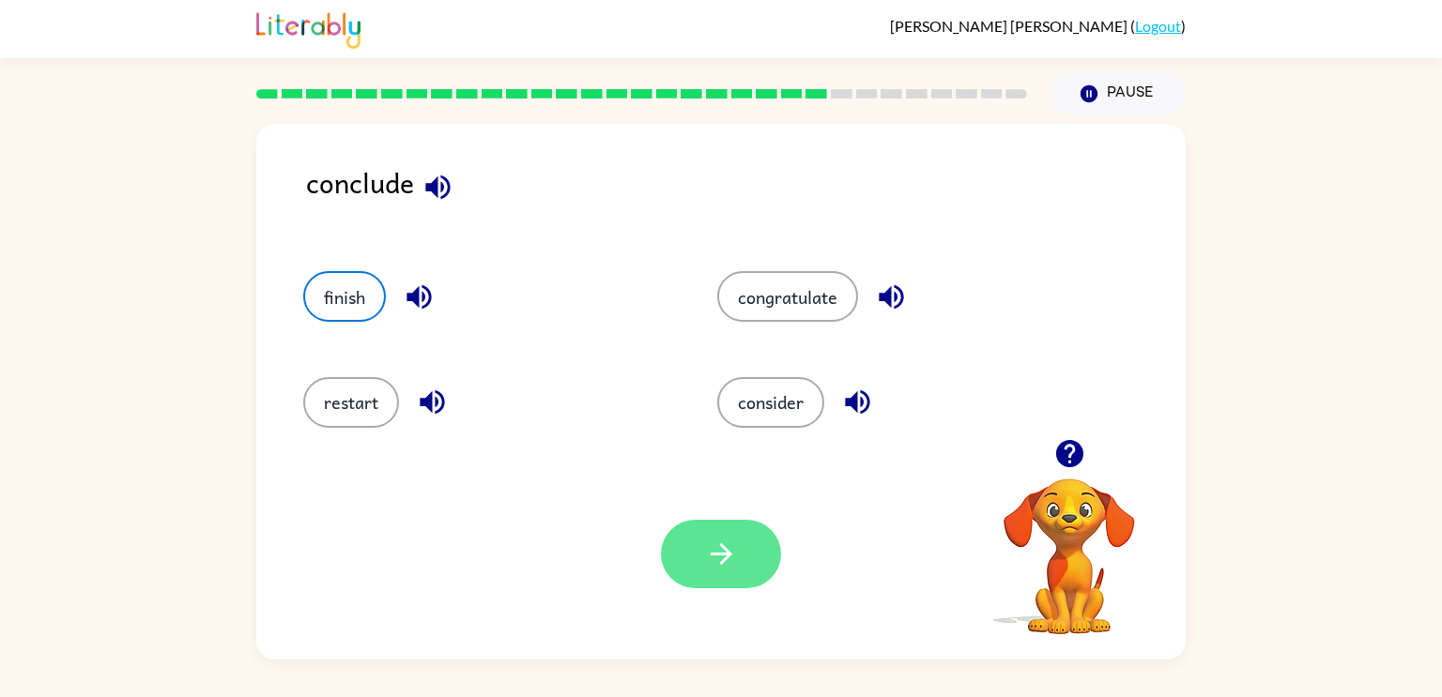
click at [712, 556] on icon "button" at bounding box center [721, 555] width 22 height 22
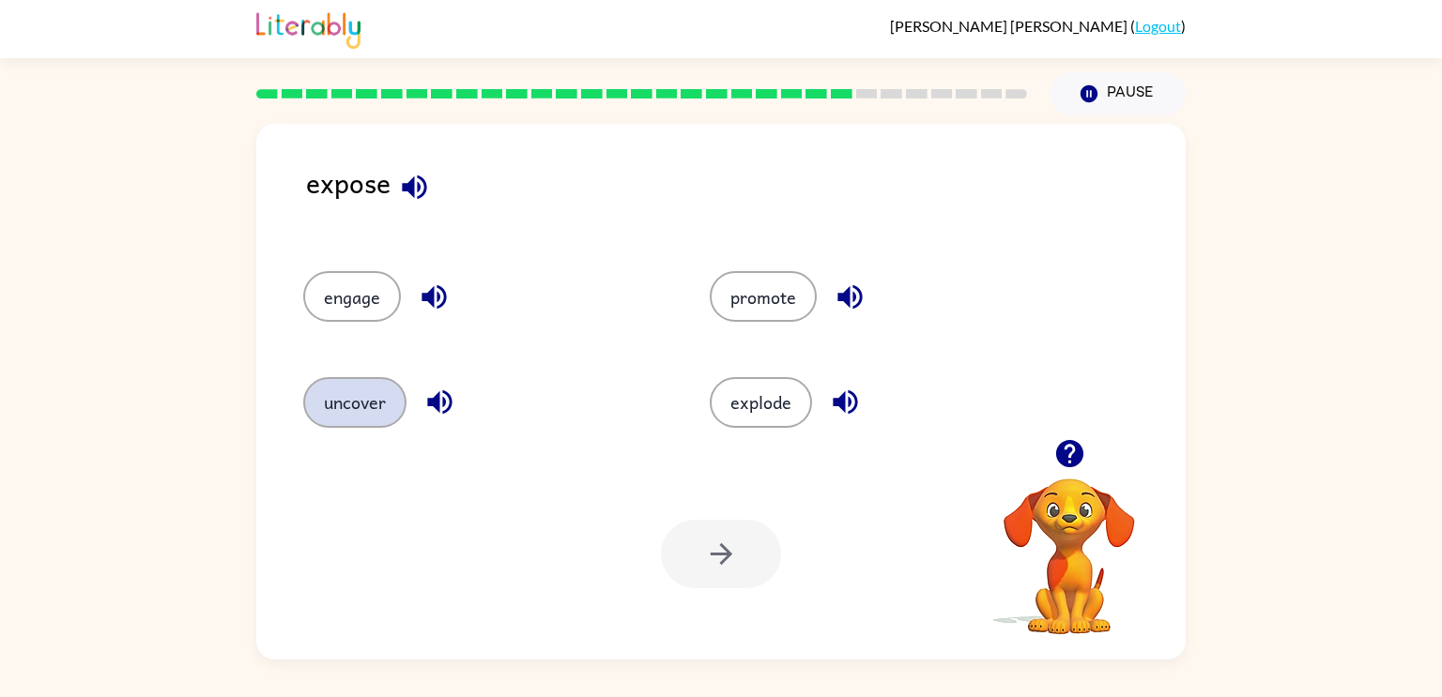
click at [354, 396] on button "uncover" at bounding box center [354, 402] width 103 height 51
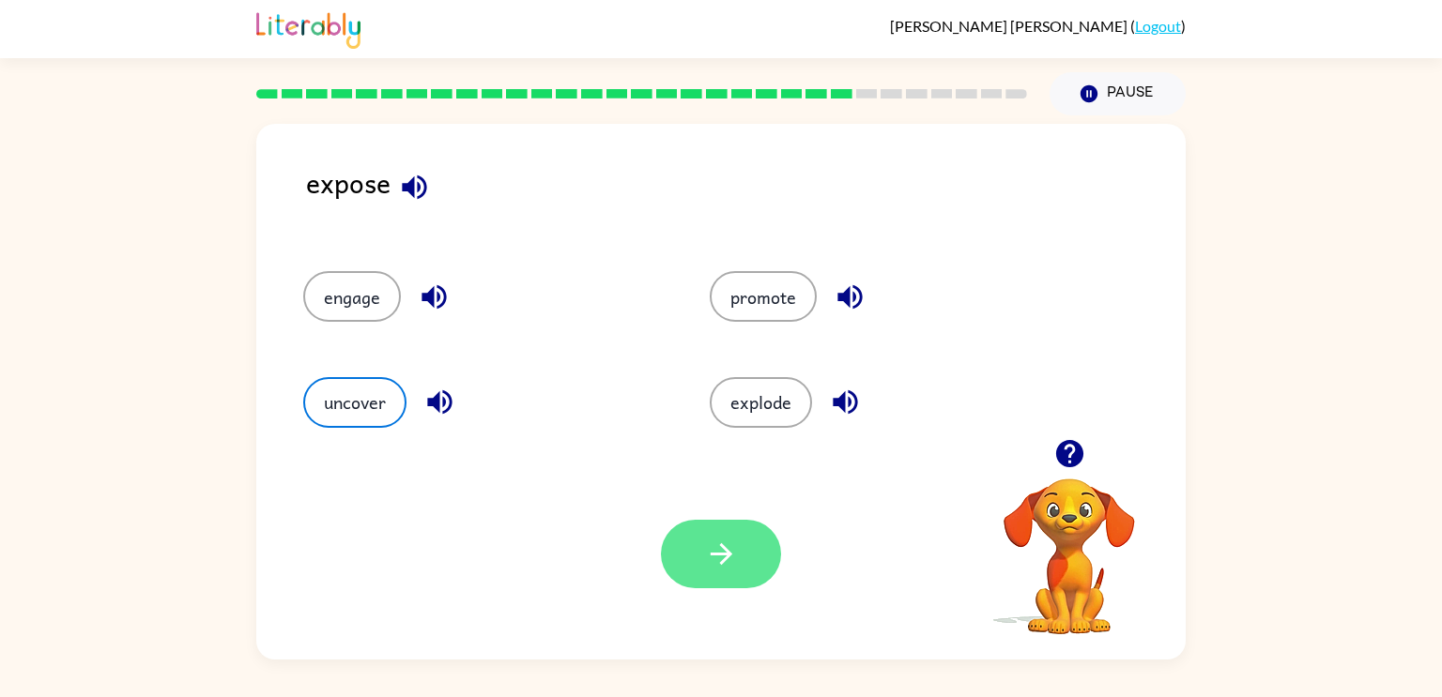
click at [761, 574] on button "button" at bounding box center [721, 554] width 120 height 69
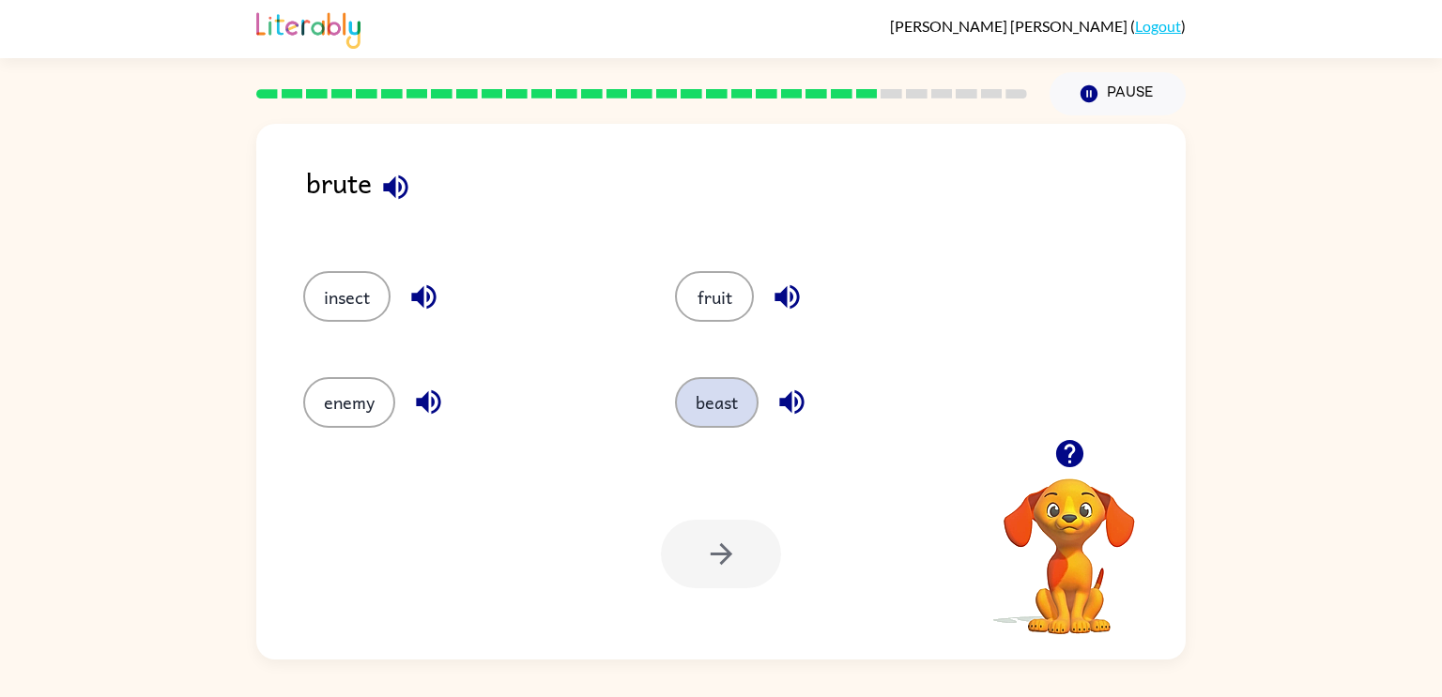
click at [689, 400] on button "beast" at bounding box center [717, 402] width 84 height 51
click at [757, 544] on button "button" at bounding box center [721, 554] width 120 height 69
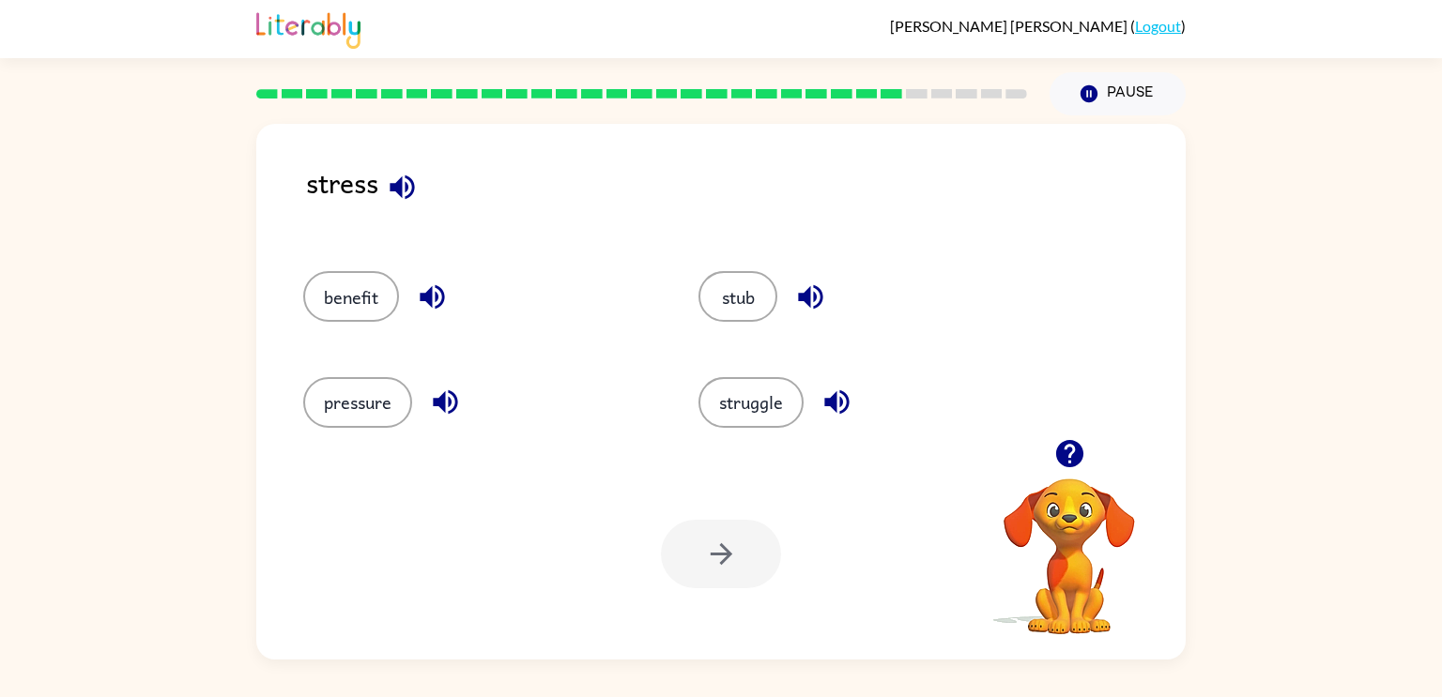
click at [762, 375] on div "struggle" at bounding box center [860, 394] width 395 height 105
click at [758, 391] on button "struggle" at bounding box center [750, 402] width 105 height 51
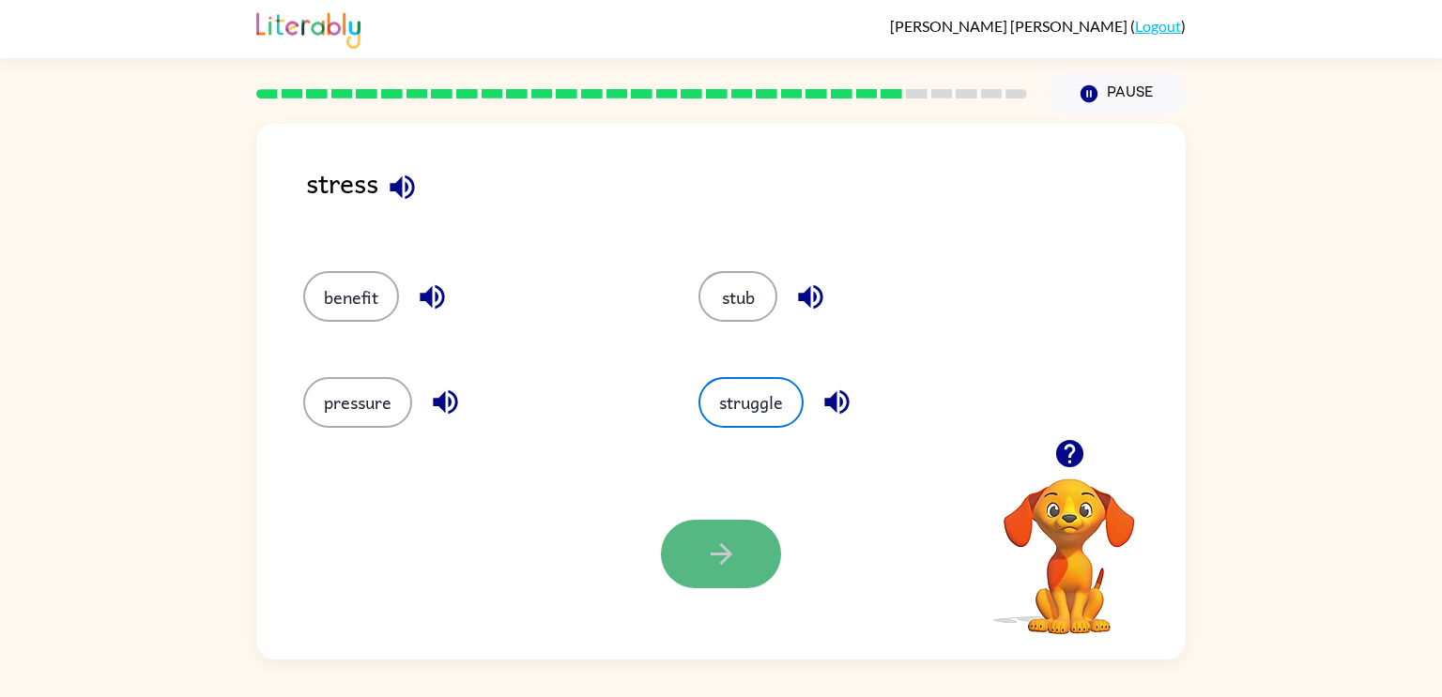
click at [683, 570] on button "button" at bounding box center [721, 554] width 120 height 69
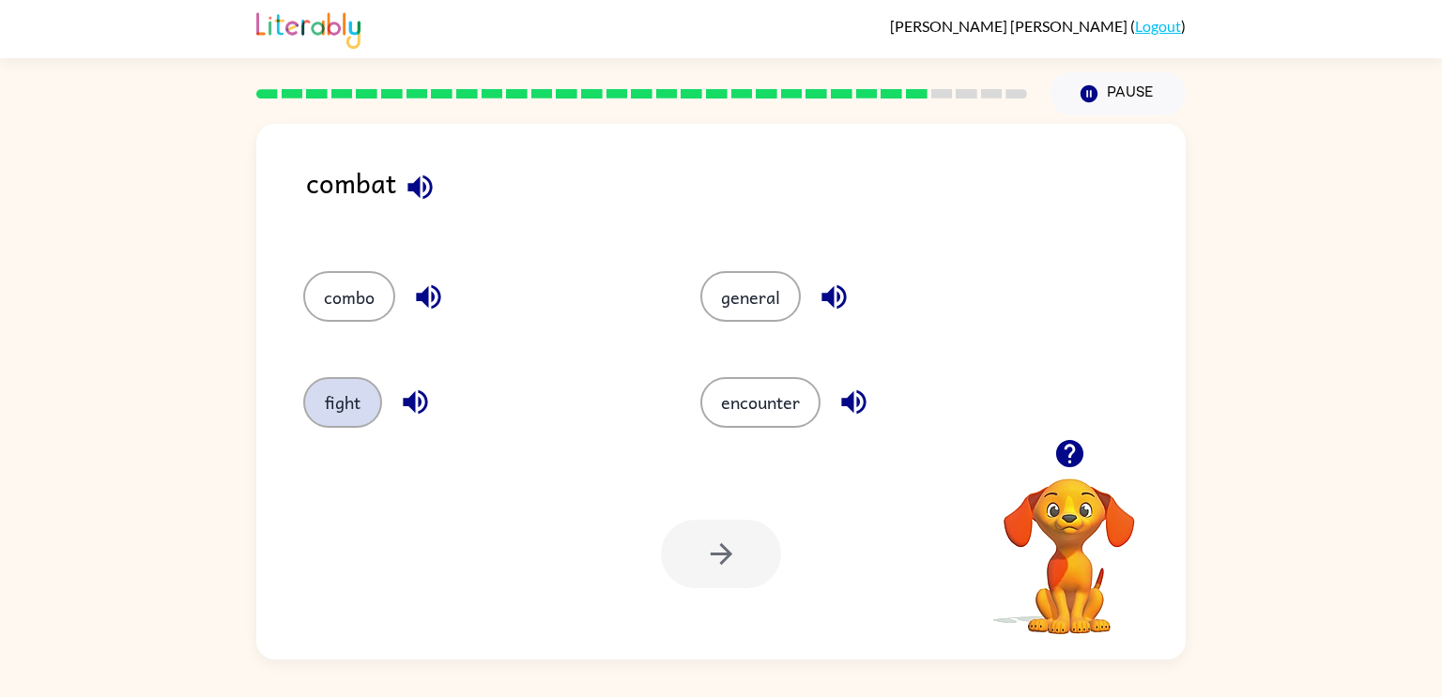
click at [358, 377] on button "fight" at bounding box center [342, 402] width 79 height 51
click at [714, 573] on button "button" at bounding box center [721, 554] width 120 height 69
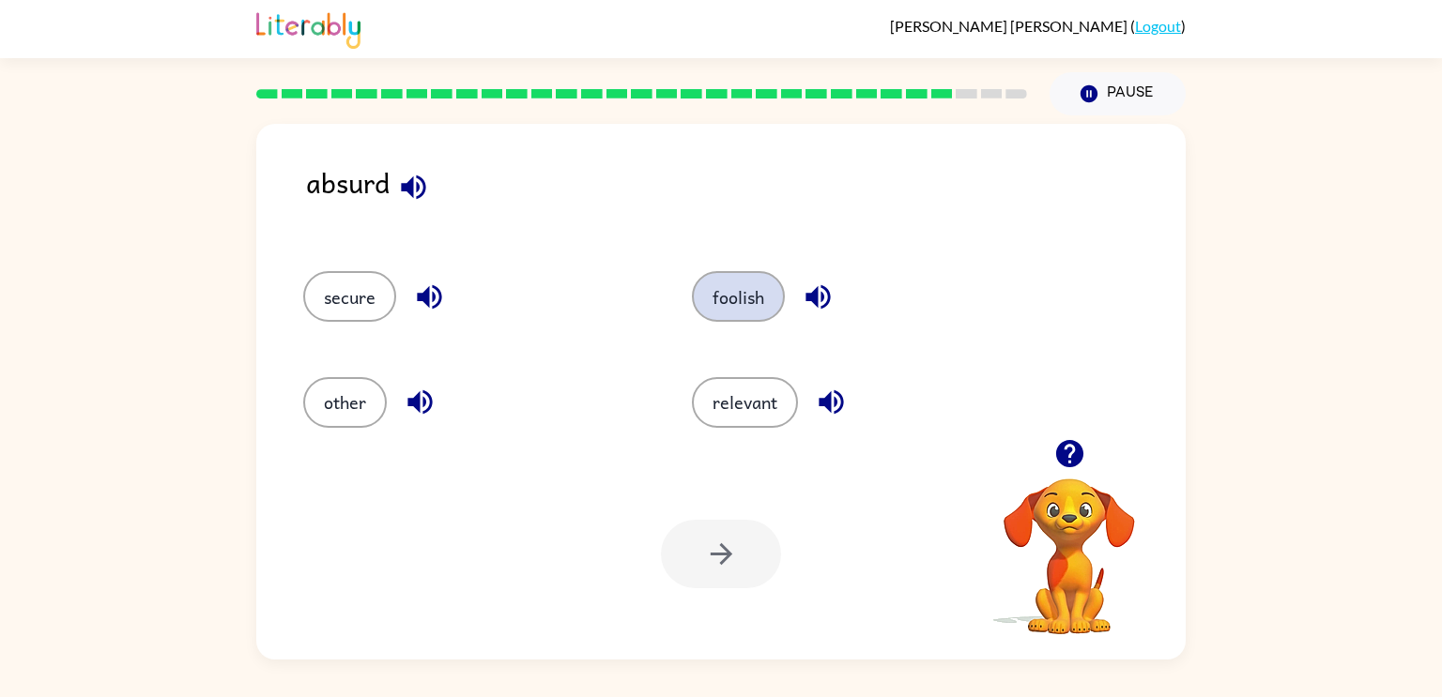
click at [743, 283] on button "foolish" at bounding box center [738, 296] width 93 height 51
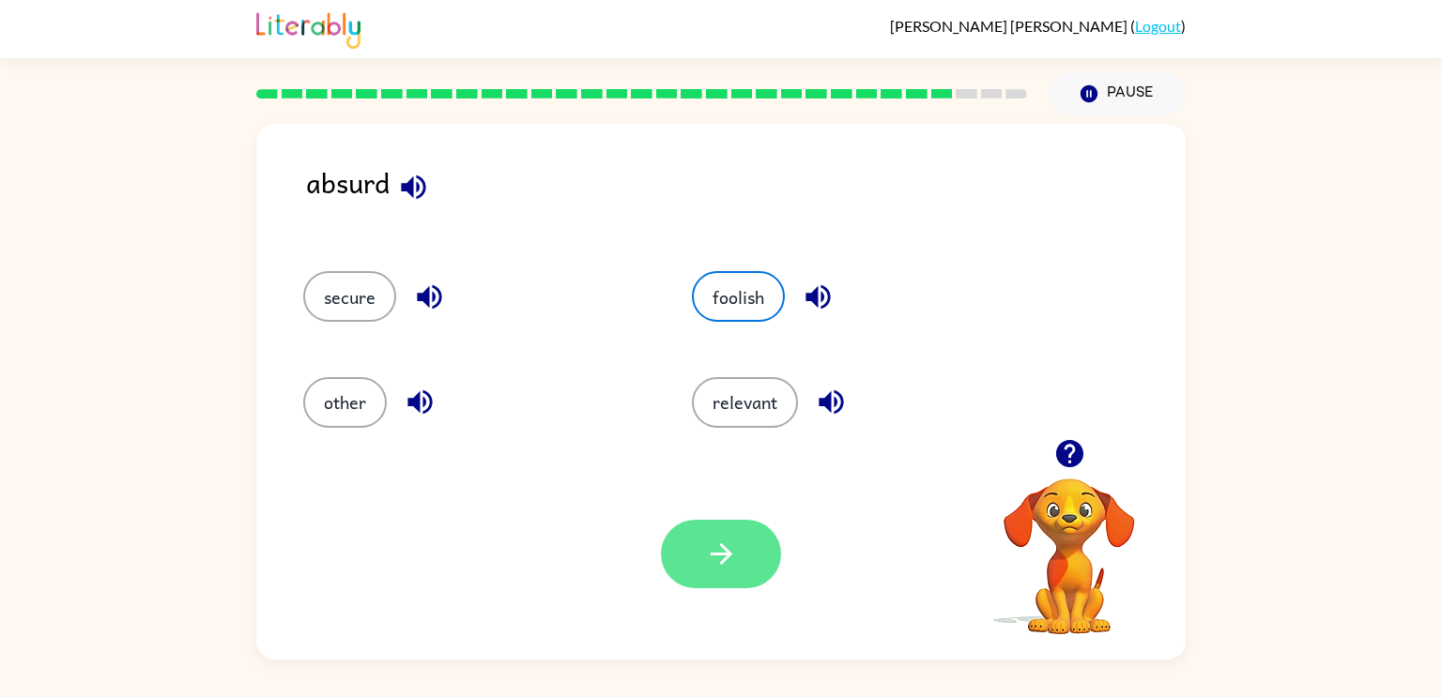
click at [721, 531] on button "button" at bounding box center [721, 554] width 120 height 69
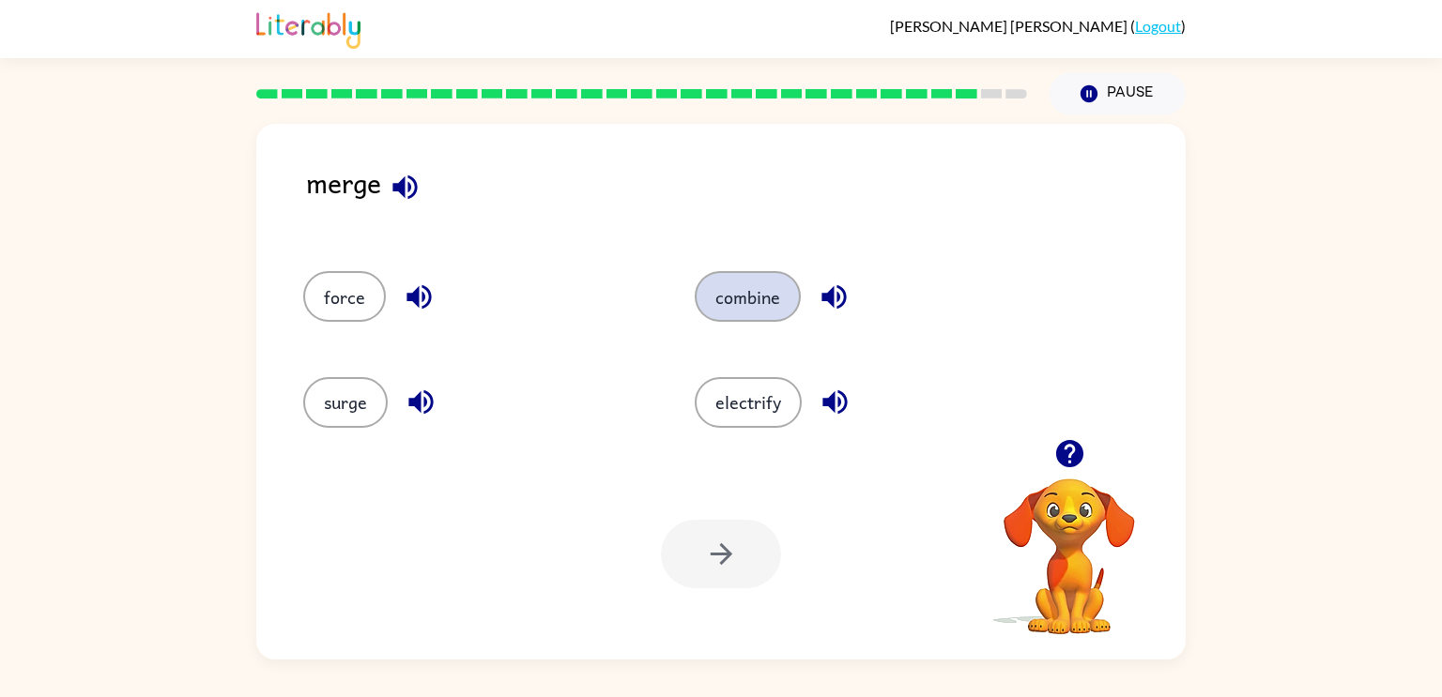
click at [759, 282] on button "combine" at bounding box center [748, 296] width 106 height 51
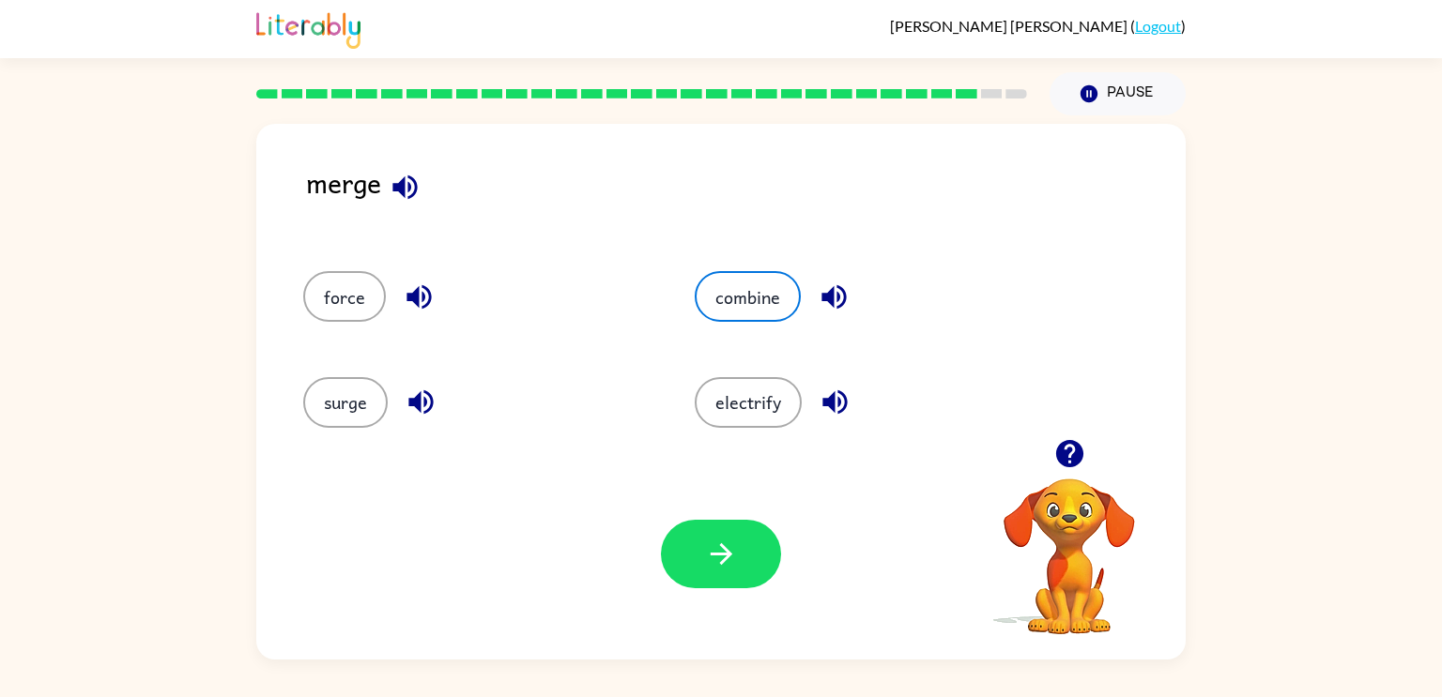
click at [716, 503] on div "Your browser must support playing .mp4 files to use Literably. Please try using…" at bounding box center [720, 554] width 929 height 211
click at [713, 522] on button "button" at bounding box center [721, 554] width 120 height 69
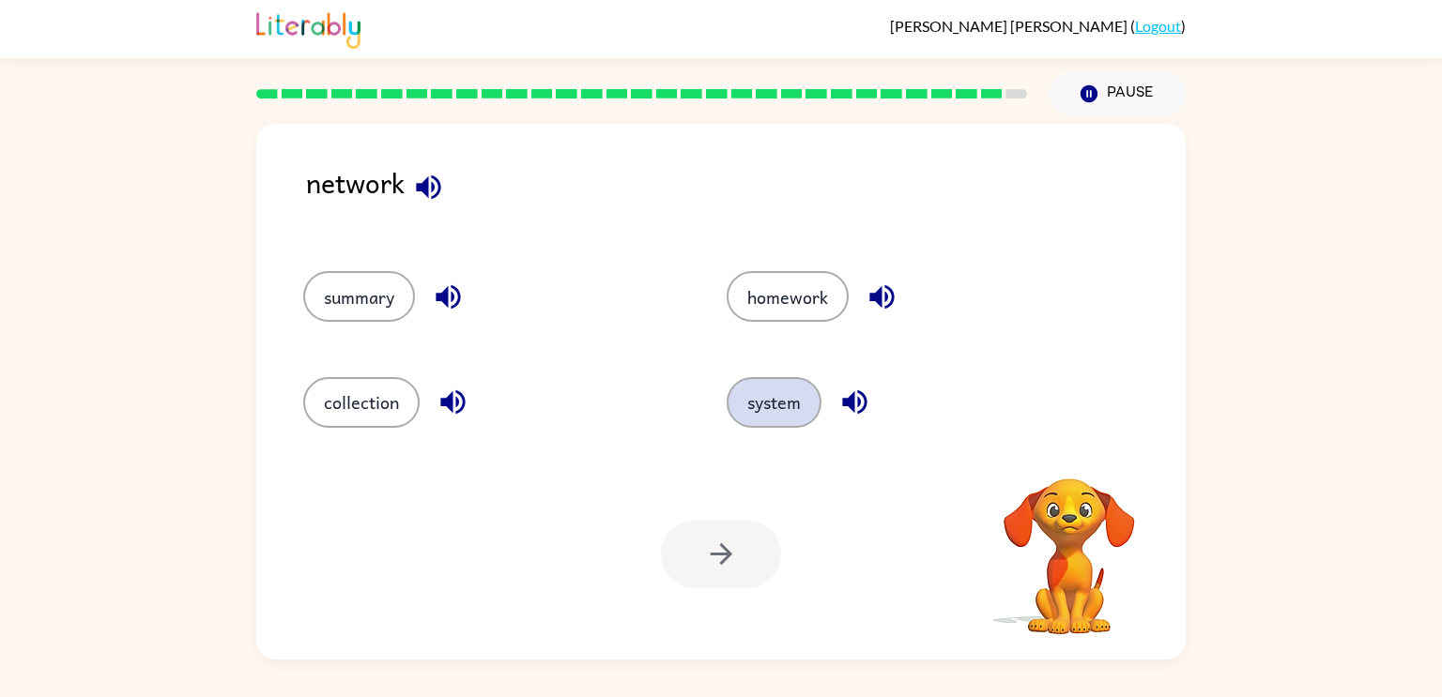
click at [741, 410] on button "system" at bounding box center [774, 402] width 95 height 51
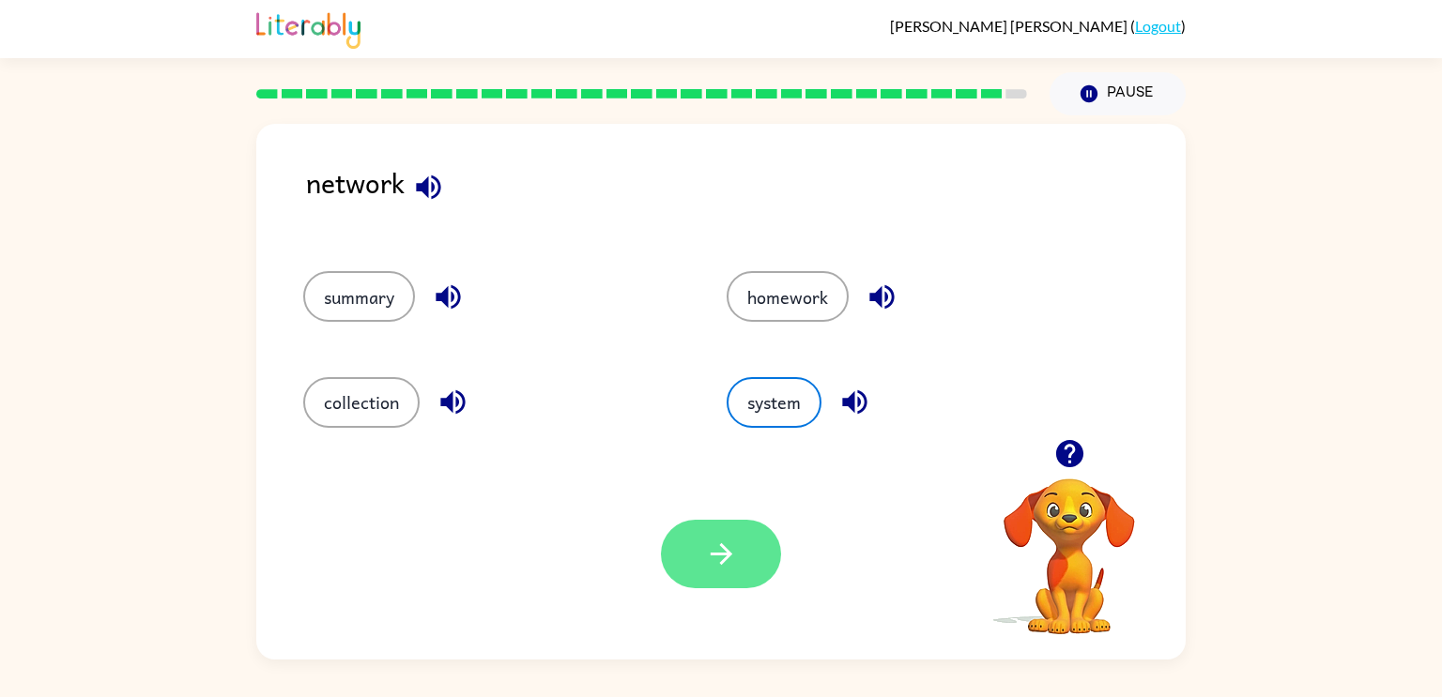
click at [707, 559] on icon "button" at bounding box center [721, 554] width 33 height 33
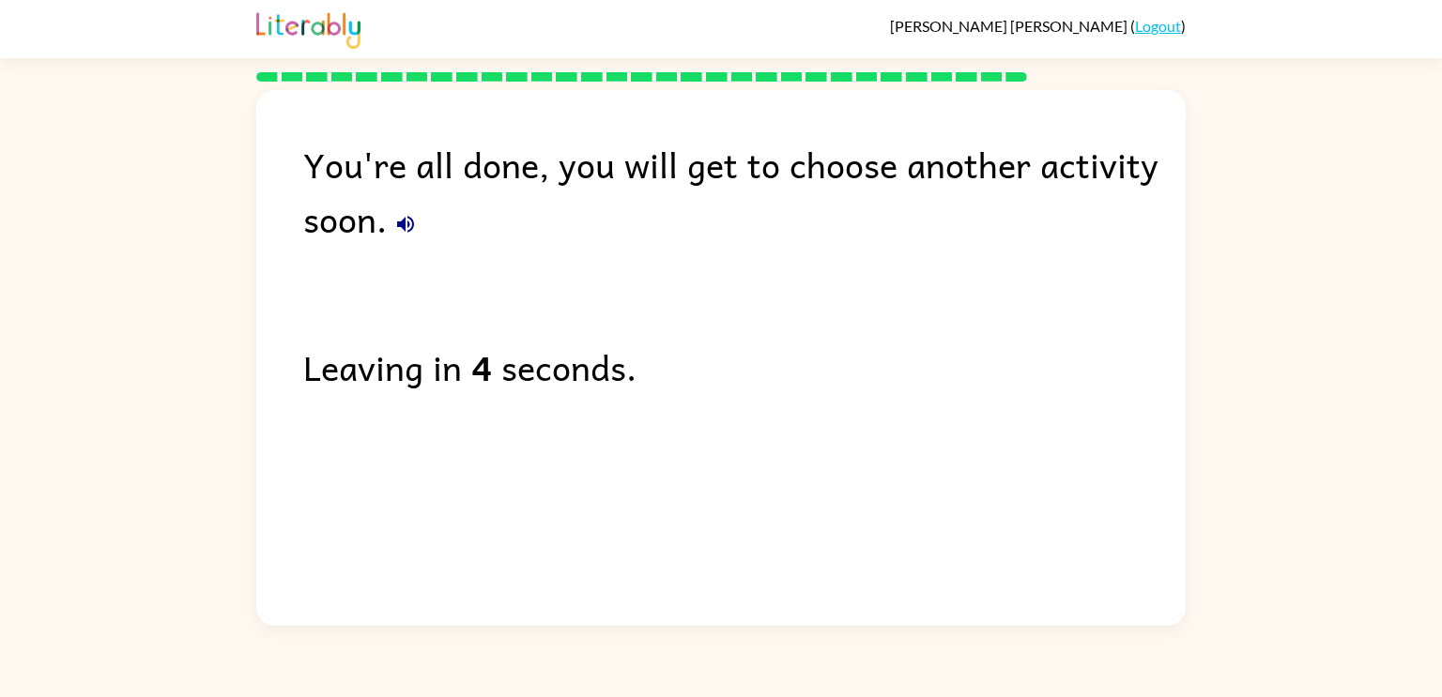
click at [392, 224] on button "button" at bounding box center [406, 225] width 38 height 38
